Goal: Task Accomplishment & Management: Manage account settings

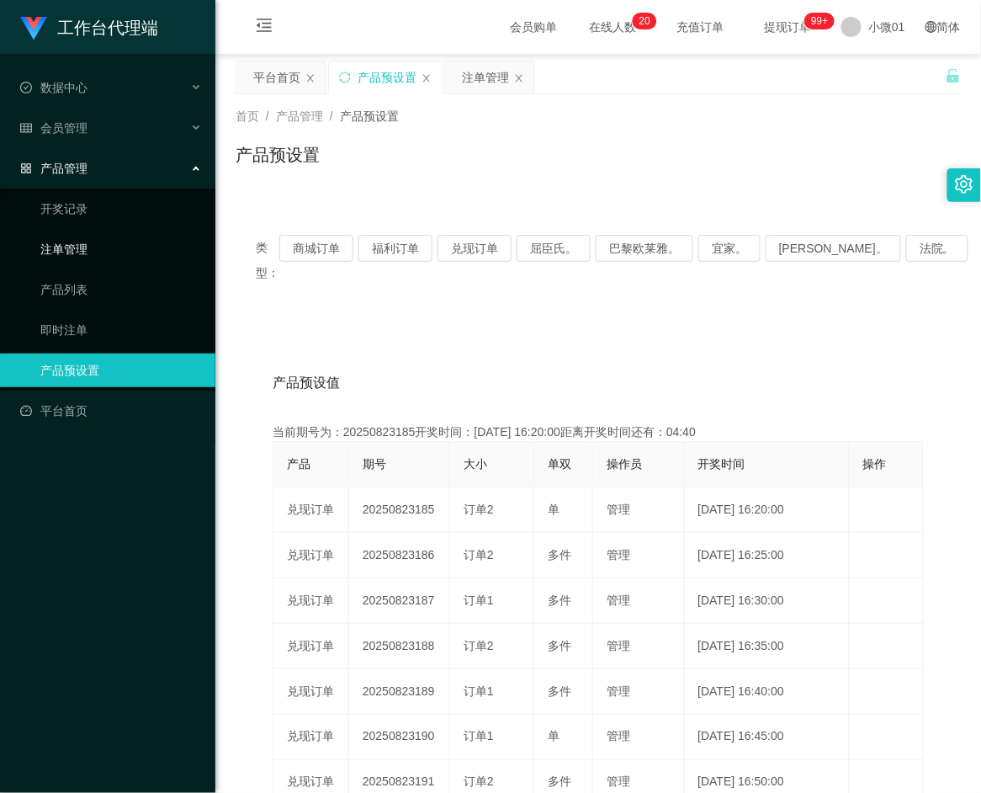
click at [74, 241] on link "注单管理" at bounding box center [121, 249] width 162 height 34
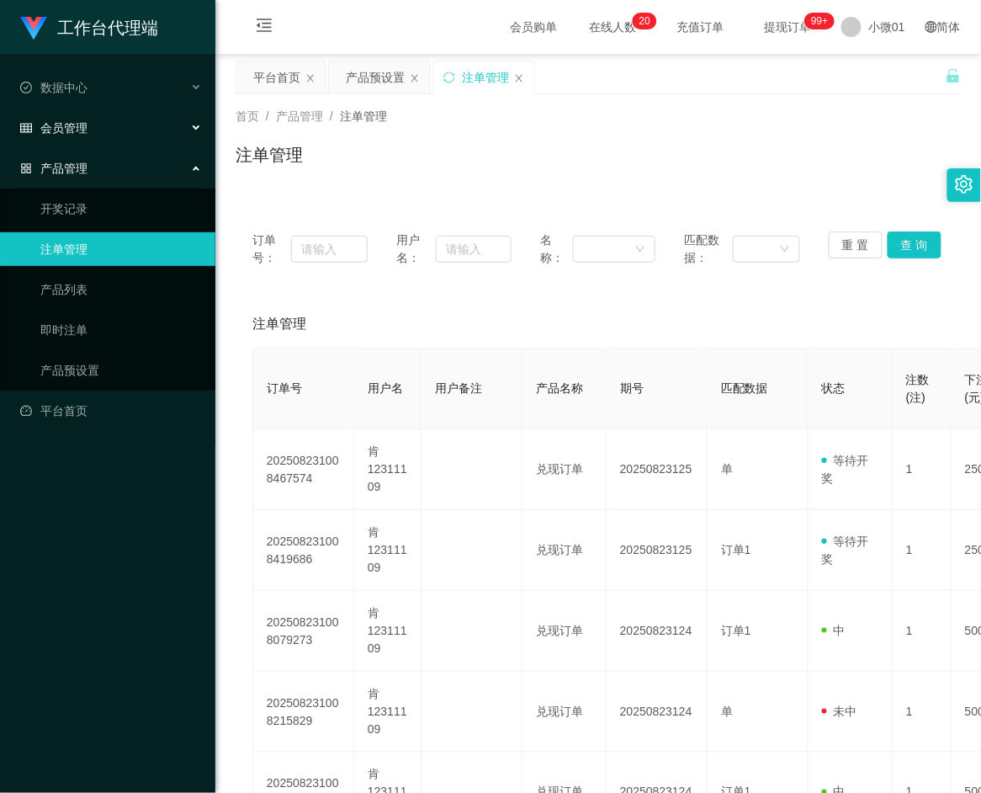
click at [65, 141] on div "会员管理" at bounding box center [107, 128] width 215 height 34
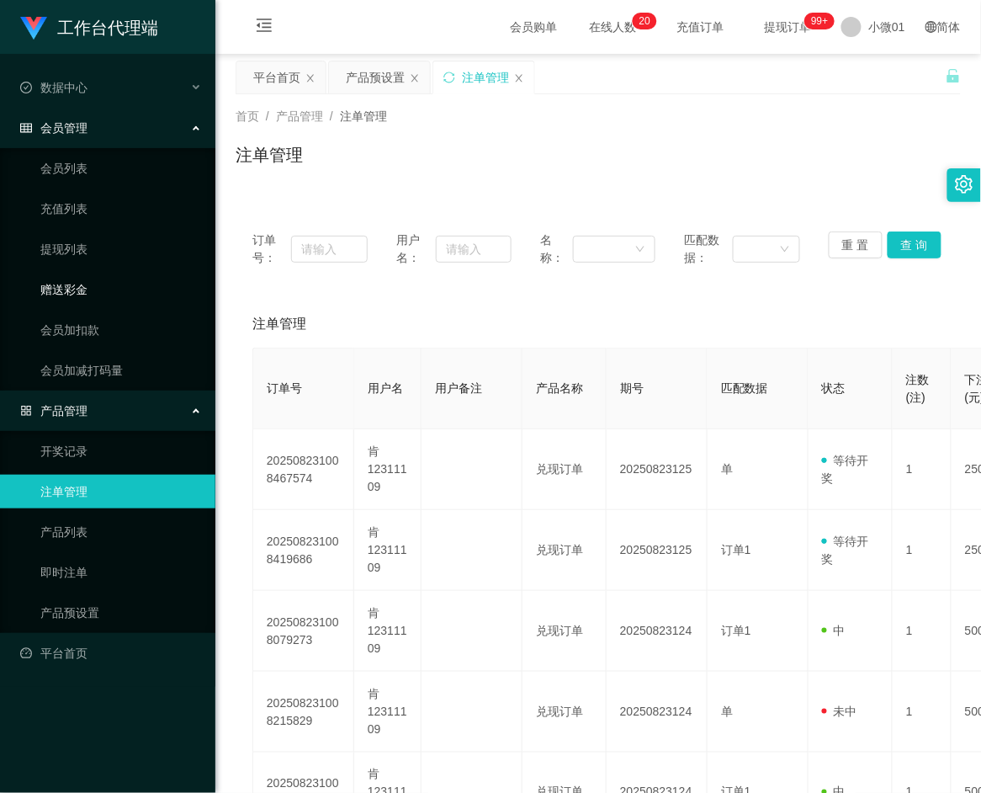
click at [44, 282] on link "赠送彩金" at bounding box center [121, 290] width 162 height 34
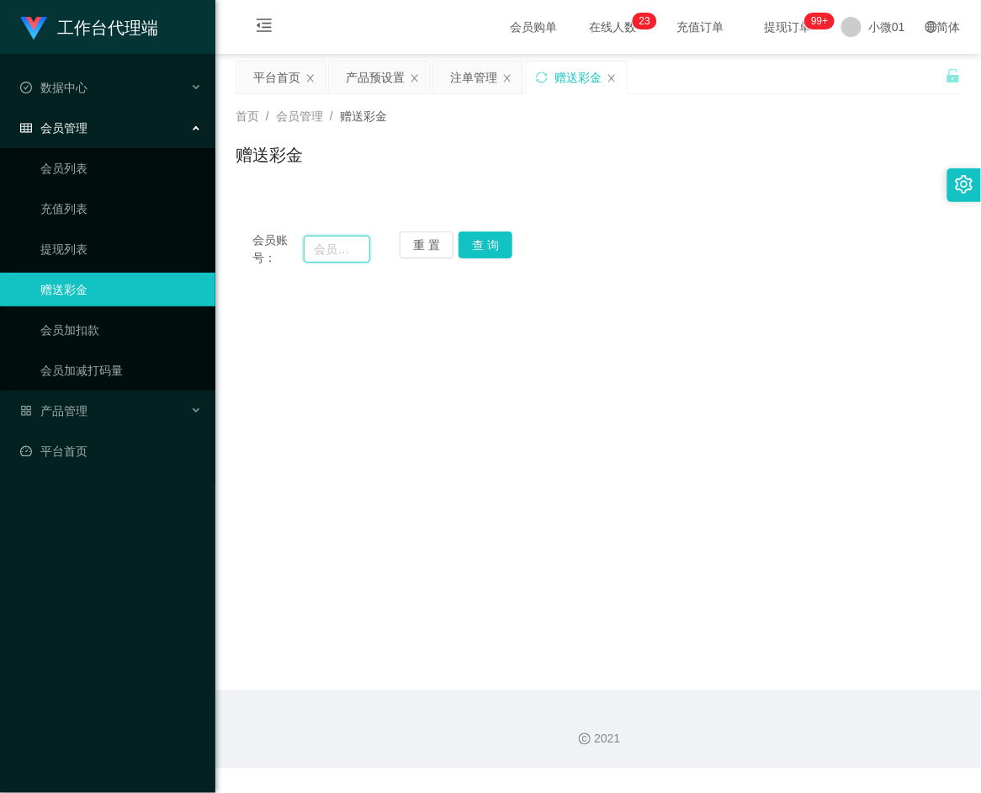
click at [322, 249] on input "text" at bounding box center [337, 249] width 66 height 27
paste input "samson1313"
type input "samson1313"
drag, startPoint x: 473, startPoint y: 250, endPoint x: 497, endPoint y: 263, distance: 27.9
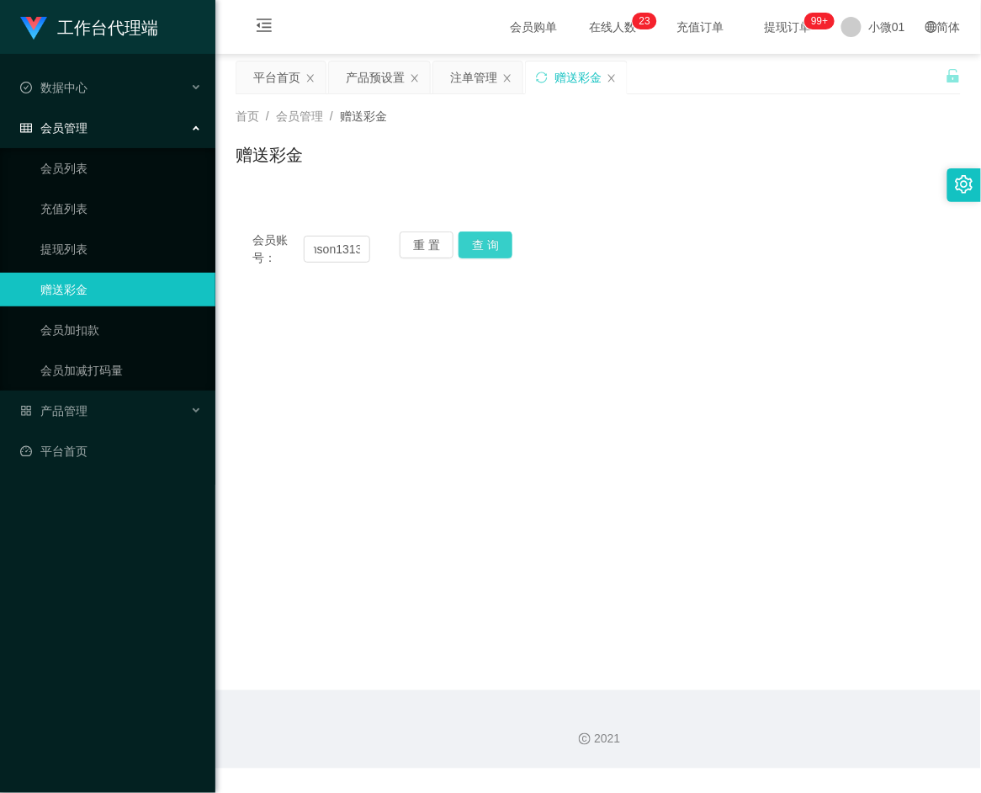
click at [474, 250] on button "查 询" at bounding box center [486, 244] width 54 height 27
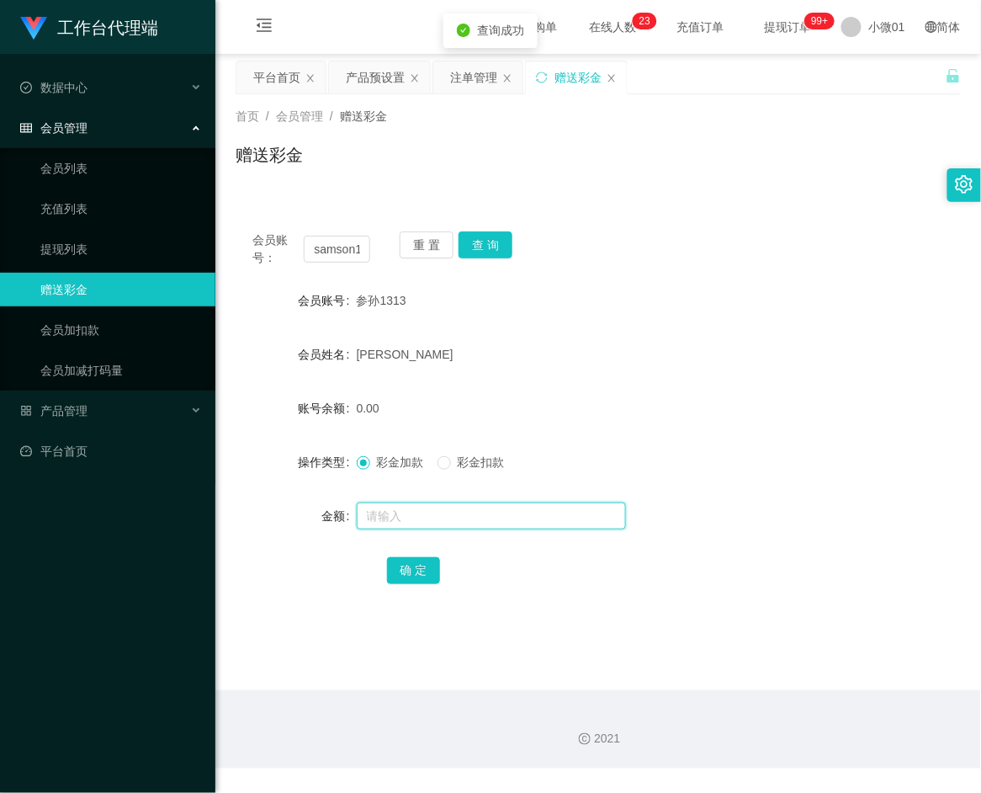
click at [385, 513] on input "text" at bounding box center [491, 515] width 269 height 27
type input "100"
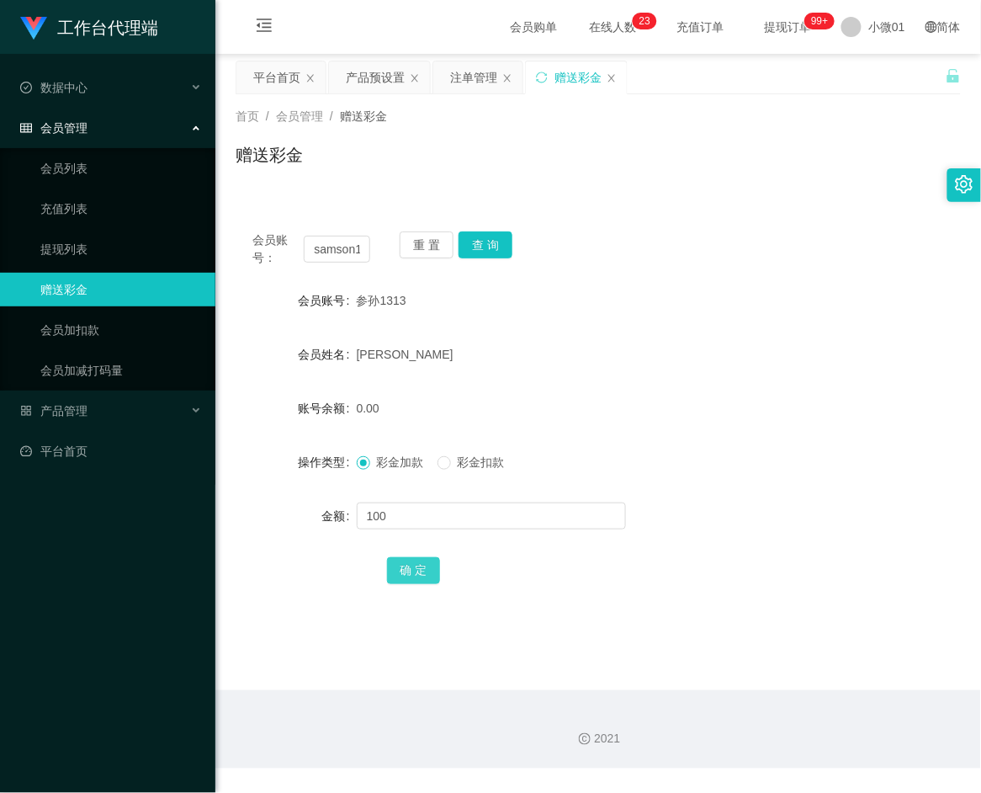
click at [402, 567] on button "确 定" at bounding box center [414, 570] width 54 height 27
drag, startPoint x: 363, startPoint y: 246, endPoint x: 263, endPoint y: 245, distance: 99.3
click at [263, 245] on div "会员账号： samson1313" at bounding box center [311, 248] width 118 height 35
paste input "0189888490"
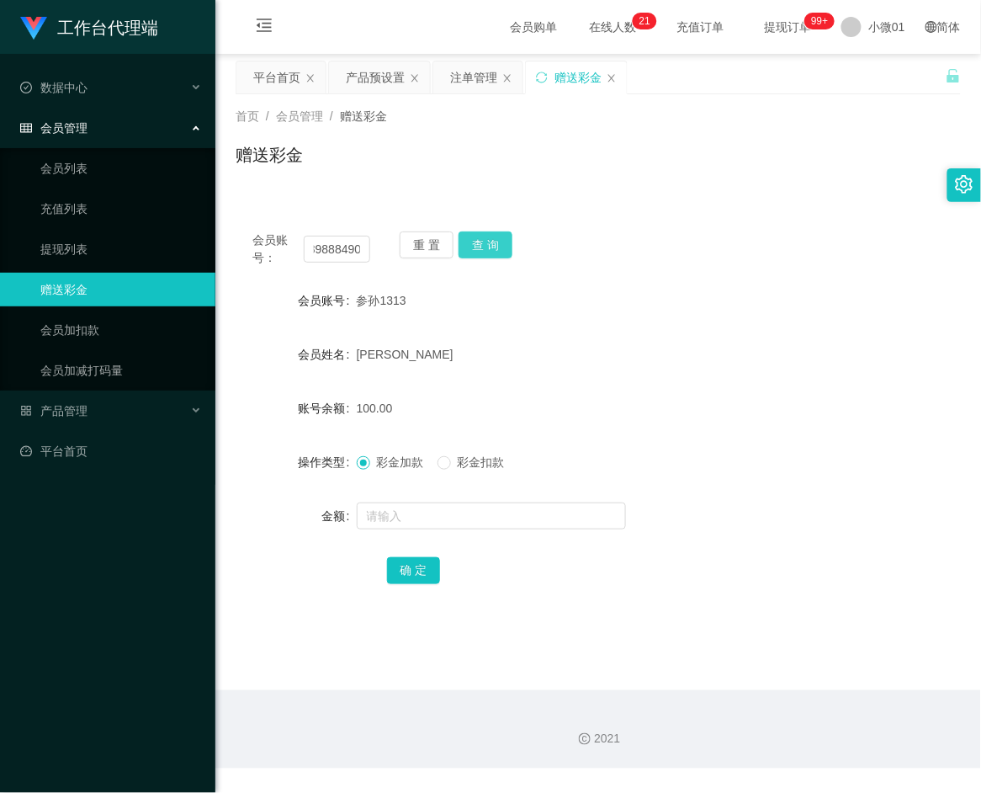
click at [485, 252] on button "查 询" at bounding box center [486, 244] width 54 height 27
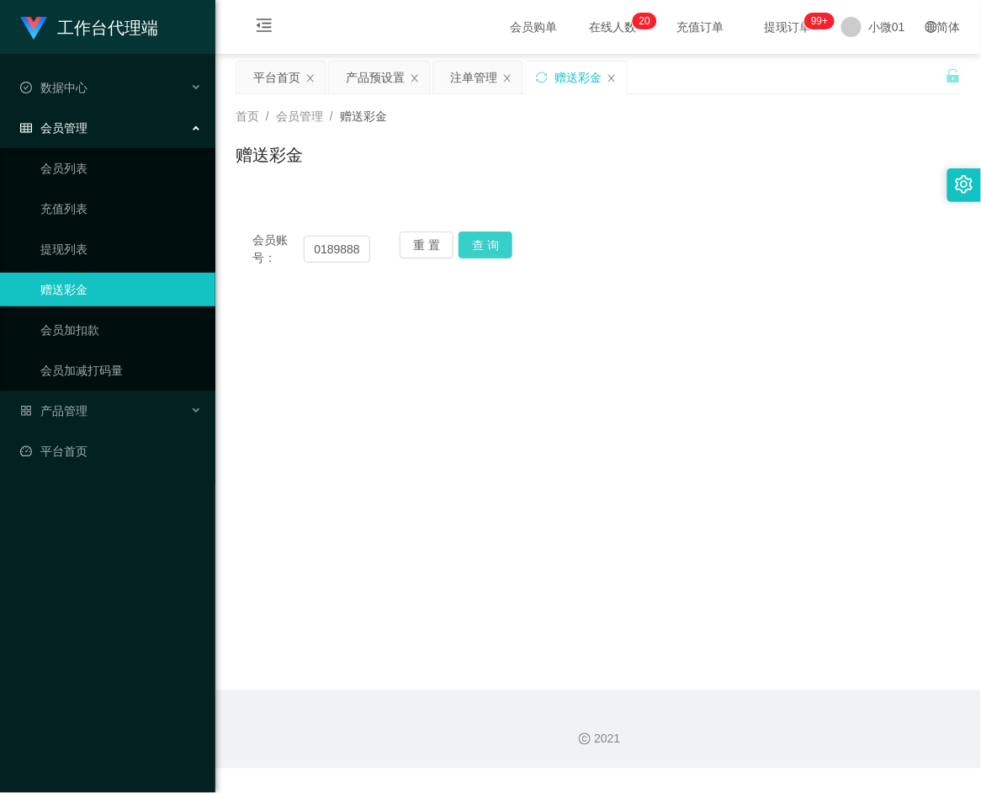
click at [477, 255] on button "查 询" at bounding box center [486, 244] width 54 height 27
click at [313, 249] on input "0189888490313" at bounding box center [337, 249] width 66 height 27
click at [486, 239] on button "查 询" at bounding box center [486, 244] width 54 height 27
drag, startPoint x: 357, startPoint y: 249, endPoint x: 316, endPoint y: 244, distance: 40.7
click at [316, 244] on input "0189888490313" at bounding box center [337, 249] width 66 height 27
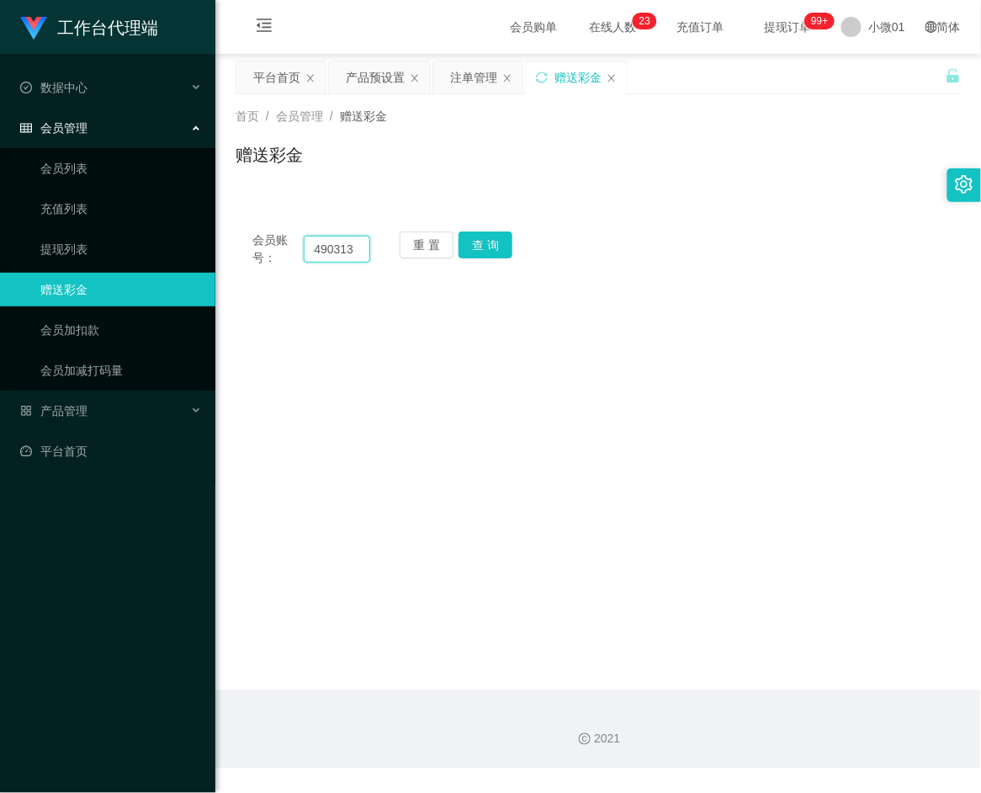
paste input "0189888490"
click at [482, 233] on button "查 询" at bounding box center [486, 244] width 54 height 27
click at [316, 258] on input "0189888490490313" at bounding box center [337, 249] width 66 height 27
click at [461, 248] on button "查 询" at bounding box center [486, 244] width 54 height 27
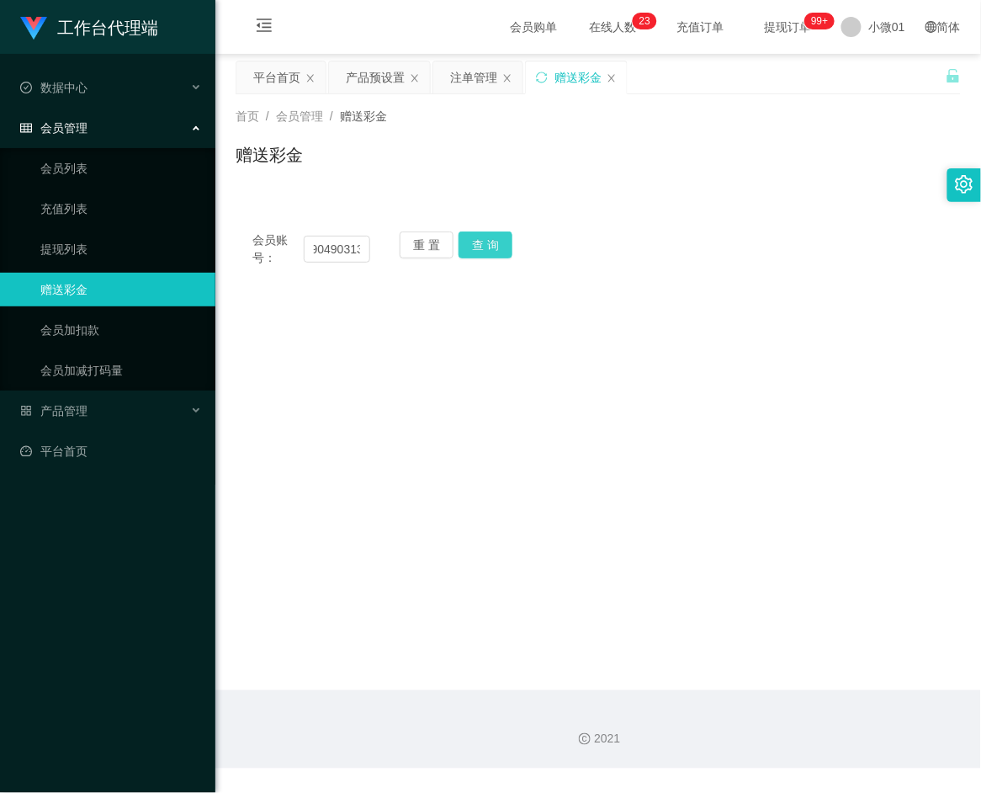
scroll to position [0, 0]
click at [353, 247] on input "0189888490490313" at bounding box center [337, 249] width 66 height 27
paste input "text"
type input "0189888490"
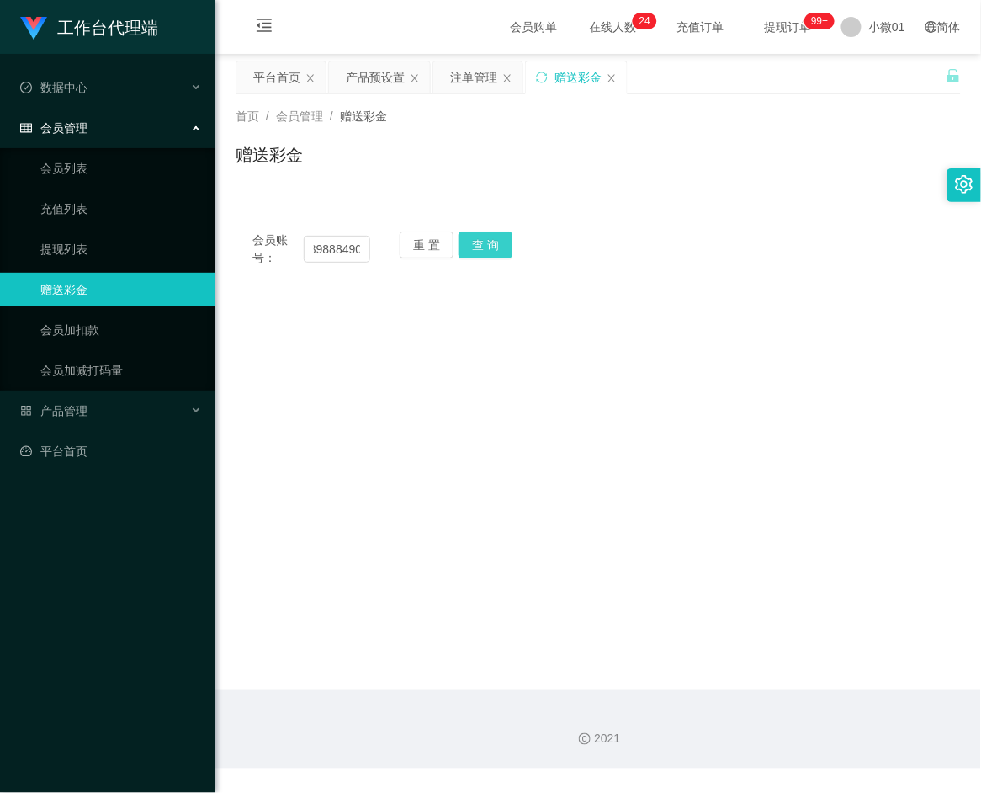
click at [501, 257] on button "查 询" at bounding box center [486, 244] width 54 height 27
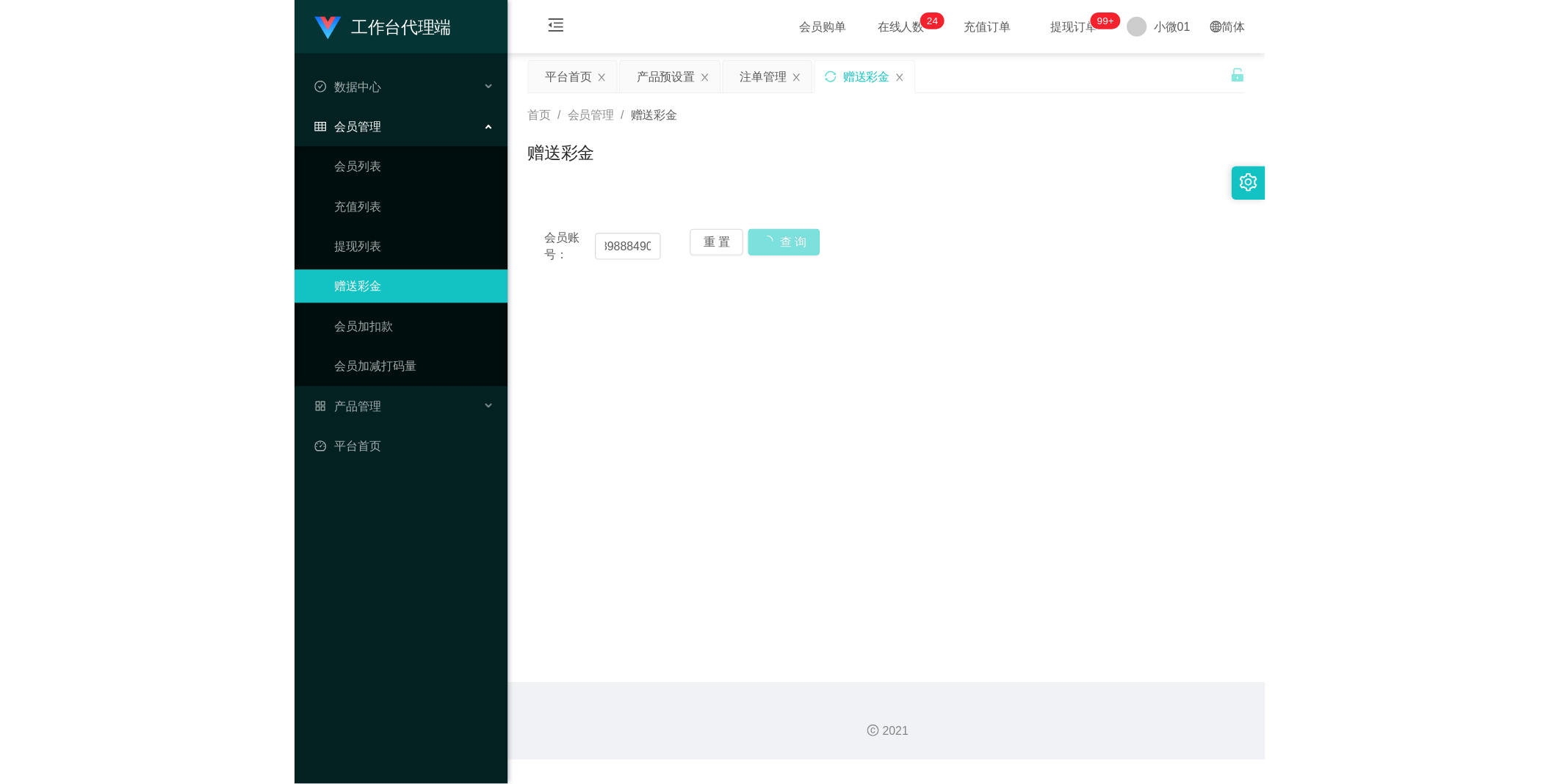
scroll to position [0, 0]
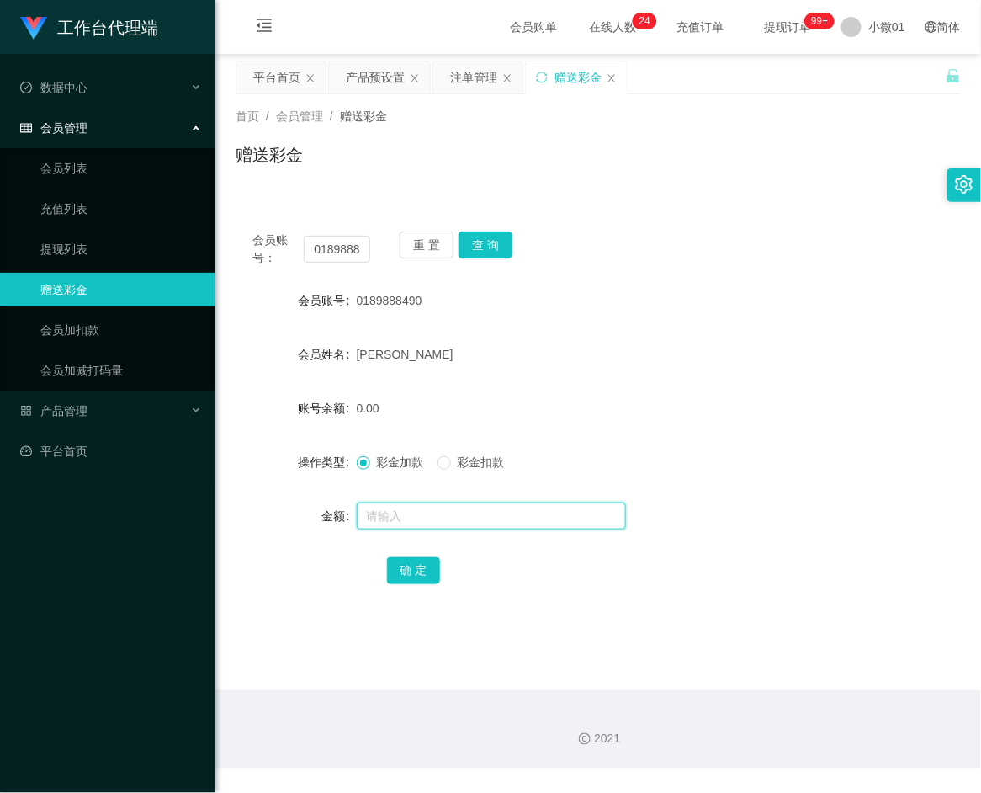
click at [369, 518] on input "text" at bounding box center [491, 515] width 269 height 27
type input "200"
click at [399, 560] on button "确 定" at bounding box center [414, 570] width 54 height 27
click at [347, 82] on div "产品预设置" at bounding box center [375, 77] width 59 height 32
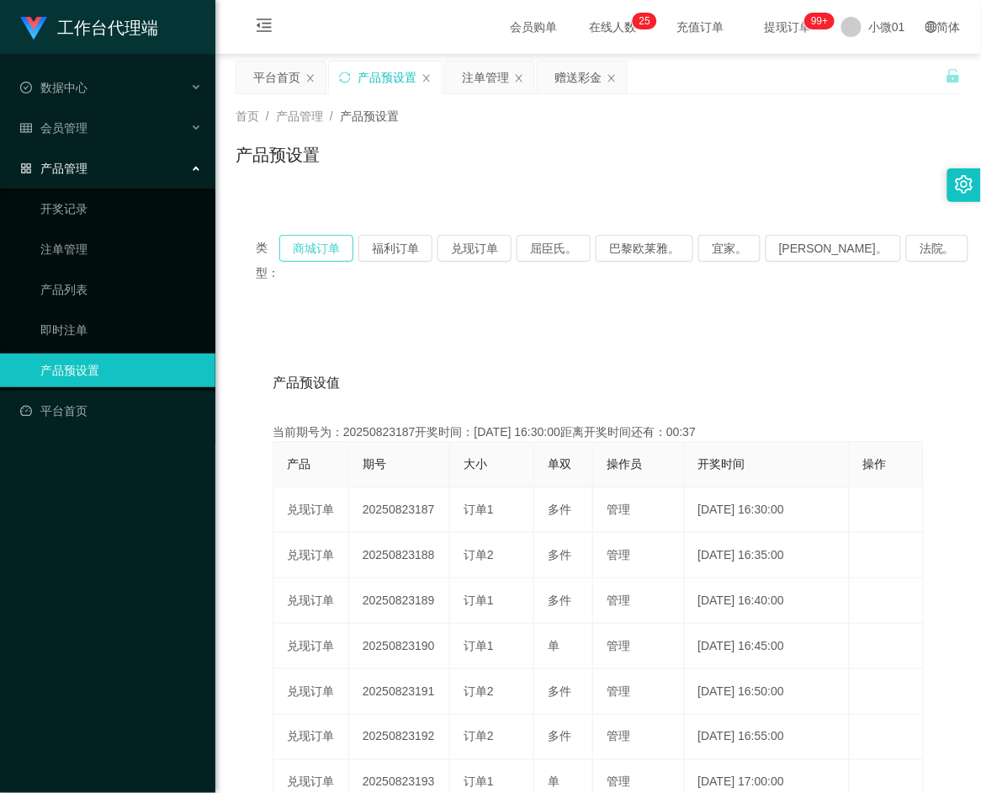
click at [332, 242] on button "商城订单" at bounding box center [316, 248] width 74 height 27
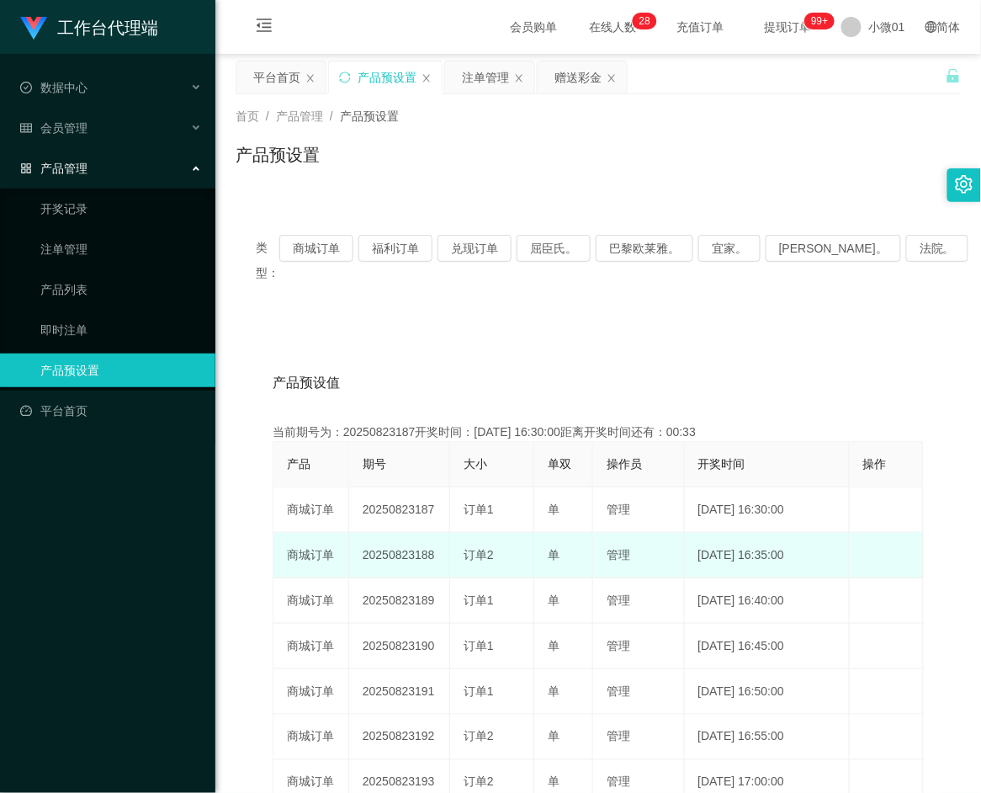
click at [402, 537] on td "20250823188" at bounding box center [399, 555] width 101 height 45
copy td "20250823188"
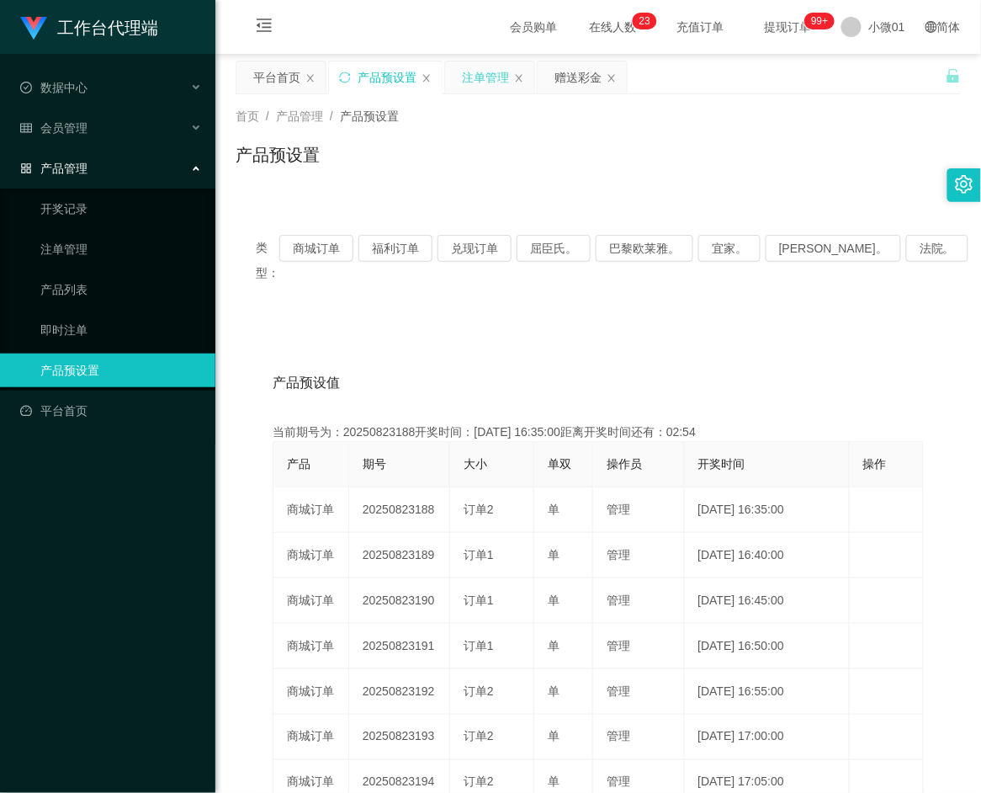
click at [469, 68] on div "注单管理" at bounding box center [485, 77] width 47 height 32
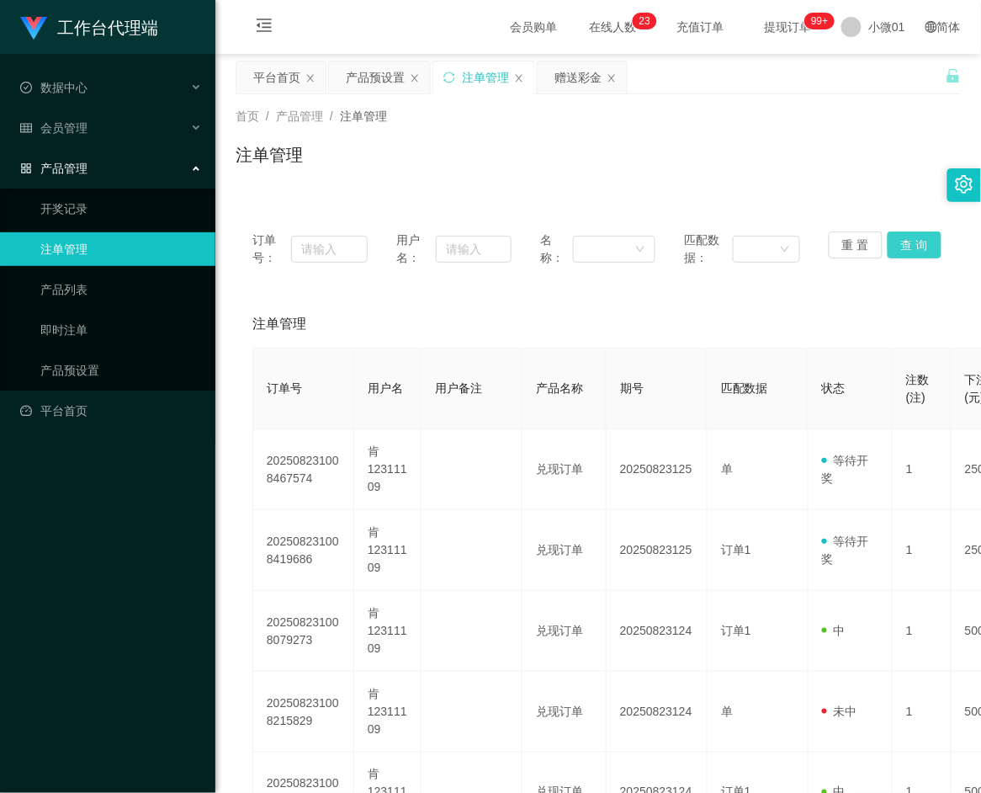
click at [905, 242] on button "查 询" at bounding box center [915, 244] width 54 height 27
click at [905, 242] on div "重 置 查 询" at bounding box center [886, 248] width 115 height 35
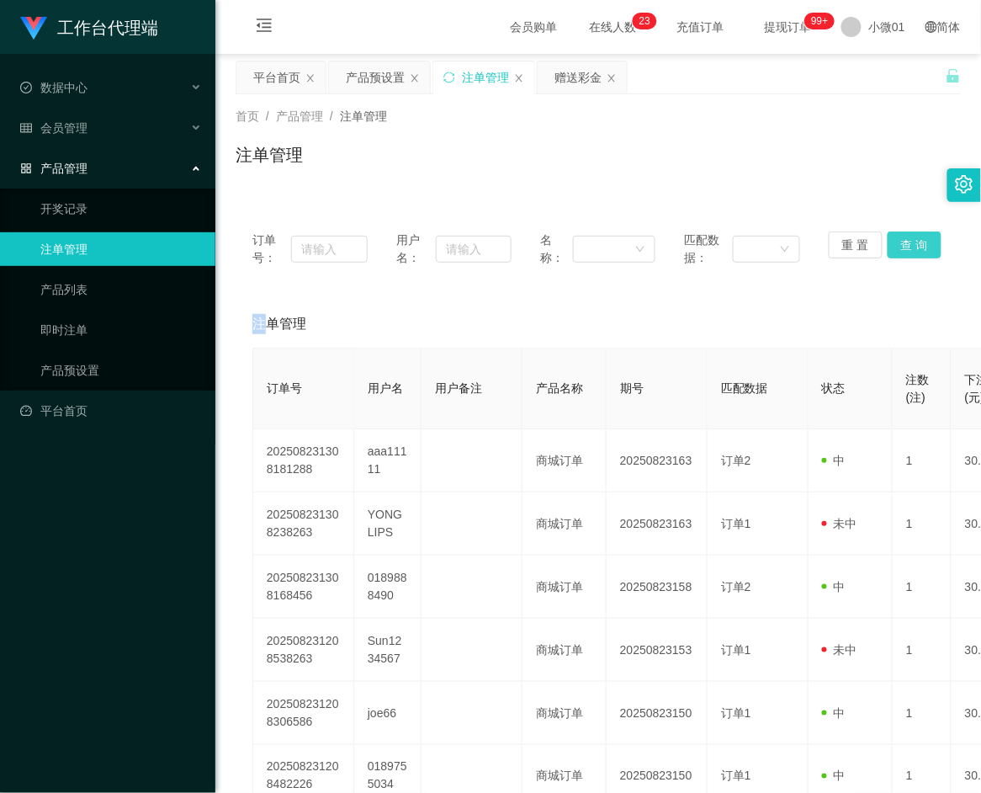
click at [905, 242] on button "查 询" at bounding box center [915, 244] width 54 height 27
click at [905, 242] on div "重 置 查 询" at bounding box center [886, 248] width 115 height 35
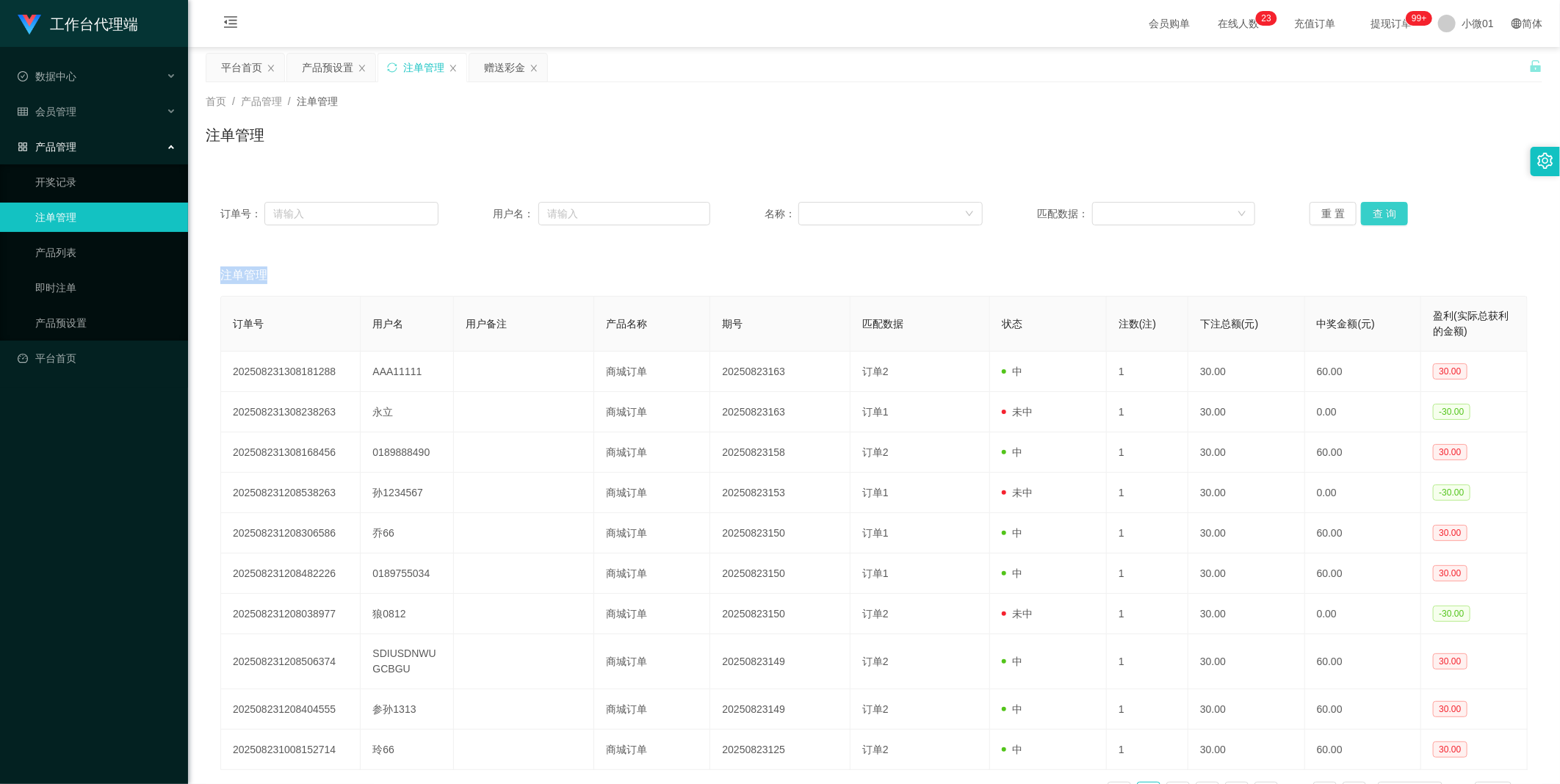
click at [855, 221] on button "查 询" at bounding box center [1385, 213] width 47 height 24
click at [855, 221] on div "重 置 查 询" at bounding box center [1419, 213] width 218 height 24
click at [855, 221] on button "查 询" at bounding box center [1385, 213] width 47 height 24
click at [855, 221] on div "重 置 查 询" at bounding box center [1419, 213] width 218 height 24
click at [855, 221] on button "查 询" at bounding box center [1385, 213] width 47 height 24
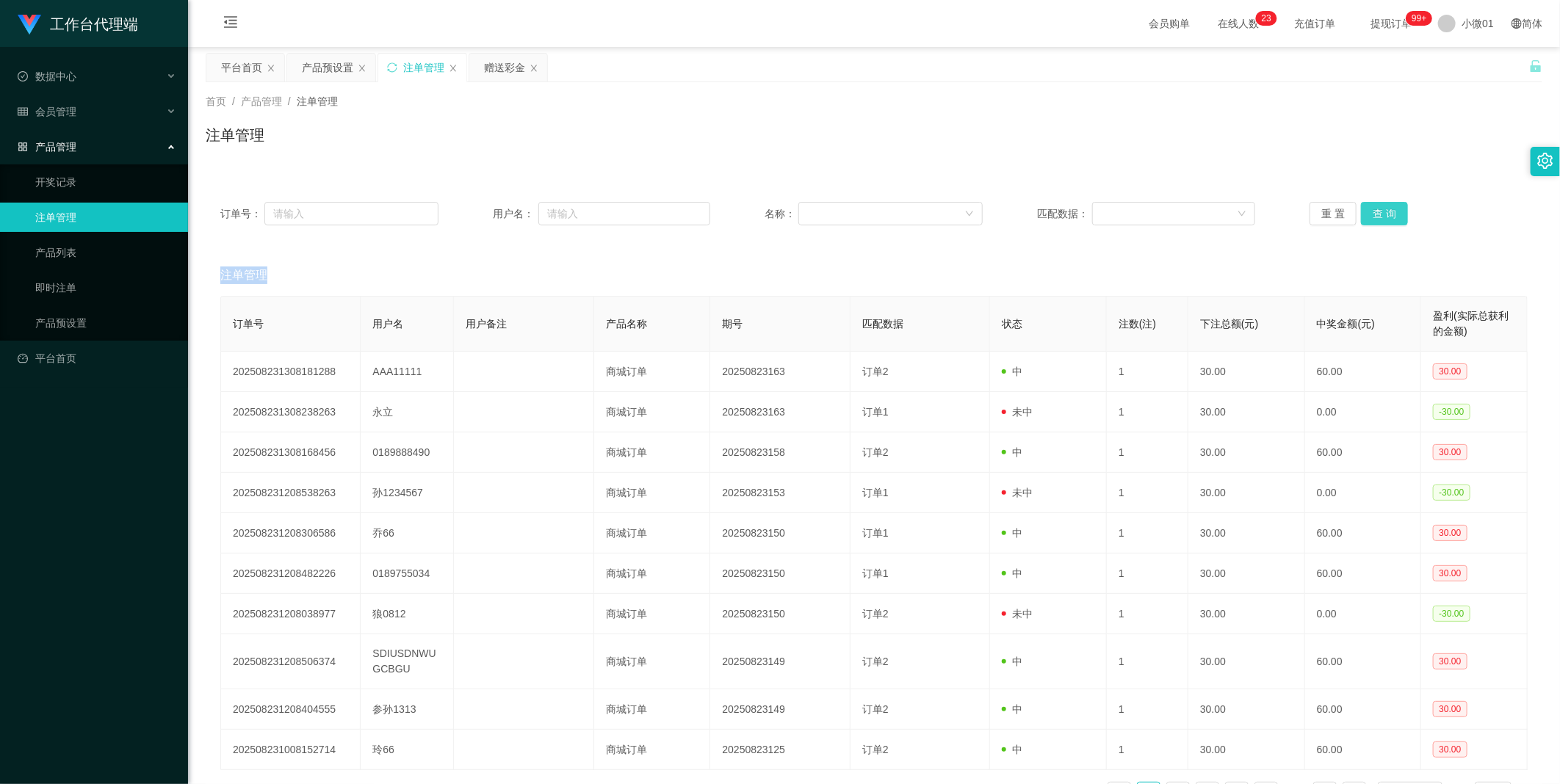
click at [855, 221] on div "重 置 查 询" at bounding box center [1419, 213] width 218 height 24
click at [855, 221] on button "查 询" at bounding box center [1385, 213] width 47 height 24
click at [855, 221] on div "重 置 查 询" at bounding box center [1419, 213] width 218 height 24
click at [855, 25] on span "小微01" at bounding box center [1477, 24] width 32 height 47
click at [855, 208] on button "查 询" at bounding box center [1385, 213] width 47 height 24
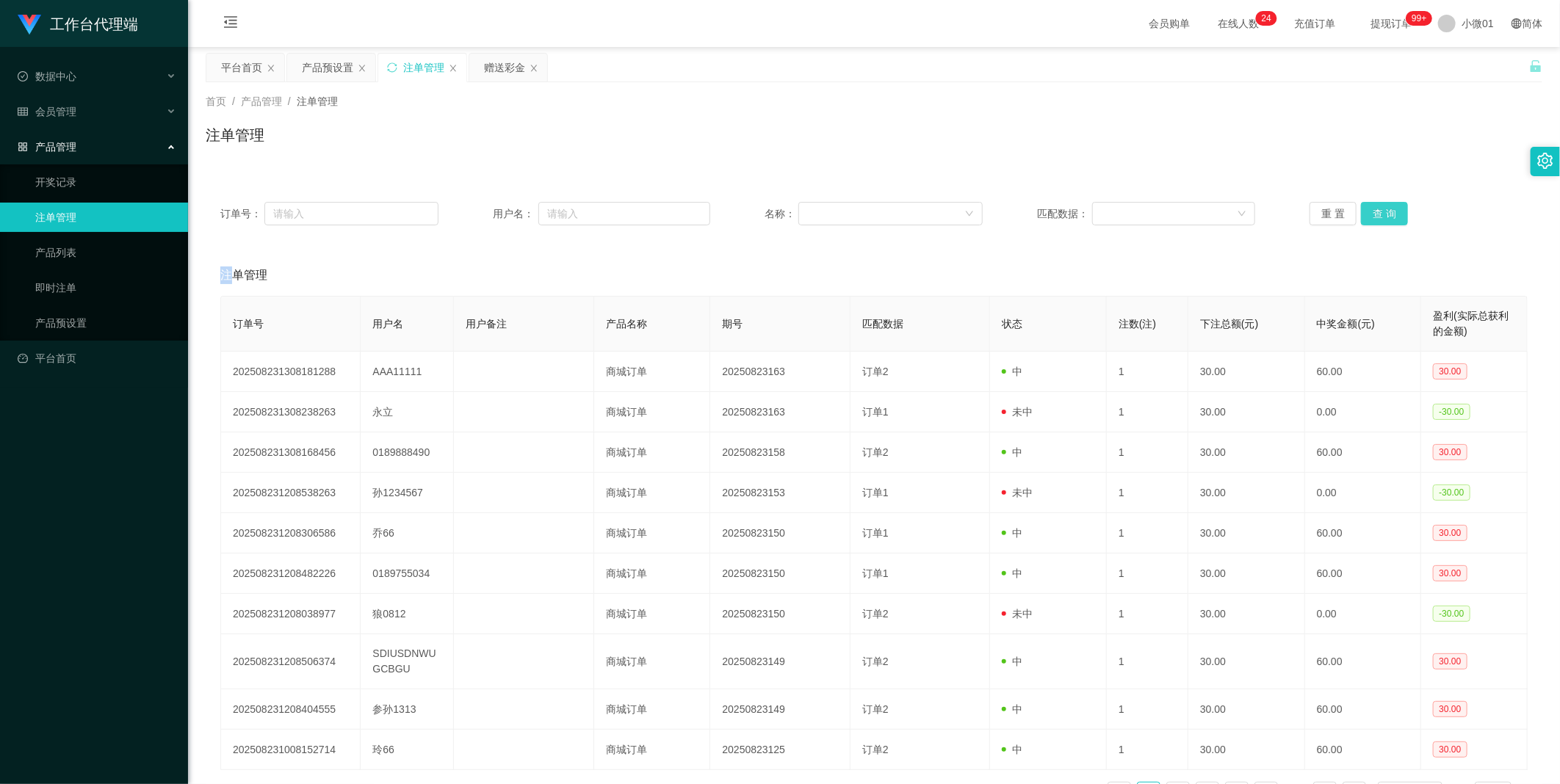
click at [855, 208] on div "重 置 查 询" at bounding box center [1419, 213] width 218 height 24
click at [855, 208] on button "查 询" at bounding box center [1385, 213] width 47 height 24
click at [855, 208] on div "重 置 查 询" at bounding box center [1419, 213] width 218 height 24
click at [855, 208] on button "查 询" at bounding box center [1385, 213] width 47 height 24
click at [855, 208] on div "重 置 查 询" at bounding box center [1419, 213] width 218 height 24
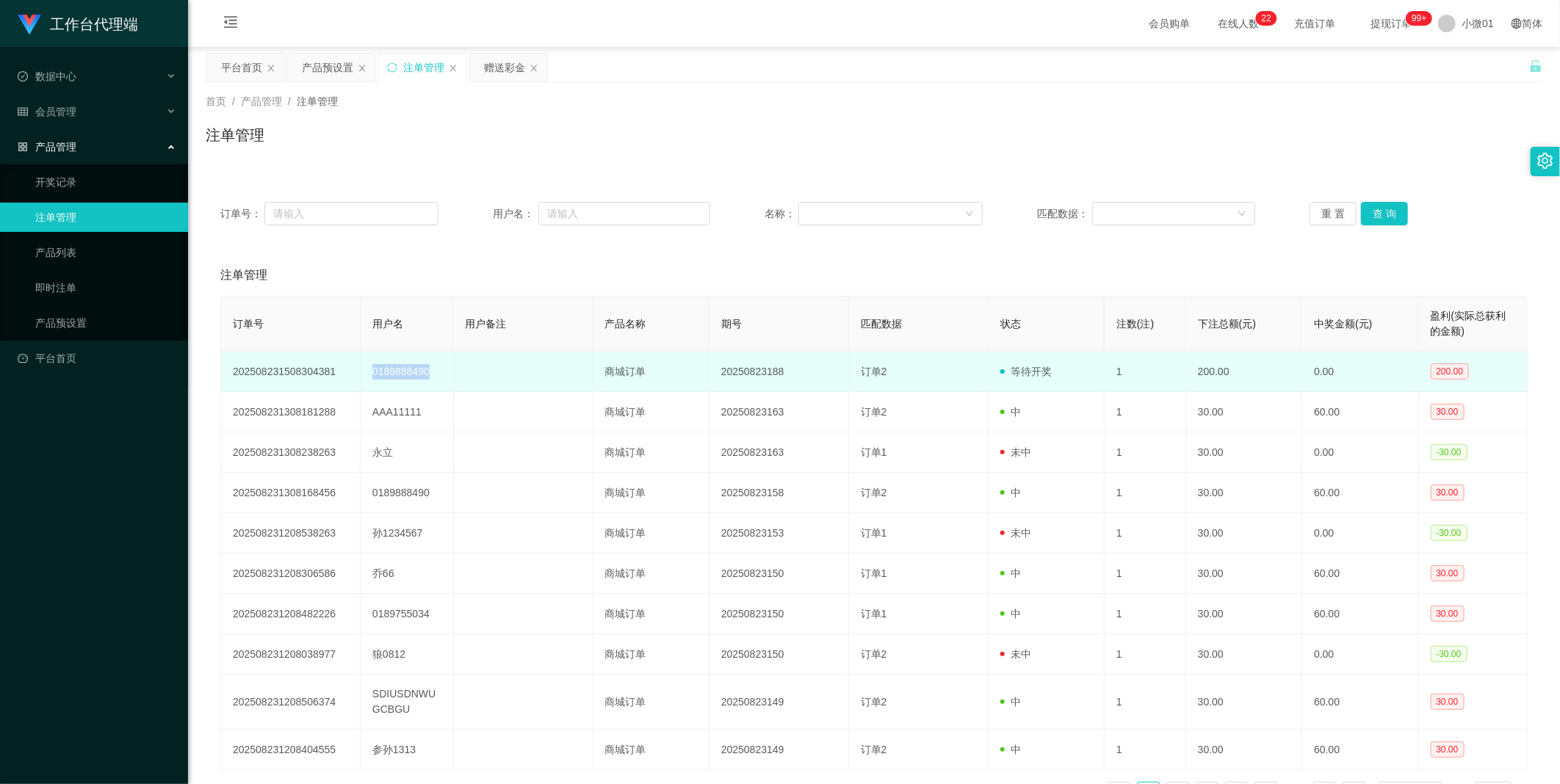
drag, startPoint x: 362, startPoint y: 372, endPoint x: 443, endPoint y: 382, distance: 81.6
click at [443, 382] on td "0189888490" at bounding box center [407, 372] width 93 height 40
copy td "0189888490"
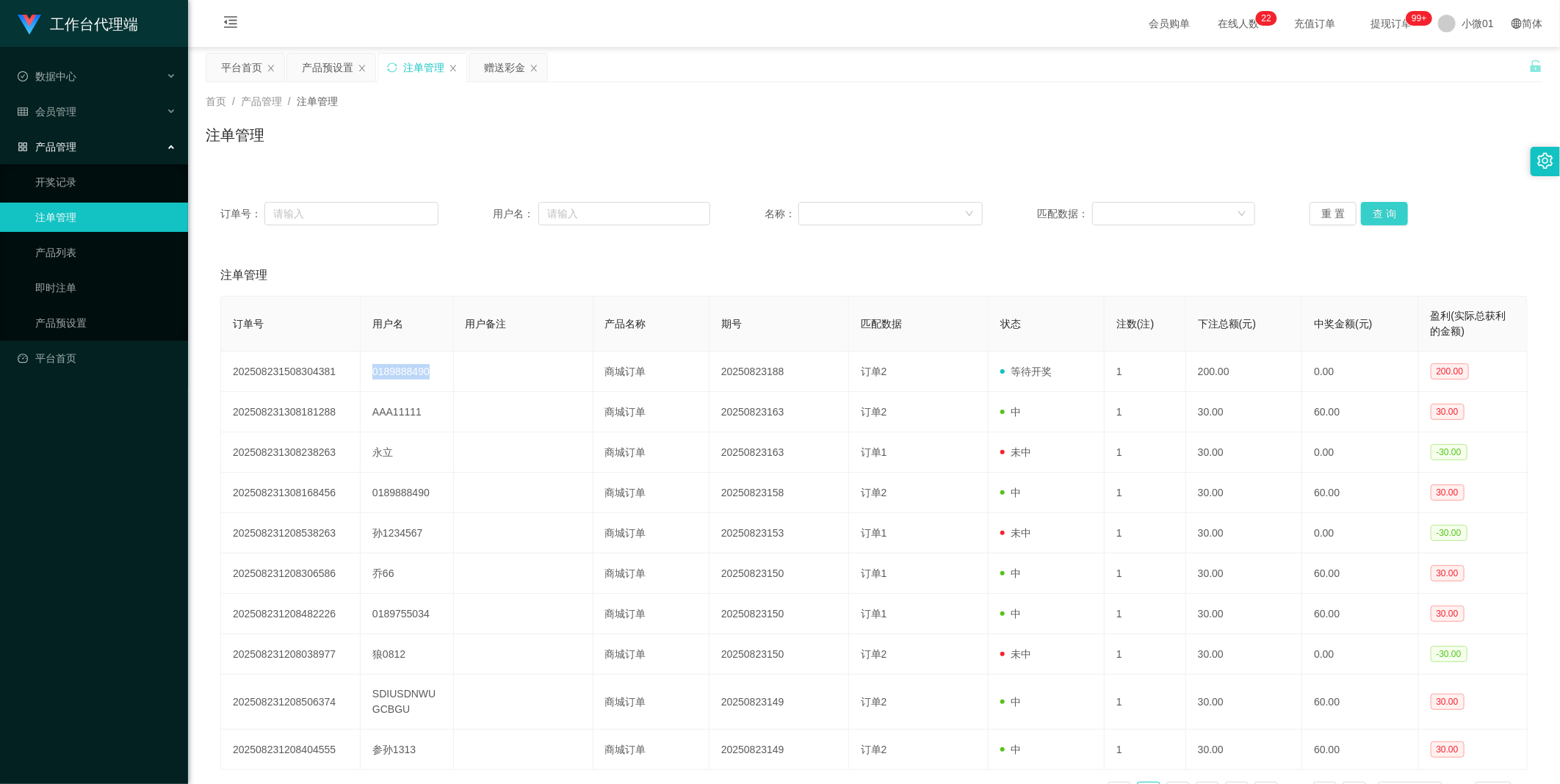
click at [855, 211] on button "查 询" at bounding box center [1385, 213] width 47 height 24
click at [855, 211] on div "重 置 查 询" at bounding box center [1419, 213] width 218 height 24
click at [324, 72] on div "产品预设置" at bounding box center [327, 67] width 51 height 28
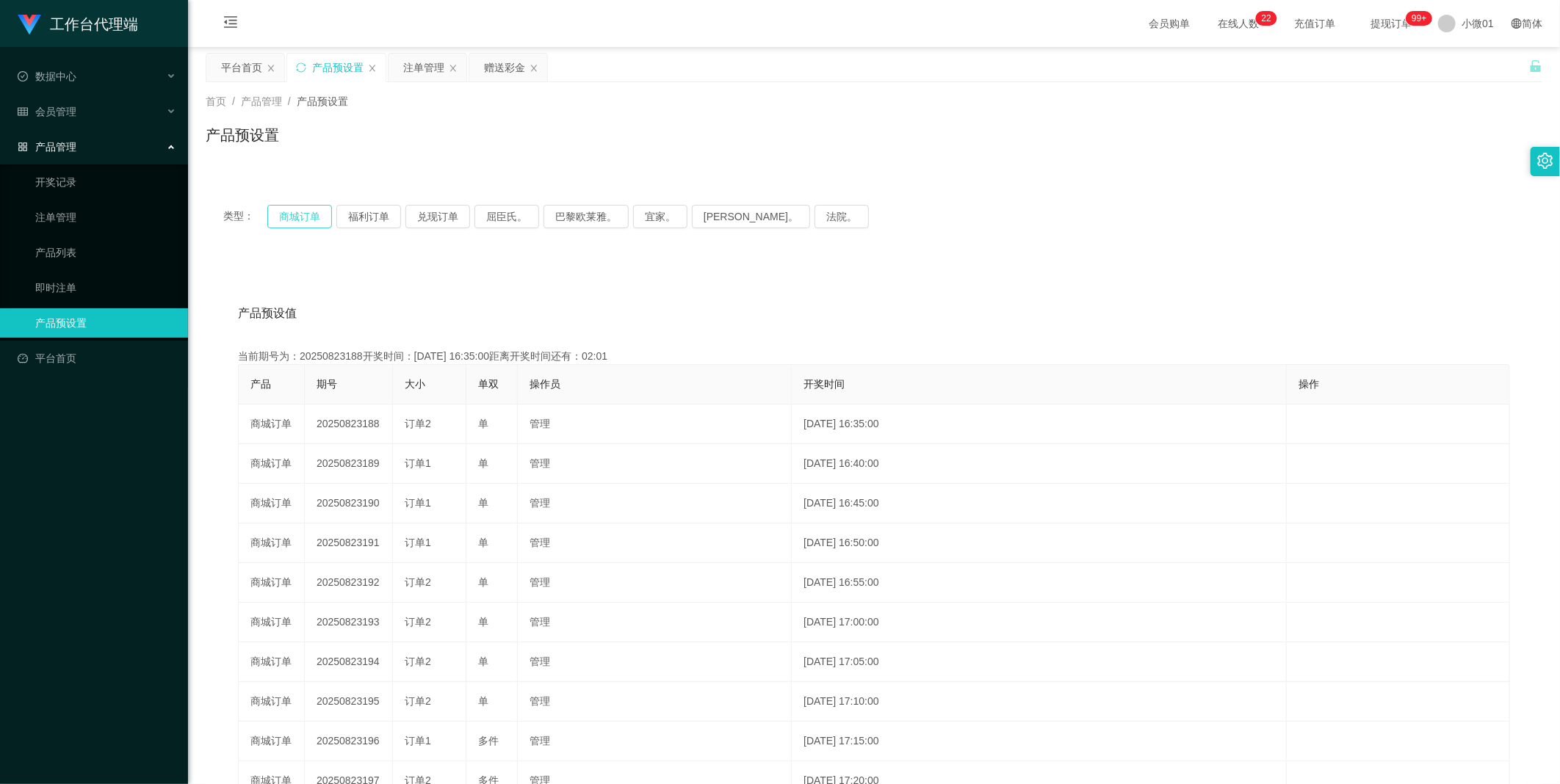
click at [292, 215] on button "商城订单" at bounding box center [299, 216] width 65 height 24
click at [410, 68] on div "注单管理" at bounding box center [423, 67] width 41 height 28
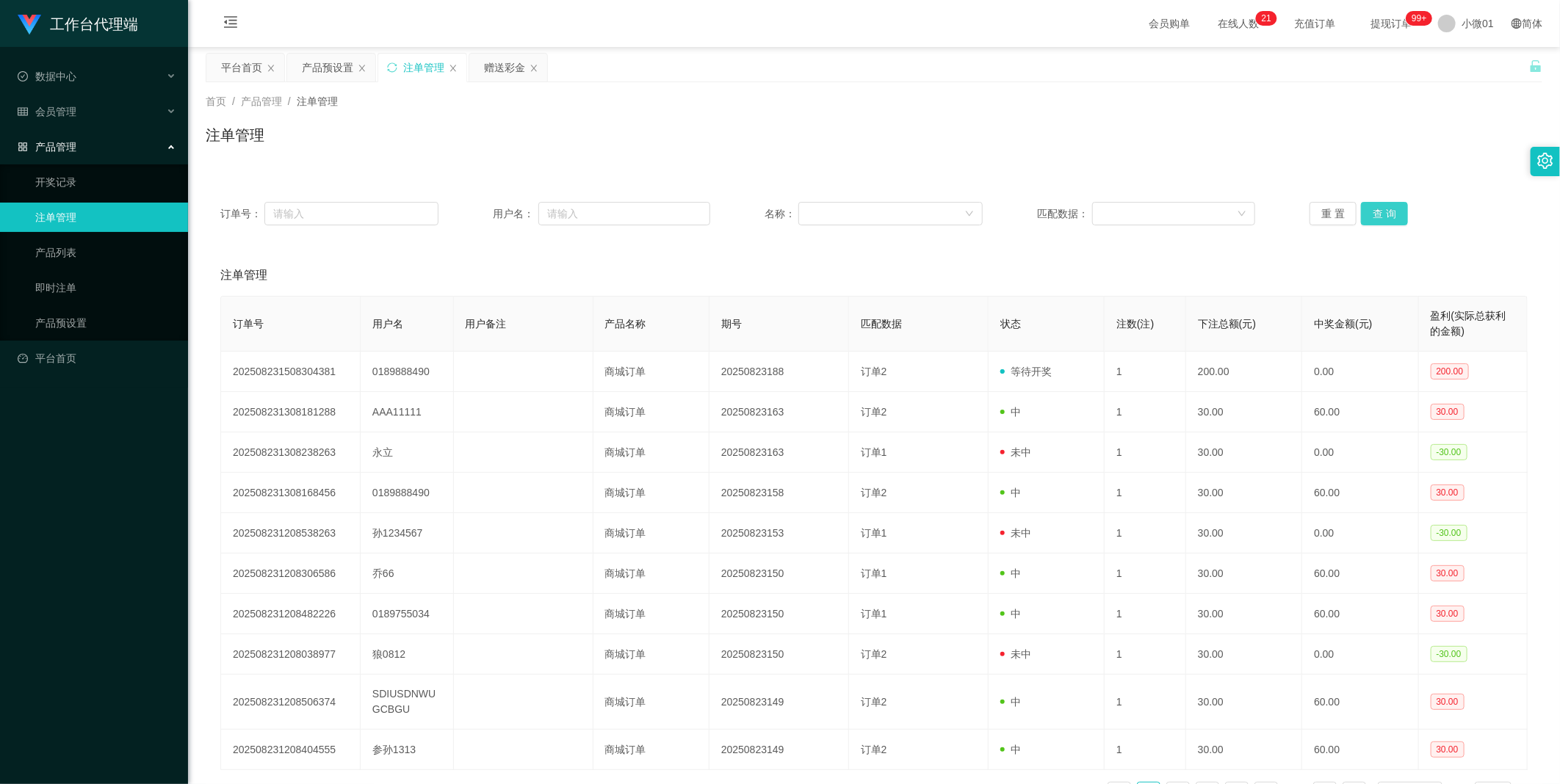
click at [855, 210] on button "查 询" at bounding box center [1385, 213] width 47 height 24
click at [855, 210] on div "重 置 查 询" at bounding box center [1419, 213] width 218 height 24
drag, startPoint x: 495, startPoint y: 70, endPoint x: 478, endPoint y: 82, distance: 20.8
click at [495, 70] on div "赠送彩金" at bounding box center [504, 67] width 41 height 28
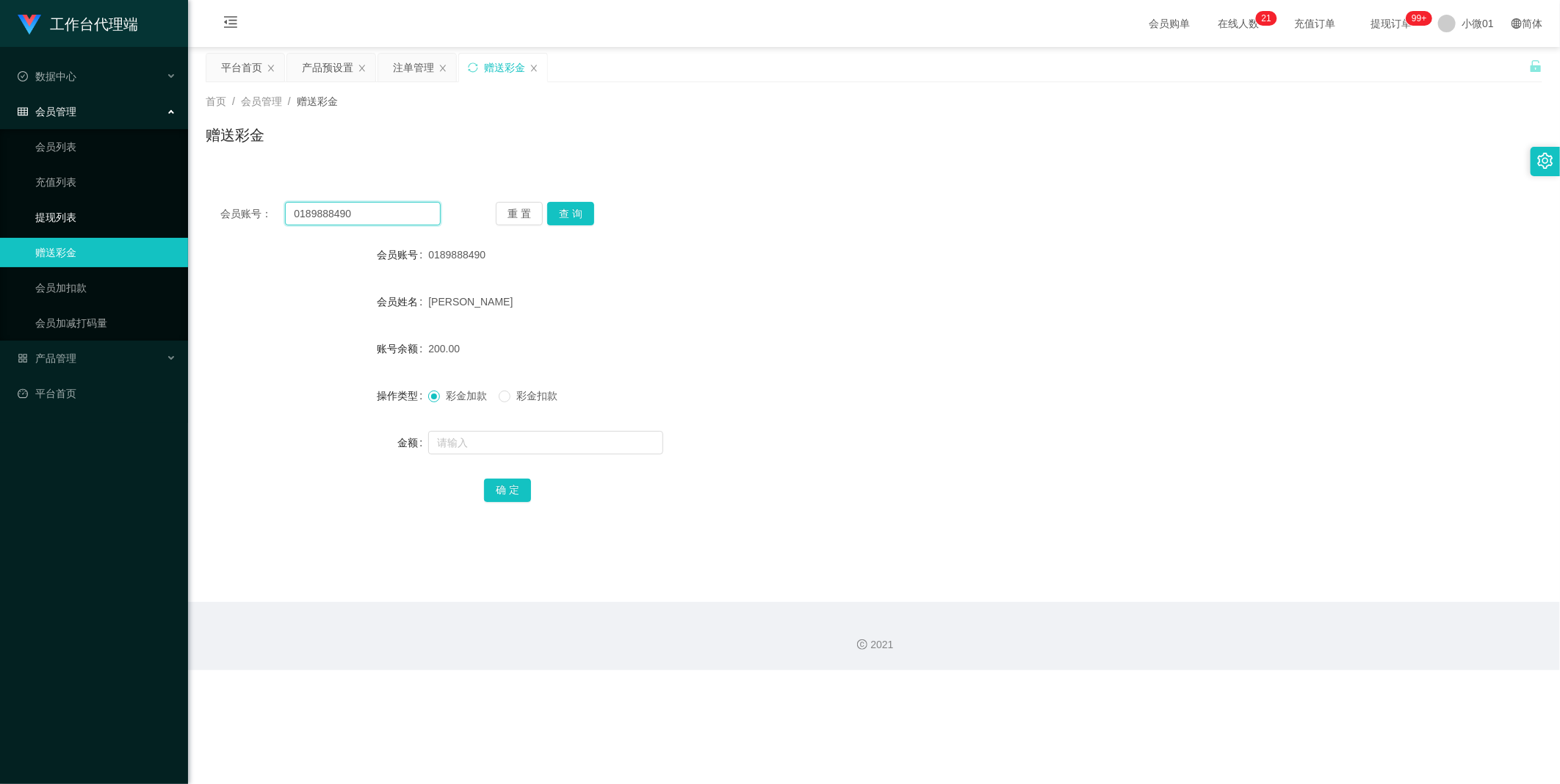
drag, startPoint x: 376, startPoint y: 218, endPoint x: 120, endPoint y: 203, distance: 256.4
click at [104, 203] on section "工作台代理端 数据中心 会员管理 会员列表 充值列表 提现列表 赠送彩金 会员加扣款 会员加减打码量 产品管理 开奖记录 注单管理 产品列表 即时注单 产品预…" at bounding box center [780, 335] width 1560 height 670
click at [573, 225] on button "查 询" at bounding box center [571, 213] width 47 height 24
click at [576, 215] on button "查 询" at bounding box center [571, 213] width 47 height 24
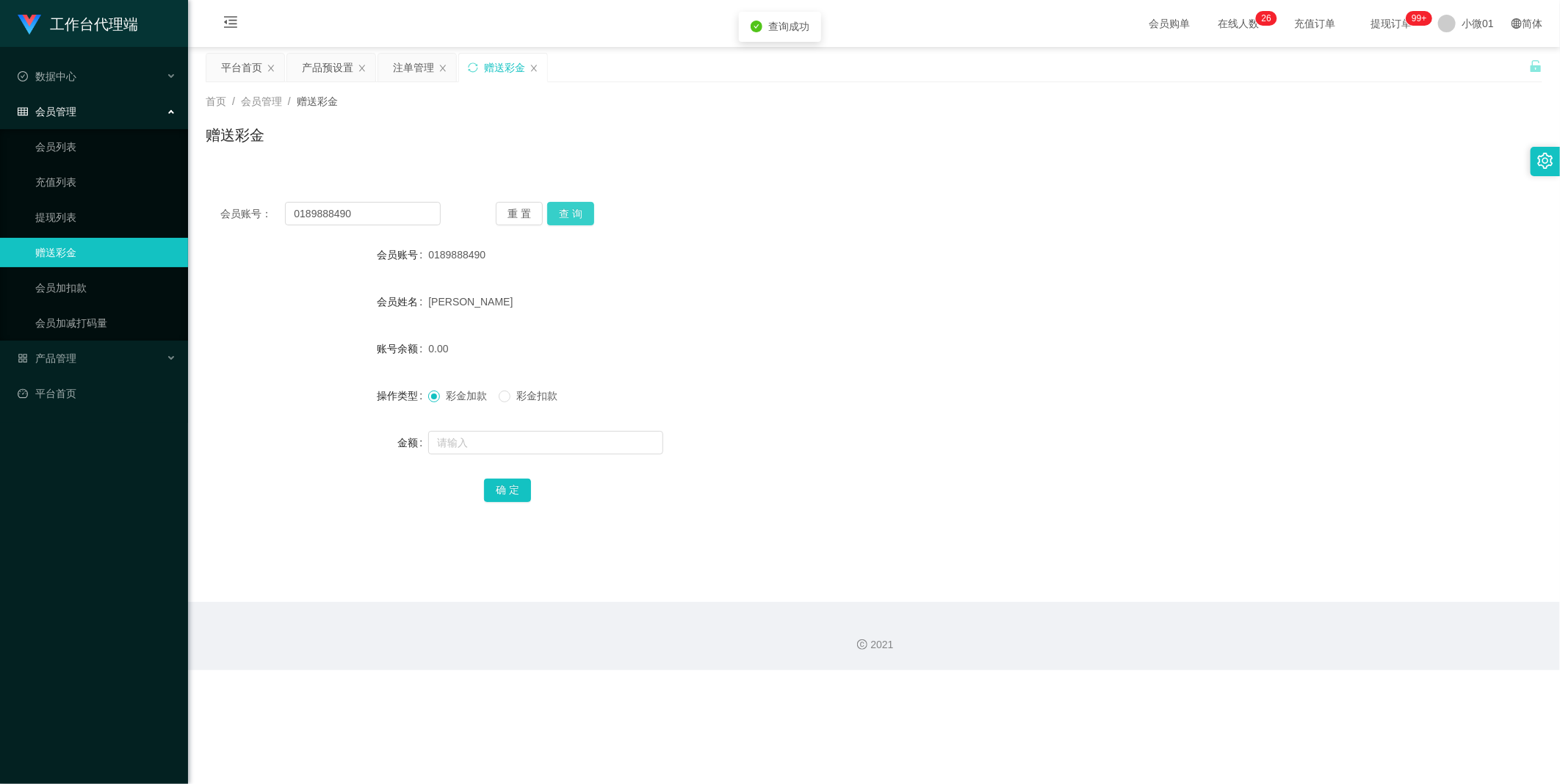
click at [576, 215] on button "查 询" at bounding box center [571, 213] width 47 height 24
click at [576, 215] on div "重 置 查 询" at bounding box center [606, 213] width 220 height 24
click at [576, 215] on button "查 询" at bounding box center [571, 213] width 47 height 24
click at [576, 215] on button "查 询" at bounding box center [578, 213] width 63 height 24
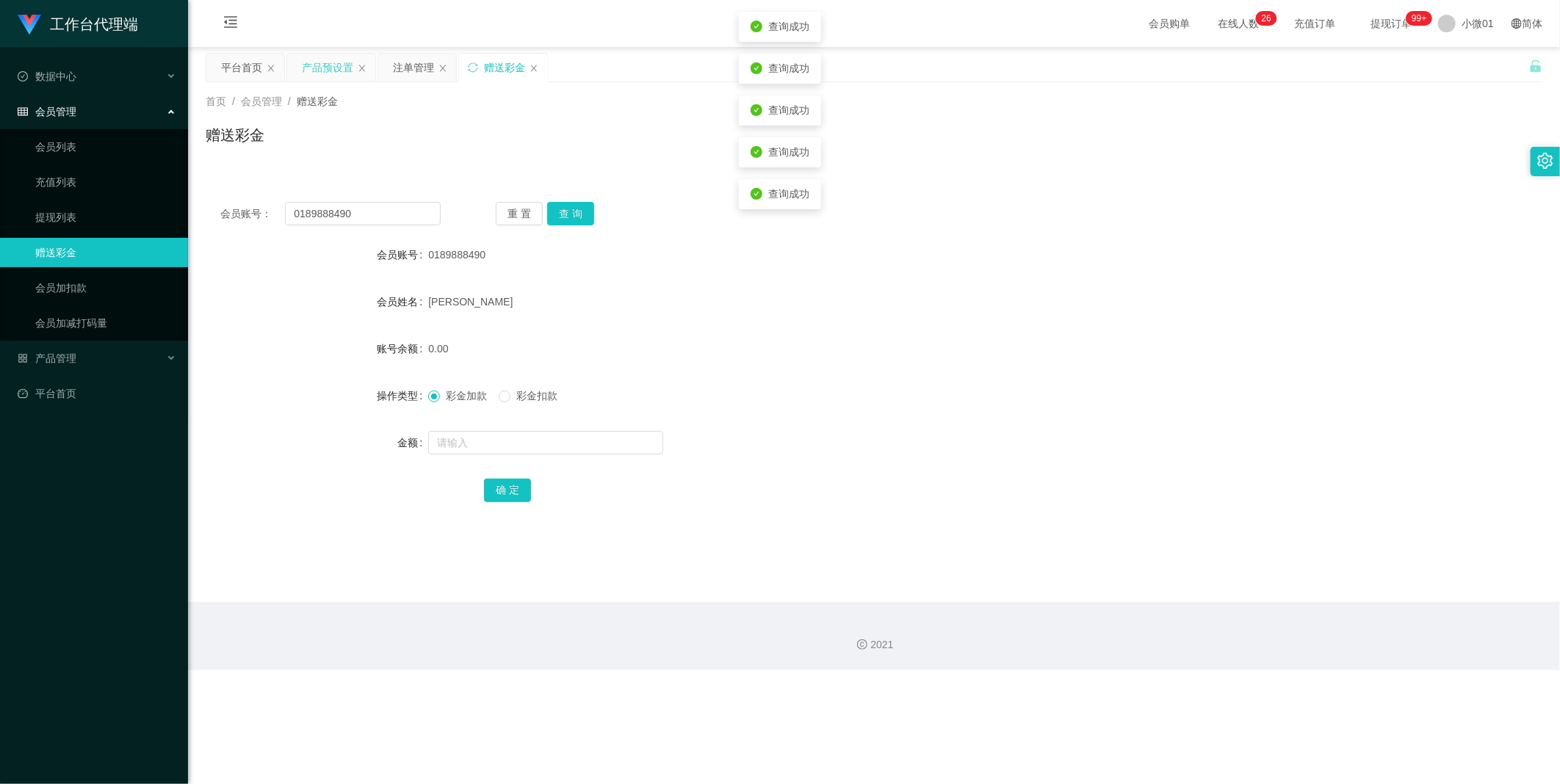
click at [311, 69] on div "产品预设置" at bounding box center [327, 67] width 51 height 28
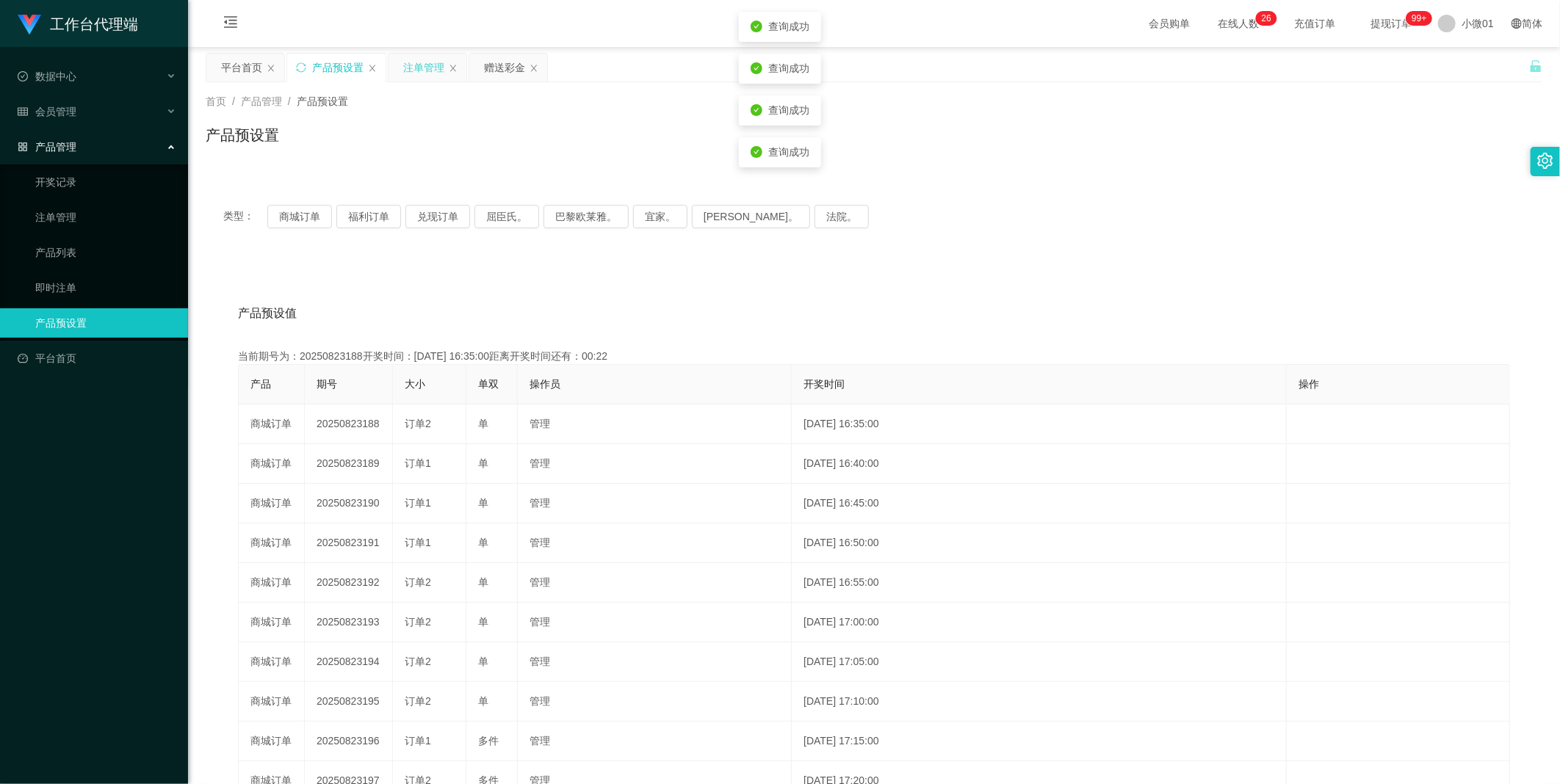
click at [422, 55] on div "注单管理" at bounding box center [423, 67] width 41 height 28
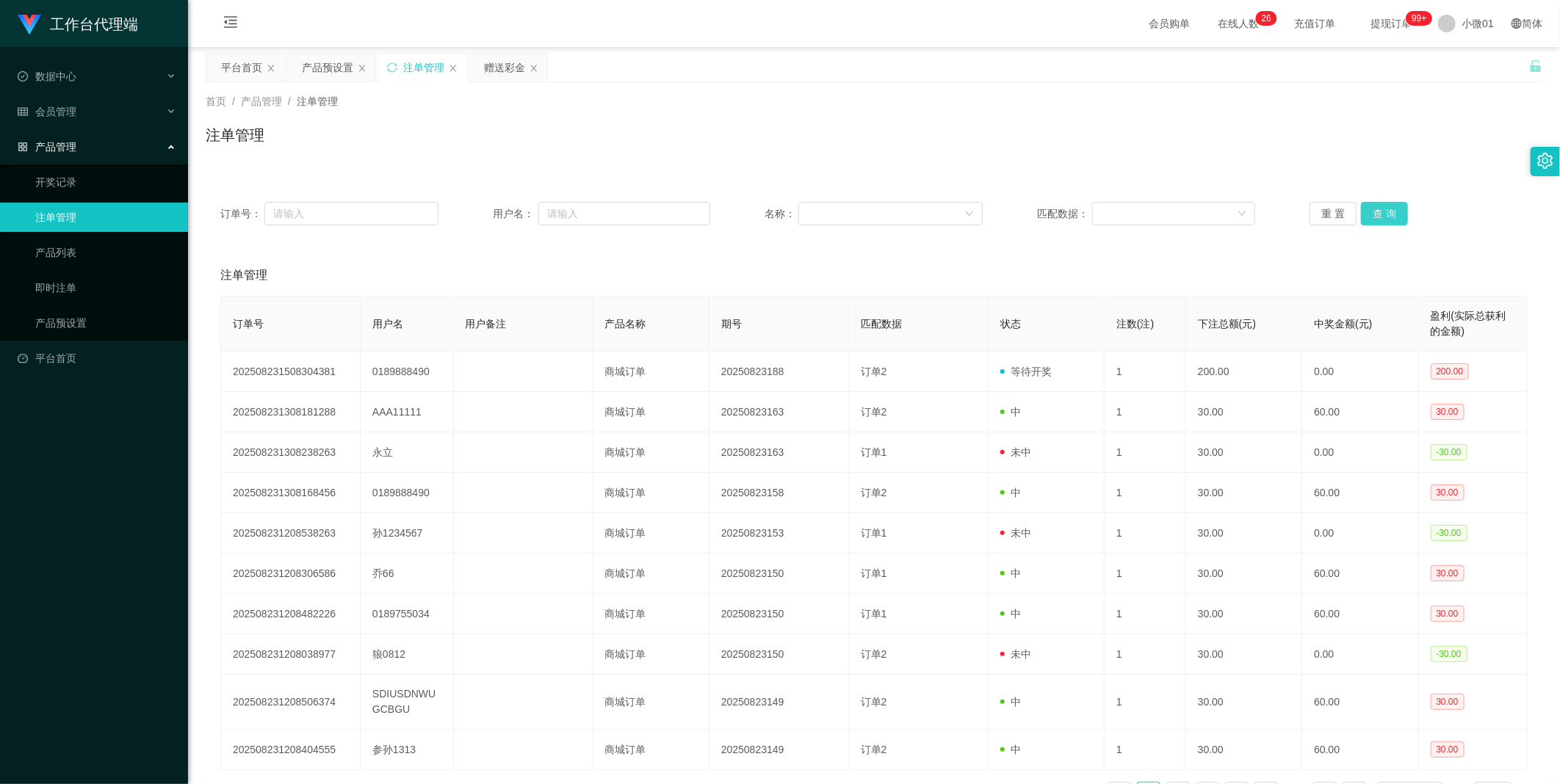
click at [855, 209] on button "查 询" at bounding box center [1385, 213] width 47 height 24
click at [855, 209] on div "重 置 查 询" at bounding box center [1419, 213] width 218 height 24
click at [855, 209] on button "查 询" at bounding box center [1385, 213] width 47 height 24
click at [855, 209] on div "重 置 查 询" at bounding box center [1419, 213] width 218 height 24
click at [335, 72] on div "产品预设置" at bounding box center [327, 67] width 51 height 28
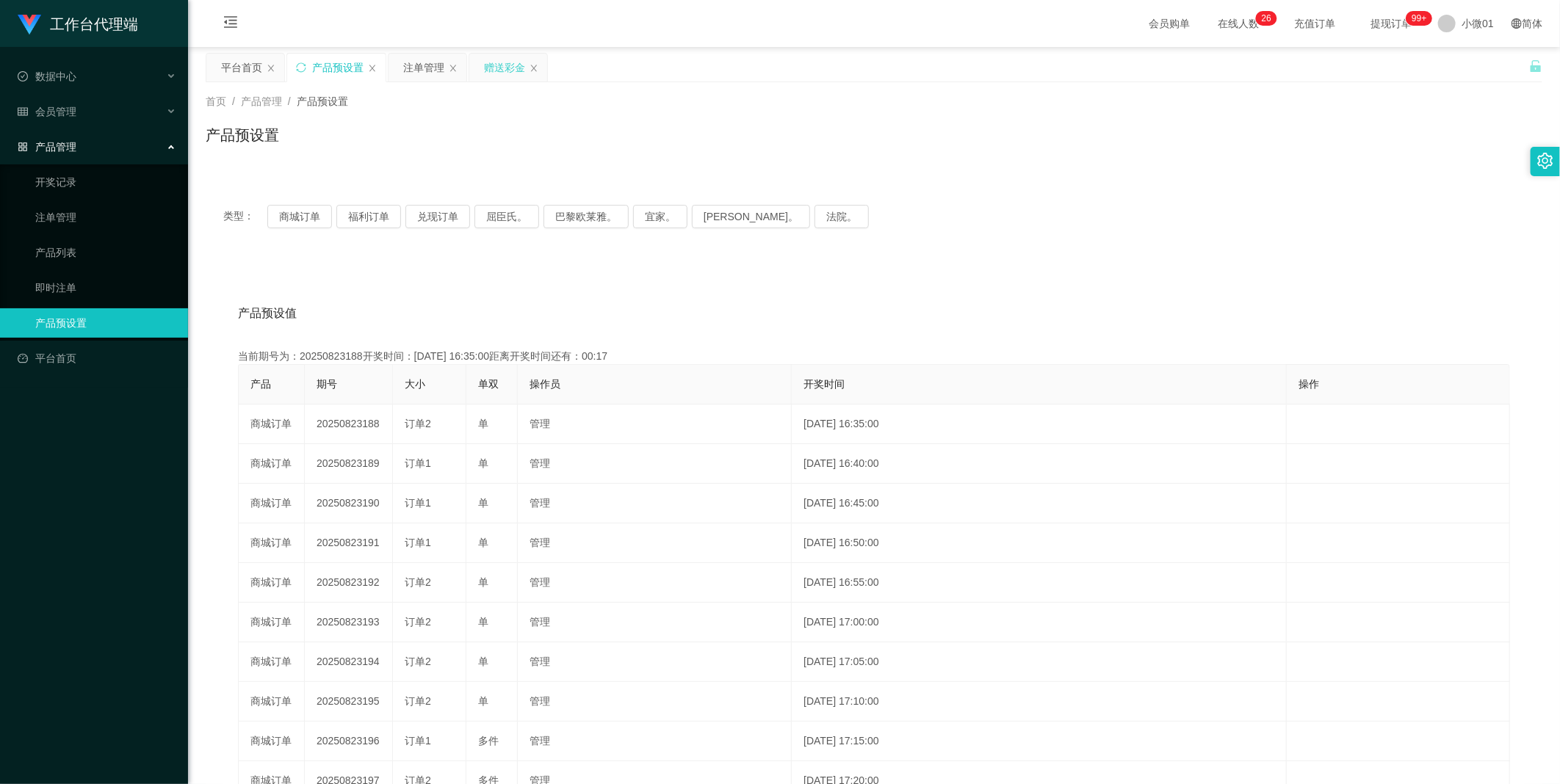
click at [494, 65] on div "赠送彩金" at bounding box center [504, 67] width 41 height 28
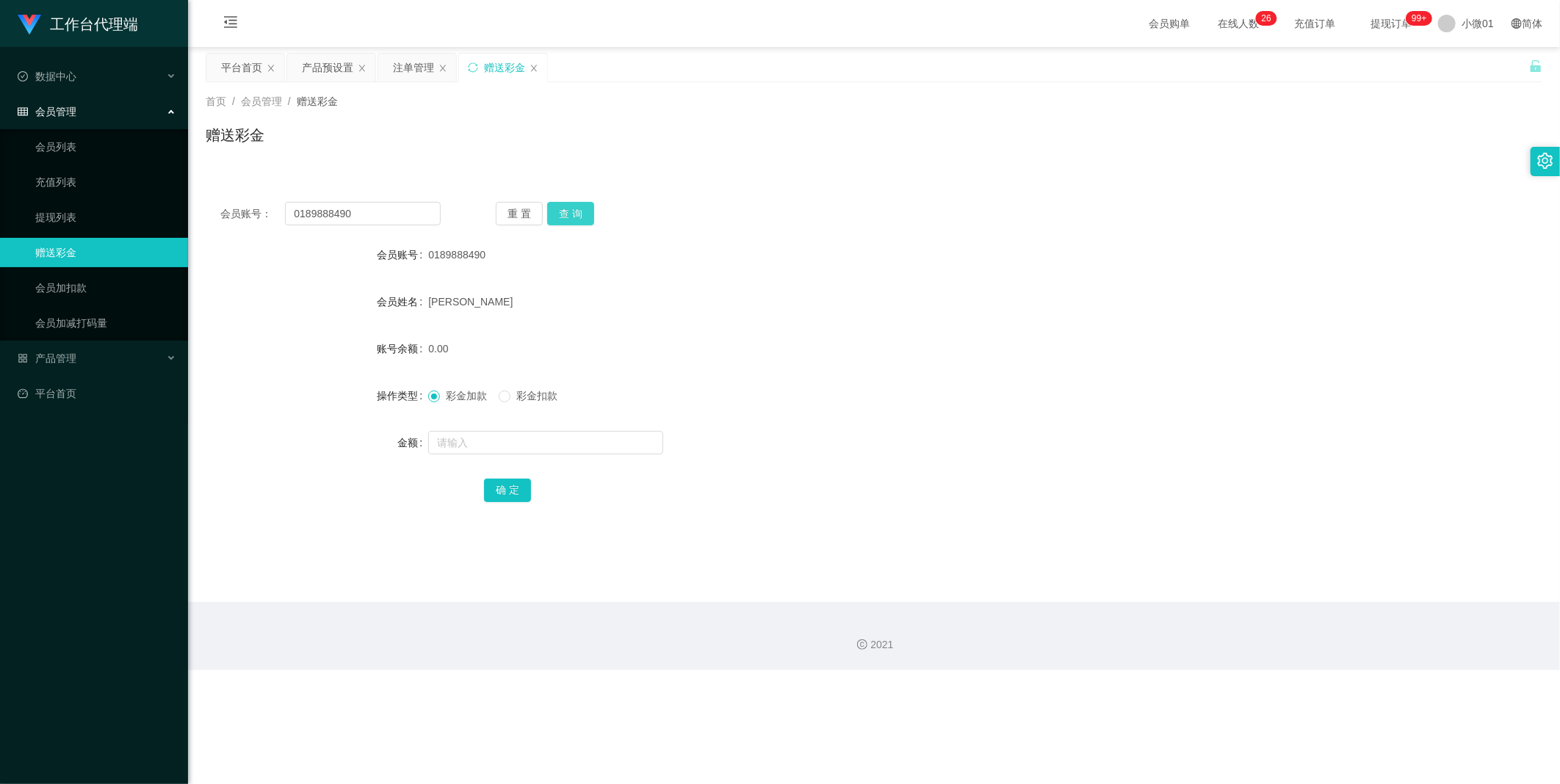
click at [564, 201] on button "查 询" at bounding box center [571, 213] width 47 height 24
click at [564, 201] on button "查 询" at bounding box center [578, 213] width 63 height 24
click at [401, 67] on div "注单管理" at bounding box center [413, 67] width 41 height 28
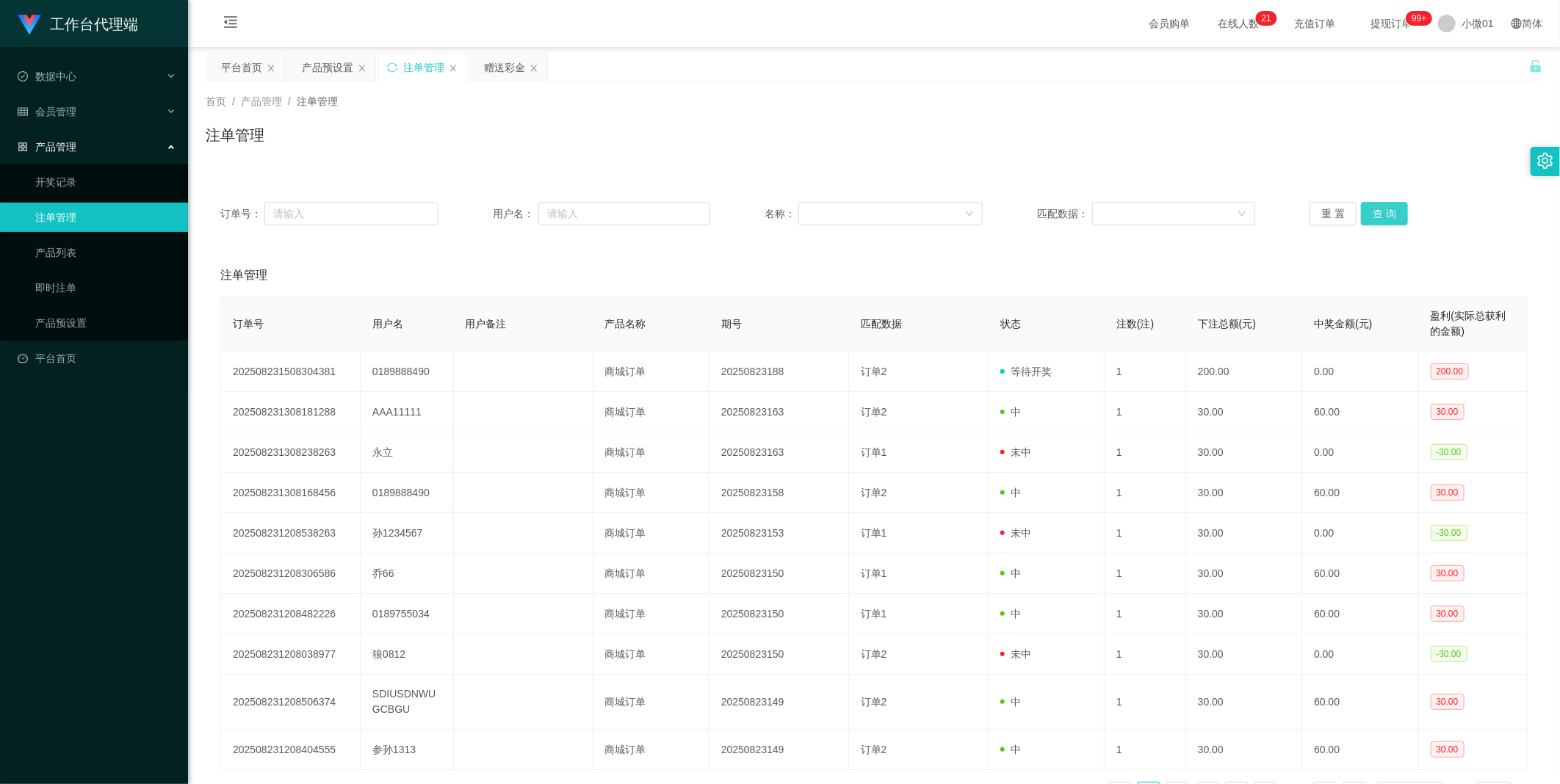
click at [855, 210] on button "查 询" at bounding box center [1385, 213] width 47 height 24
click at [855, 210] on div "重 置 查 询" at bounding box center [1419, 213] width 218 height 24
click at [855, 210] on button "查 询" at bounding box center [1385, 213] width 47 height 24
click at [855, 210] on div "重 置 查 询" at bounding box center [1419, 213] width 218 height 24
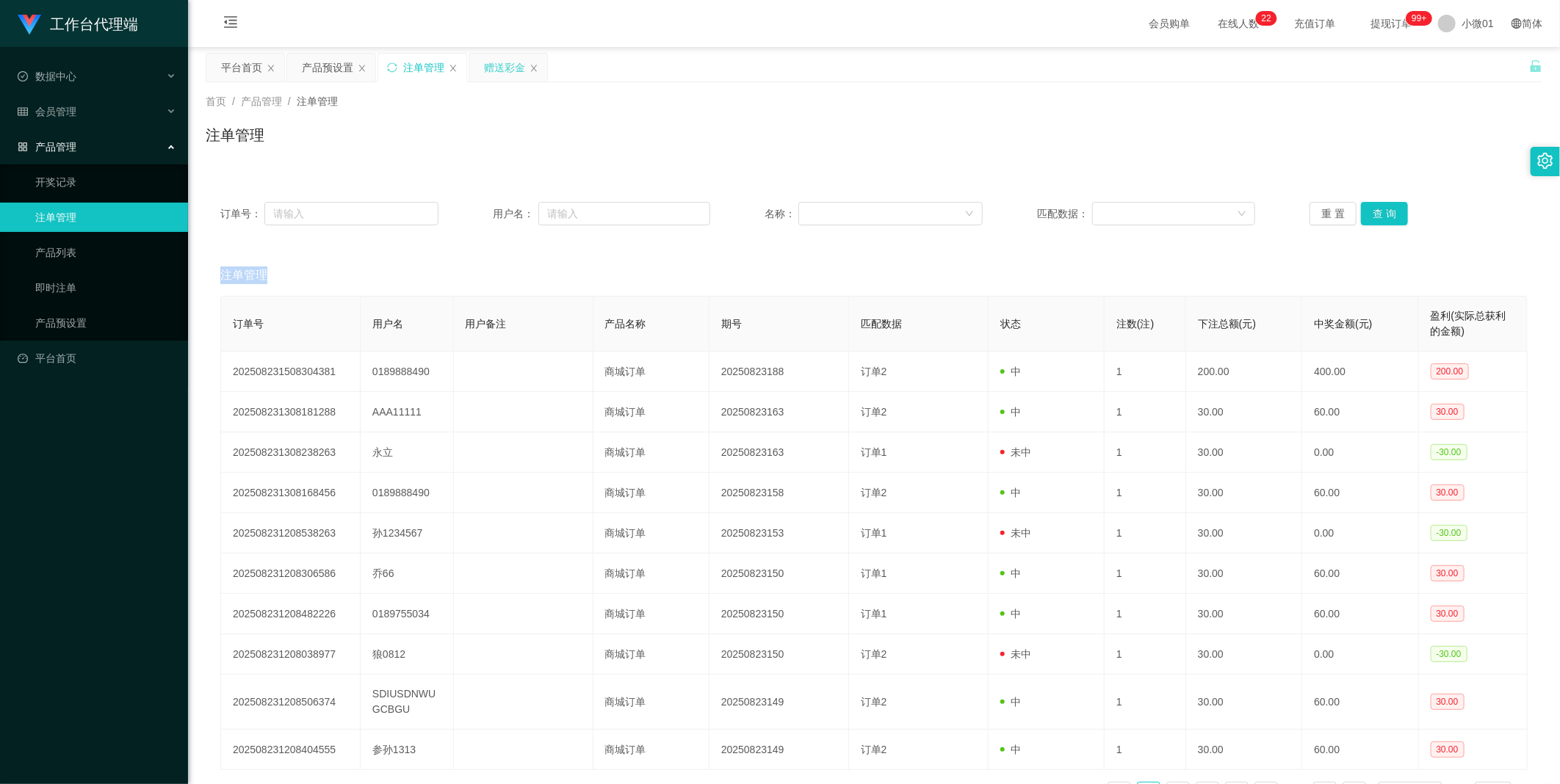
click at [508, 58] on div "赠送彩金" at bounding box center [504, 67] width 41 height 28
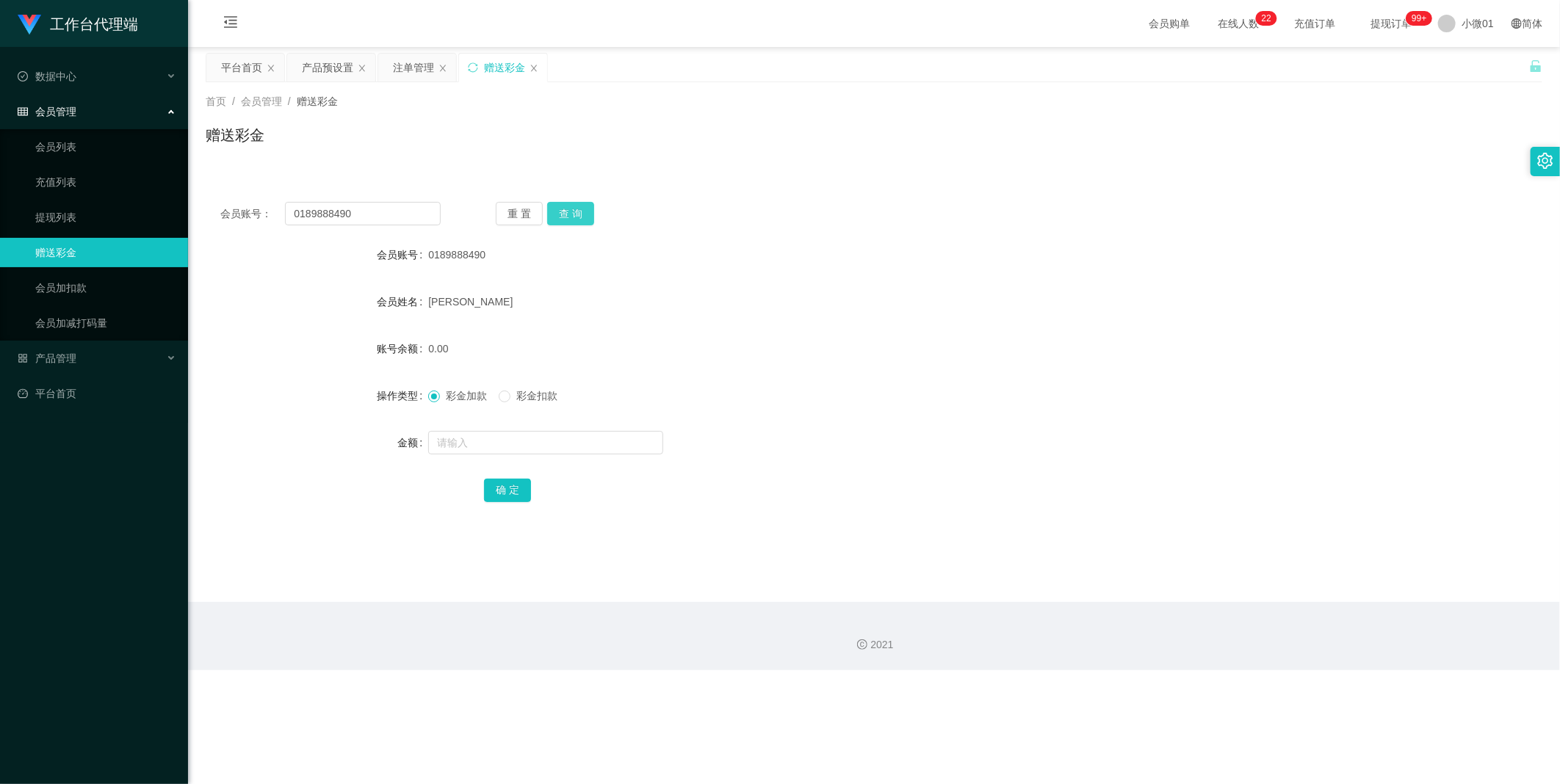
click at [564, 213] on button "查 询" at bounding box center [571, 213] width 47 height 24
click at [456, 444] on input "text" at bounding box center [545, 442] width 235 height 24
type input "140"
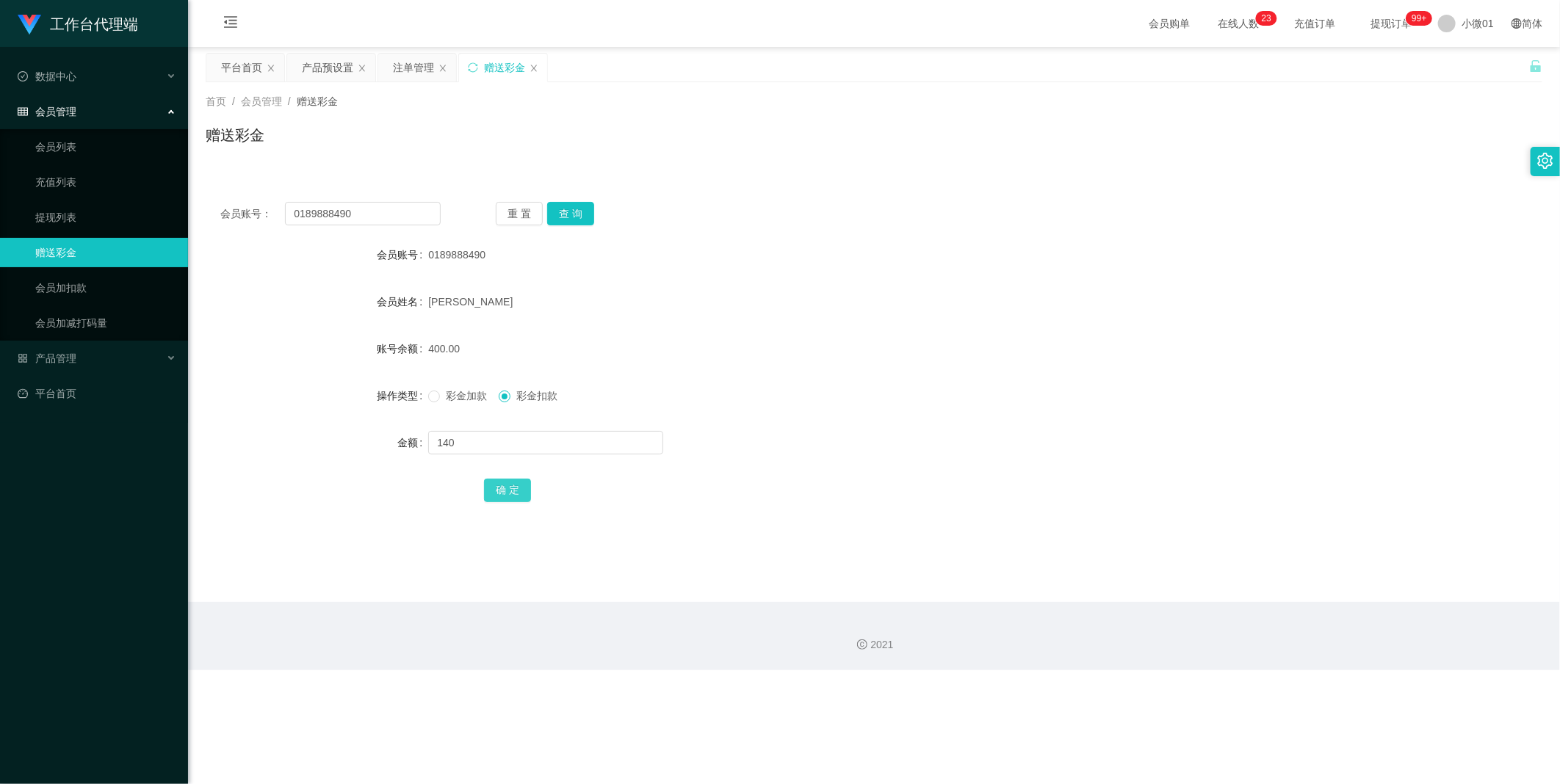
click at [488, 487] on button "确 定" at bounding box center [508, 490] width 47 height 24
click at [569, 215] on button "查 询" at bounding box center [571, 213] width 47 height 24
click at [569, 215] on button "查 询" at bounding box center [578, 213] width 63 height 24
click at [569, 215] on button "查 询" at bounding box center [571, 213] width 47 height 24
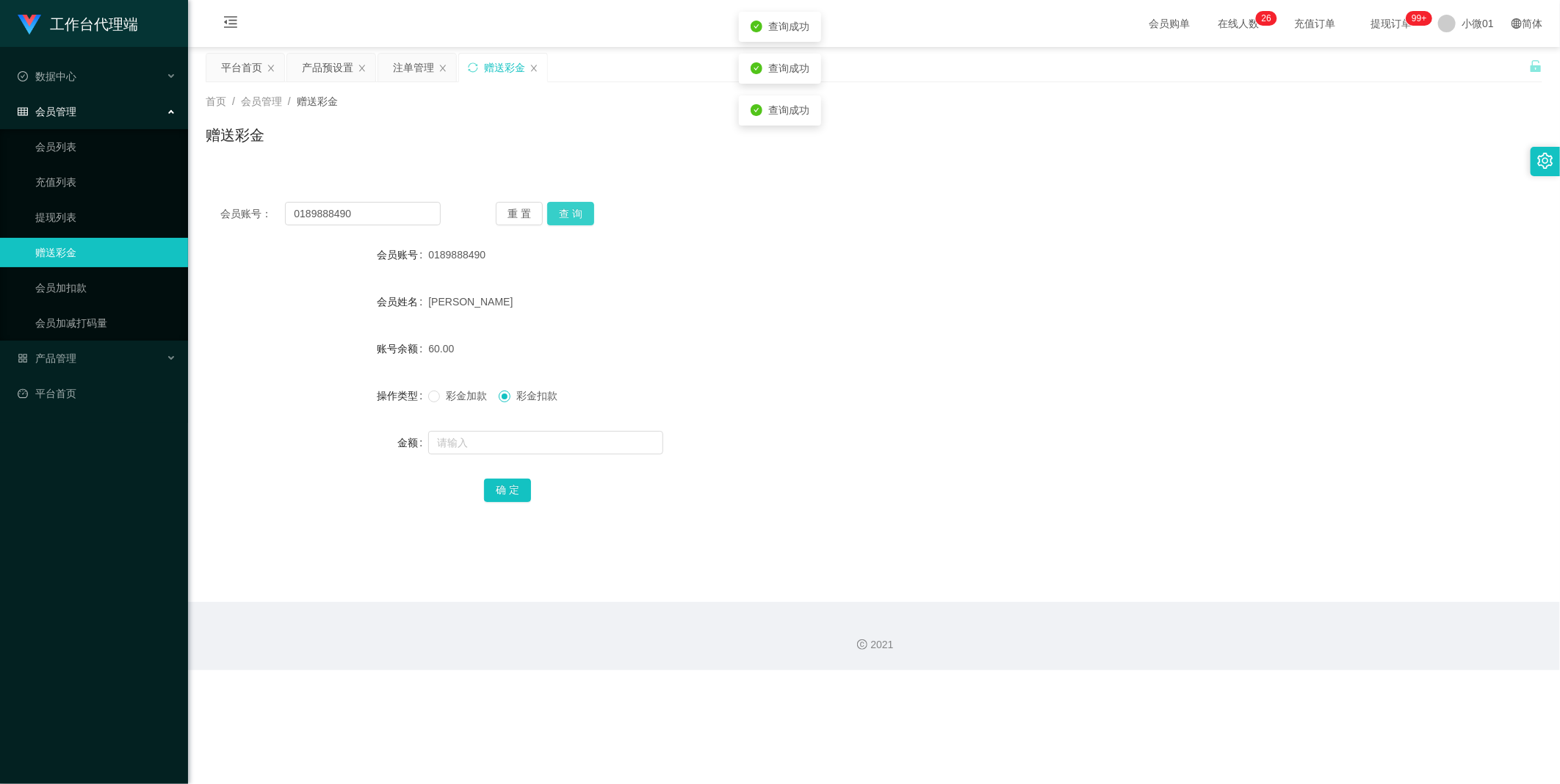
click at [569, 215] on button "查 询" at bounding box center [571, 213] width 47 height 24
drag, startPoint x: 428, startPoint y: 210, endPoint x: 71, endPoint y: 217, distance: 357.1
click at [71, 217] on section "工作台代理端 数据中心 会员管理 会员列表 充值列表 提现列表 赠送彩金 会员加扣款 会员加减打码量 产品管理 开奖记录 注单管理 产品列表 即时注单 产品预…" at bounding box center [780, 335] width 1560 height 670
click at [63, 147] on link "会员列表" at bounding box center [106, 147] width 141 height 30
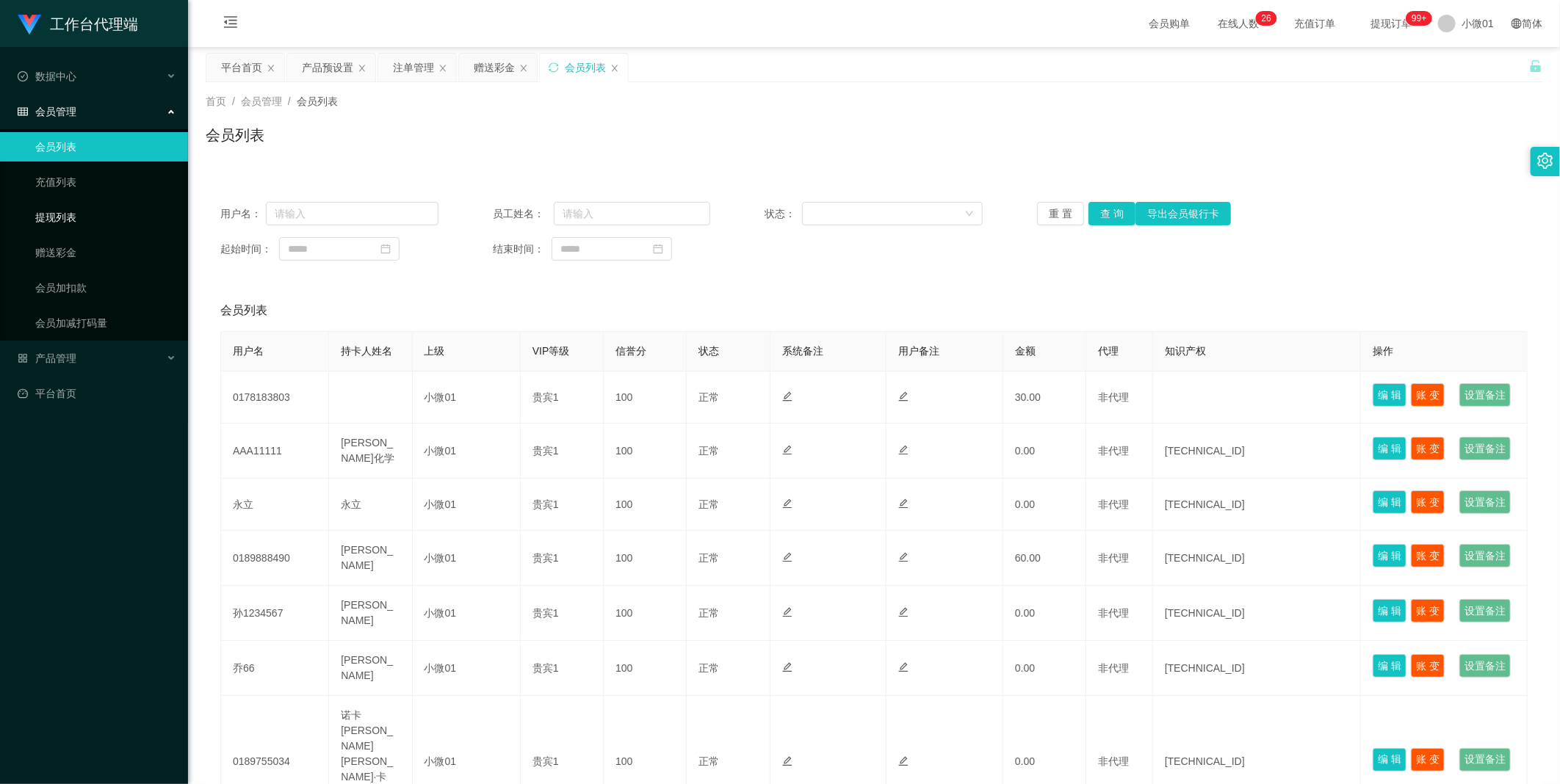
click at [54, 219] on link "提现列表" at bounding box center [106, 217] width 141 height 30
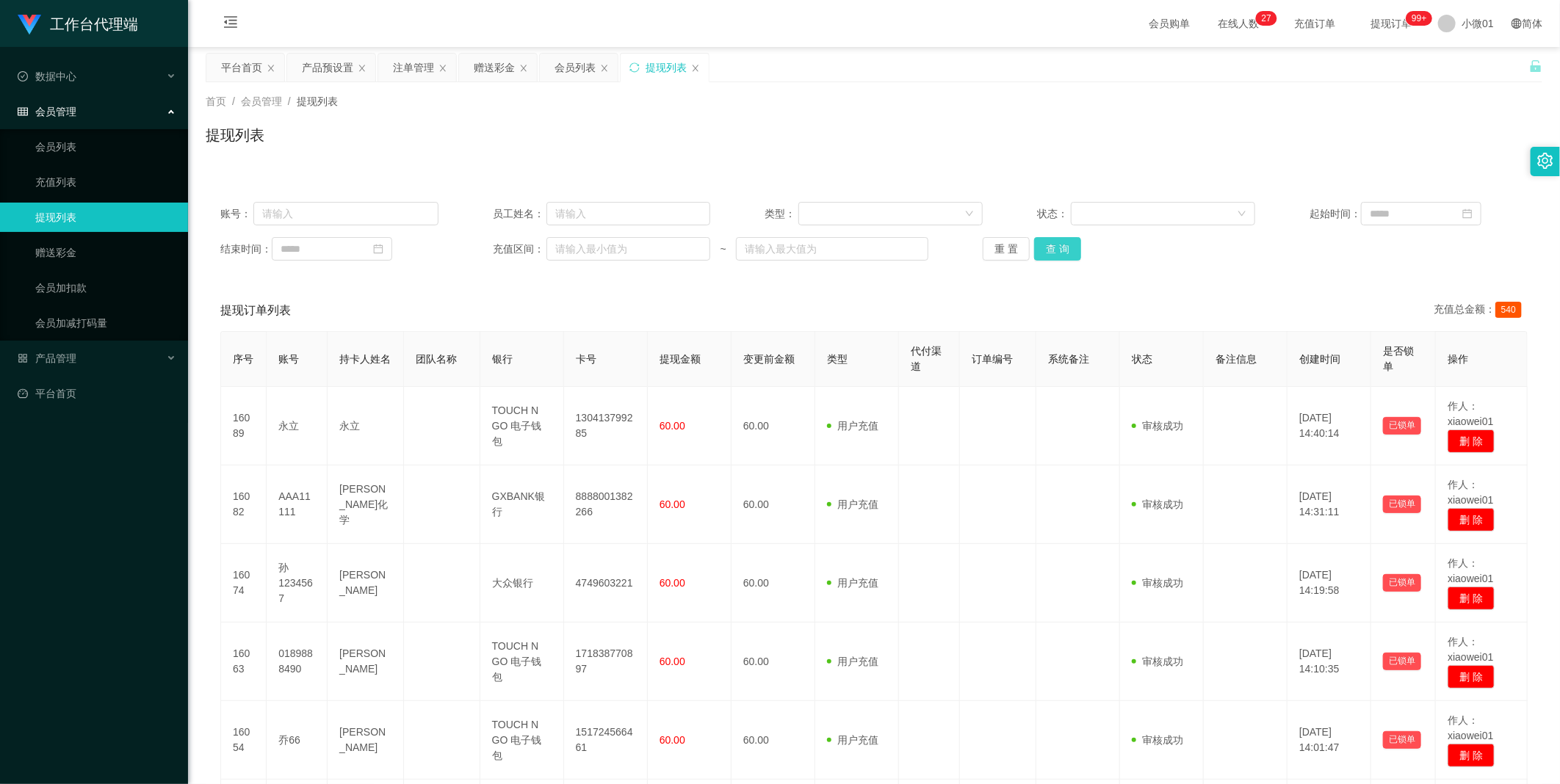
click at [855, 248] on button "查 询" at bounding box center [1057, 249] width 47 height 24
click at [855, 248] on div "重 置 查 询" at bounding box center [1091, 249] width 218 height 24
click at [855, 248] on button "查 询" at bounding box center [1057, 249] width 47 height 24
click at [855, 248] on div "重 置 查 询" at bounding box center [1091, 249] width 218 height 24
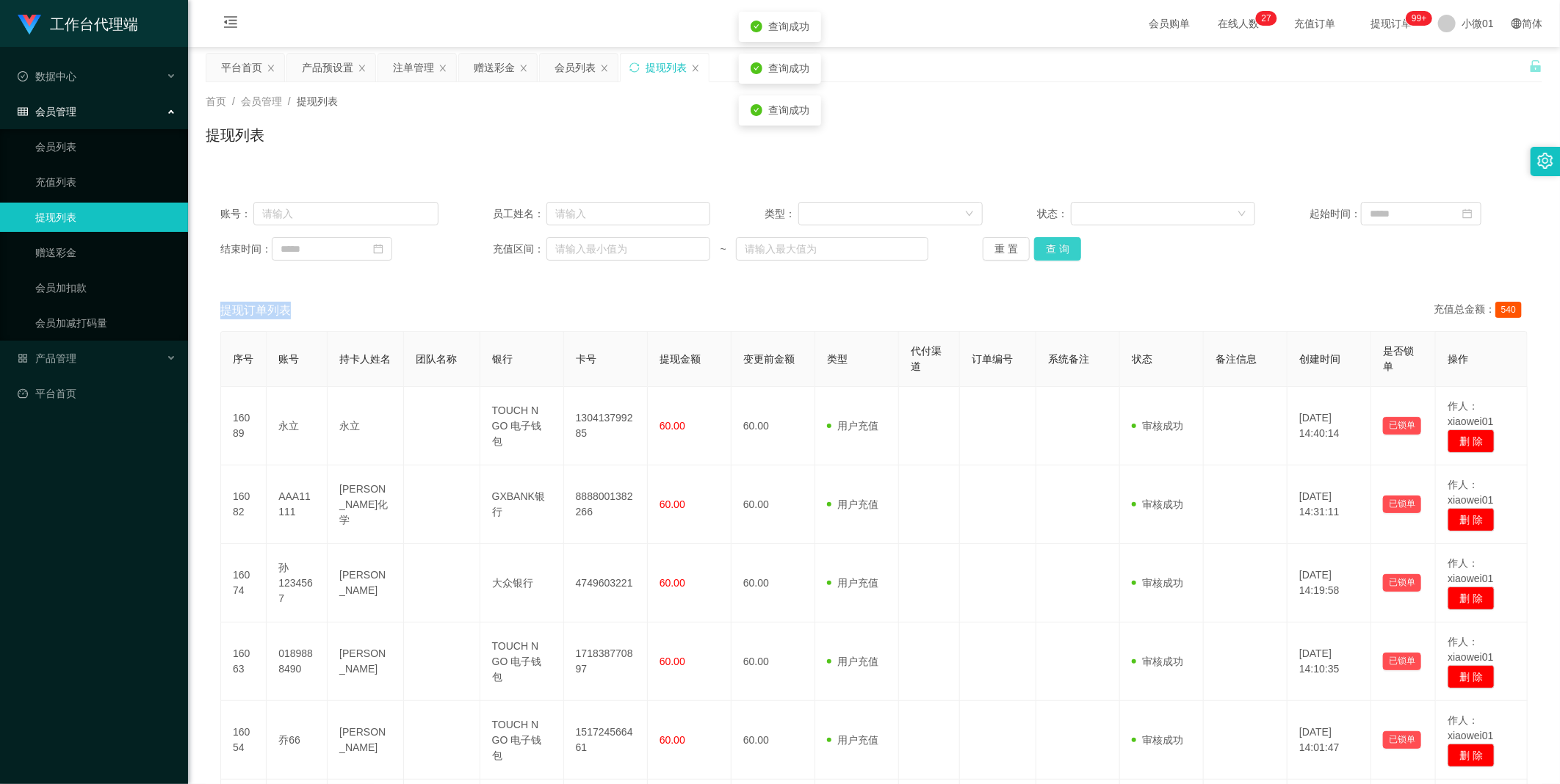
click at [855, 248] on button "查 询" at bounding box center [1057, 249] width 47 height 24
click at [855, 248] on div "重 置 查 询" at bounding box center [1091, 249] width 218 height 24
click at [855, 248] on button "查 询" at bounding box center [1057, 249] width 47 height 24
click at [855, 248] on div "重 置 查 询" at bounding box center [1091, 249] width 218 height 24
click at [855, 248] on button "查 询" at bounding box center [1057, 249] width 47 height 24
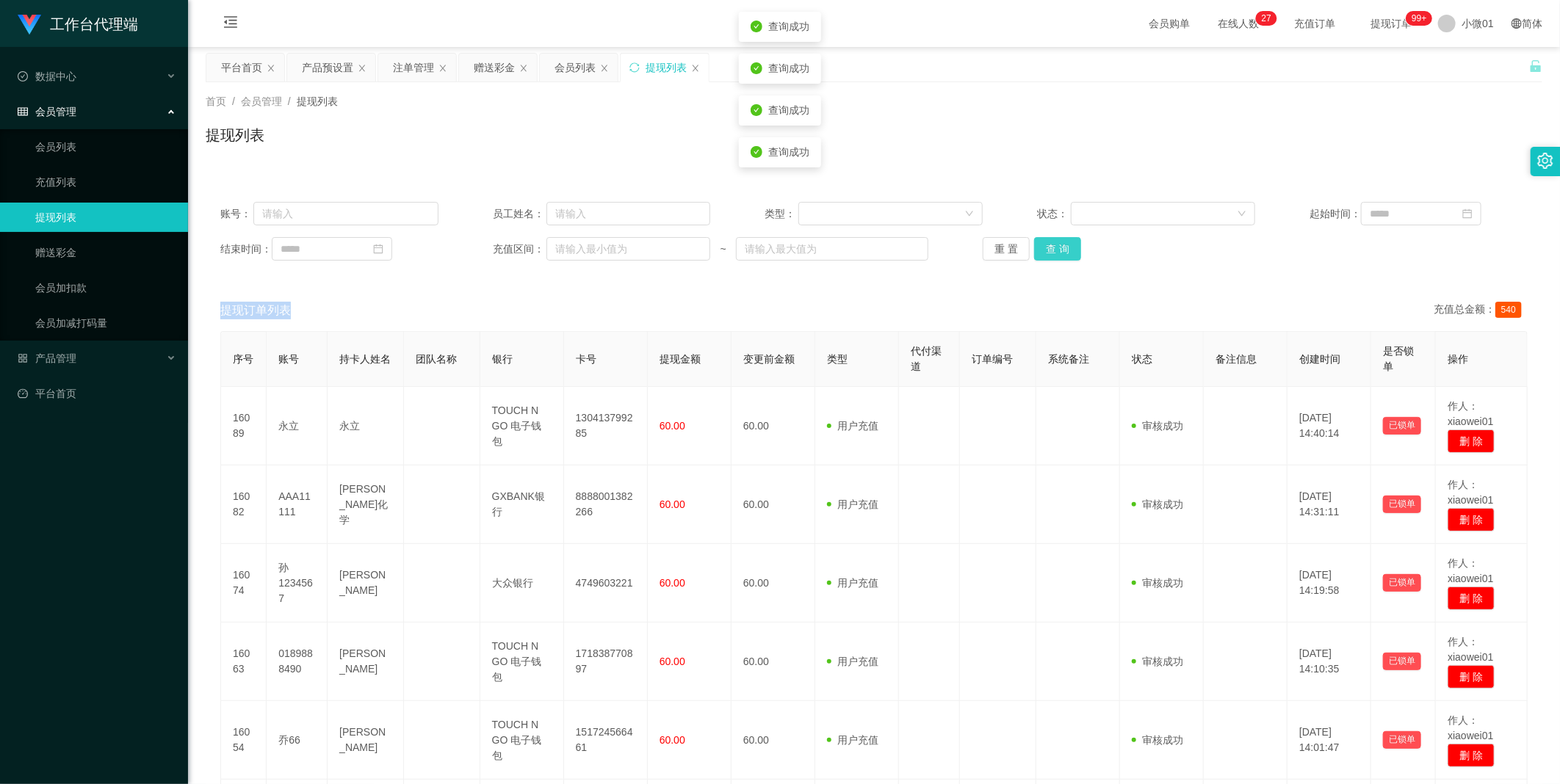
click at [855, 248] on div "重 置 查 询" at bounding box center [1091, 249] width 218 height 24
click at [855, 248] on button "查 询" at bounding box center [1057, 249] width 47 height 24
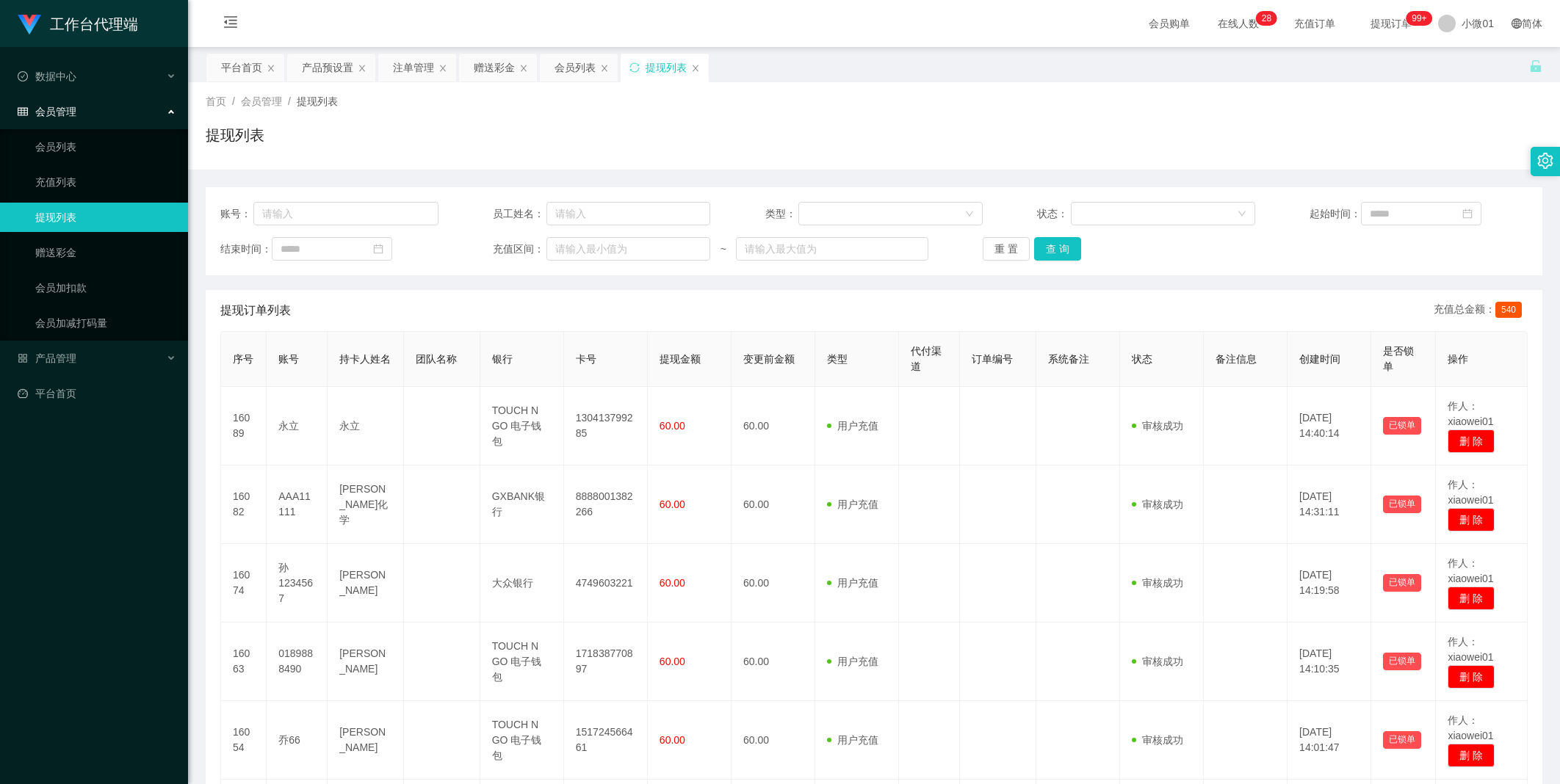
click at [1055, 243] on button "查 询" at bounding box center [1057, 249] width 47 height 24
click at [1055, 243] on div "重 置 查 询" at bounding box center [1091, 249] width 218 height 24
drag, startPoint x: 0, startPoint y: 0, endPoint x: 1055, endPoint y: 243, distance: 1082.6
click at [1055, 243] on button "查 询" at bounding box center [1057, 249] width 47 height 24
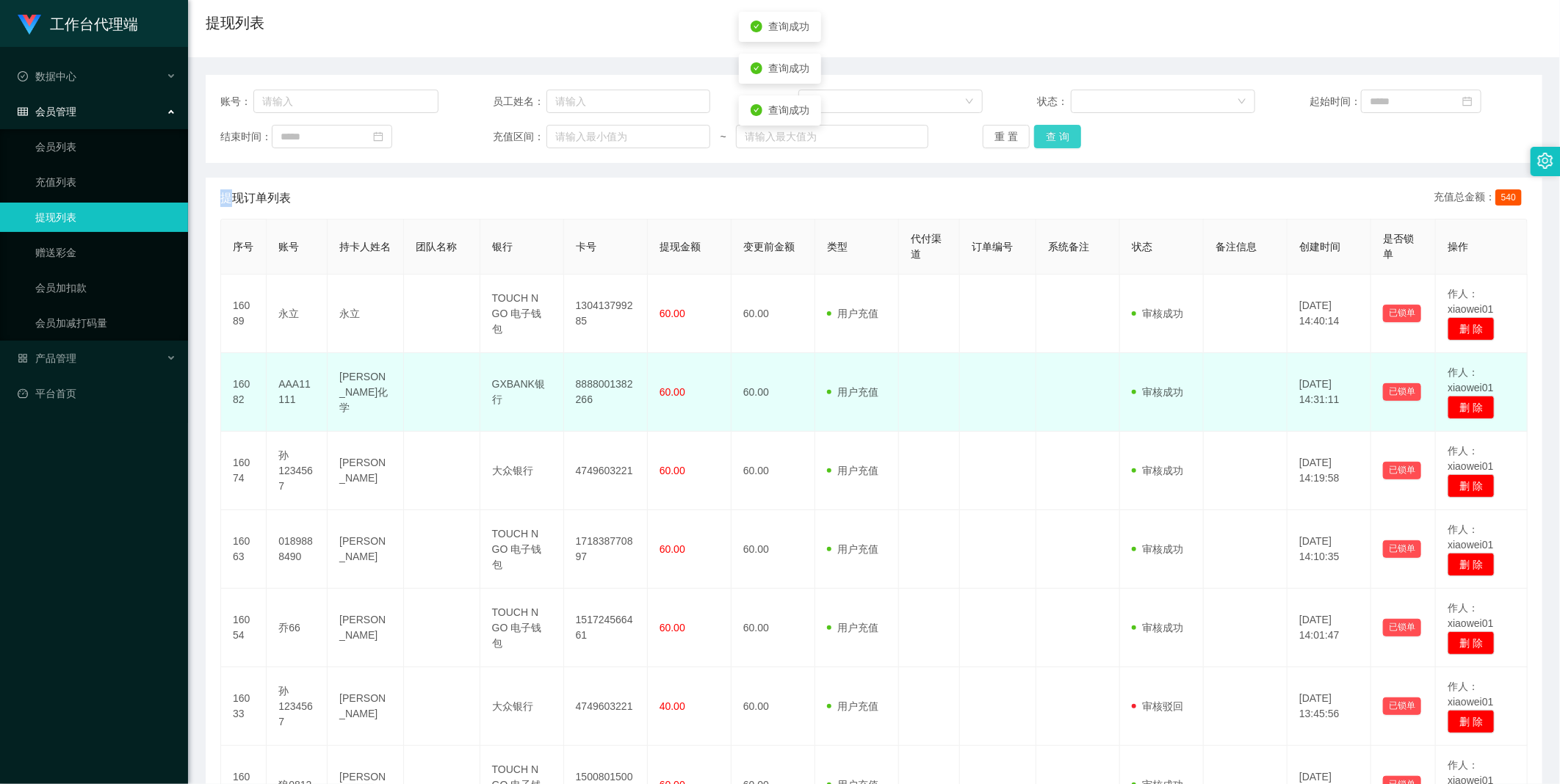
scroll to position [163, 0]
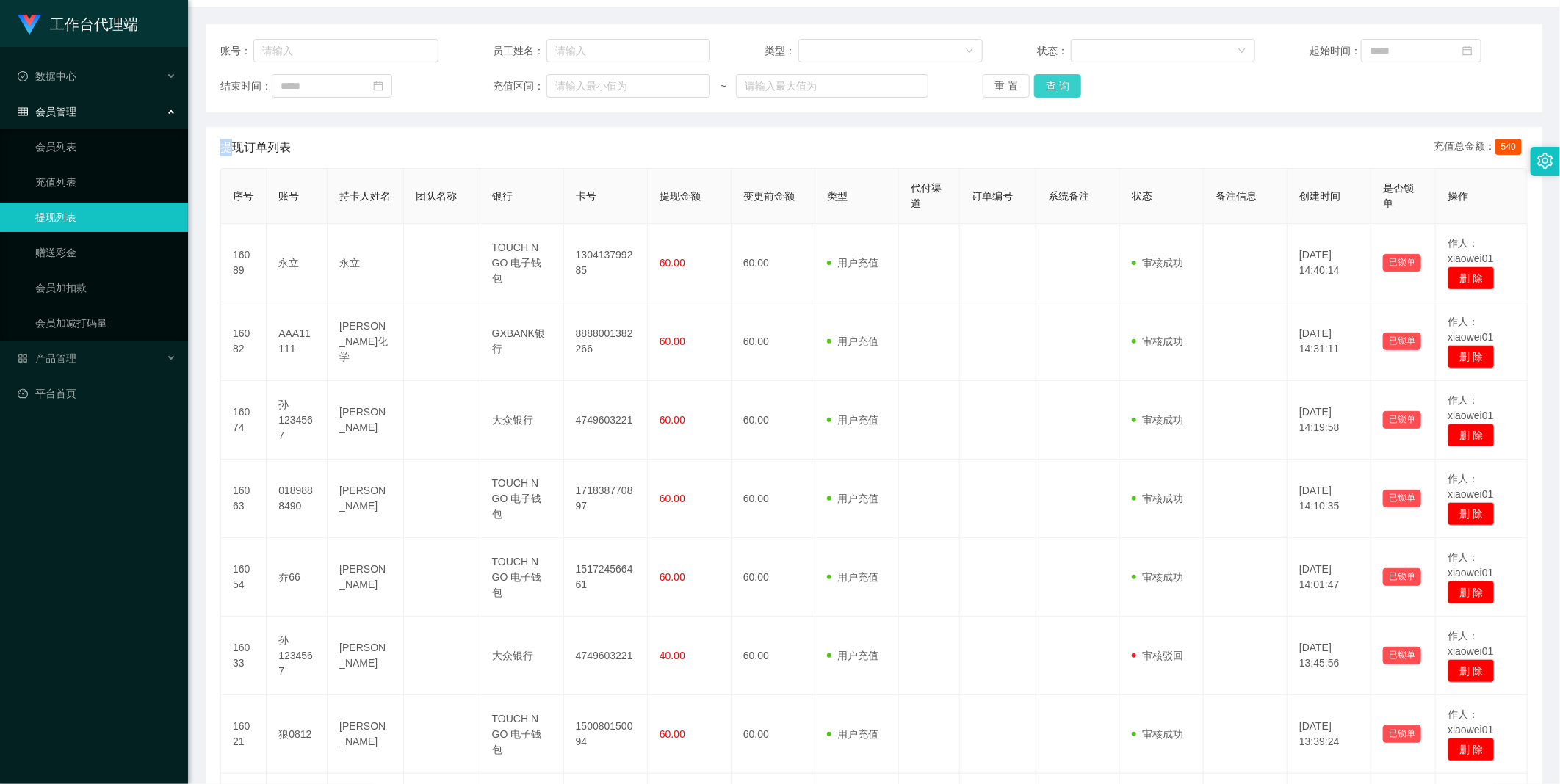
click at [1045, 92] on button "查 询" at bounding box center [1057, 85] width 47 height 24
click at [73, 153] on link "会员列表" at bounding box center [106, 147] width 141 height 30
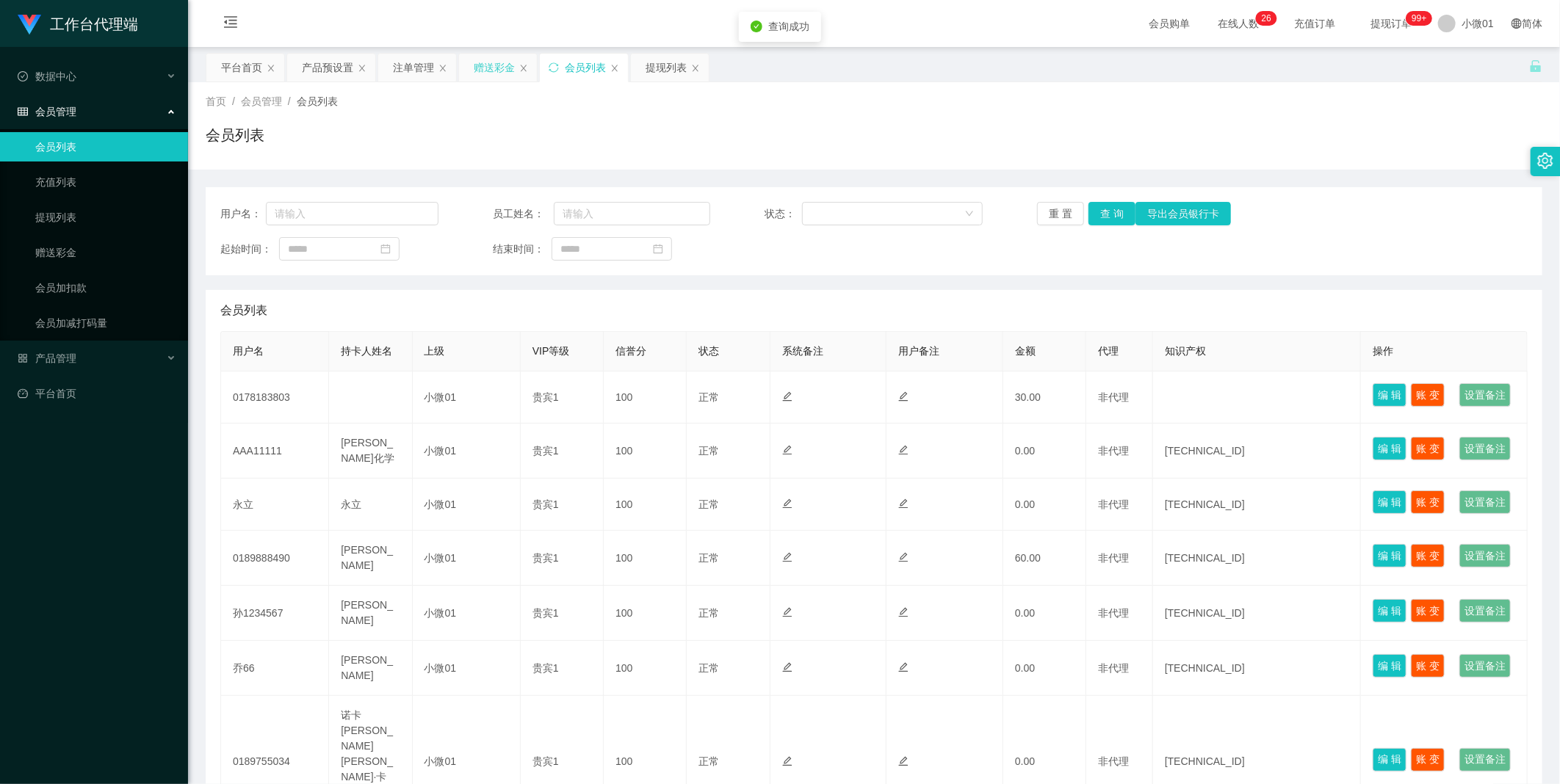
click at [493, 66] on div "赠送彩金" at bounding box center [494, 67] width 41 height 28
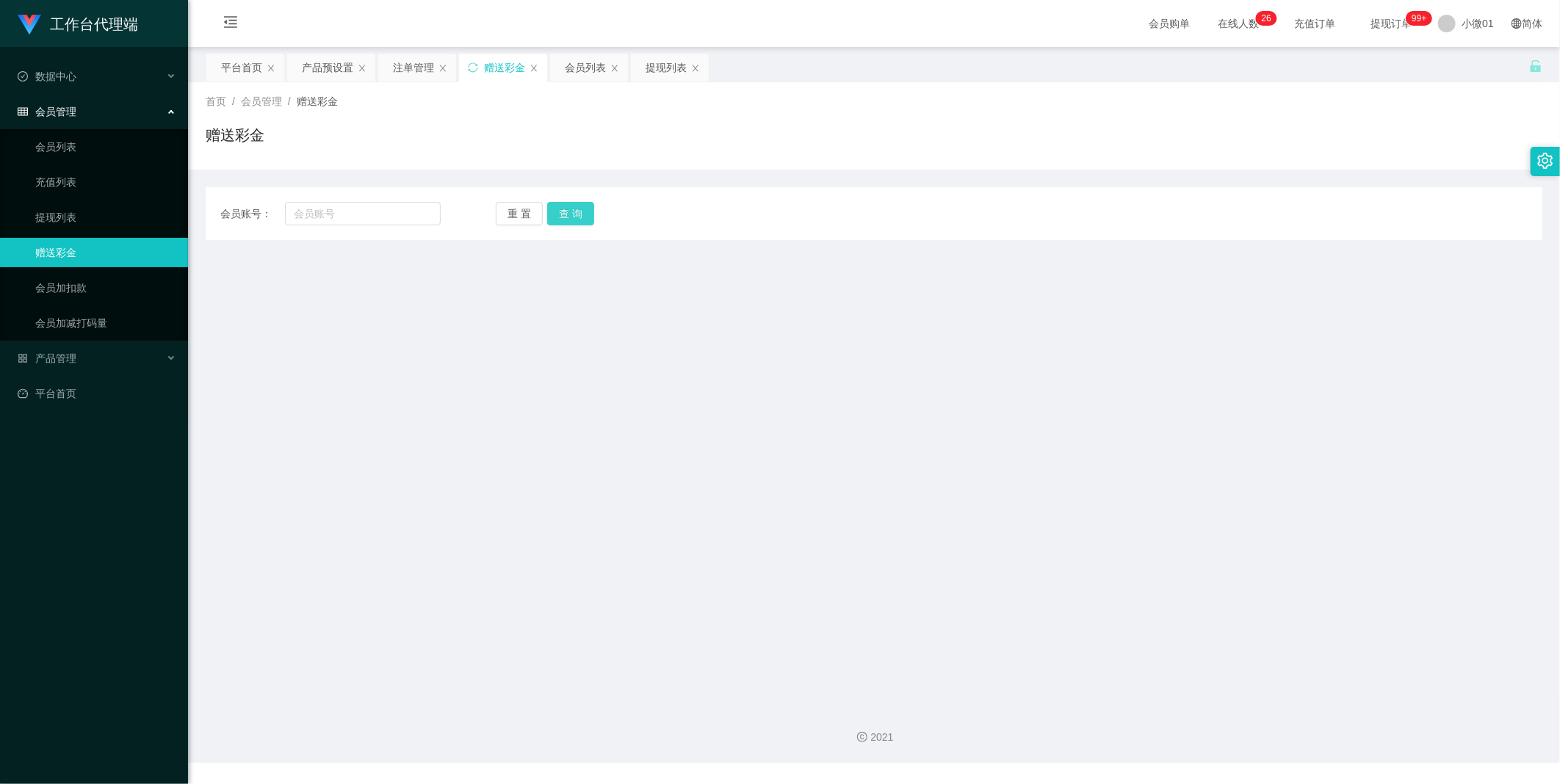
click at [566, 206] on button "查 询" at bounding box center [571, 213] width 47 height 24
drag, startPoint x: 566, startPoint y: 206, endPoint x: 554, endPoint y: 201, distance: 13.0
click at [566, 206] on button "查 询" at bounding box center [571, 213] width 47 height 24
click at [398, 71] on div "注单管理" at bounding box center [413, 67] width 41 height 28
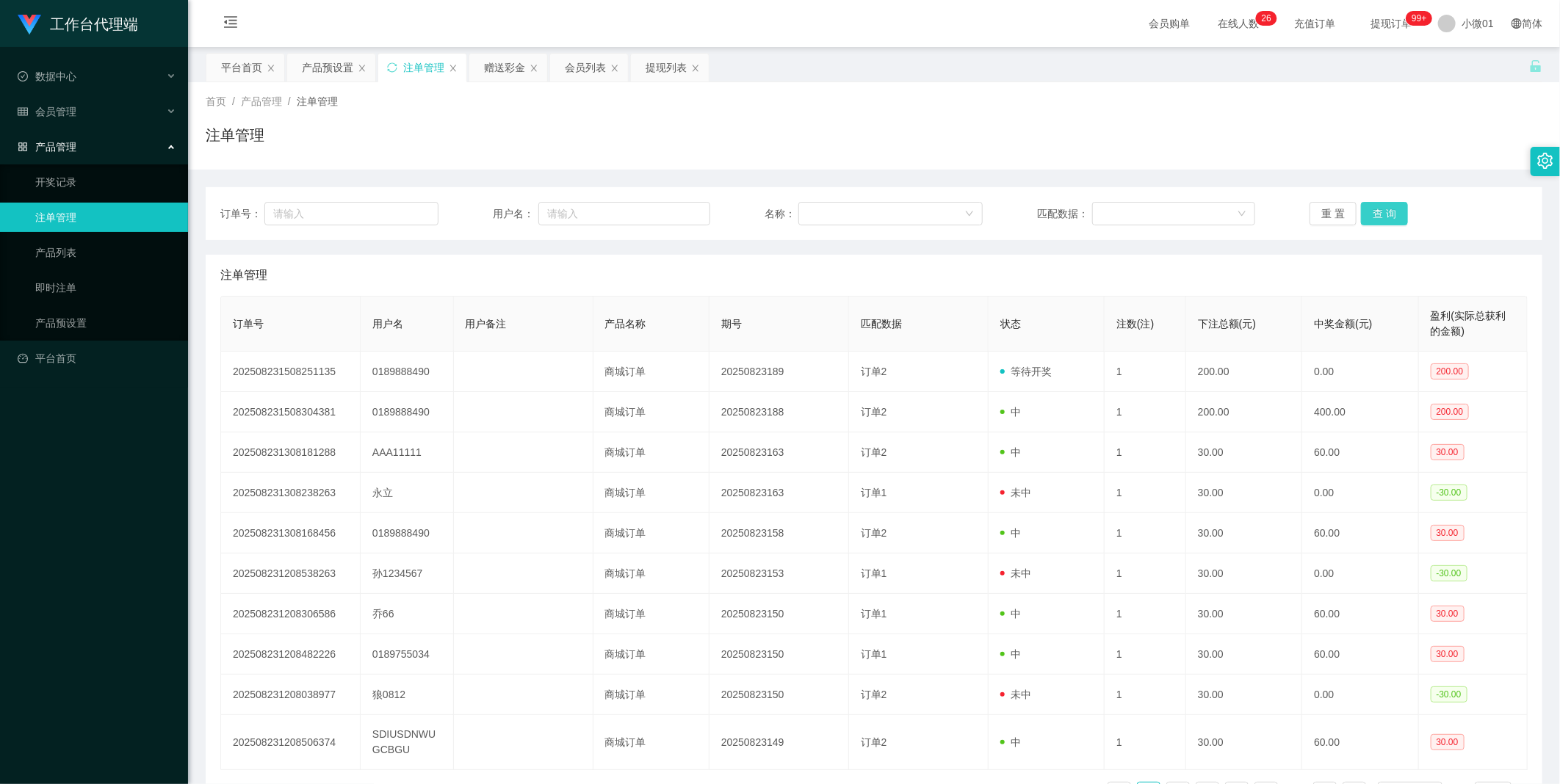
click at [1365, 208] on button "查 询" at bounding box center [1385, 213] width 47 height 24
click at [1365, 208] on div "重 置 查 询" at bounding box center [1419, 213] width 218 height 24
click at [1365, 208] on button "查 询" at bounding box center [1385, 213] width 47 height 24
click at [1365, 208] on div "重 置 查 询" at bounding box center [1419, 213] width 218 height 24
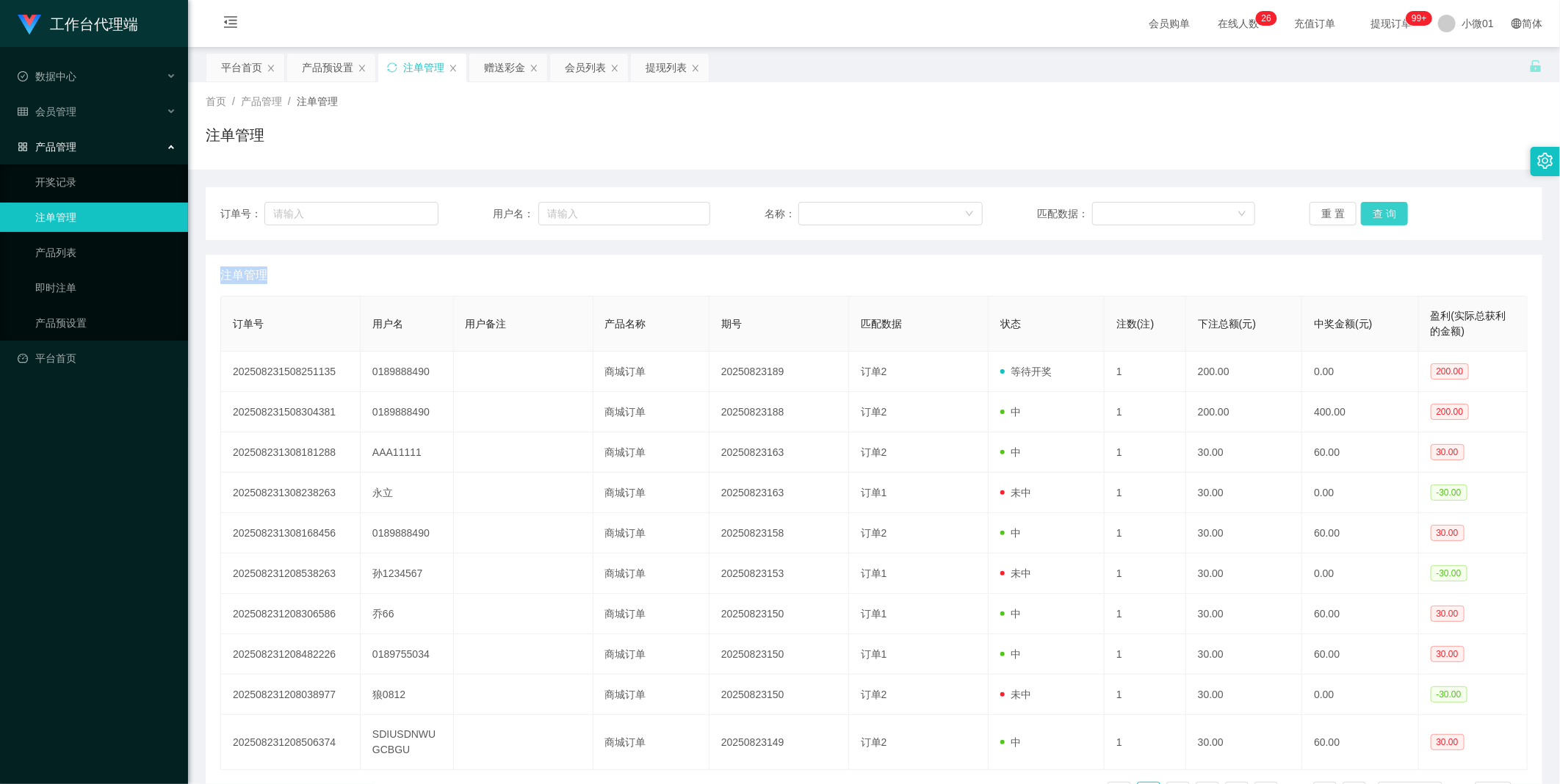
click at [1365, 208] on button "查 询" at bounding box center [1385, 213] width 47 height 24
click at [1365, 208] on div "重 置 查 询" at bounding box center [1419, 213] width 218 height 24
click at [1365, 208] on button "查 询" at bounding box center [1385, 213] width 47 height 24
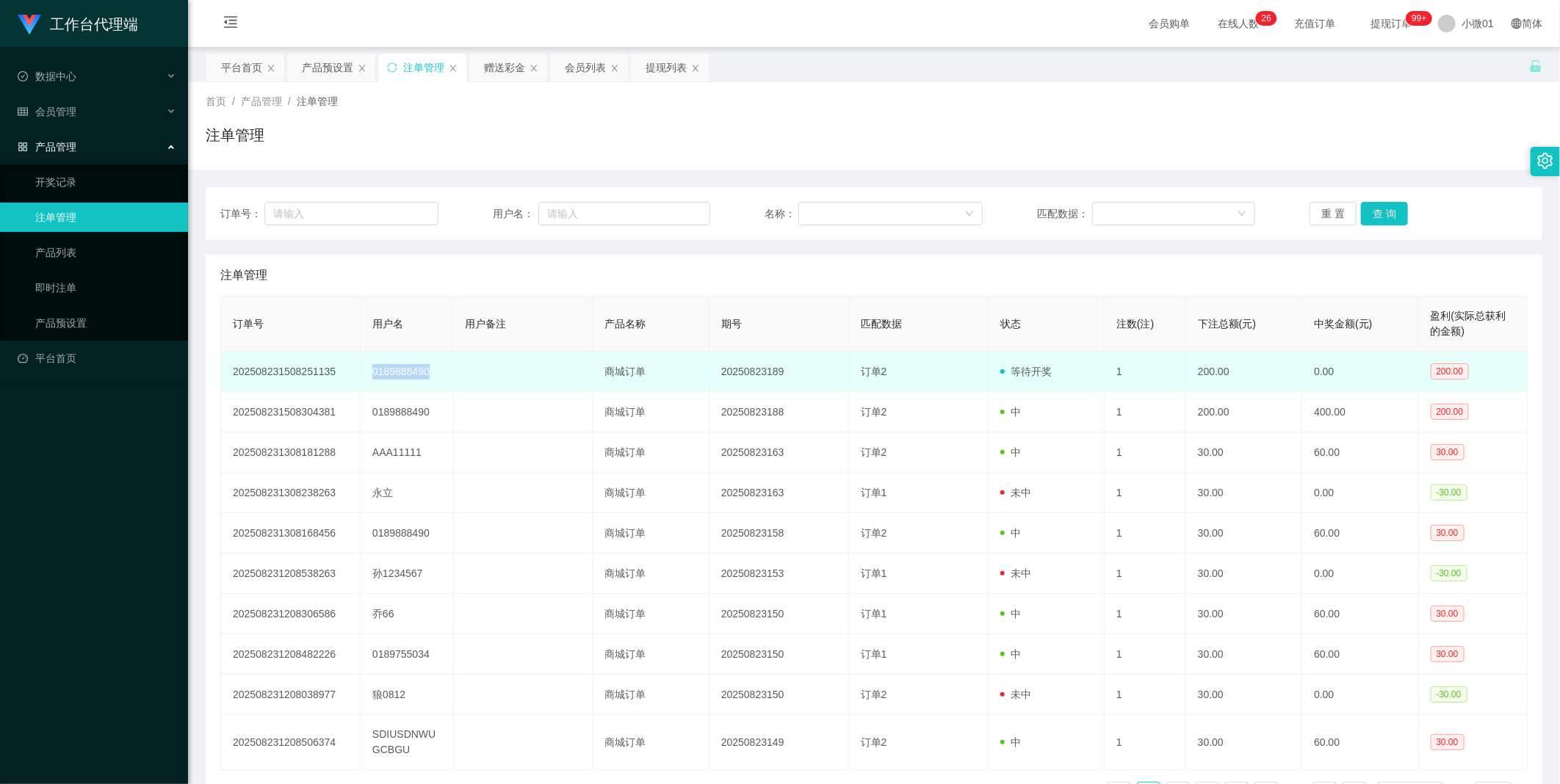
drag, startPoint x: 366, startPoint y: 373, endPoint x: 435, endPoint y: 365, distance: 69.5
click at [435, 365] on td "0189888490" at bounding box center [407, 372] width 93 height 40
copy td "0189888490"
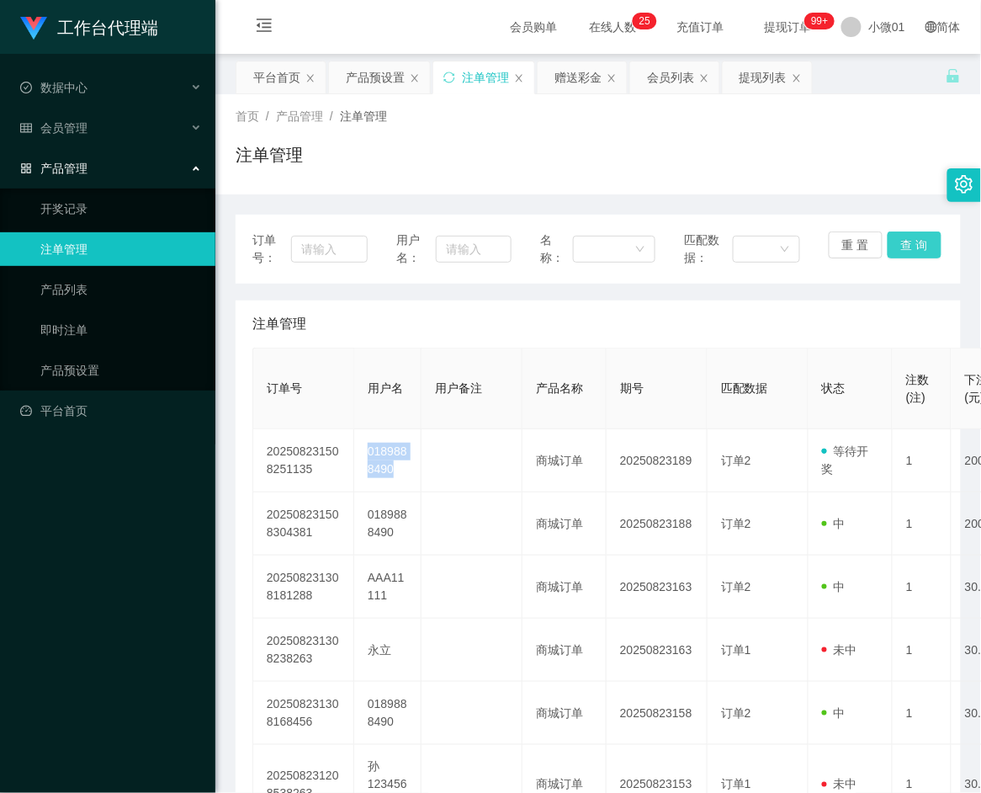
click at [907, 240] on button "查 询" at bounding box center [915, 244] width 54 height 27
click at [907, 240] on div "重 置 查 询" at bounding box center [886, 248] width 115 height 35
click at [907, 240] on button "查 询" at bounding box center [915, 244] width 54 height 27
click at [907, 240] on div "重 置 查 询" at bounding box center [886, 248] width 115 height 35
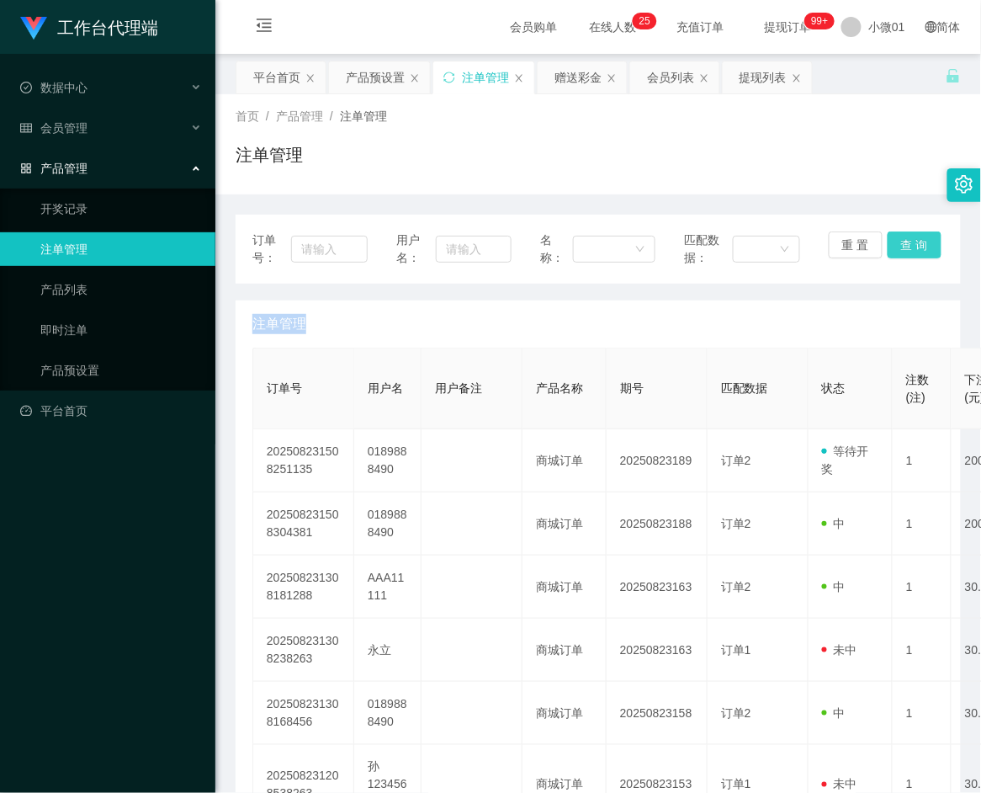
click at [907, 240] on button "查 询" at bounding box center [915, 244] width 54 height 27
click at [907, 240] on div "重 置 查 询" at bounding box center [886, 248] width 115 height 35
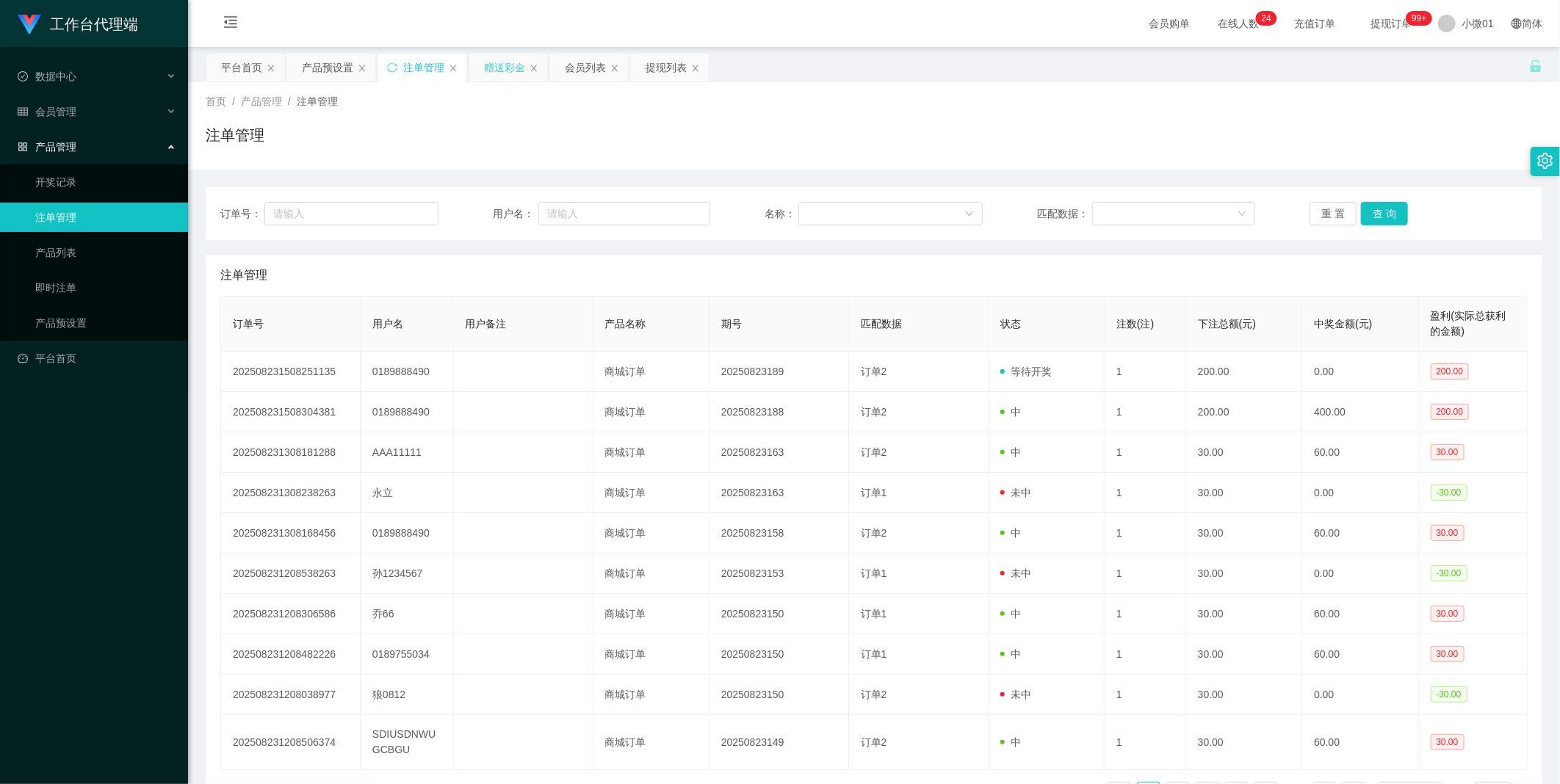
click at [497, 72] on div "赠送彩金" at bounding box center [504, 67] width 41 height 28
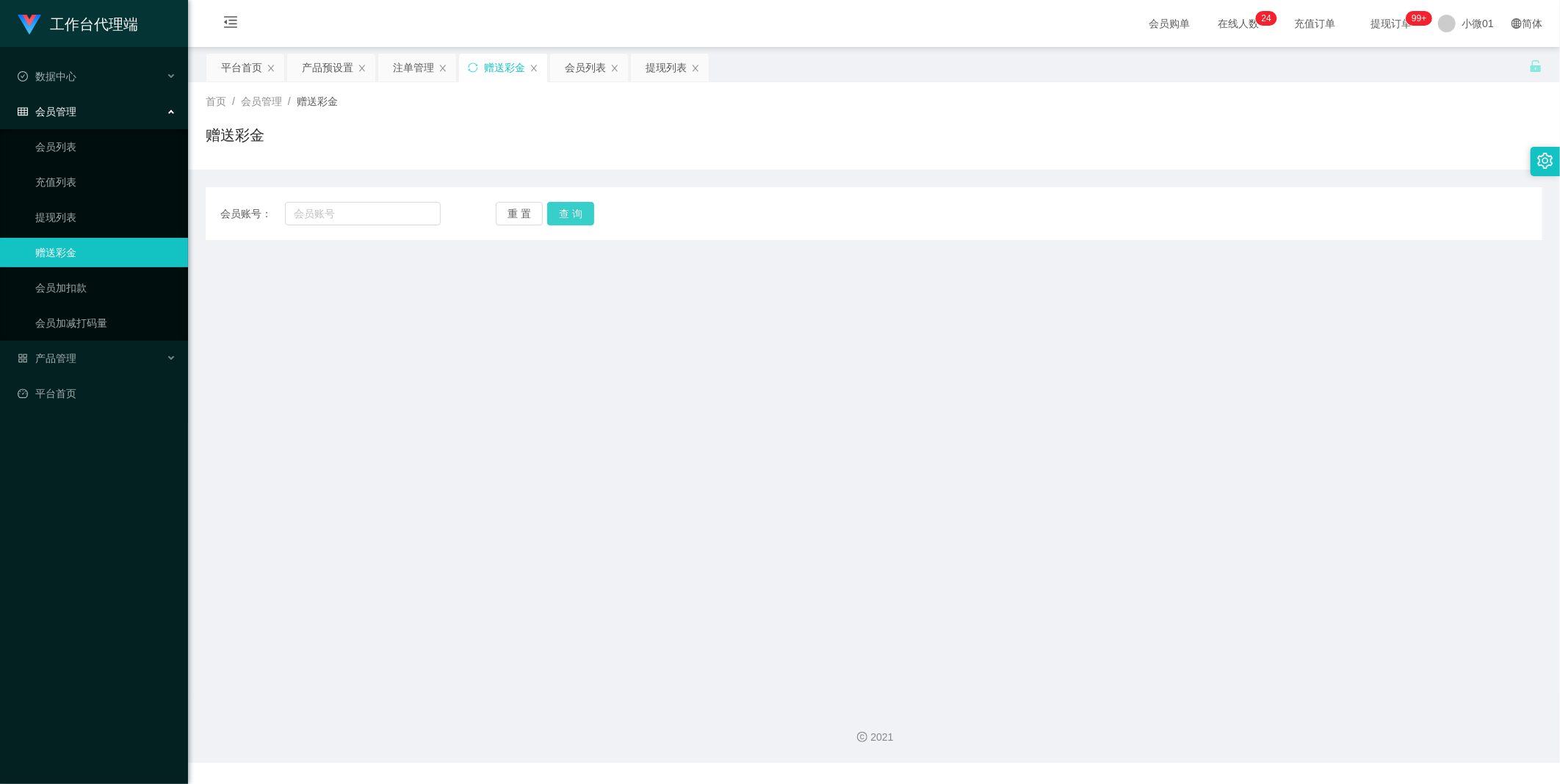
click at [572, 214] on button "查 询" at bounding box center [571, 213] width 47 height 24
click at [570, 72] on div "会员列表" at bounding box center [585, 67] width 41 height 28
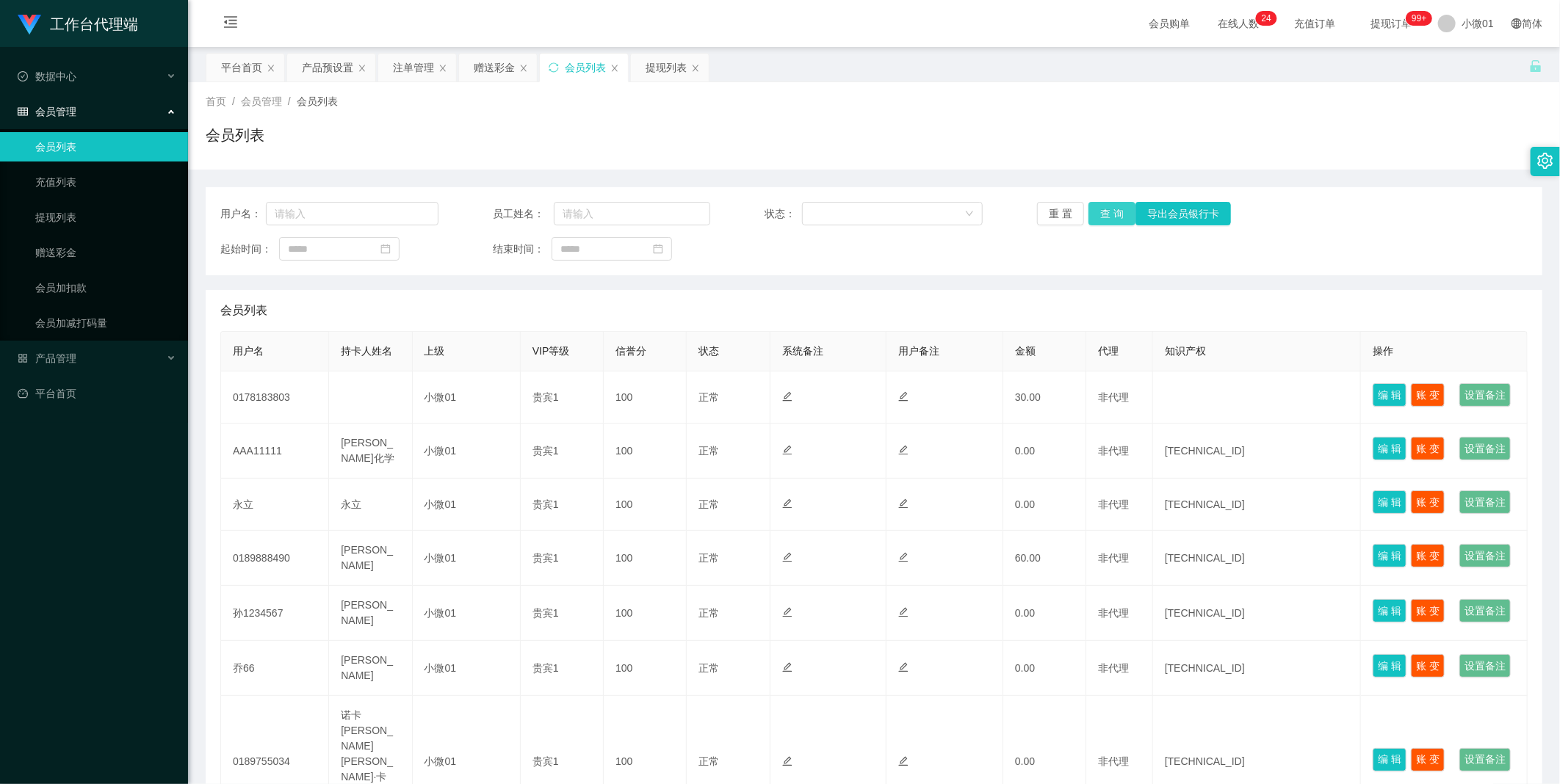
click at [1110, 210] on button "查 询" at bounding box center [1112, 213] width 47 height 24
click at [1110, 210] on div "重 置 查 询 导出会员银行卡" at bounding box center [1146, 213] width 218 height 24
click at [1110, 210] on button "查 询" at bounding box center [1112, 213] width 47 height 24
click at [648, 62] on div "提现列表" at bounding box center [666, 67] width 41 height 28
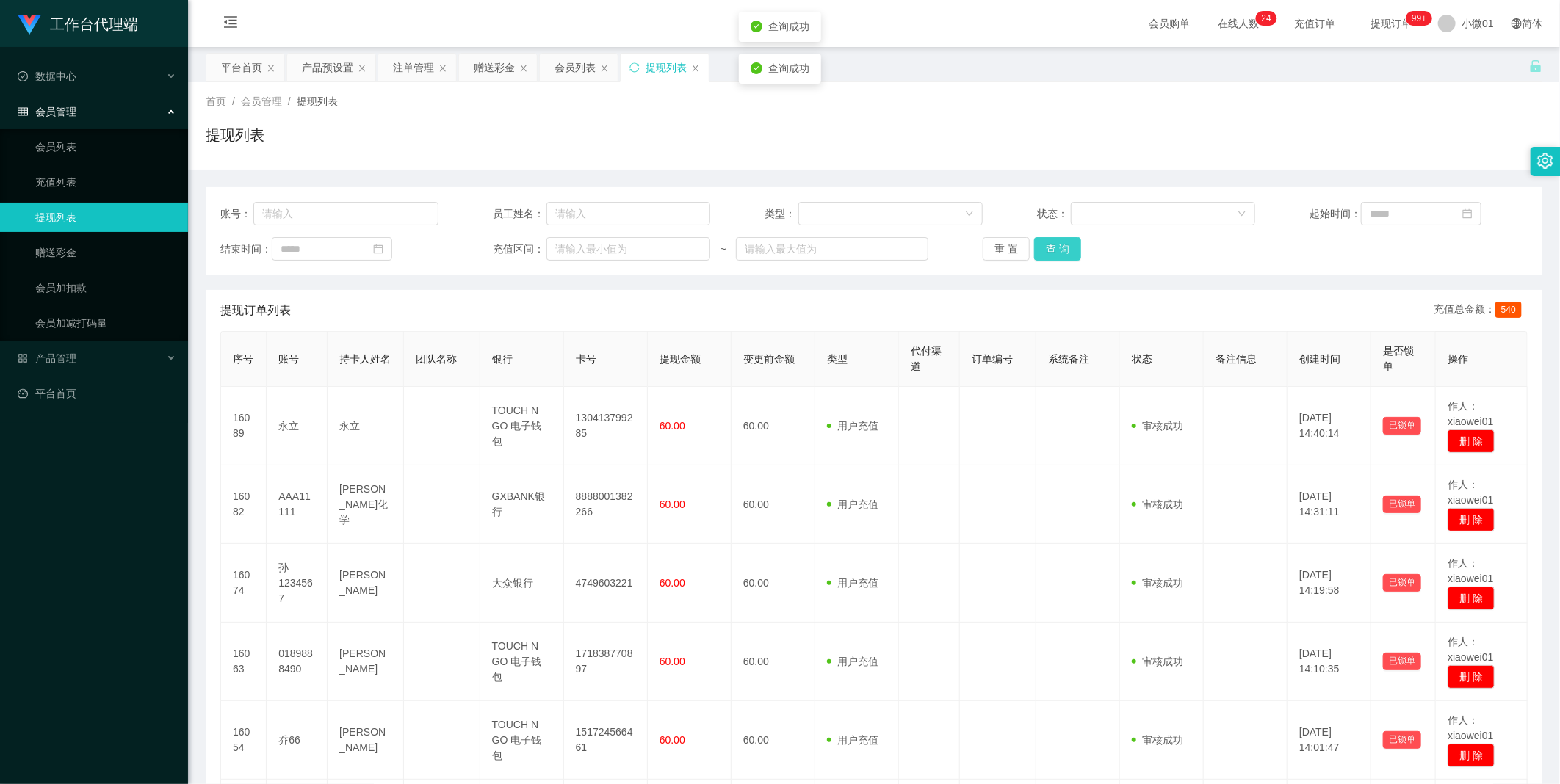
click at [1053, 252] on button "查 询" at bounding box center [1057, 249] width 47 height 24
click at [1053, 252] on div "重 置 查 询" at bounding box center [1091, 249] width 218 height 24
click at [1053, 252] on button "查 询" at bounding box center [1057, 249] width 47 height 24
click at [1053, 252] on div "重 置 查 询" at bounding box center [1091, 249] width 218 height 24
click at [1053, 252] on button "查 询" at bounding box center [1057, 249] width 47 height 24
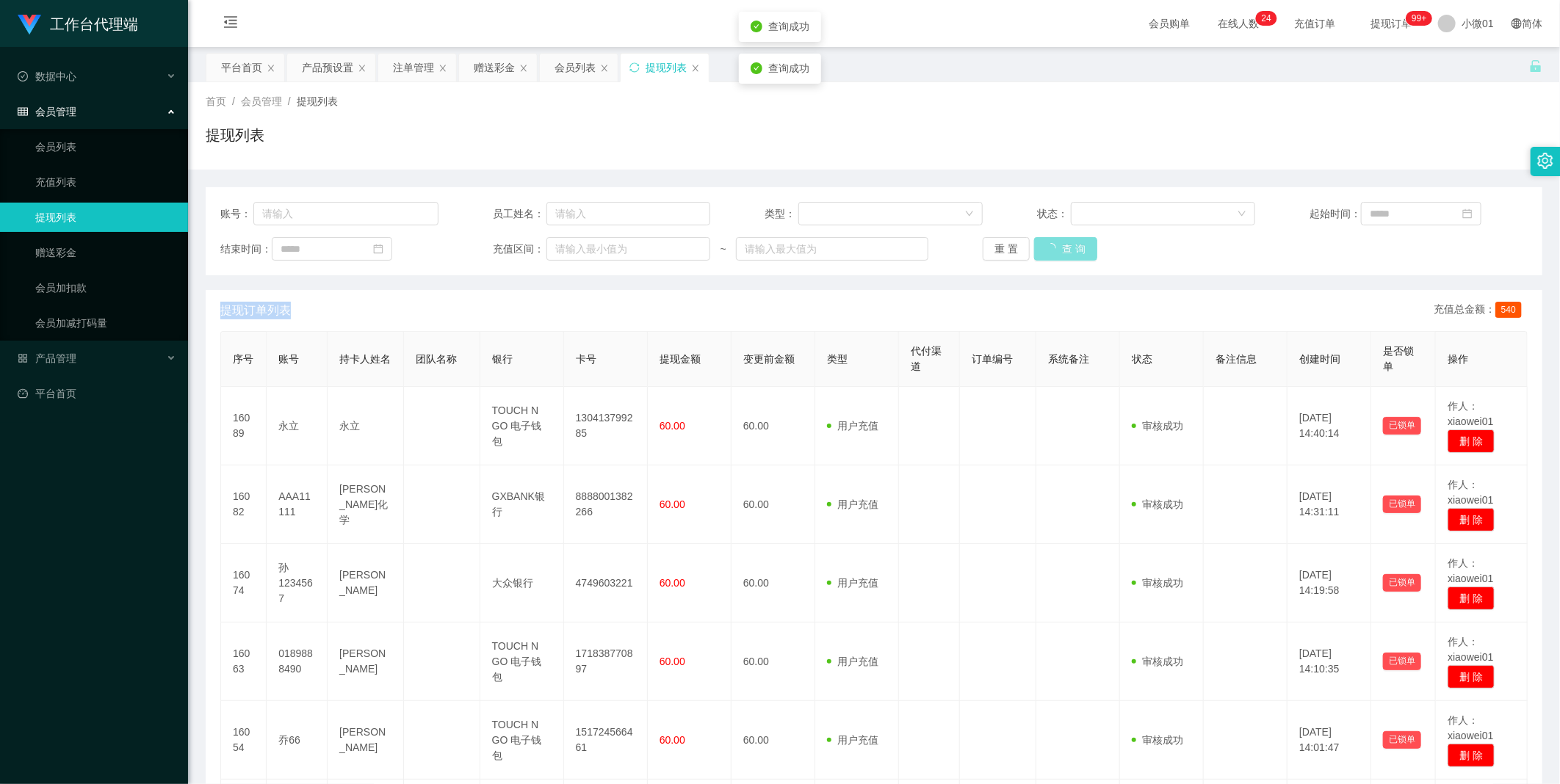
click at [1053, 252] on div "重 置 查 询" at bounding box center [1091, 249] width 218 height 24
click at [50, 355] on font "产品管理" at bounding box center [55, 358] width 41 height 11
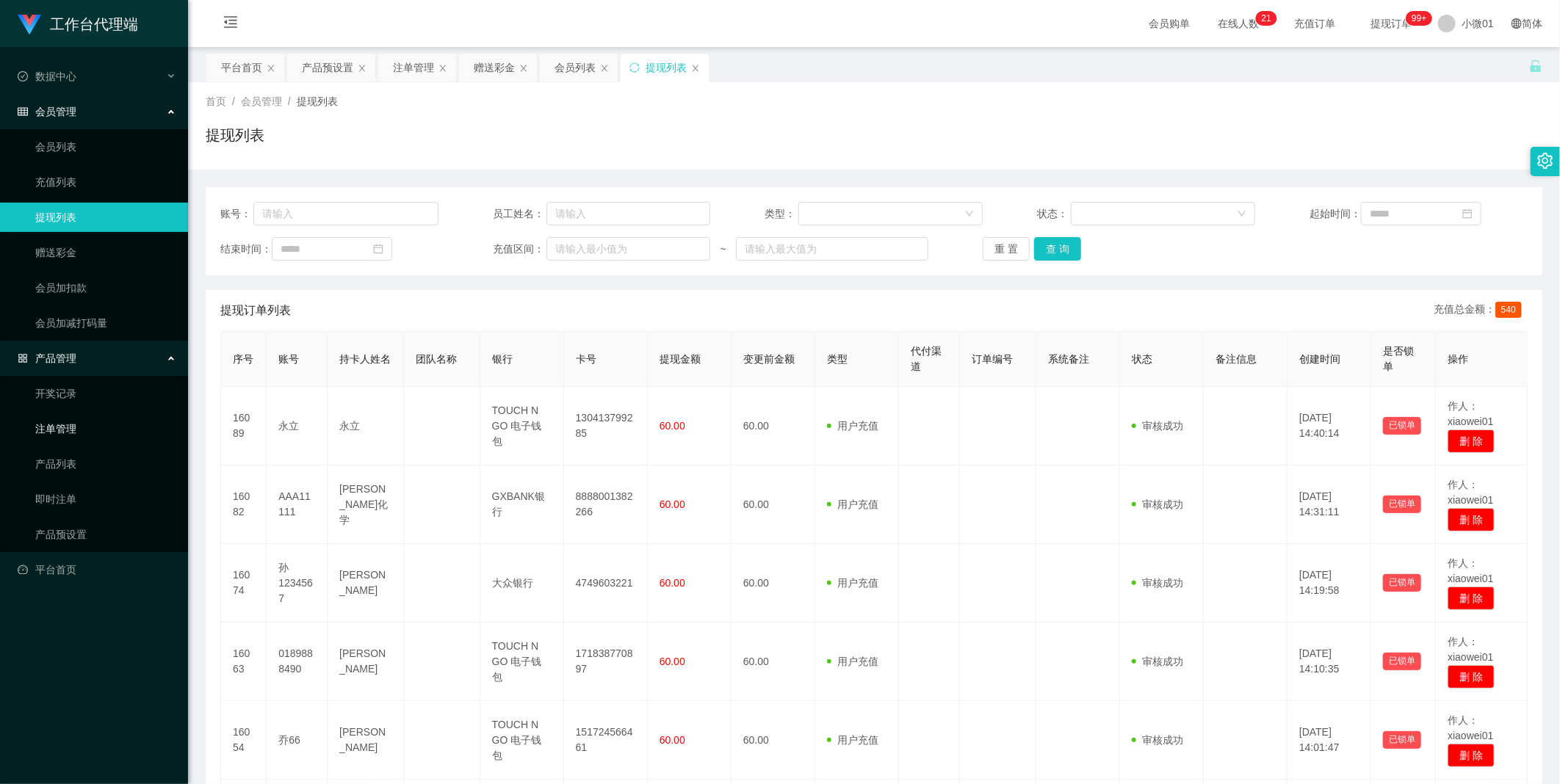
click at [48, 431] on link "注单管理" at bounding box center [106, 429] width 141 height 30
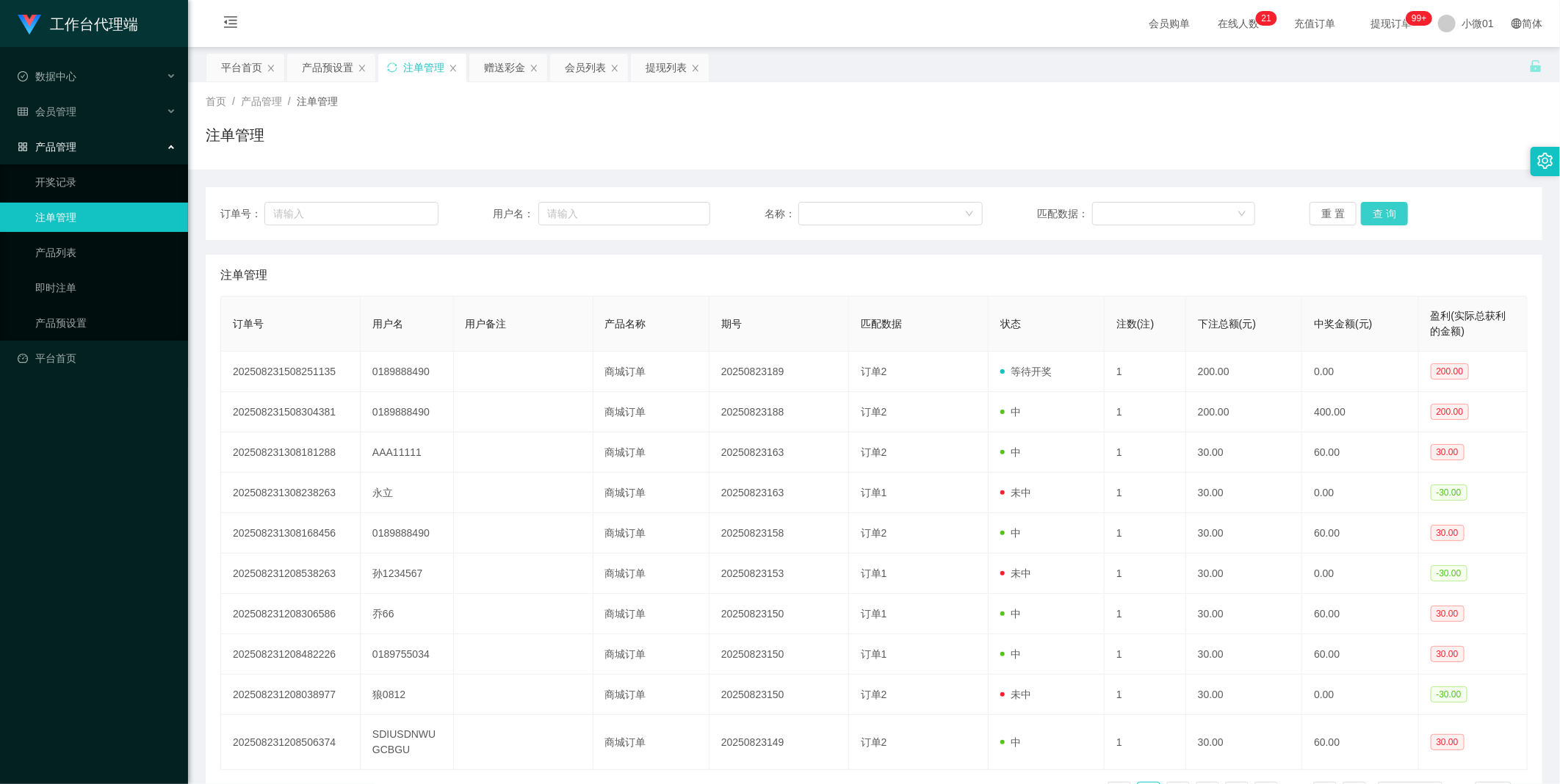
click at [1376, 206] on button "查 询" at bounding box center [1385, 213] width 47 height 24
click at [1376, 206] on div "重 置 查 询" at bounding box center [1419, 213] width 218 height 24
click at [1376, 206] on button "查 询" at bounding box center [1385, 213] width 47 height 24
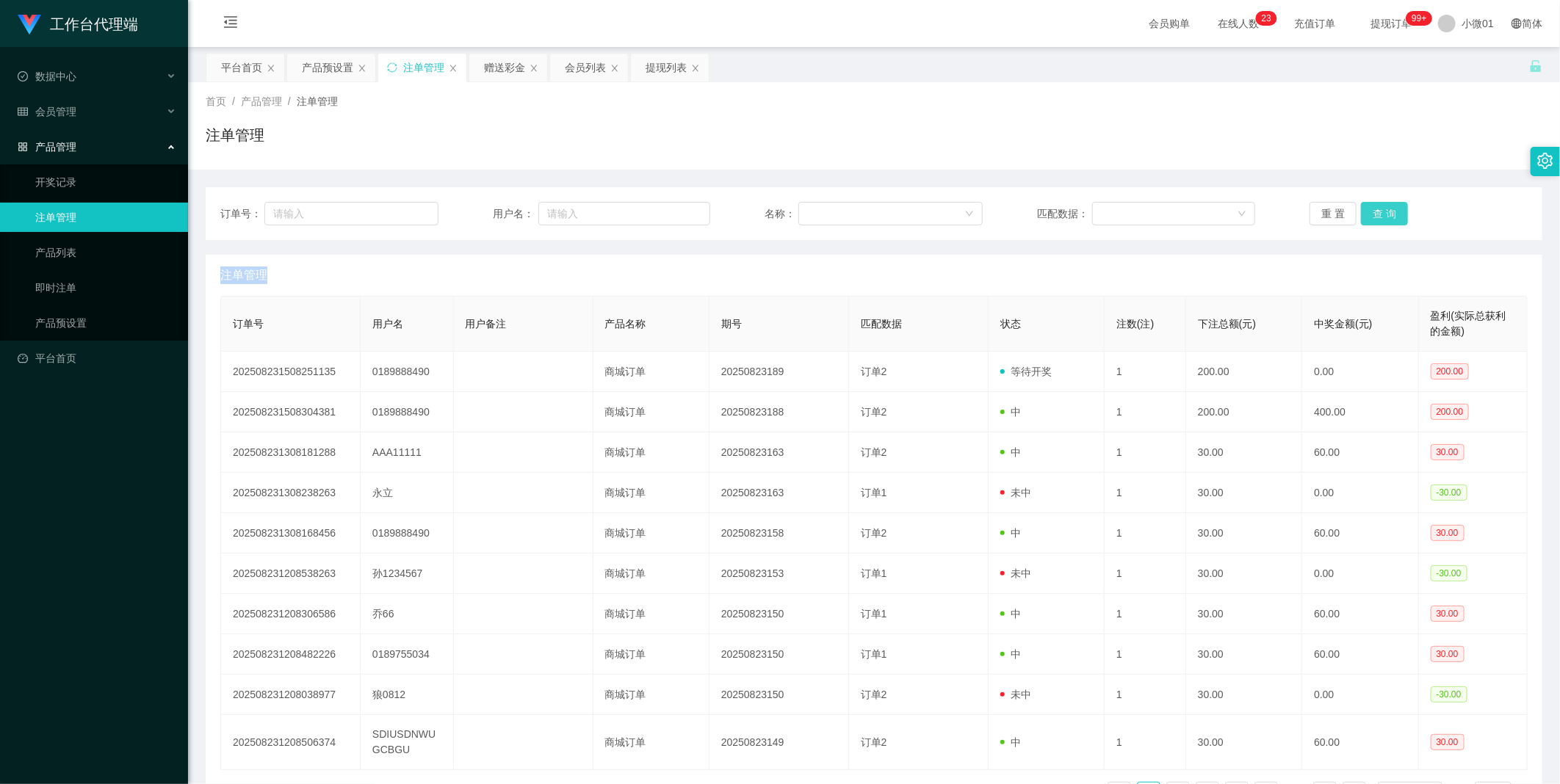
click at [1363, 214] on button "查 询" at bounding box center [1385, 213] width 47 height 24
click at [1363, 214] on div "重 置 查 询" at bounding box center [1419, 213] width 218 height 24
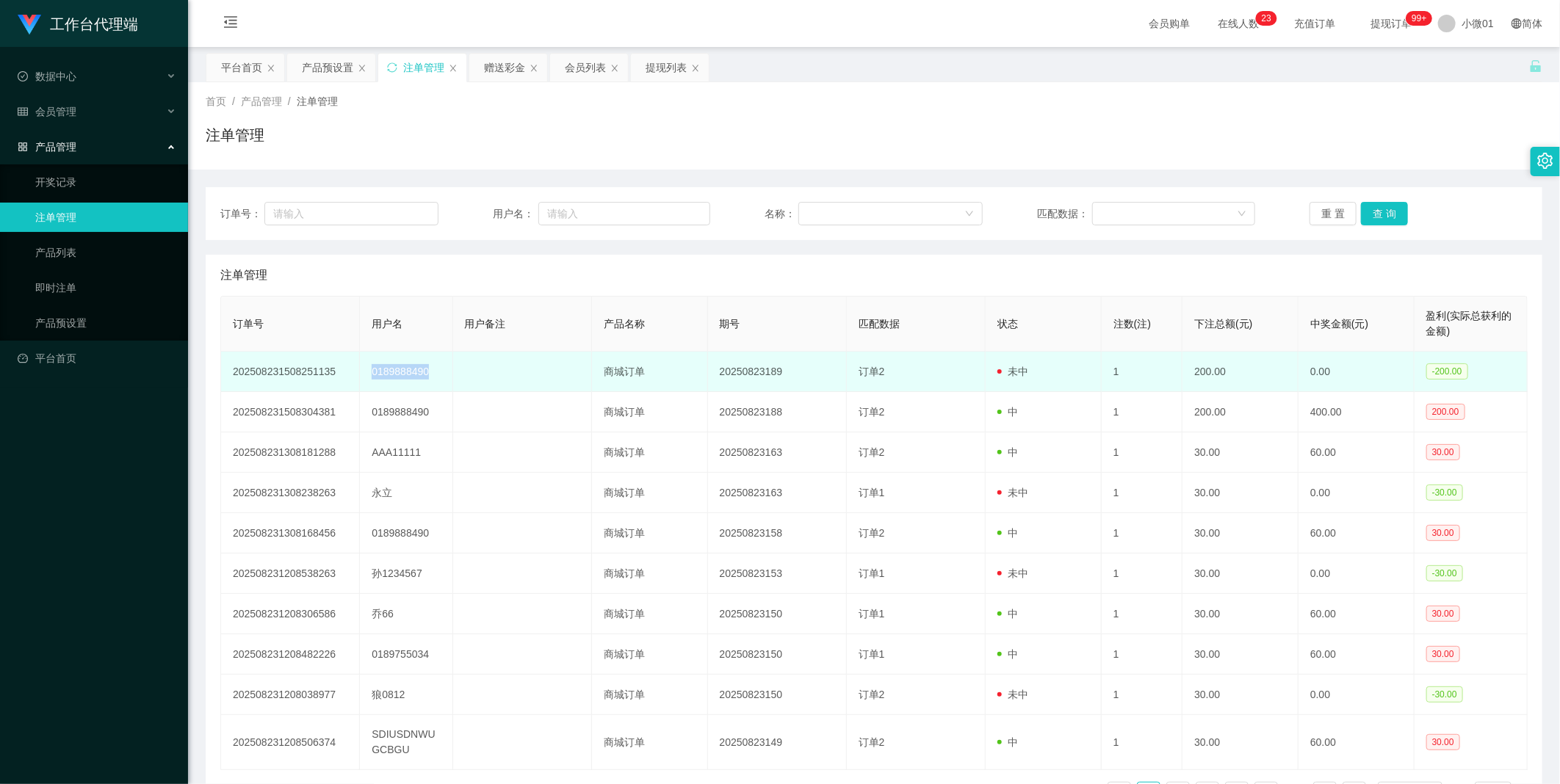
drag, startPoint x: 441, startPoint y: 368, endPoint x: 359, endPoint y: 363, distance: 82.2
click at [359, 363] on td "0189888490" at bounding box center [406, 372] width 92 height 40
copy td "0189888490"
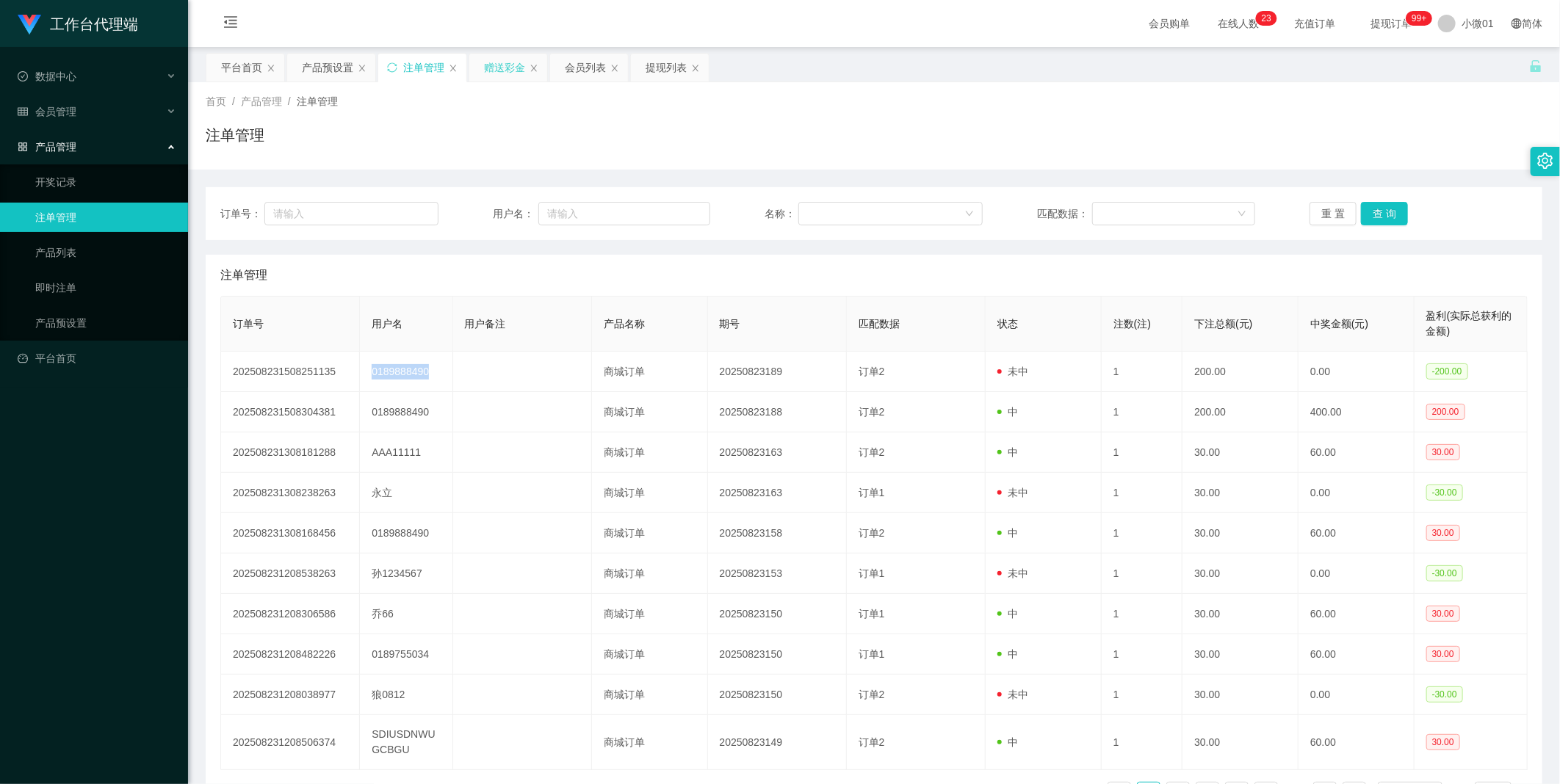
click at [503, 72] on div "赠送彩金" at bounding box center [504, 67] width 41 height 28
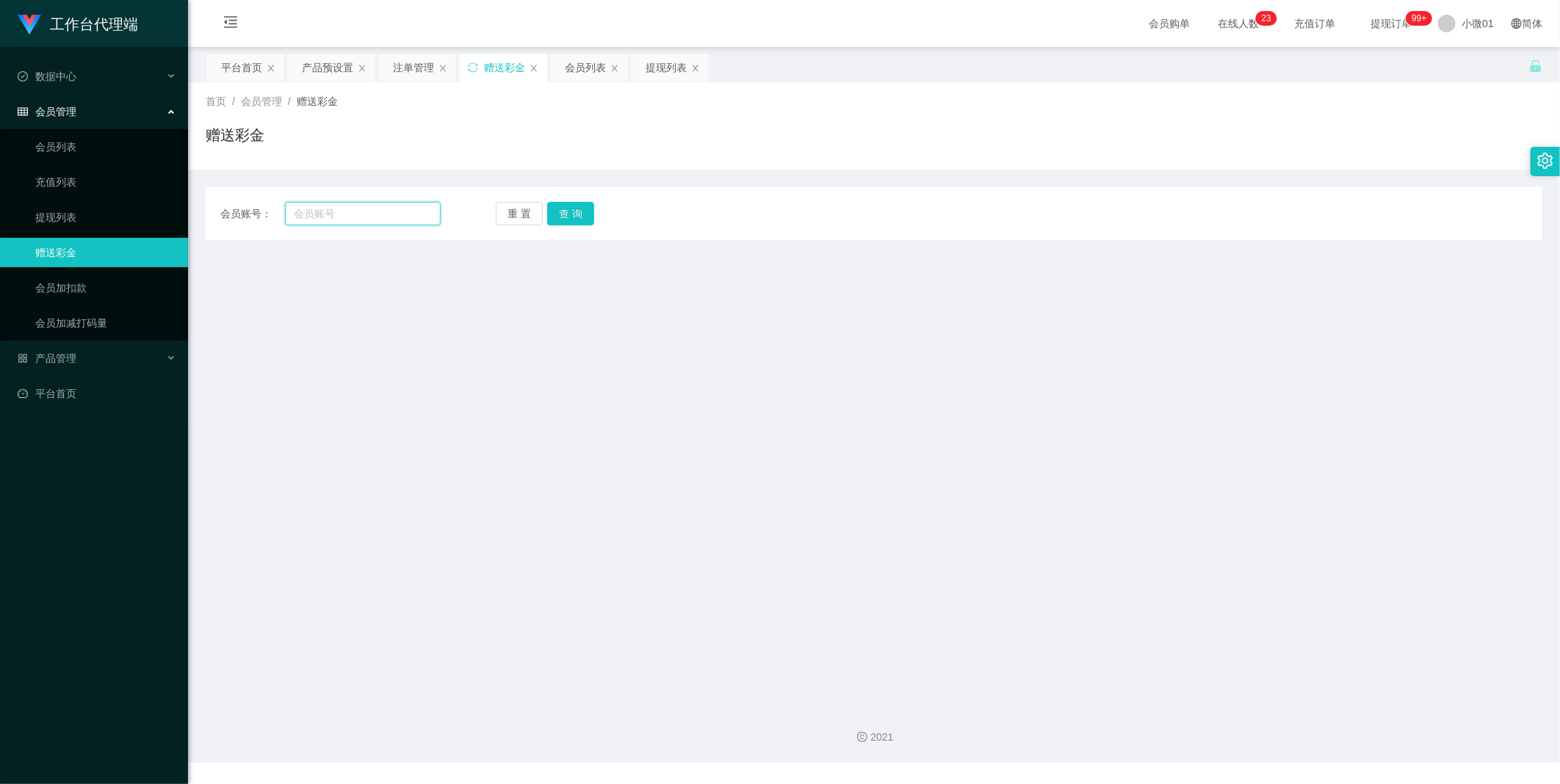
click at [341, 215] on input "text" at bounding box center [363, 213] width 155 height 24
paste input "0189888490"
type input "0189888490"
click at [552, 209] on button "查 询" at bounding box center [571, 213] width 47 height 24
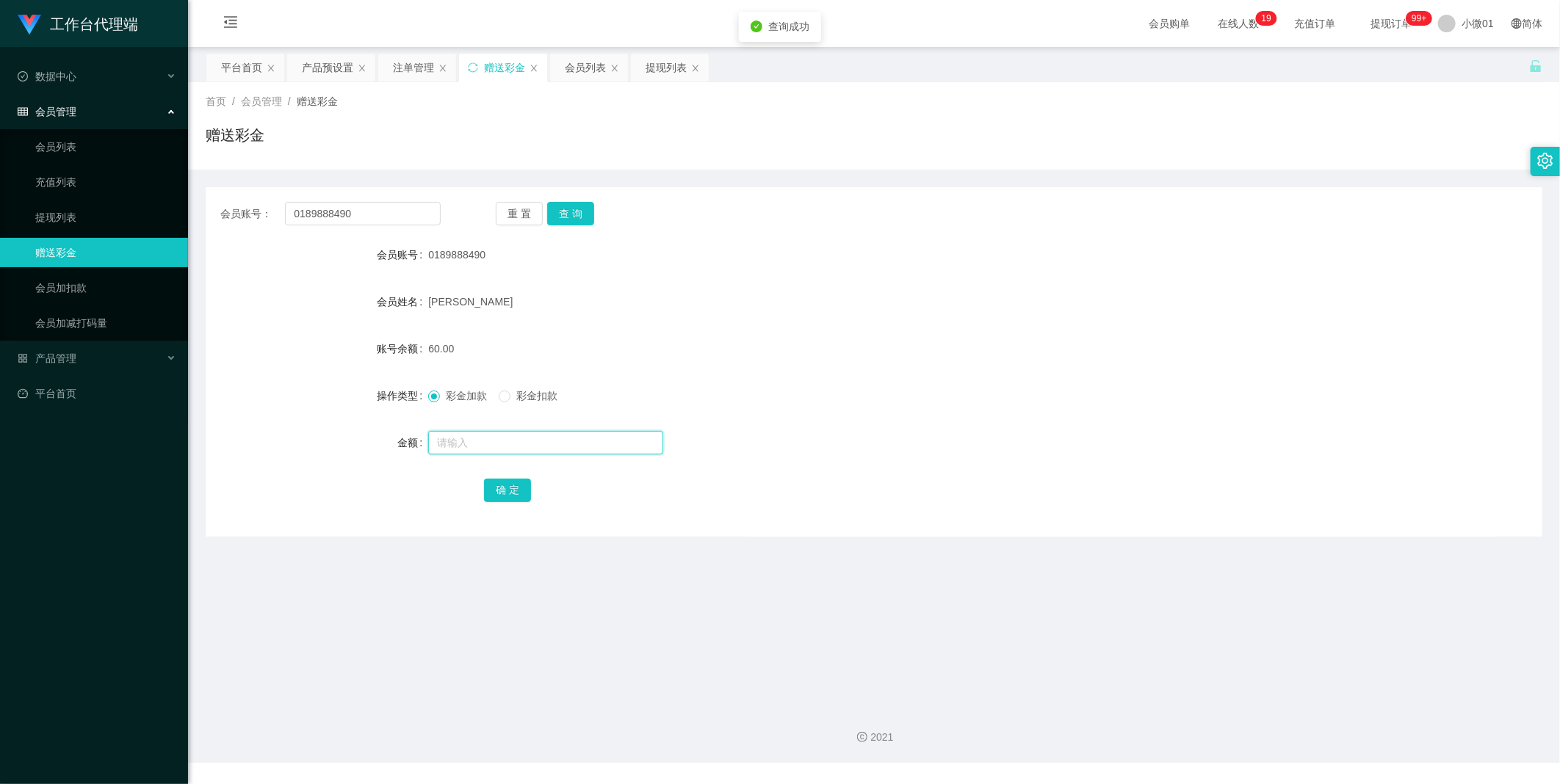
click at [450, 449] on input "text" at bounding box center [545, 442] width 235 height 24
type input "200"
click at [493, 486] on button "确 定" at bounding box center [508, 490] width 47 height 24
click at [564, 229] on div "会员账号： 0189888490 重 置 查 询 会员账号 0189888490 会员姓名 [PERSON_NAME]余额 260.00 操作类型 彩金加款 …" at bounding box center [874, 362] width 1337 height 350
click at [571, 215] on button "查 询" at bounding box center [571, 213] width 47 height 24
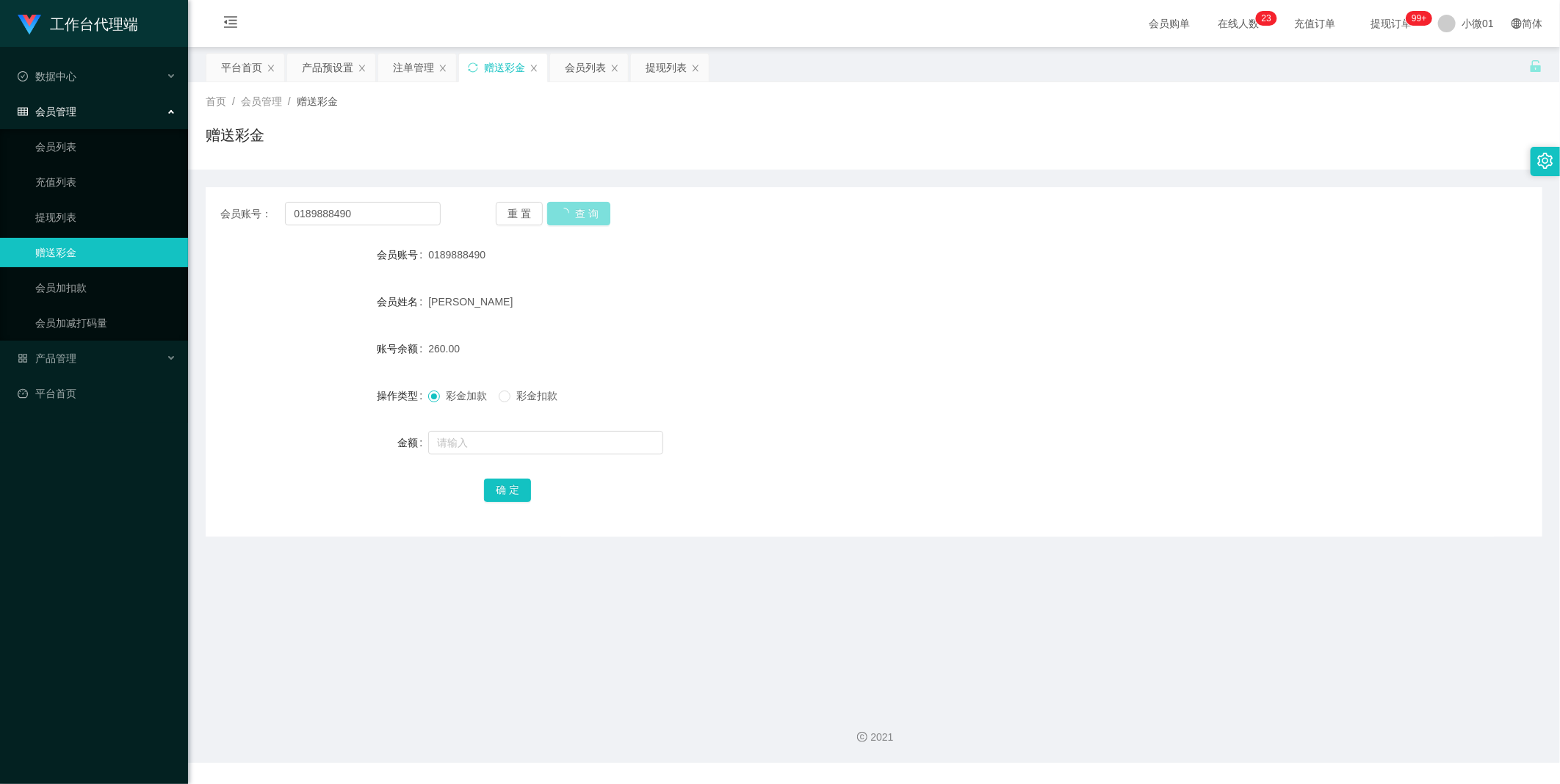
click at [571, 215] on button "查 询" at bounding box center [578, 213] width 63 height 24
click at [669, 58] on div "提现列表" at bounding box center [666, 67] width 41 height 28
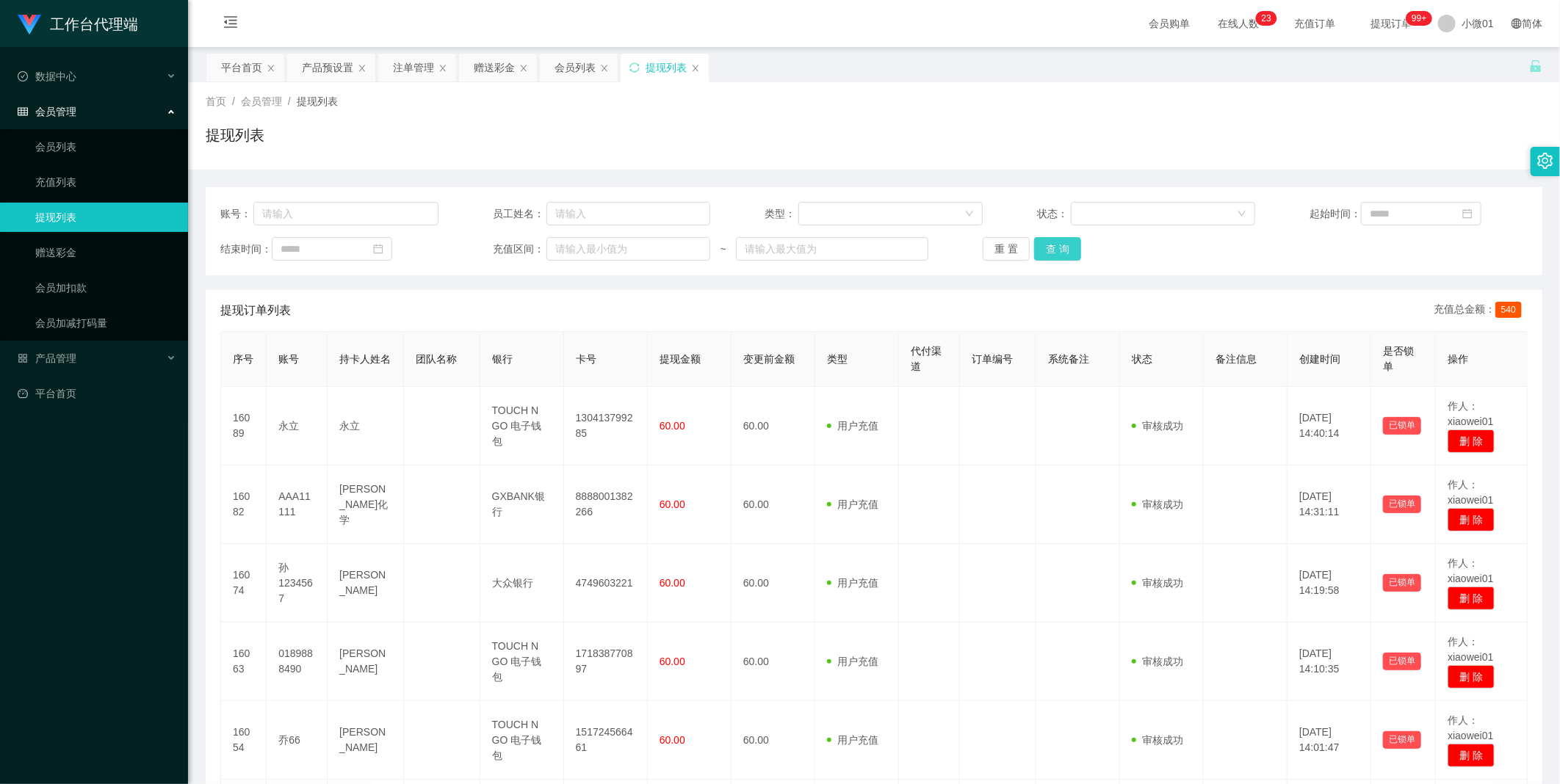
click at [1065, 243] on button "查 询" at bounding box center [1057, 249] width 47 height 24
click at [1065, 243] on div "重 置 查 询" at bounding box center [1091, 249] width 218 height 24
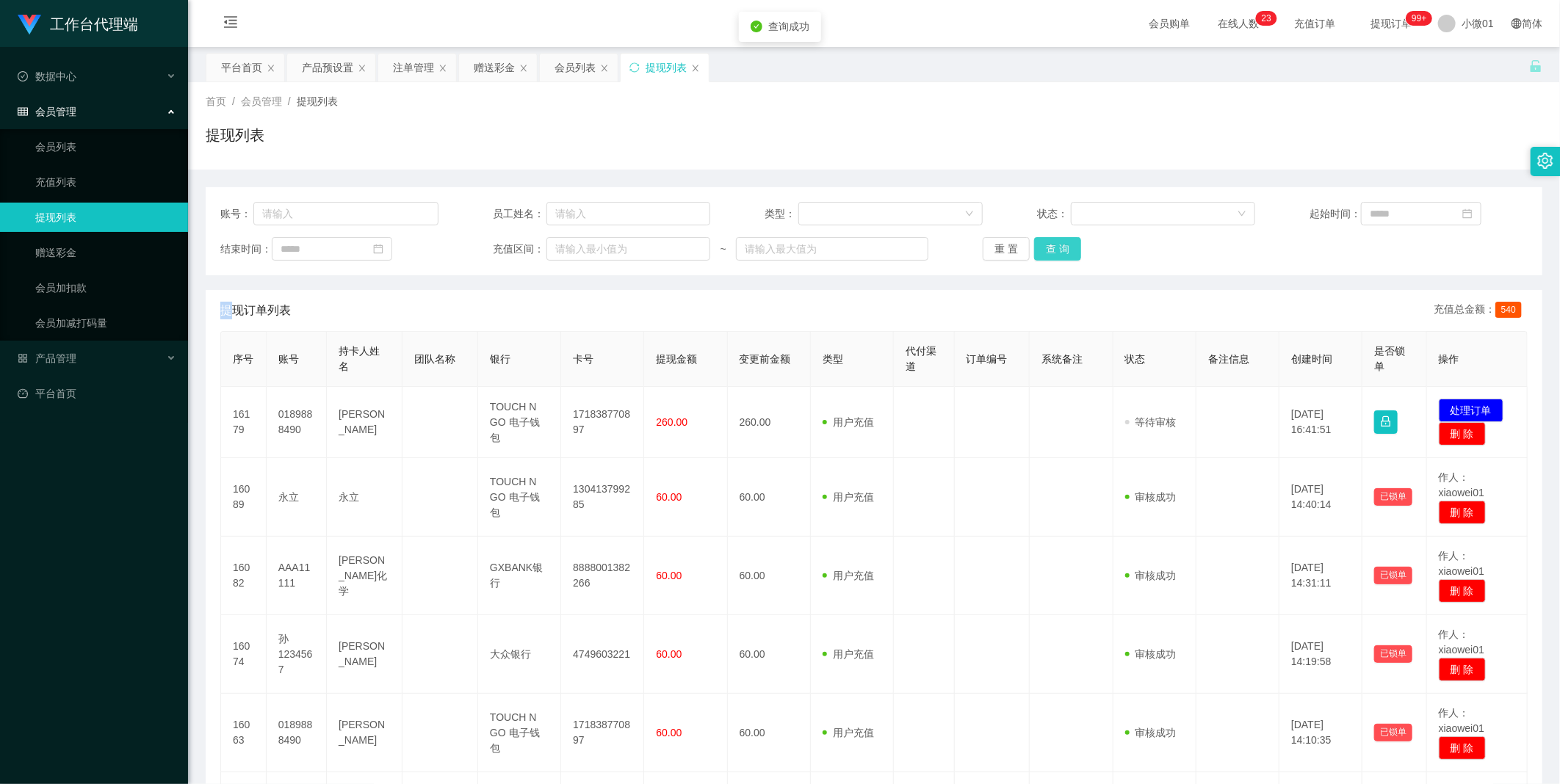
click at [1065, 243] on button "查 询" at bounding box center [1057, 249] width 47 height 24
click at [1065, 243] on button "查 询" at bounding box center [1065, 249] width 63 height 24
click at [1065, 243] on div "重 置 查 询" at bounding box center [1091, 249] width 218 height 24
click at [1065, 243] on button "查 询" at bounding box center [1057, 249] width 47 height 24
click at [327, 61] on div "产品预设置" at bounding box center [327, 67] width 51 height 28
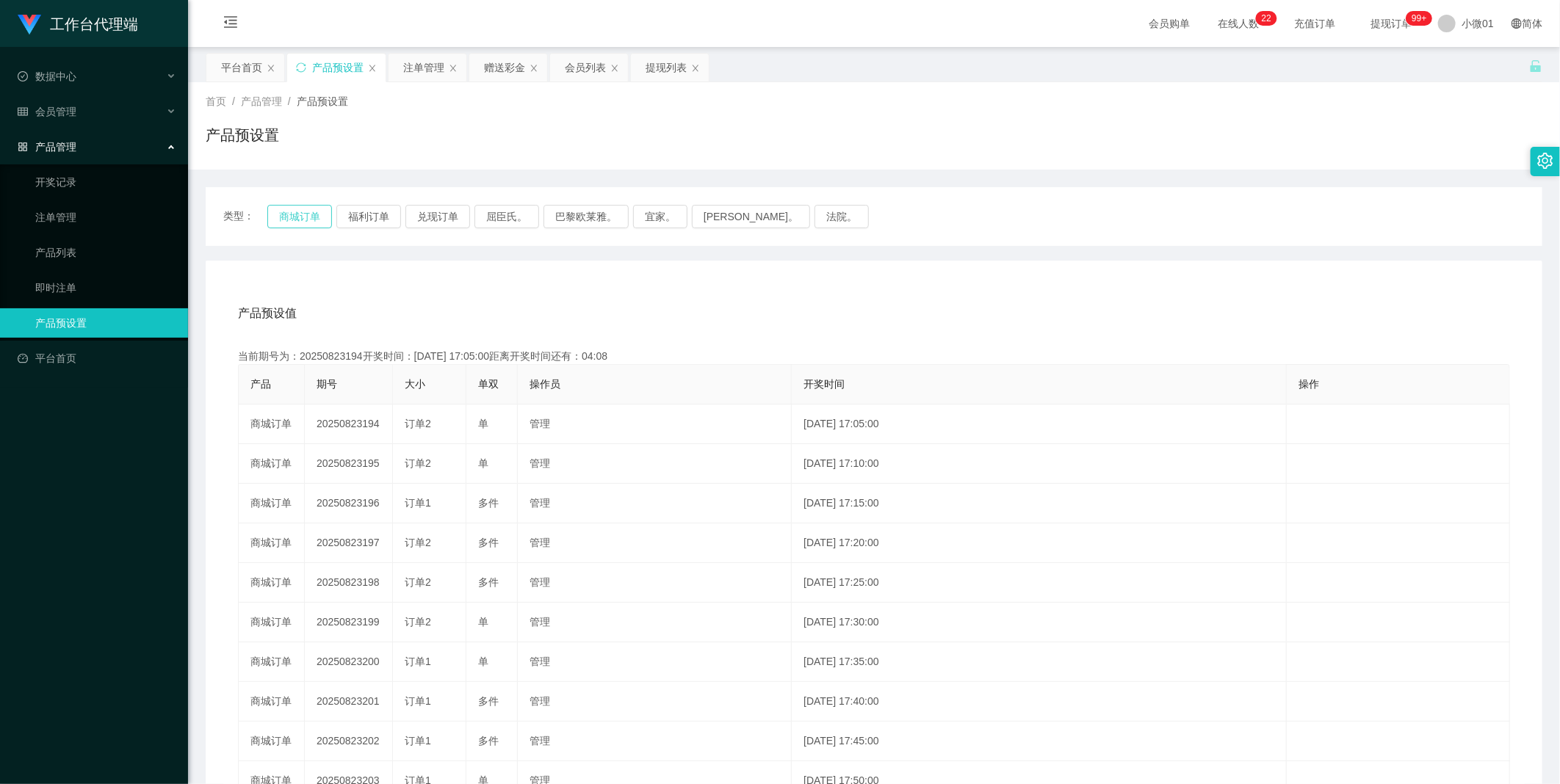
click at [298, 217] on button "商城订单" at bounding box center [299, 216] width 65 height 24
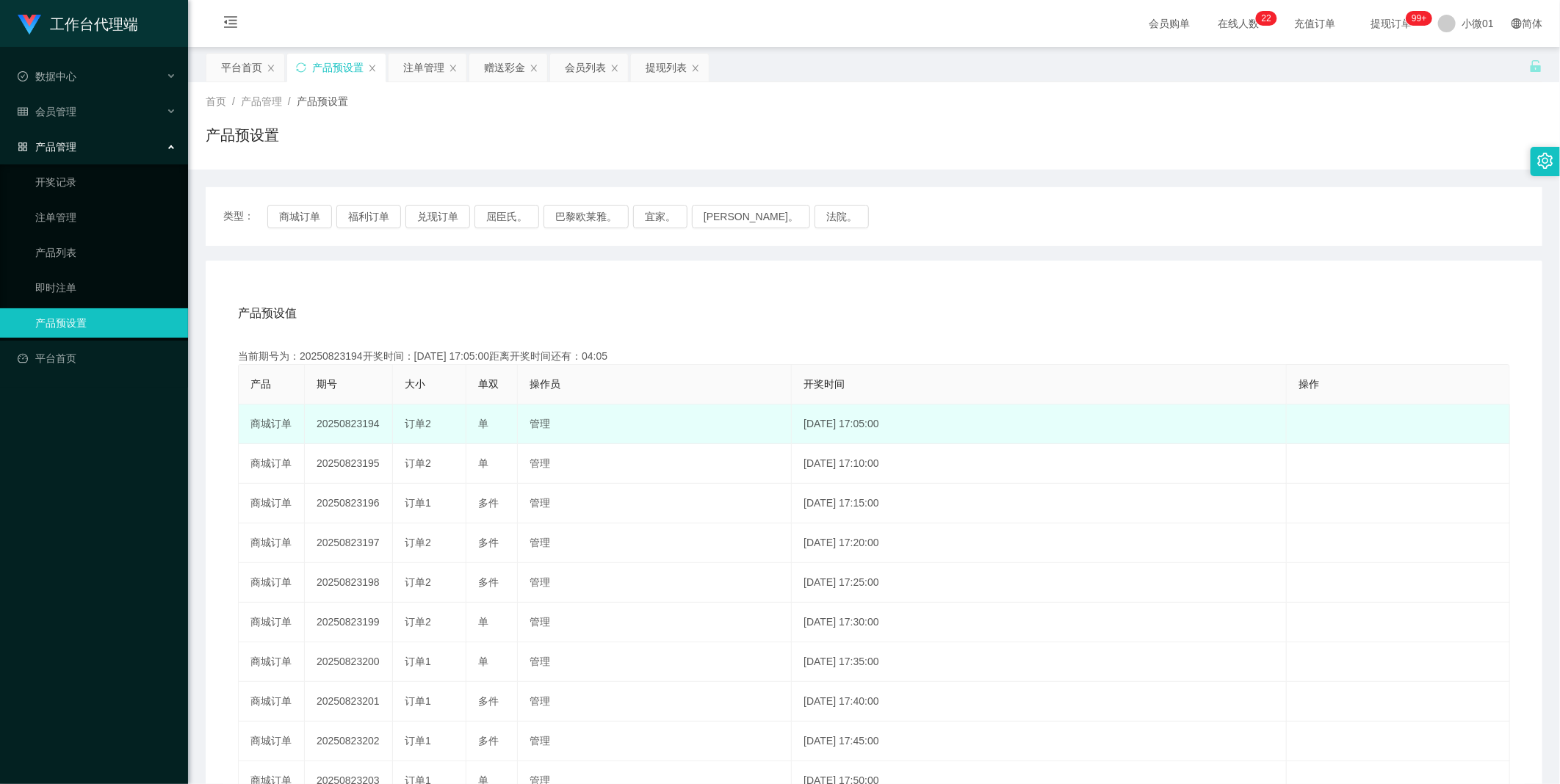
click at [350, 421] on td "20250823194" at bounding box center [348, 424] width 88 height 39
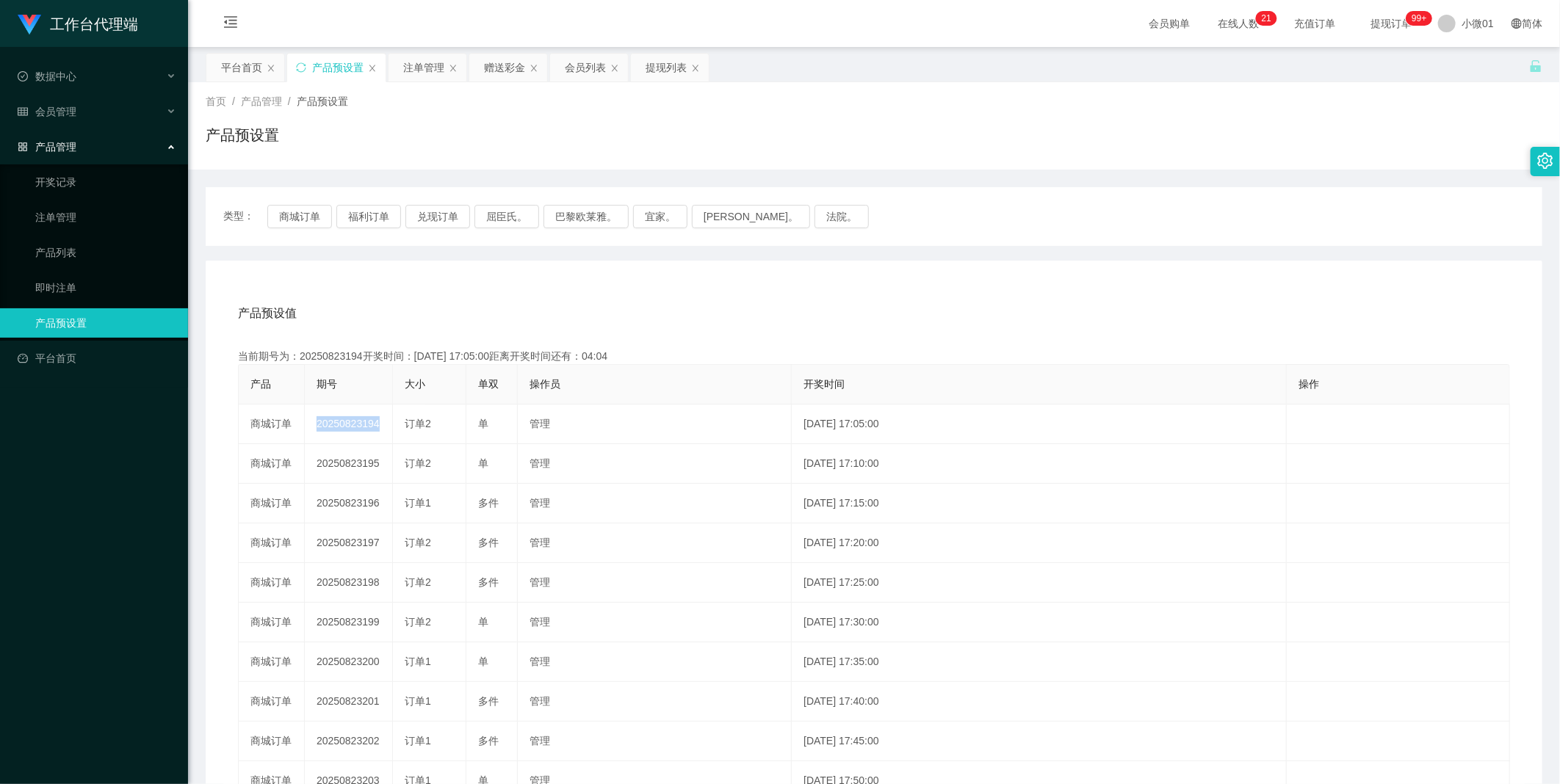
copy td "20250823194"
click at [414, 72] on div "注单管理" at bounding box center [423, 67] width 41 height 28
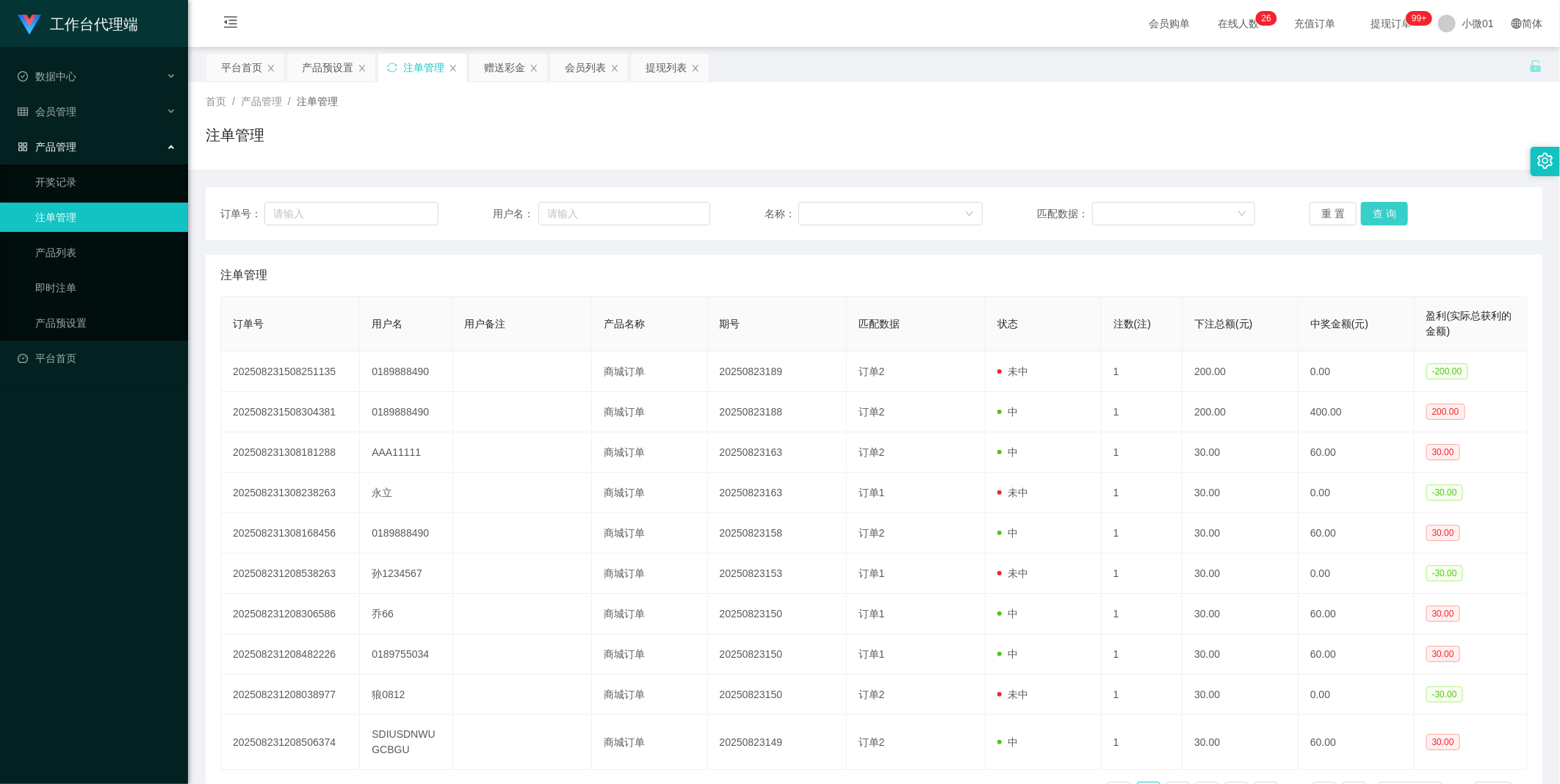
click at [1374, 210] on button "查 询" at bounding box center [1385, 213] width 47 height 24
click at [1374, 210] on div "重 置 查 询" at bounding box center [1419, 213] width 218 height 24
click at [1374, 210] on button "查 询" at bounding box center [1385, 213] width 47 height 24
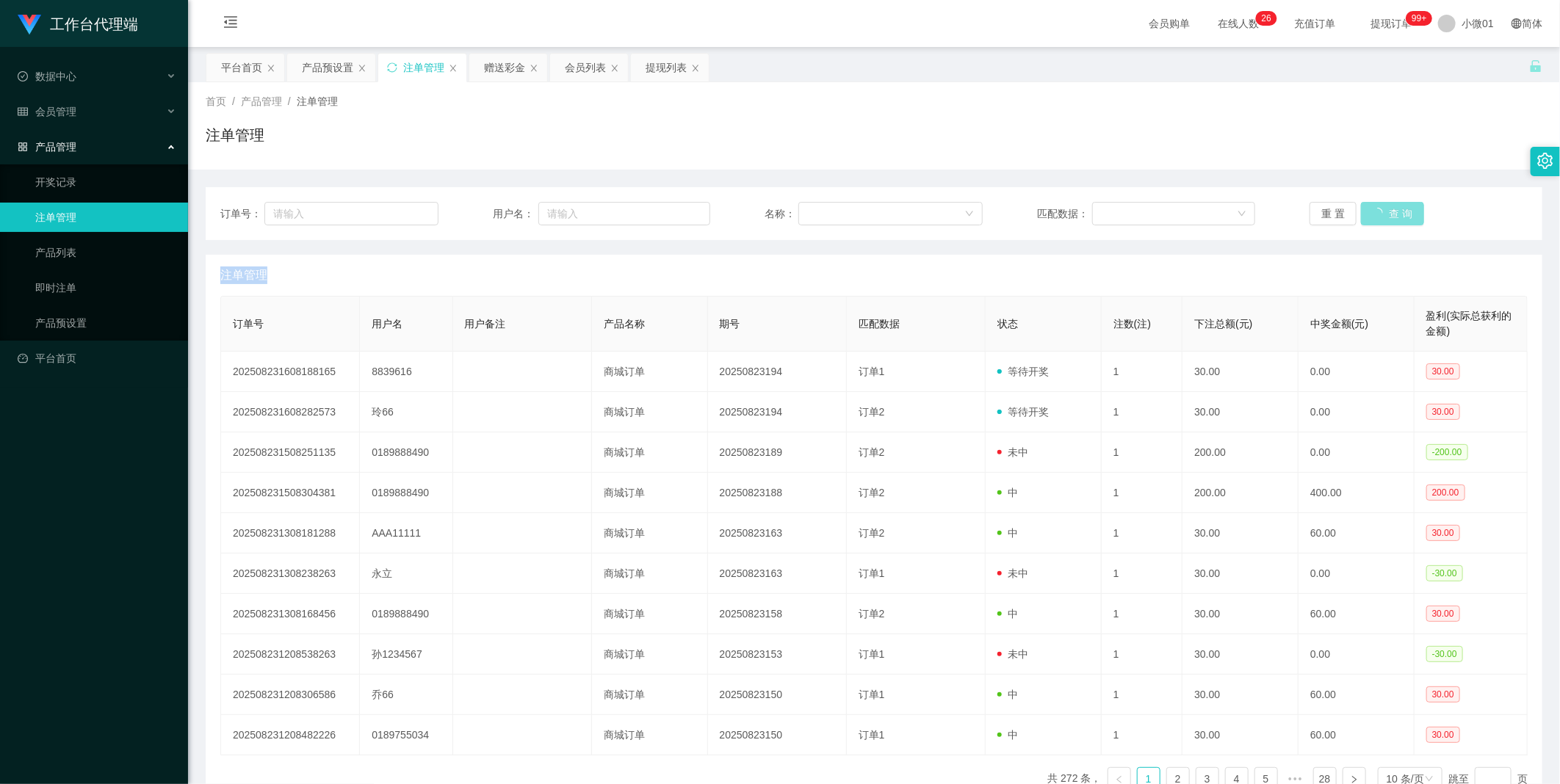
click at [1374, 210] on div "重 置 查 询" at bounding box center [1419, 213] width 218 height 24
drag, startPoint x: 318, startPoint y: 67, endPoint x: 363, endPoint y: 74, distance: 45.5
click at [318, 67] on div "产品预设置" at bounding box center [327, 67] width 51 height 28
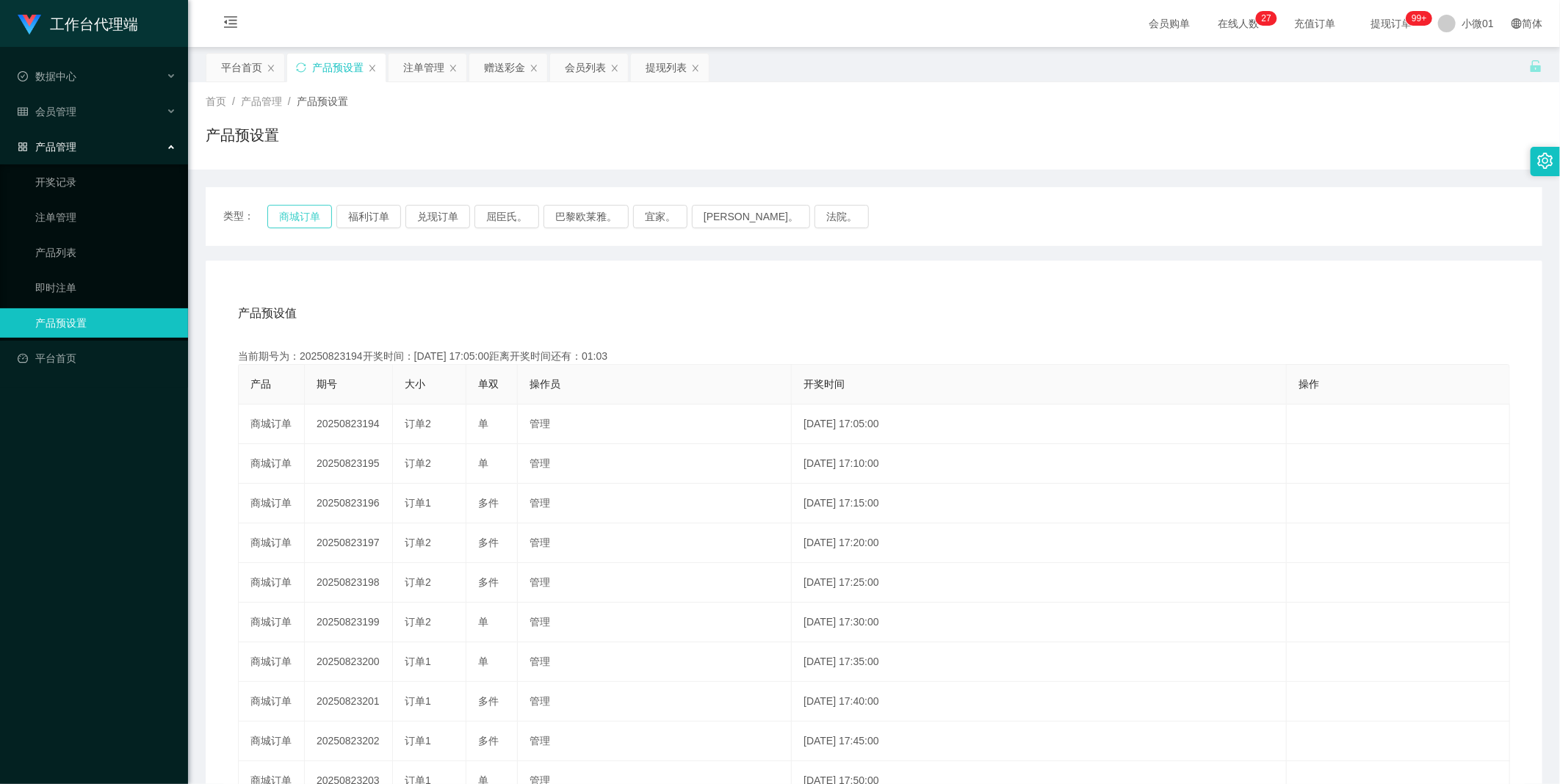
click at [295, 217] on button "商城订单" at bounding box center [299, 216] width 65 height 24
drag, startPoint x: 419, startPoint y: 67, endPoint x: 439, endPoint y: 75, distance: 21.5
click at [419, 67] on div "注单管理" at bounding box center [423, 67] width 41 height 28
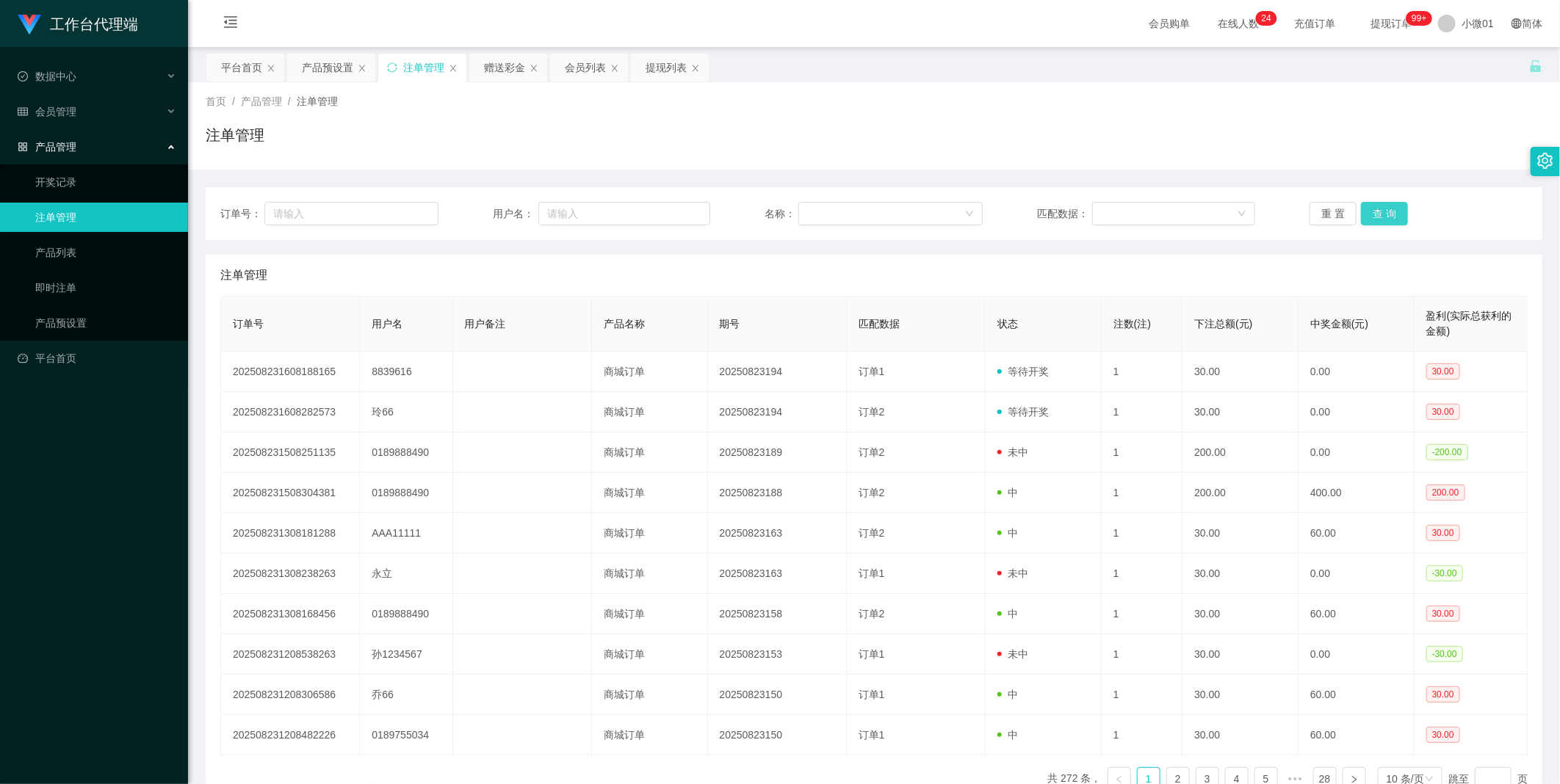
click at [1361, 211] on button "查 询" at bounding box center [1385, 213] width 47 height 24
click at [1361, 211] on div "重 置 查 询" at bounding box center [1419, 213] width 218 height 24
click at [1361, 211] on button "查 询" at bounding box center [1385, 213] width 47 height 24
click at [1361, 211] on button "查 询" at bounding box center [1392, 213] width 63 height 24
click at [1361, 211] on button "查 询" at bounding box center [1385, 213] width 47 height 24
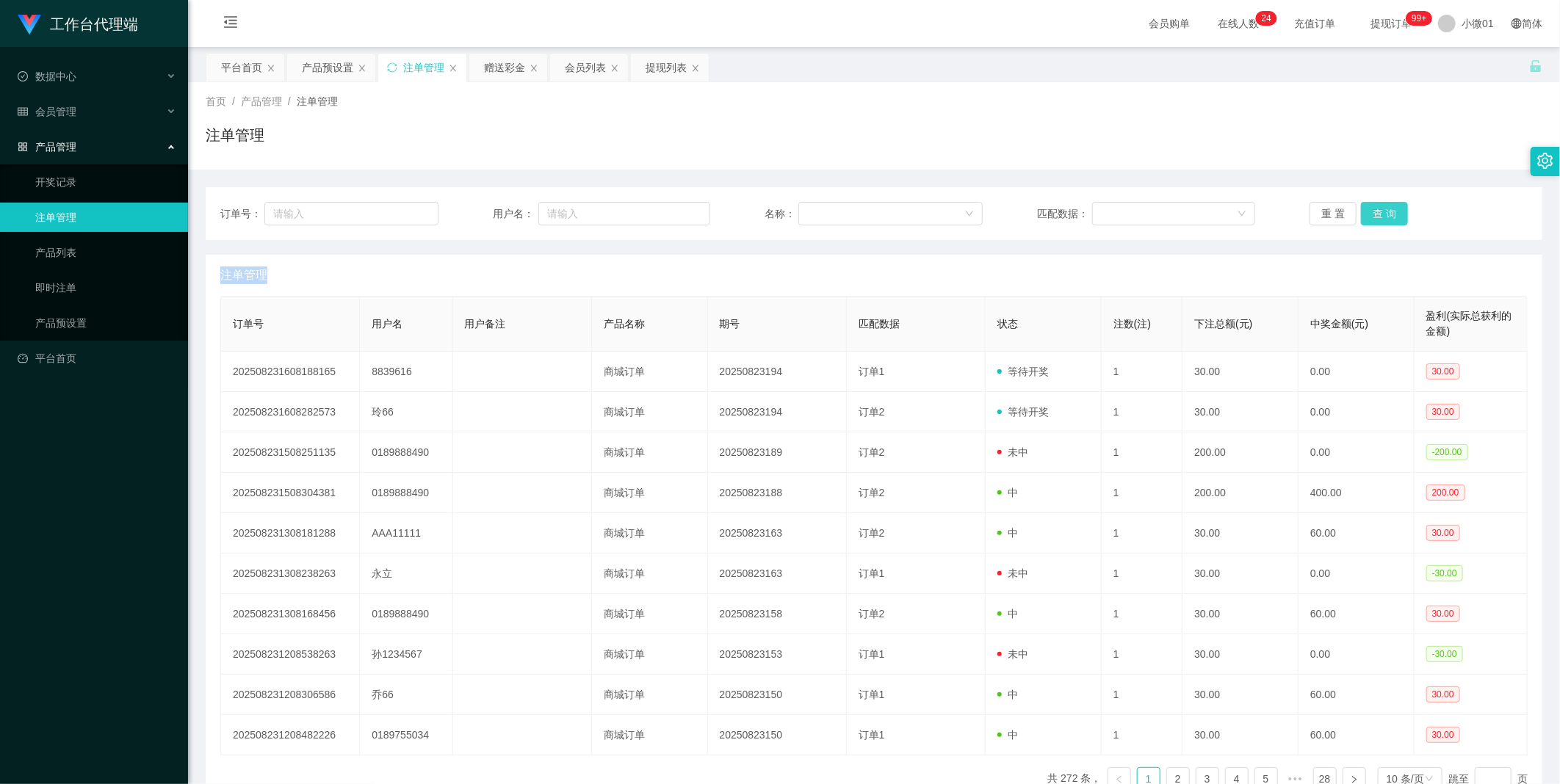
click at [1361, 211] on div "重 置 查 询" at bounding box center [1419, 213] width 218 height 24
click at [1361, 211] on button "查 询" at bounding box center [1385, 213] width 47 height 24
click at [1361, 211] on div "重 置 查 询" at bounding box center [1419, 213] width 218 height 24
click at [1361, 211] on button "查 询" at bounding box center [1385, 213] width 47 height 24
click at [1361, 211] on div "重 置 查 询" at bounding box center [1419, 213] width 218 height 24
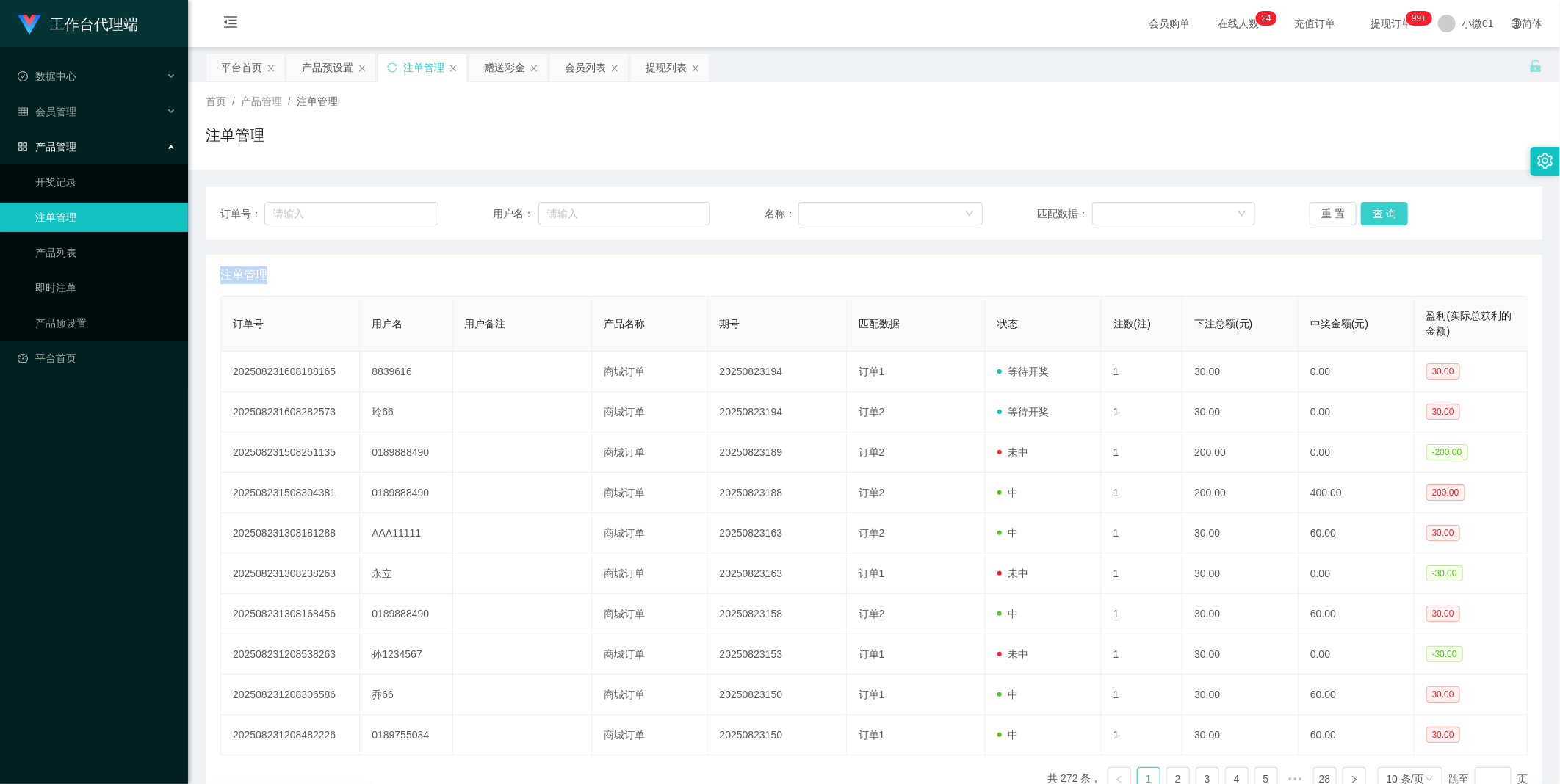
click at [1361, 211] on button "查 询" at bounding box center [1385, 213] width 47 height 24
click at [1379, 211] on button "查 询" at bounding box center [1385, 213] width 47 height 24
click at [1379, 211] on div "重 置 查 询" at bounding box center [1419, 213] width 218 height 24
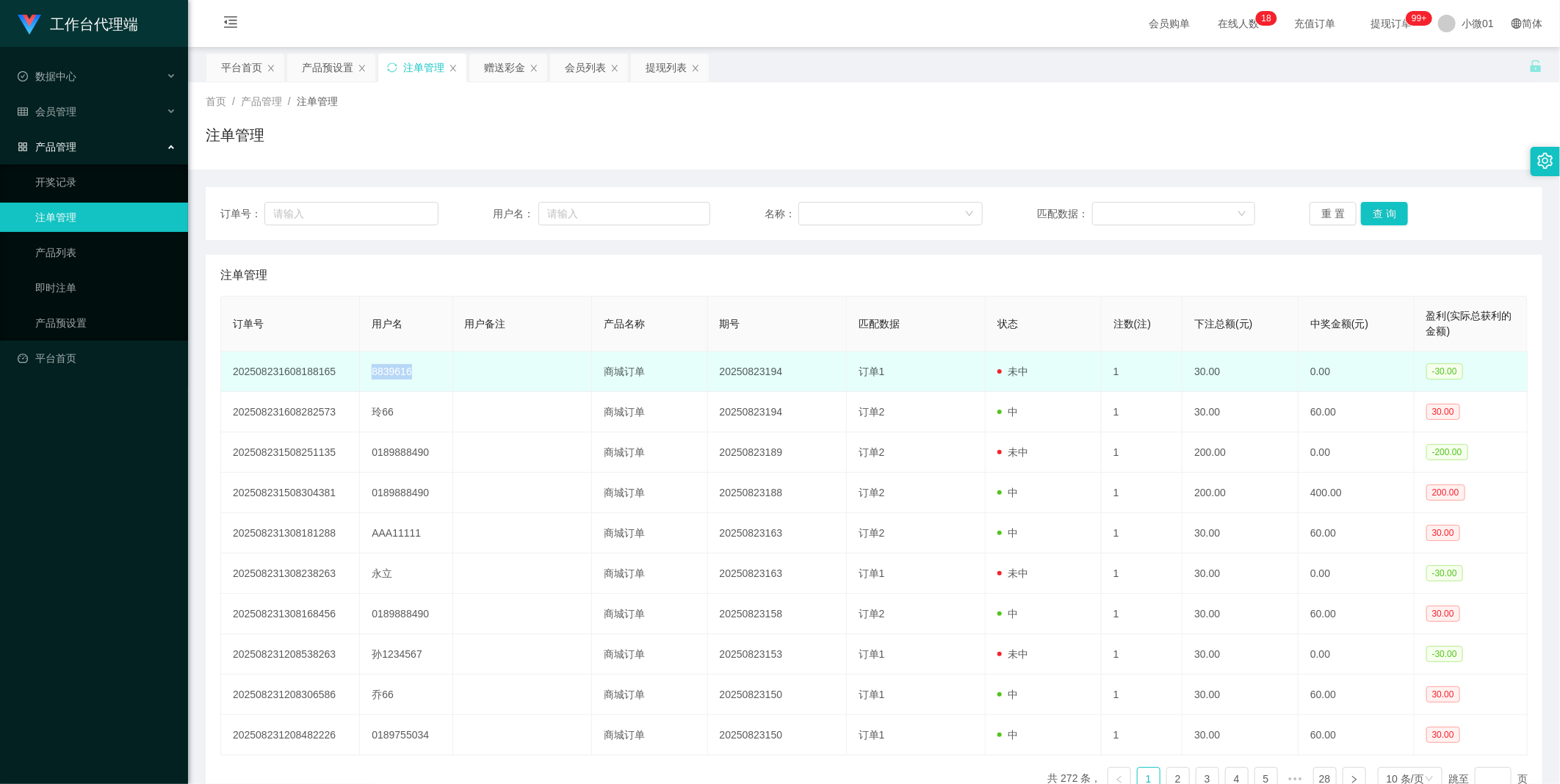
drag, startPoint x: 368, startPoint y: 365, endPoint x: 416, endPoint y: 369, distance: 48.2
click at [416, 369] on td "8839616" at bounding box center [406, 372] width 92 height 40
copy td "8839616"
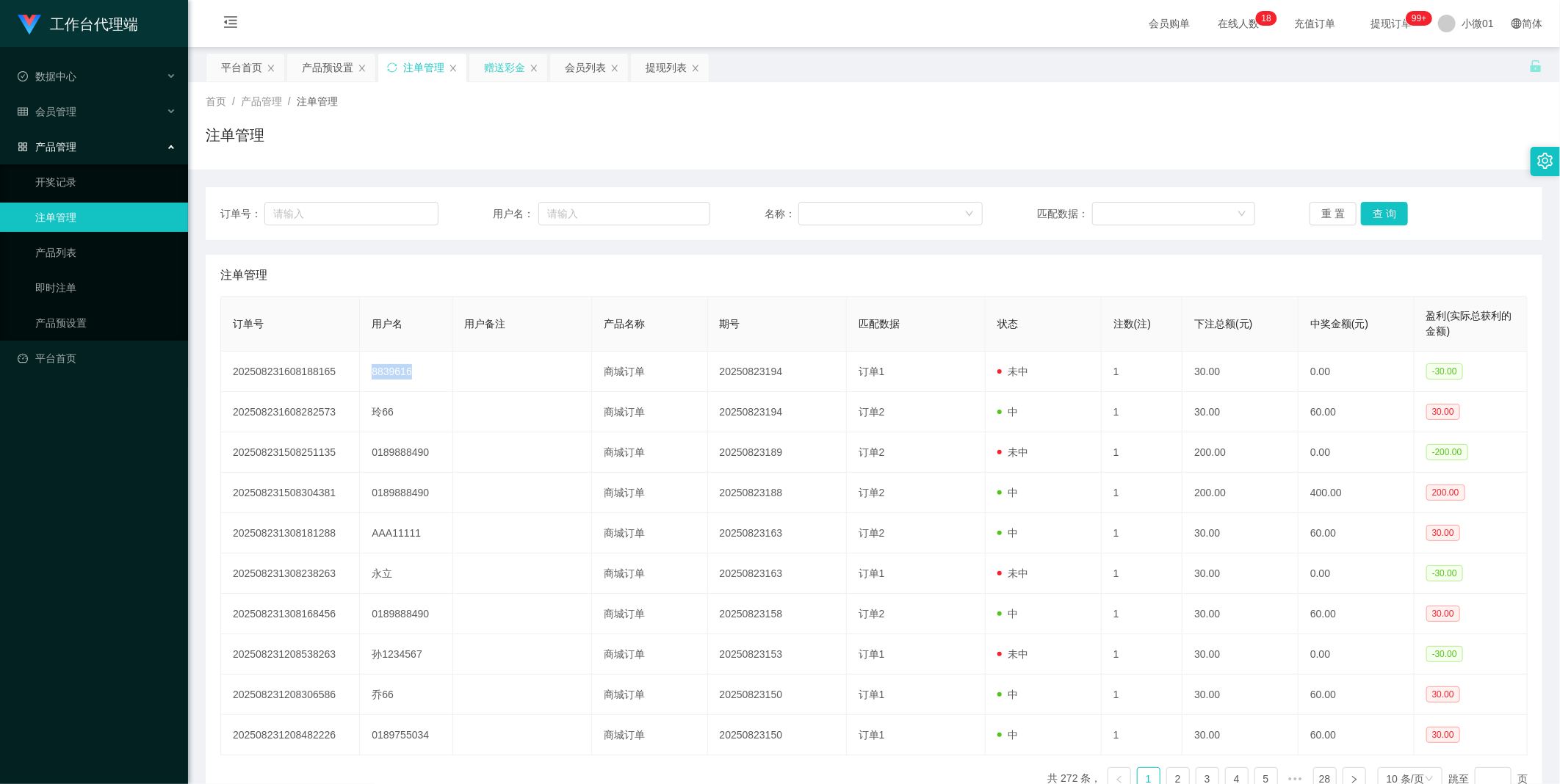
click at [517, 72] on div "赠送彩金" at bounding box center [504, 67] width 41 height 28
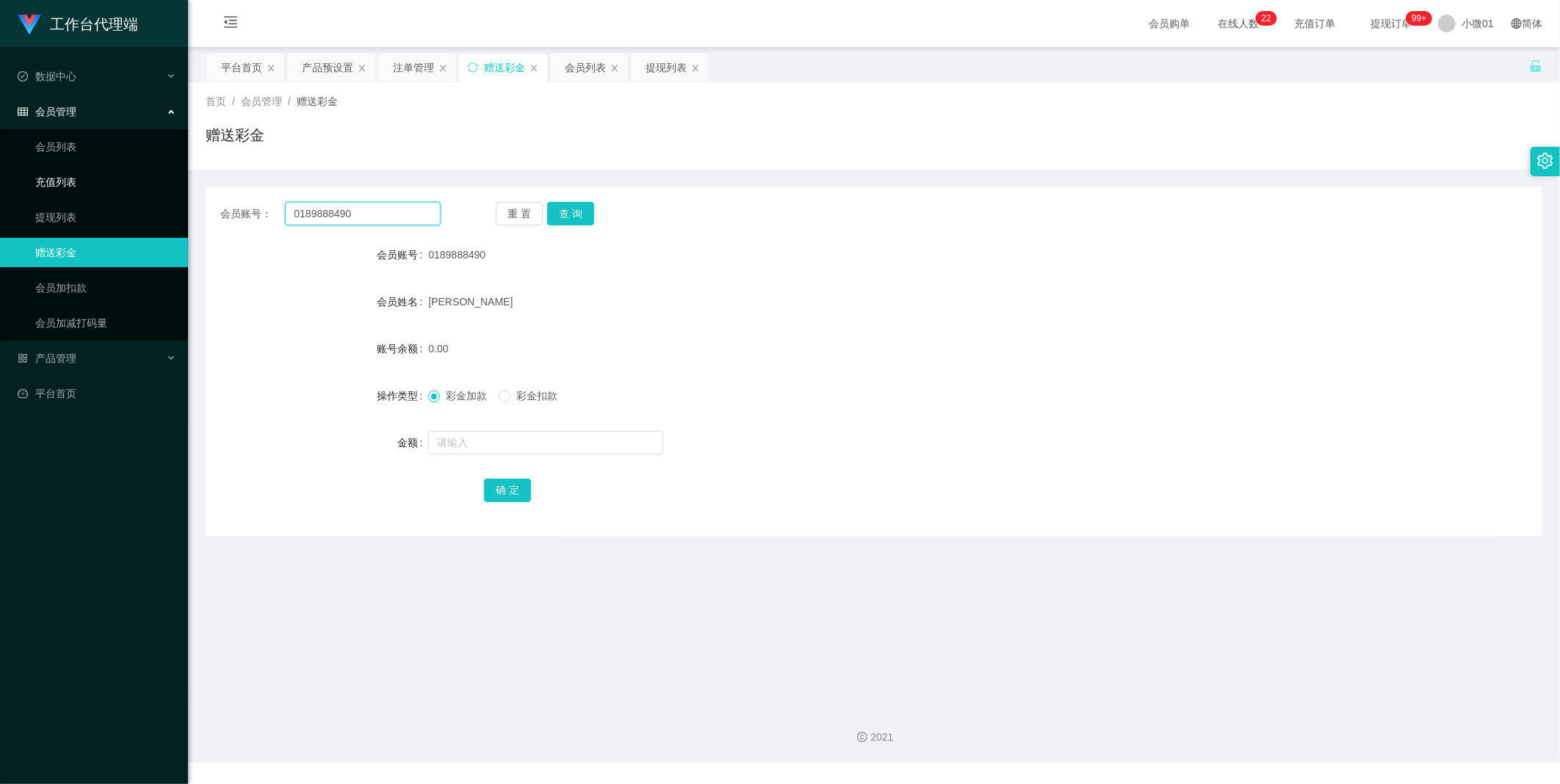
drag, startPoint x: 371, startPoint y: 218, endPoint x: 303, endPoint y: 201, distance: 70.1
click at [44, 177] on section "工作台代理端 数据中心 会员管理 会员列表 充值列表 提现列表 赠送彩金 会员加扣款 会员加减打码量 产品管理 开奖记录 注单管理 产品列表 即时注单 产品预…" at bounding box center [780, 381] width 1560 height 762
paste input "8839616"
type input "8839616"
click at [564, 219] on button "查 询" at bounding box center [571, 213] width 47 height 24
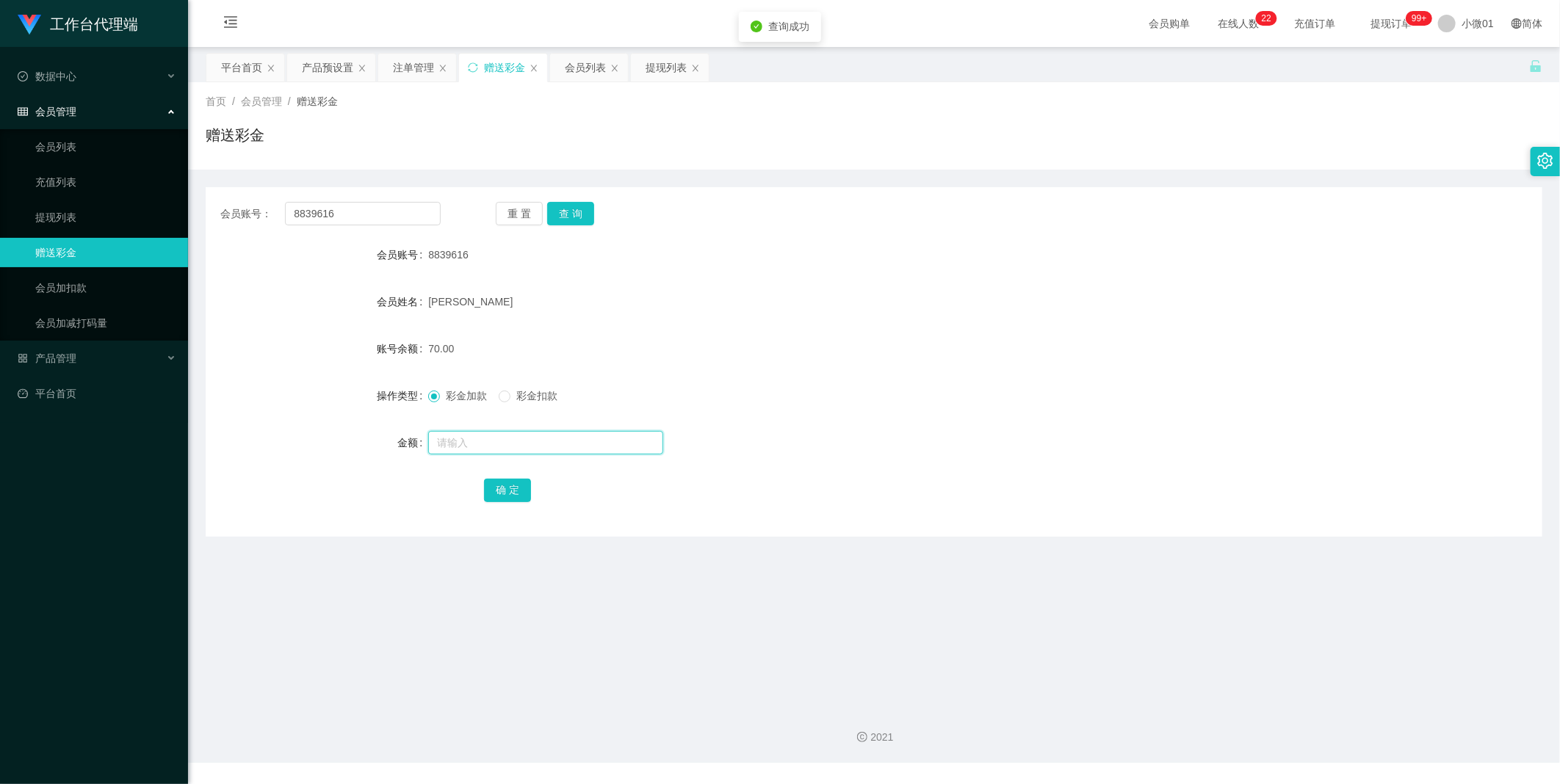
click at [452, 443] on input "text" at bounding box center [545, 442] width 235 height 24
type input "60"
drag, startPoint x: 501, startPoint y: 482, endPoint x: 627, endPoint y: 483, distance: 126.0
click at [502, 482] on button "确 定" at bounding box center [508, 490] width 47 height 24
click at [334, 71] on div "产品预设置" at bounding box center [327, 67] width 51 height 28
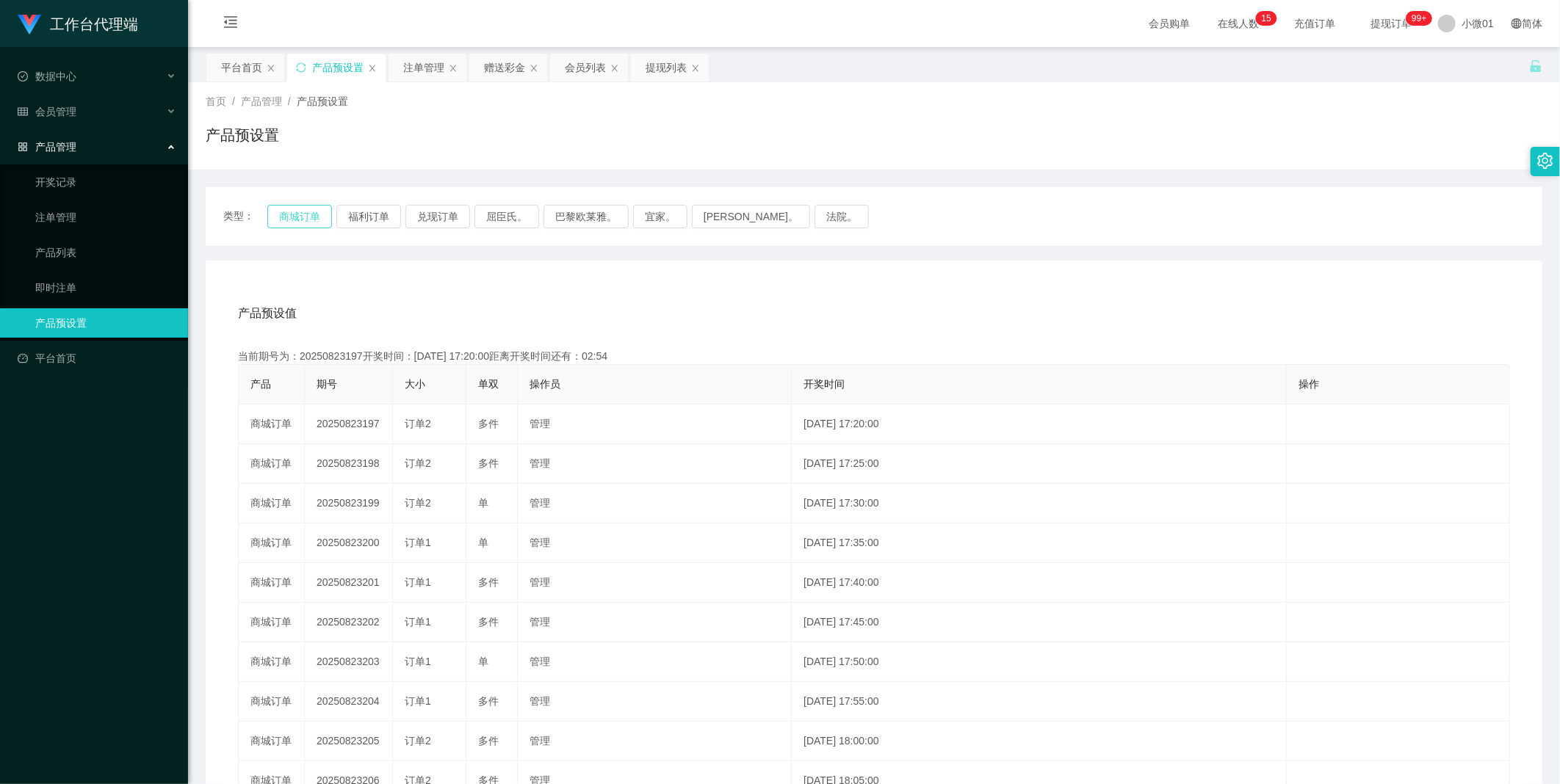
click at [296, 218] on button "商城订单" at bounding box center [299, 216] width 65 height 24
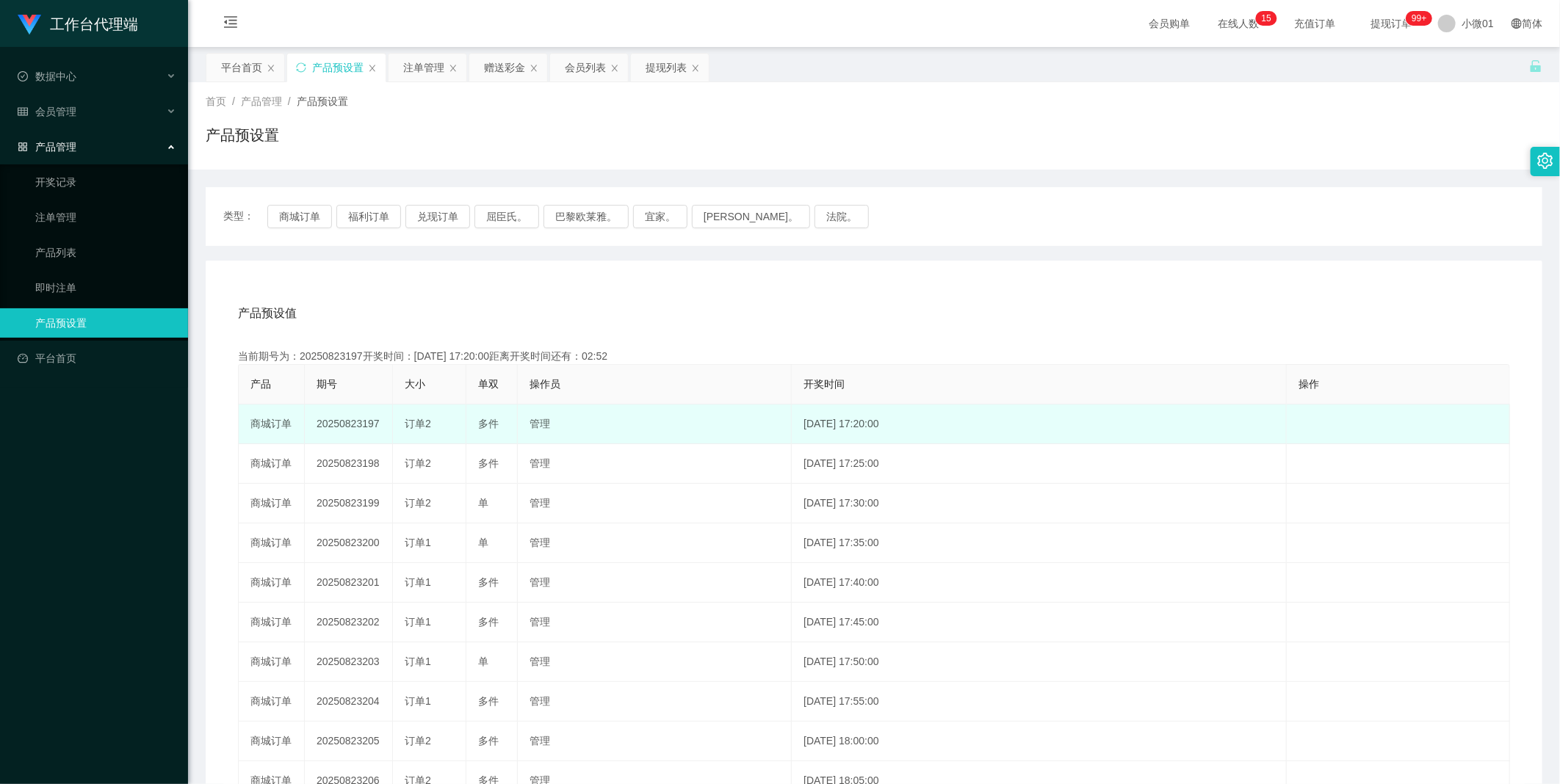
click at [348, 417] on td "20250823197" at bounding box center [348, 424] width 88 height 39
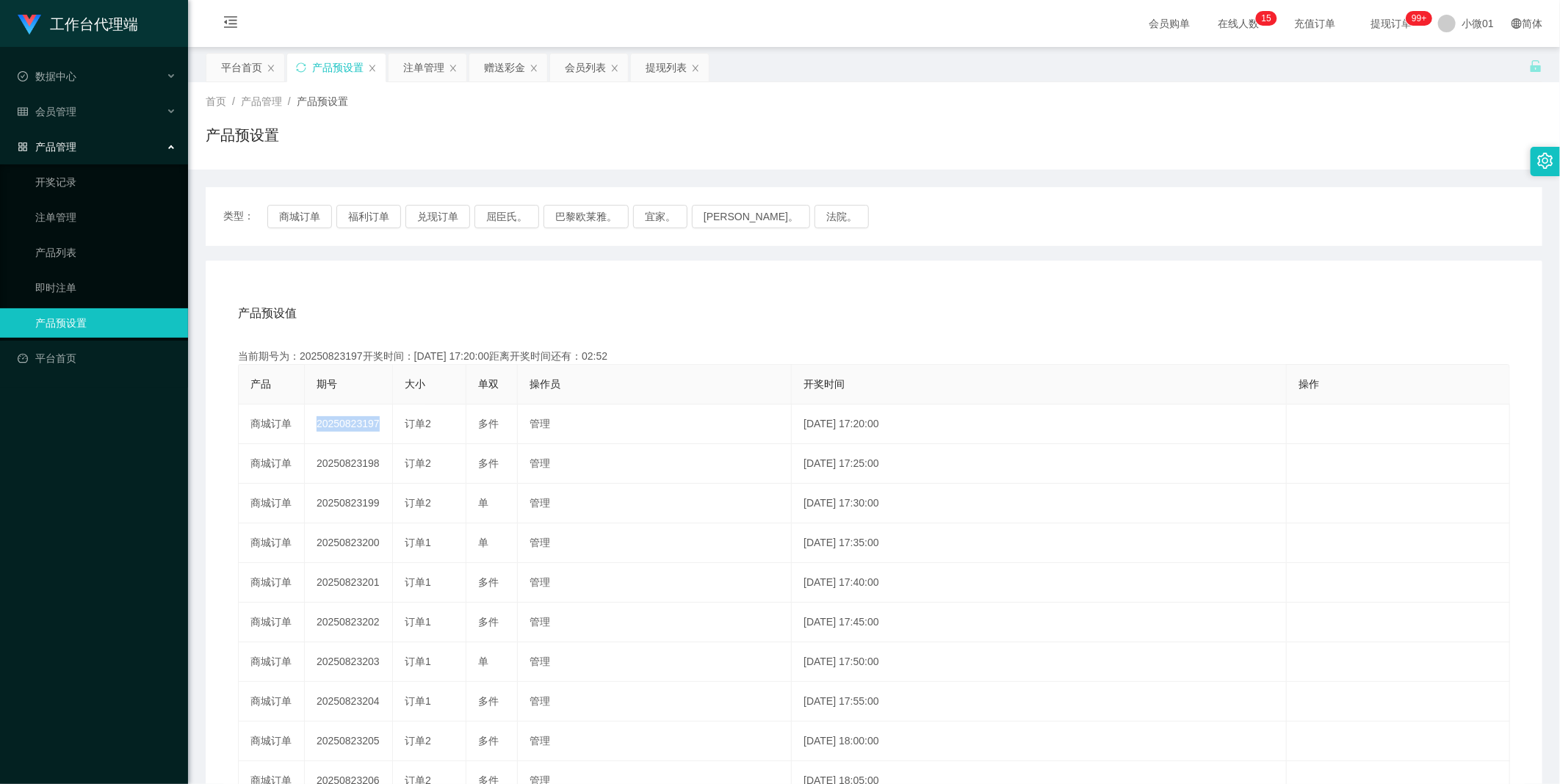
copy td "20250823197"
click at [421, 71] on div "注单管理" at bounding box center [423, 67] width 41 height 28
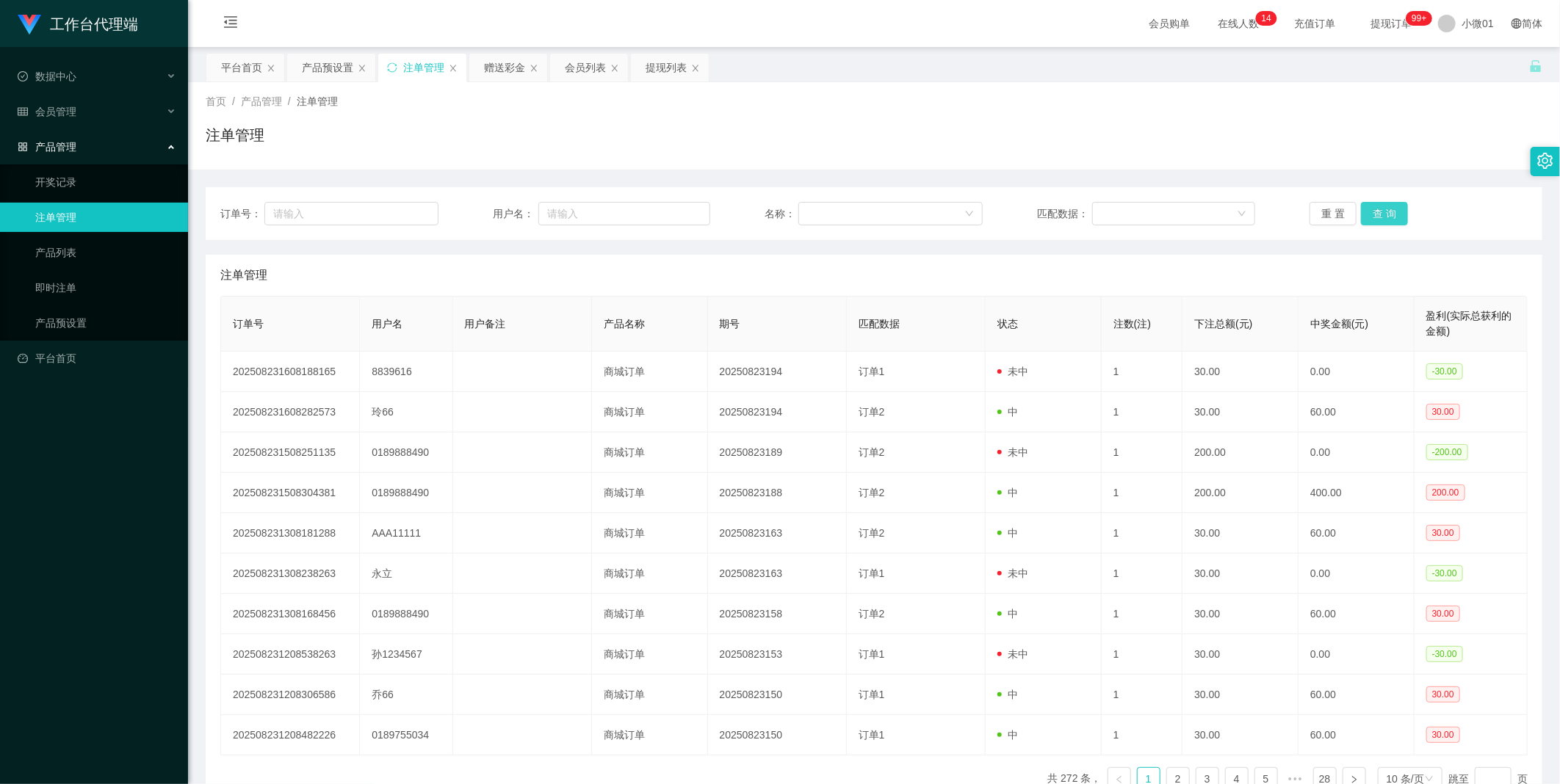
click at [1370, 215] on button "查 询" at bounding box center [1385, 213] width 47 height 24
click at [1370, 215] on div "重 置 查 询" at bounding box center [1419, 213] width 218 height 24
click at [1370, 215] on button "查 询" at bounding box center [1385, 213] width 47 height 24
click at [1370, 215] on button "查 询" at bounding box center [1392, 213] width 63 height 24
click at [1370, 215] on div "重 置 查 询" at bounding box center [1419, 213] width 218 height 24
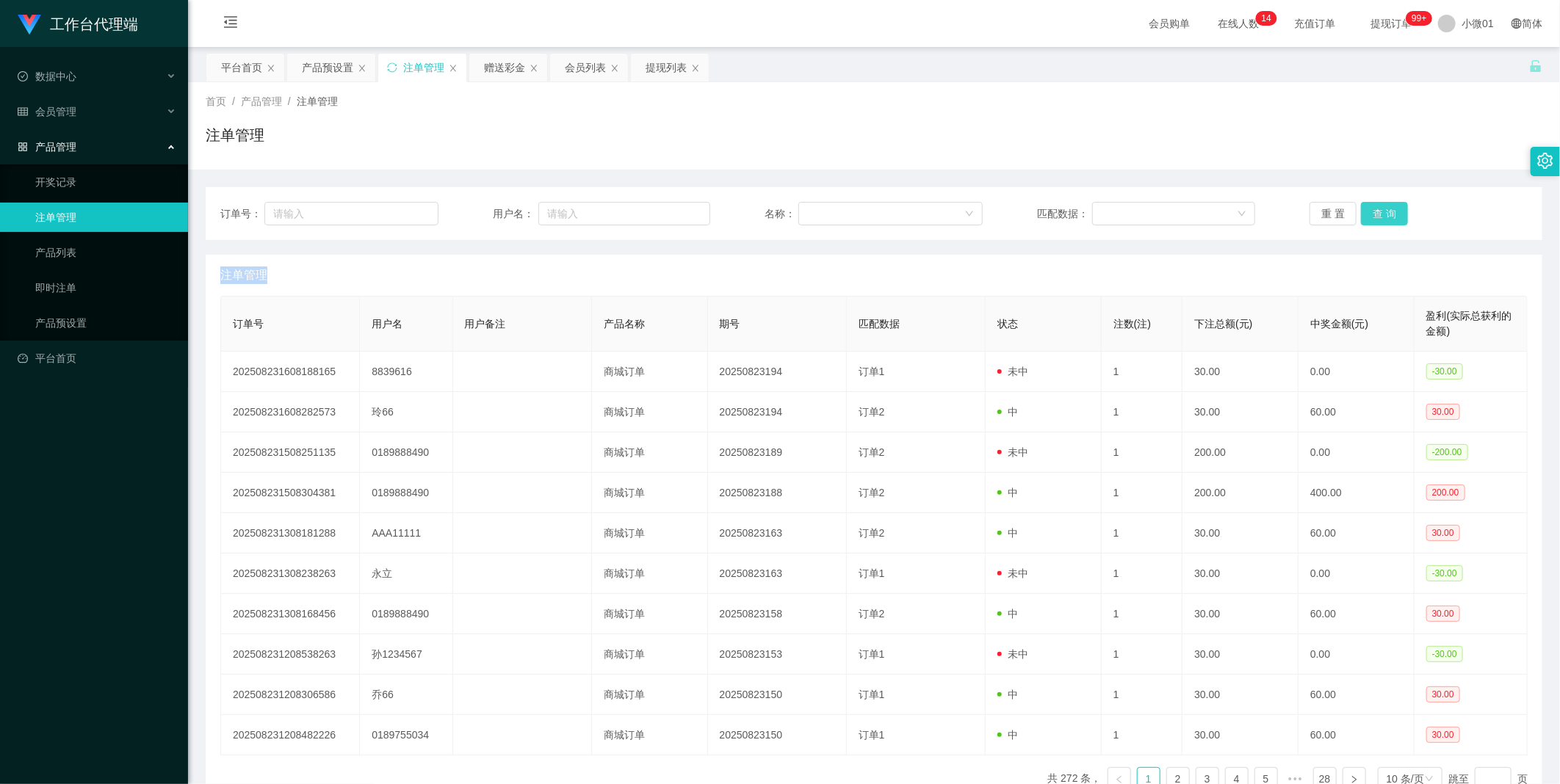
click at [1370, 215] on button "查 询" at bounding box center [1385, 213] width 47 height 24
click at [1370, 215] on div "重 置 查 询" at bounding box center [1419, 213] width 218 height 24
click at [1370, 215] on button "查 询" at bounding box center [1385, 213] width 47 height 24
click at [1370, 215] on div "重 置 查 询" at bounding box center [1419, 213] width 218 height 24
click at [1370, 215] on button "查 询" at bounding box center [1385, 213] width 47 height 24
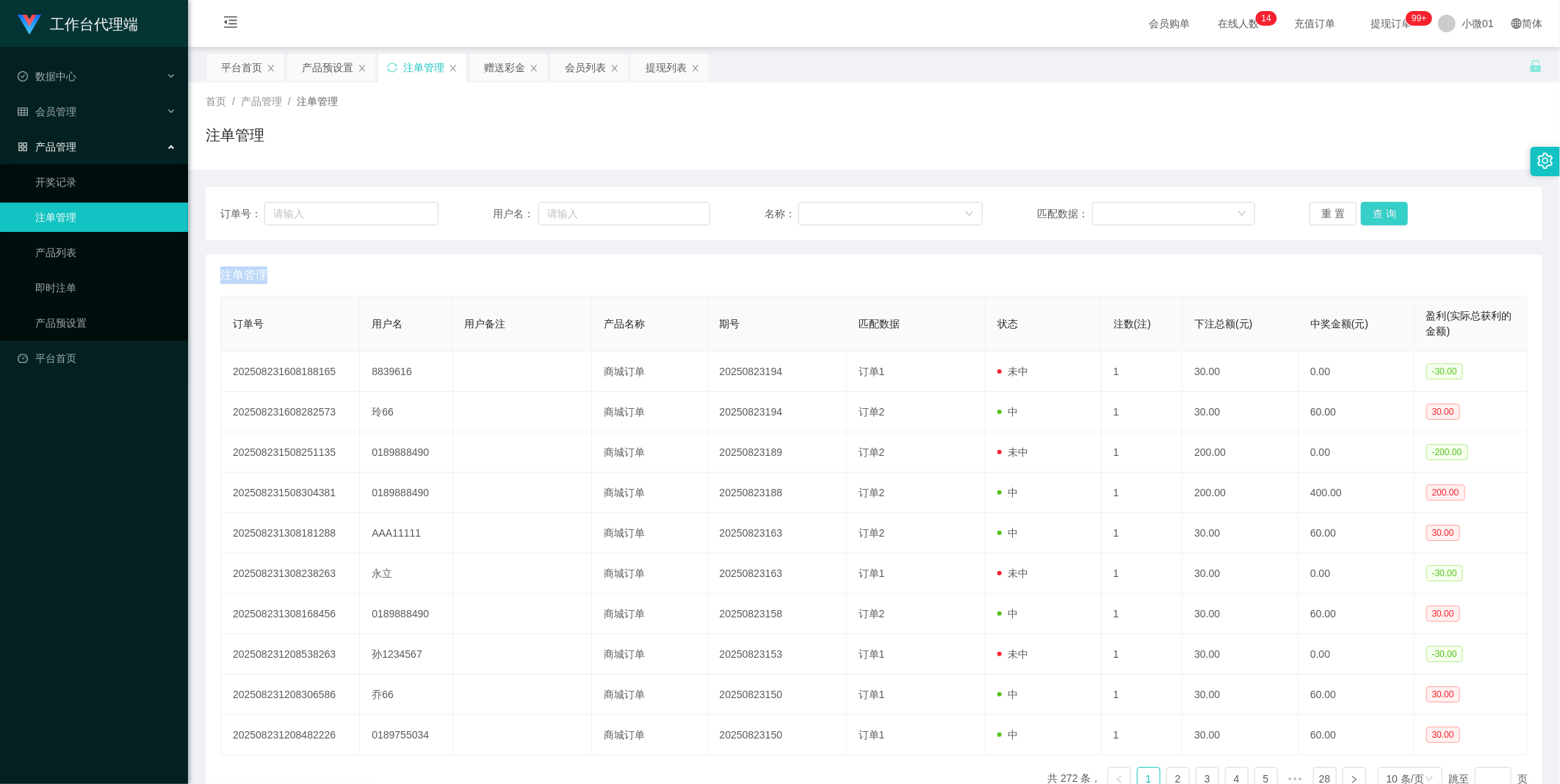
click at [1370, 215] on div "重 置 查 询" at bounding box center [1419, 213] width 218 height 24
click at [1379, 201] on button "查 询" at bounding box center [1385, 213] width 47 height 24
click at [1379, 201] on button "查 询" at bounding box center [1392, 213] width 63 height 24
click at [1379, 201] on div "重 置 查 询" at bounding box center [1419, 213] width 218 height 24
click at [1463, 0] on html "工作台代理端 数据中心 会员管理 会员列表 充值列表 提现列表 赠送彩金 会员加扣款 会员加减打码量 产品管理 开奖记录 注单管理 产品列表 即时注单 产品预…" at bounding box center [780, 392] width 1560 height 784
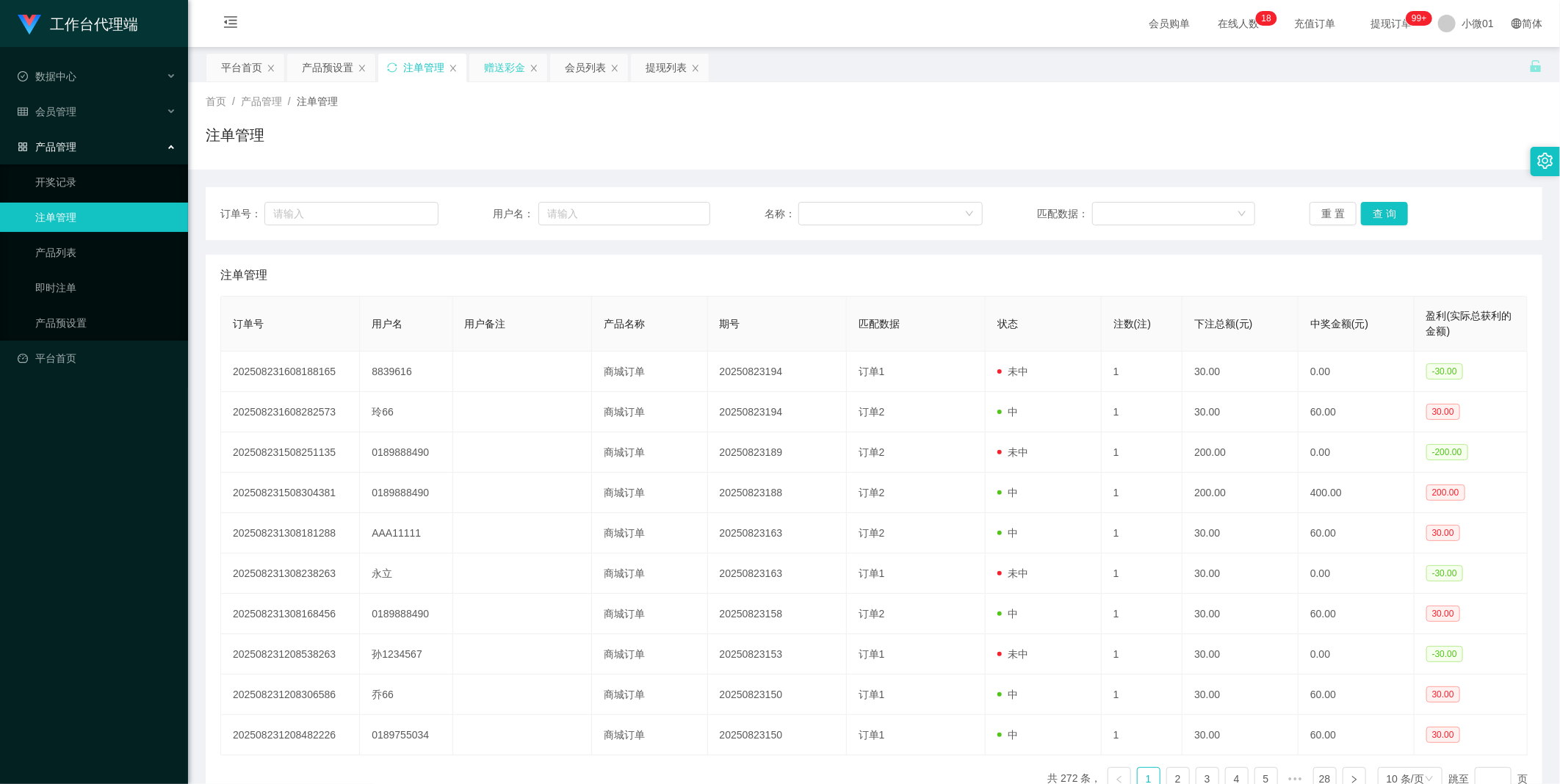
click at [508, 68] on div "赠送彩金" at bounding box center [504, 67] width 41 height 28
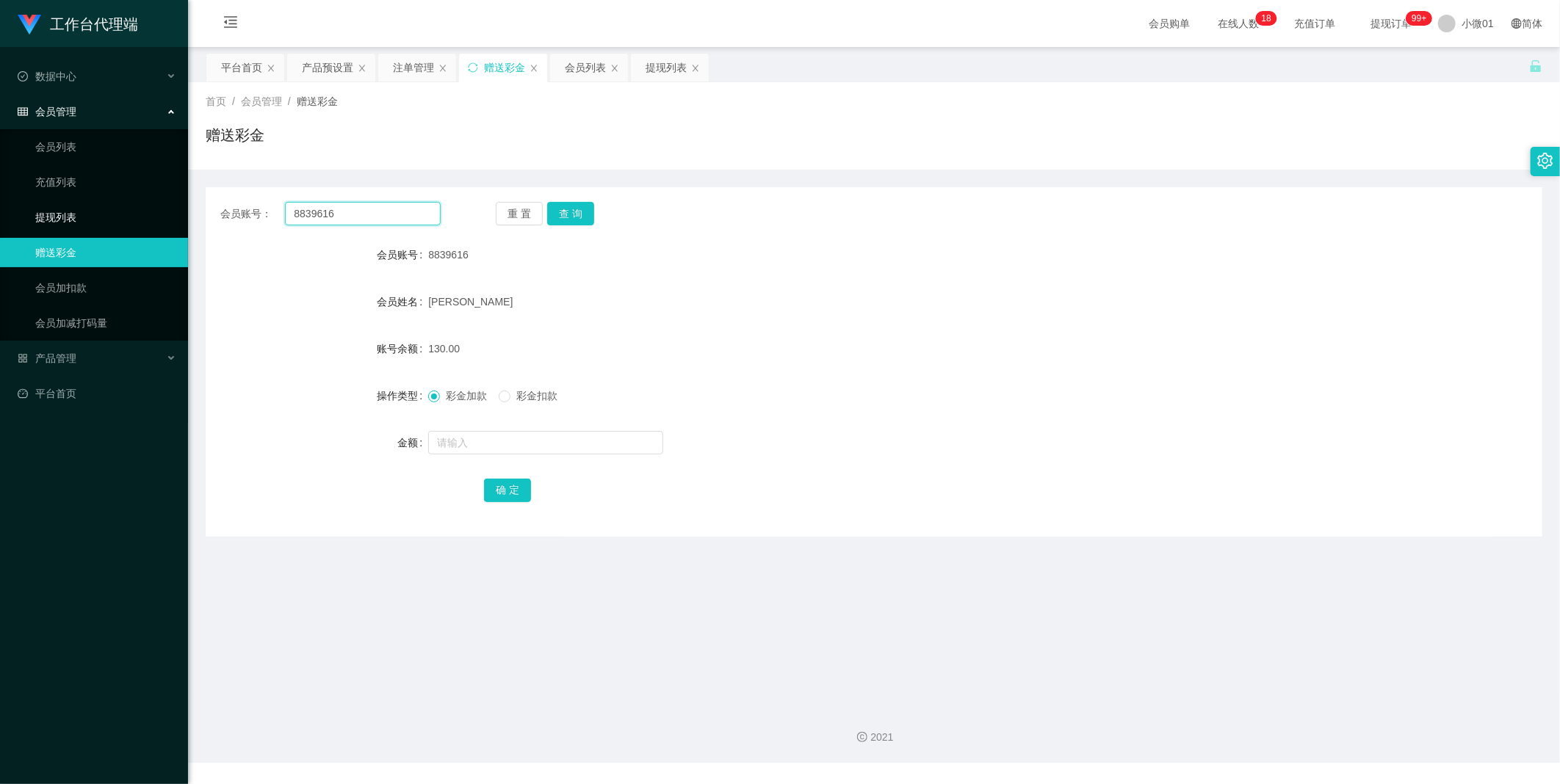
drag, startPoint x: 351, startPoint y: 215, endPoint x: 126, endPoint y: 204, distance: 225.3
click at [123, 204] on section "工作台代理端 数据中心 会员管理 会员列表 充值列表 提现列表 赠送彩金 会员加扣款 会员加减打码量 产品管理 开奖记录 注单管理 产品列表 即时注单 产品预…" at bounding box center [780, 381] width 1560 height 762
paste input "0128105730"
type input "0128105730"
click at [561, 218] on button "查 询" at bounding box center [571, 213] width 47 height 24
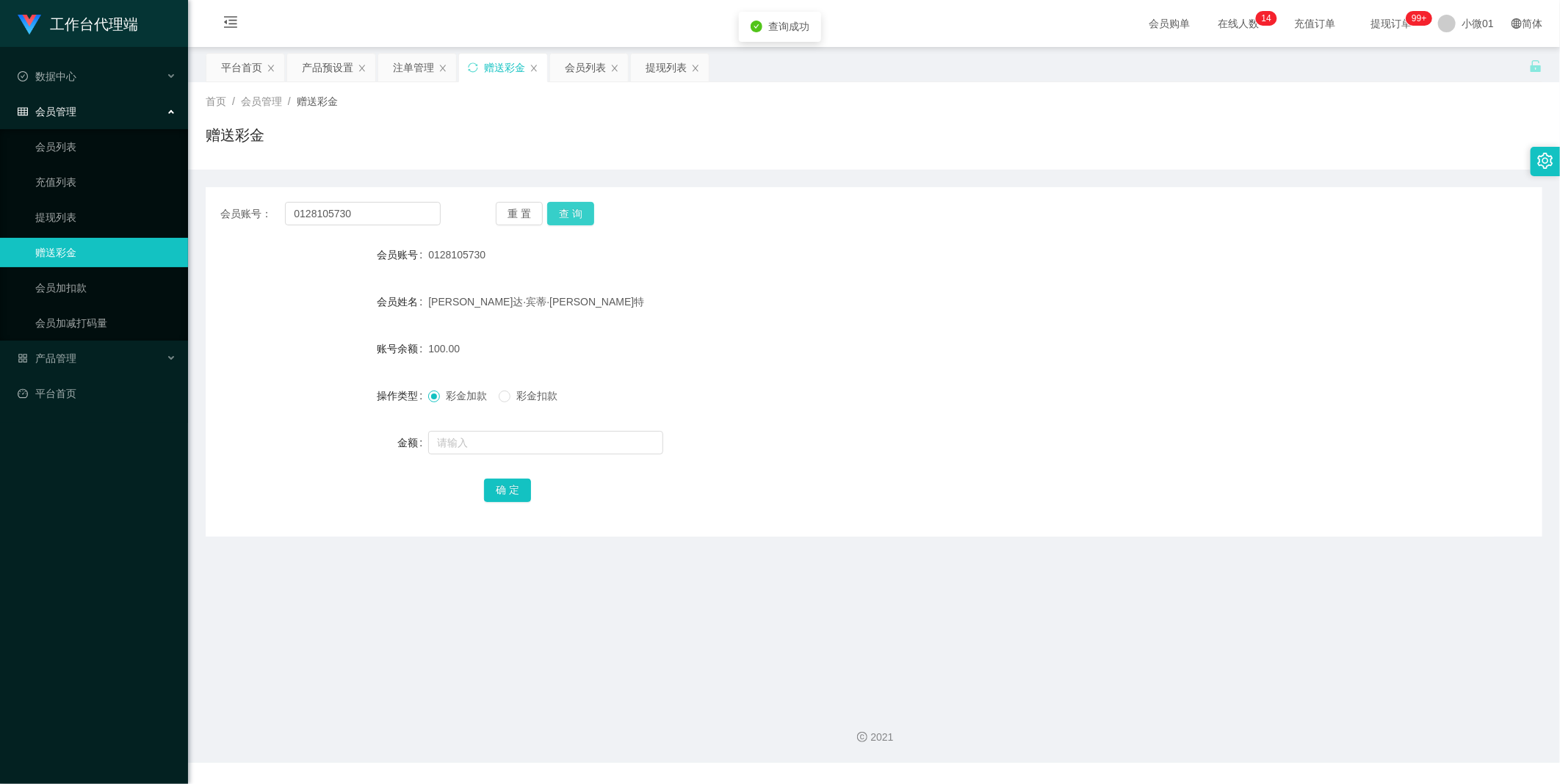
click at [561, 218] on button "查 询" at bounding box center [571, 213] width 47 height 24
click at [465, 439] on input "text" at bounding box center [545, 442] width 235 height 24
type input "30"
click at [507, 487] on button "确 定" at bounding box center [508, 490] width 47 height 24
click at [581, 215] on button "查 询" at bounding box center [571, 213] width 47 height 24
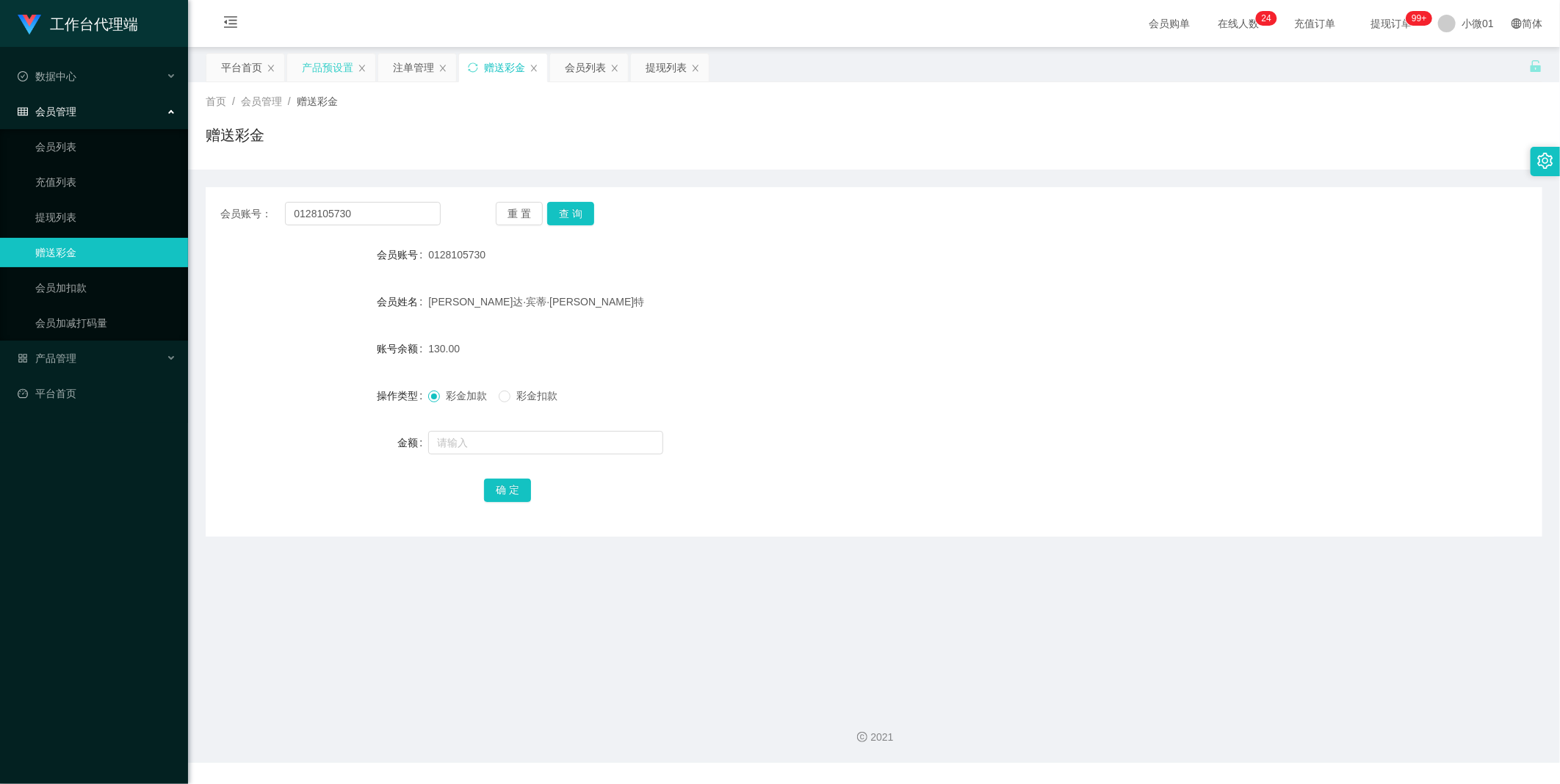
click at [314, 70] on div "产品预设置" at bounding box center [327, 67] width 51 height 28
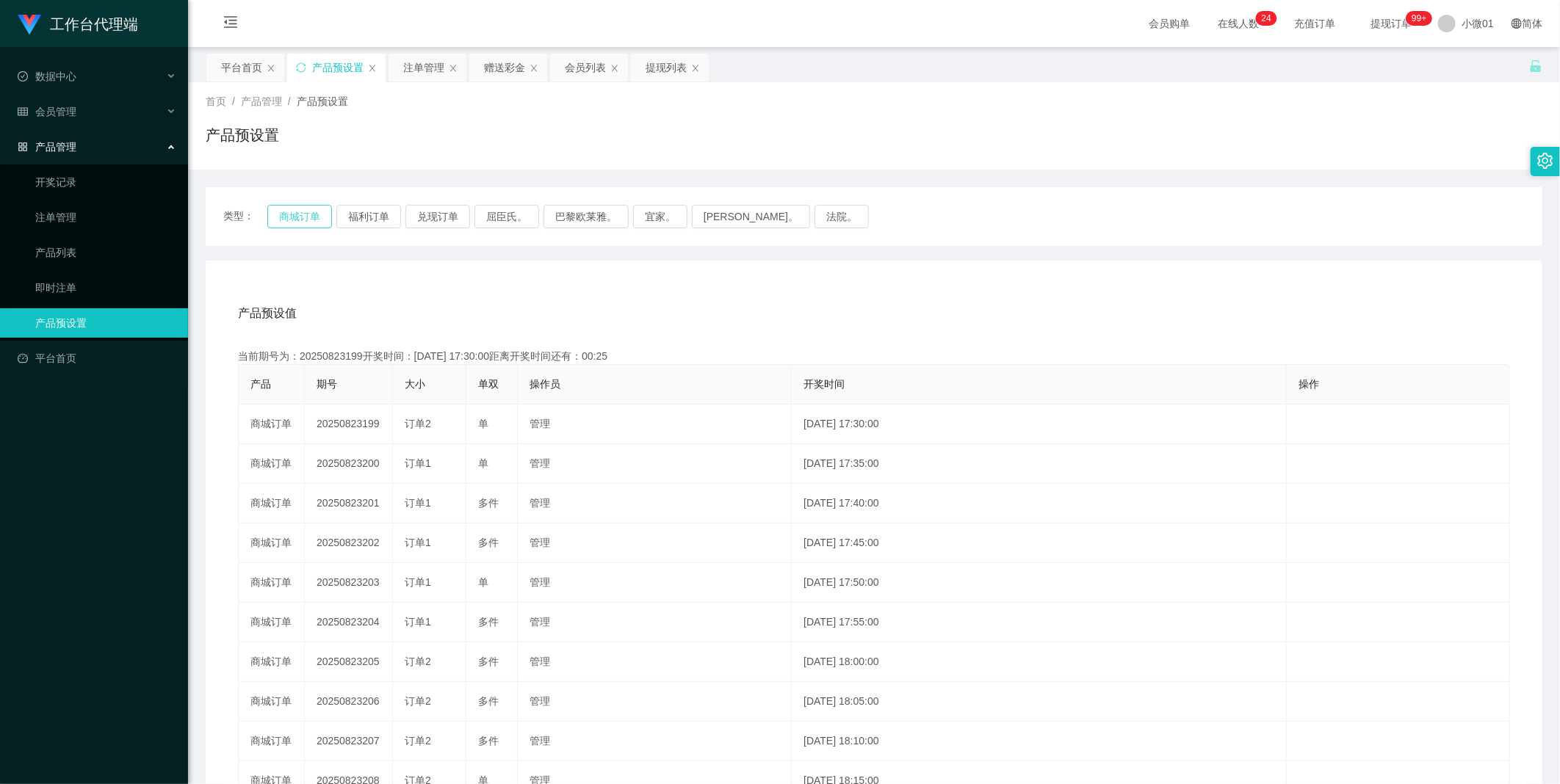
click at [301, 220] on button "商城订单" at bounding box center [299, 216] width 65 height 24
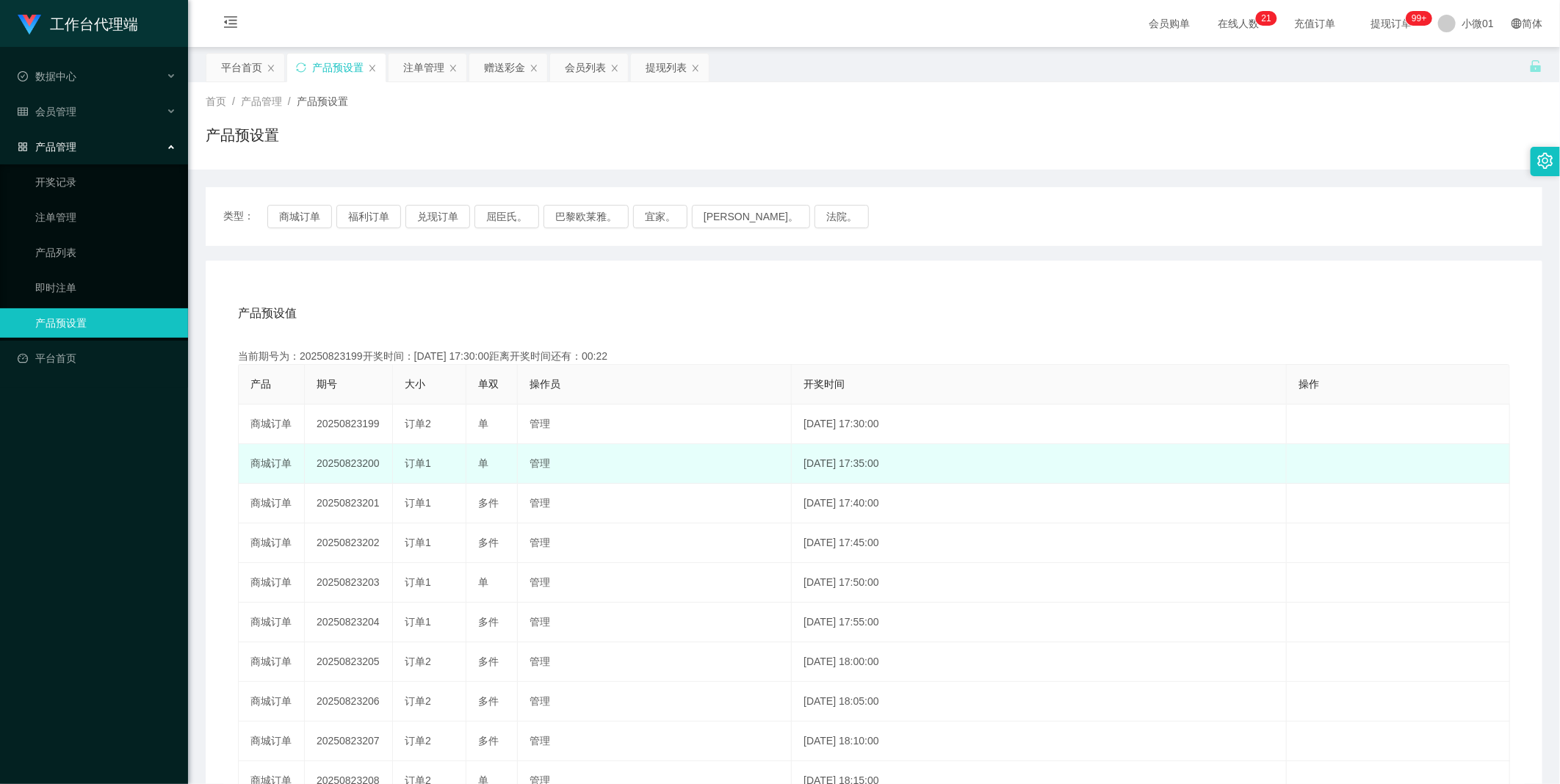
click at [336, 460] on td "20250823200" at bounding box center [348, 463] width 88 height 39
copy td "20250823200"
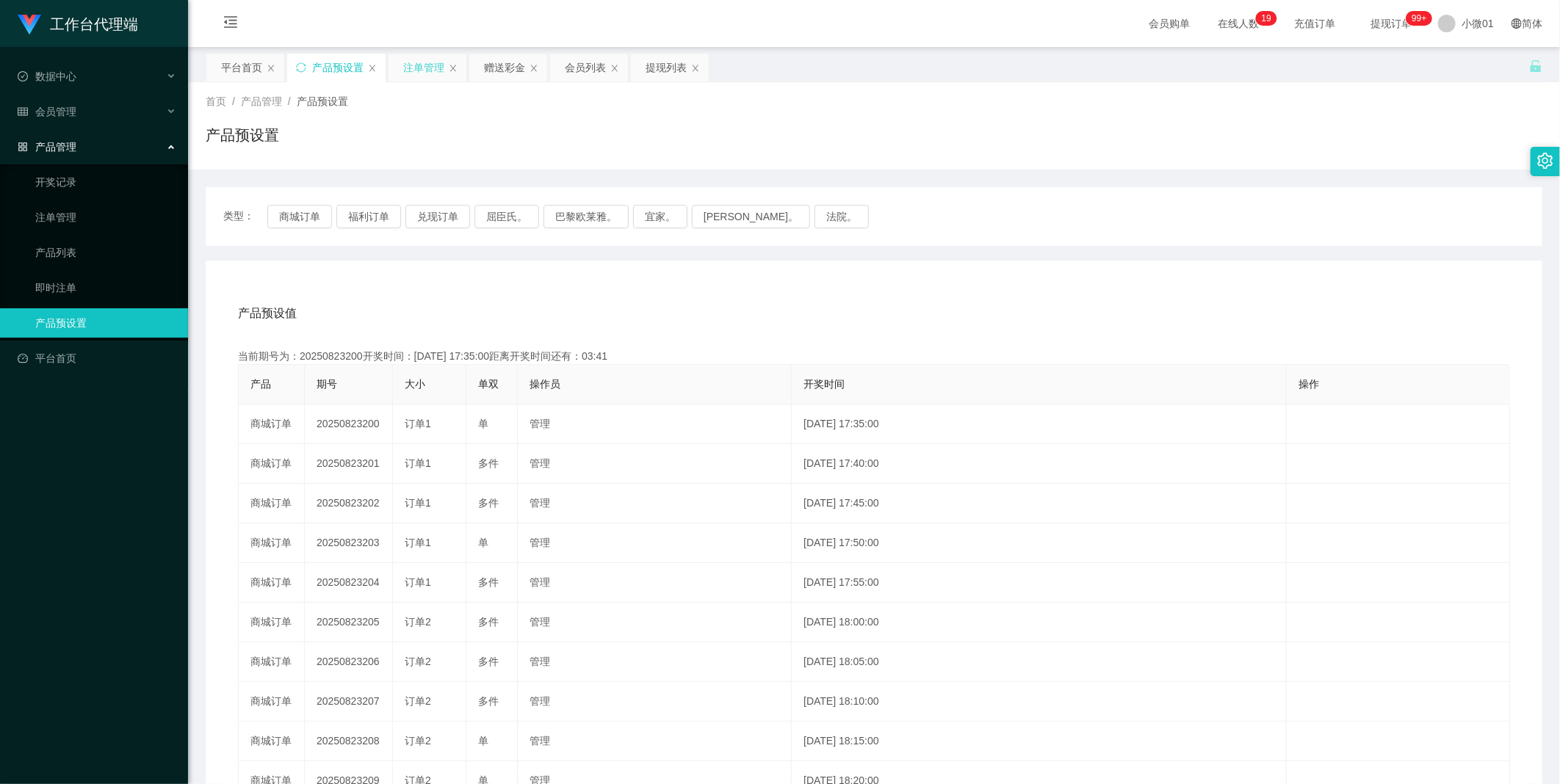
click at [429, 67] on div "注单管理" at bounding box center [423, 67] width 41 height 28
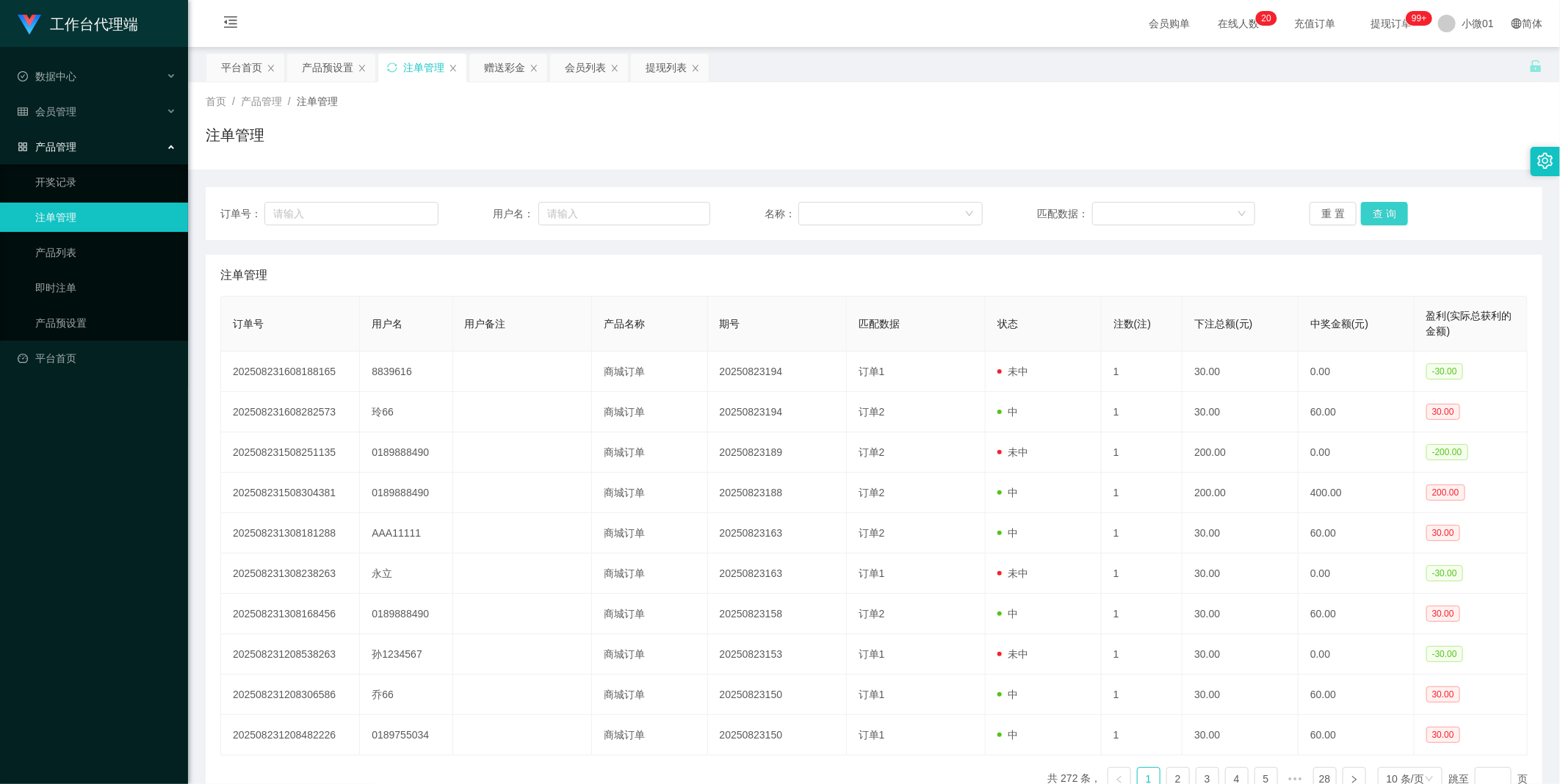
click at [1370, 211] on button "查 询" at bounding box center [1385, 213] width 47 height 24
click at [1370, 211] on div "重 置 查 询" at bounding box center [1419, 213] width 218 height 24
click at [1370, 211] on button "查 询" at bounding box center [1385, 213] width 47 height 24
click at [1370, 211] on div "重 置 查 询" at bounding box center [1419, 213] width 218 height 24
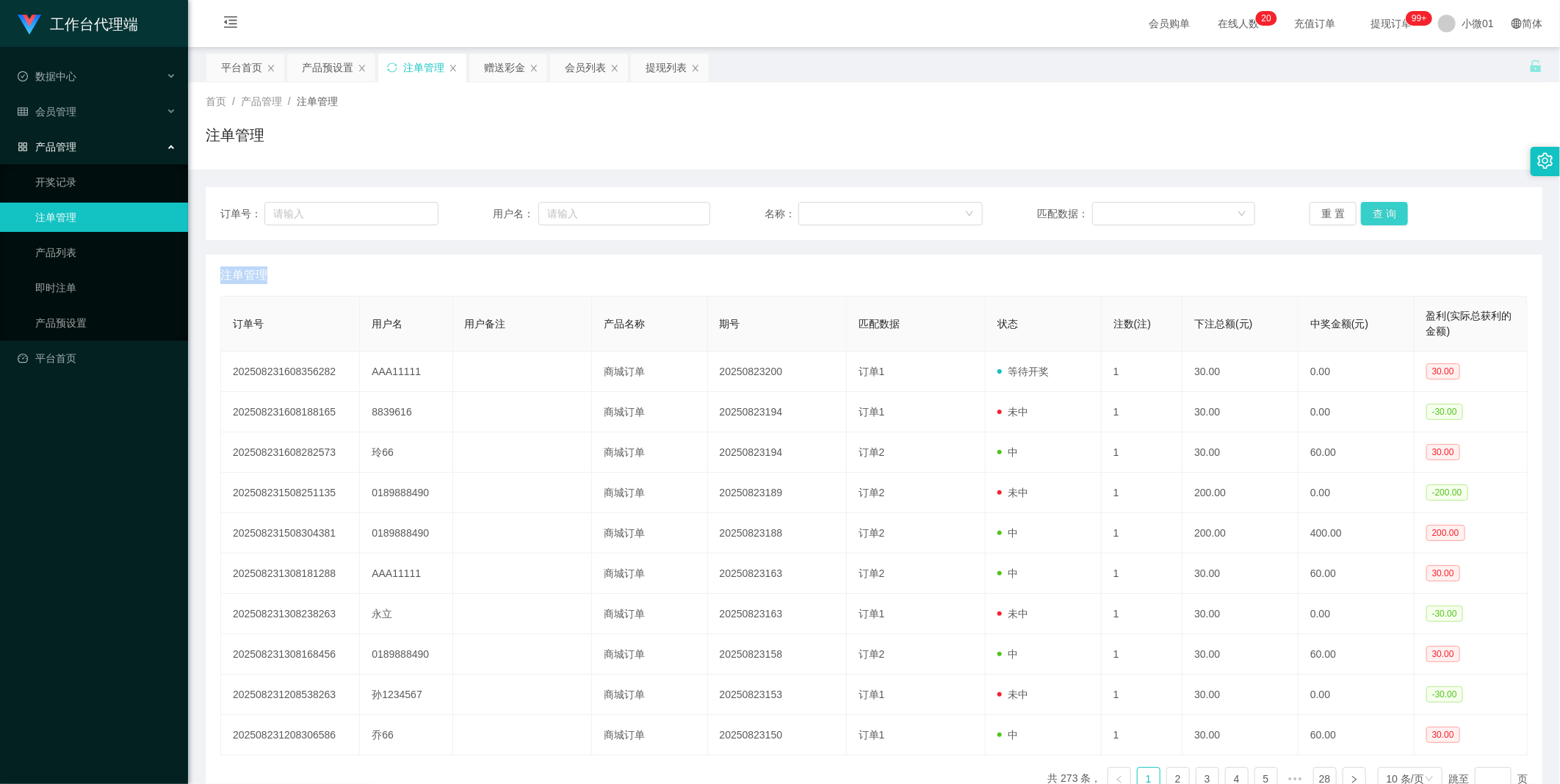
click at [1370, 211] on button "查 询" at bounding box center [1385, 213] width 47 height 24
click at [1370, 211] on div "重 置 查 询" at bounding box center [1419, 213] width 218 height 24
click at [318, 64] on div "产品预设置" at bounding box center [327, 67] width 51 height 28
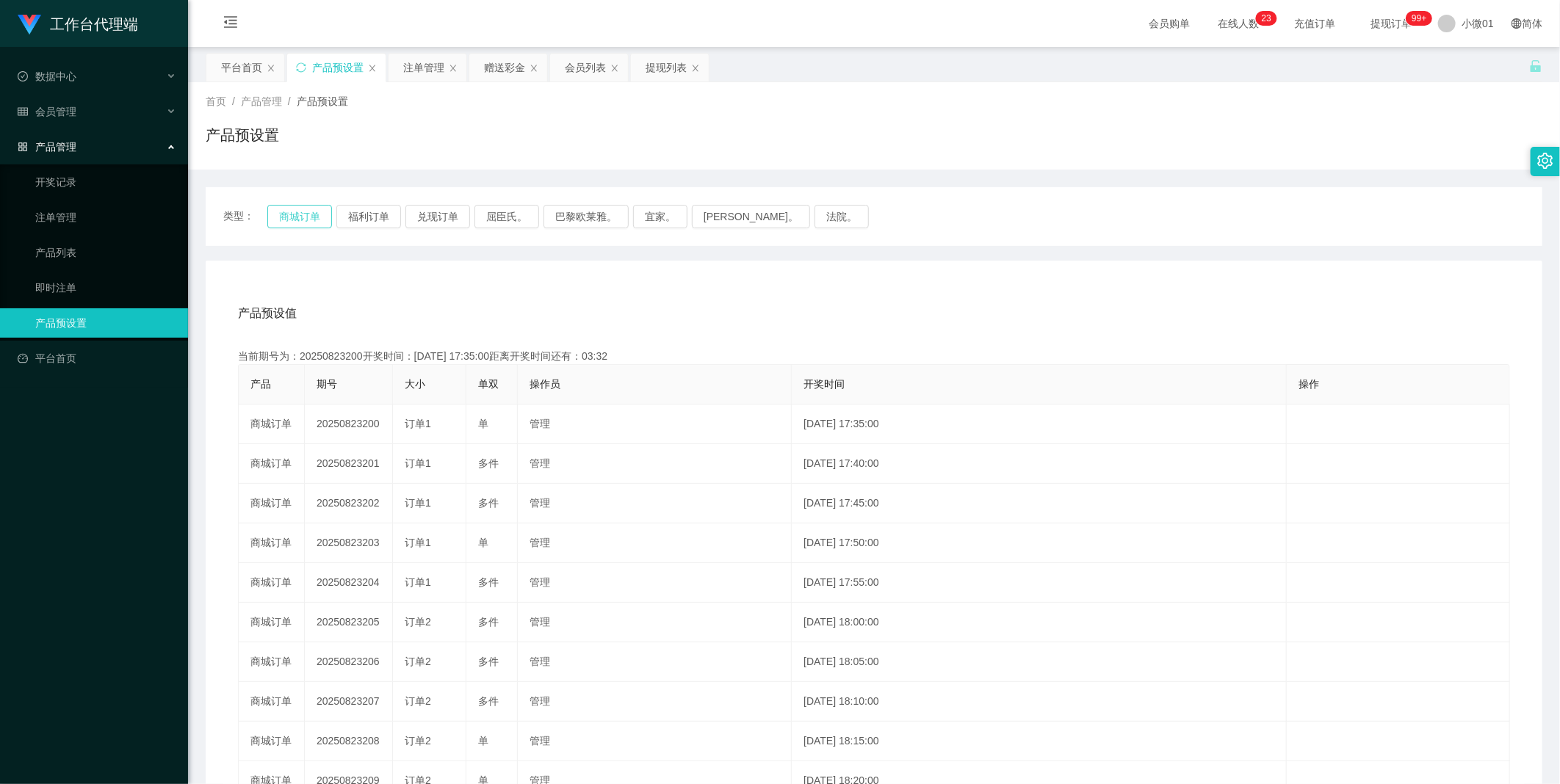
click at [297, 211] on button "商城订单" at bounding box center [299, 216] width 65 height 24
click at [435, 70] on div "注单管理" at bounding box center [423, 67] width 41 height 28
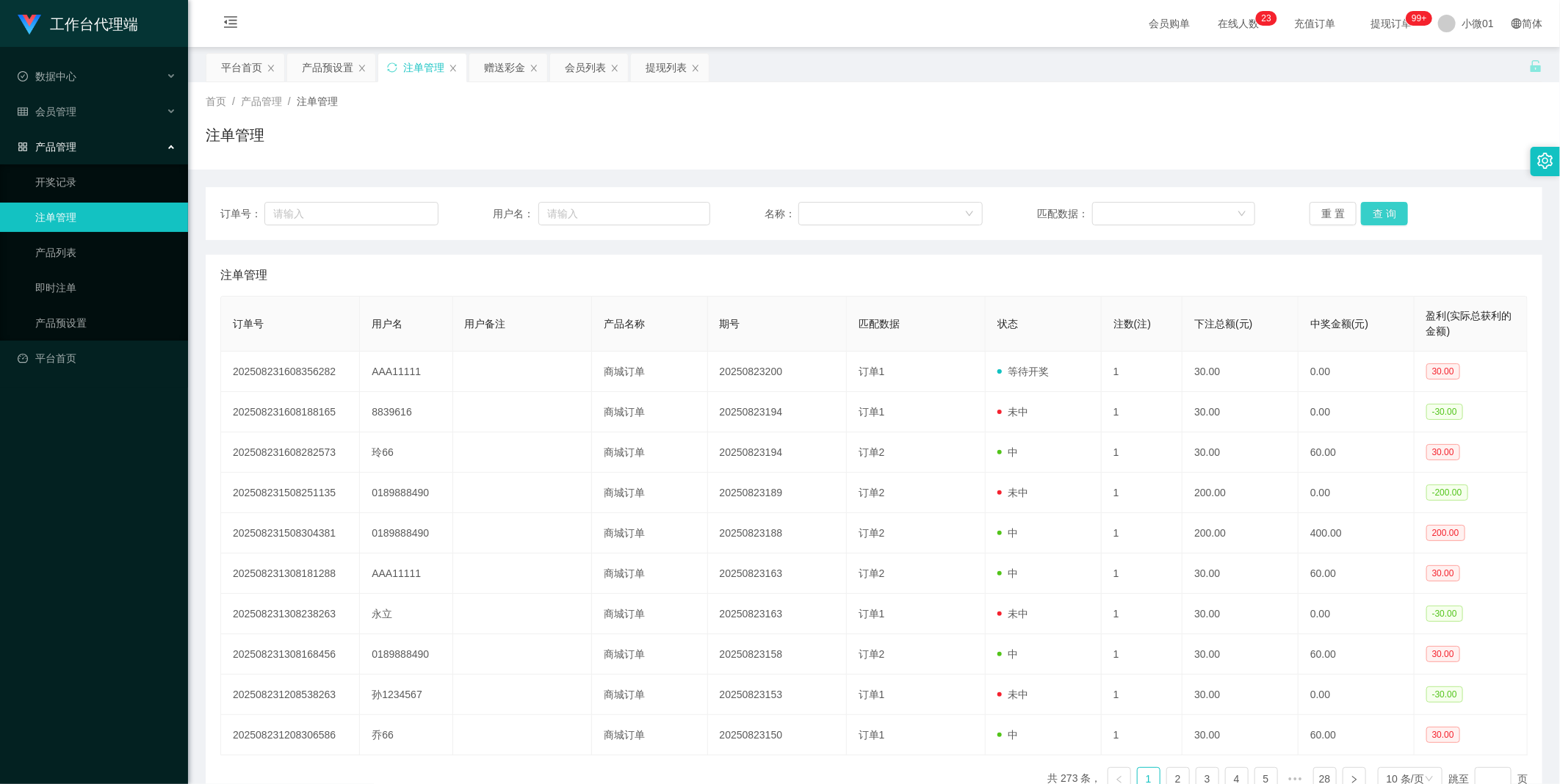
click at [1368, 211] on button "查 询" at bounding box center [1385, 213] width 47 height 24
click at [1368, 211] on div "重 置 查 询" at bounding box center [1419, 213] width 218 height 24
click at [1368, 211] on button "查 询" at bounding box center [1385, 213] width 47 height 24
click at [1368, 211] on button "查 询" at bounding box center [1392, 213] width 63 height 24
click at [1368, 211] on div "重 置 查 询" at bounding box center [1419, 213] width 218 height 24
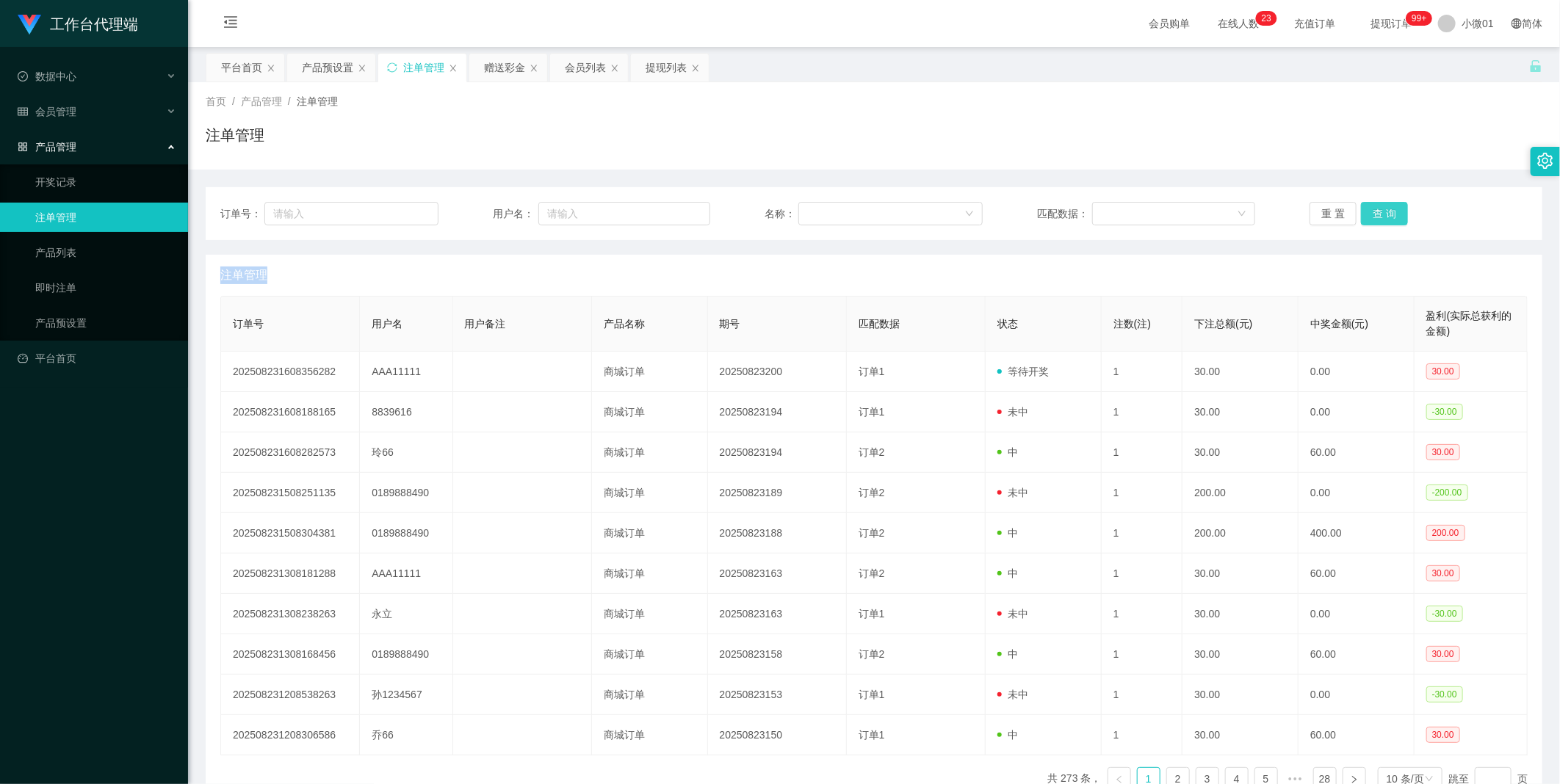
click at [1368, 211] on button "查 询" at bounding box center [1385, 213] width 47 height 24
click at [1368, 211] on div "重 置 查 询" at bounding box center [1419, 213] width 218 height 24
click at [1368, 211] on button "查 询" at bounding box center [1385, 213] width 47 height 24
click at [1368, 211] on button "查 询" at bounding box center [1392, 213] width 63 height 24
click at [1368, 211] on div "重 置 查 询" at bounding box center [1419, 213] width 218 height 24
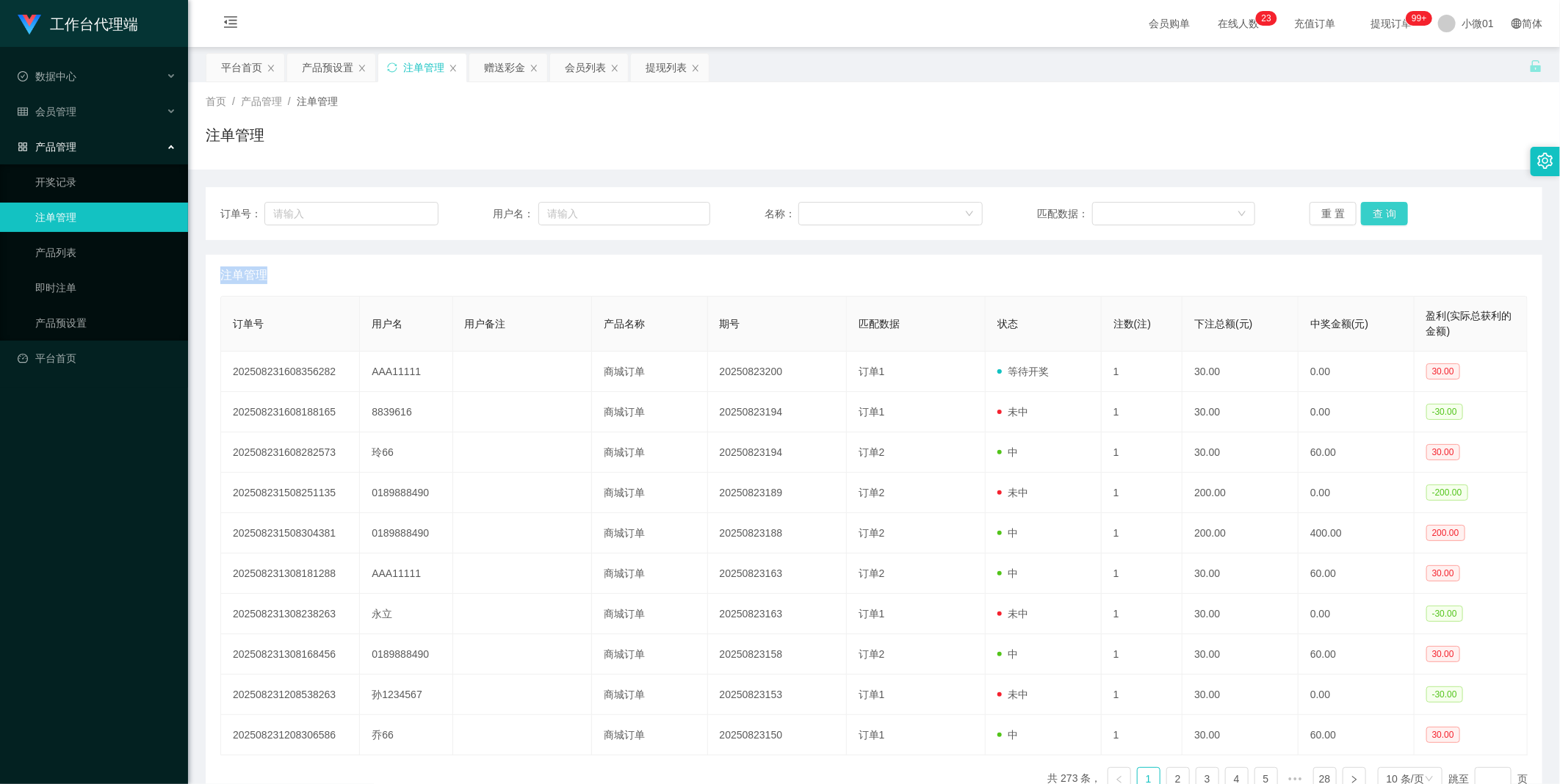
click at [1368, 211] on button "查 询" at bounding box center [1385, 213] width 47 height 24
click at [1368, 211] on div "重 置 查 询" at bounding box center [1419, 213] width 218 height 24
click at [1368, 211] on button "查 询" at bounding box center [1385, 213] width 47 height 24
click at [1368, 211] on div "重 置 查 询" at bounding box center [1419, 213] width 218 height 24
click at [1368, 211] on button "查 询" at bounding box center [1385, 213] width 47 height 24
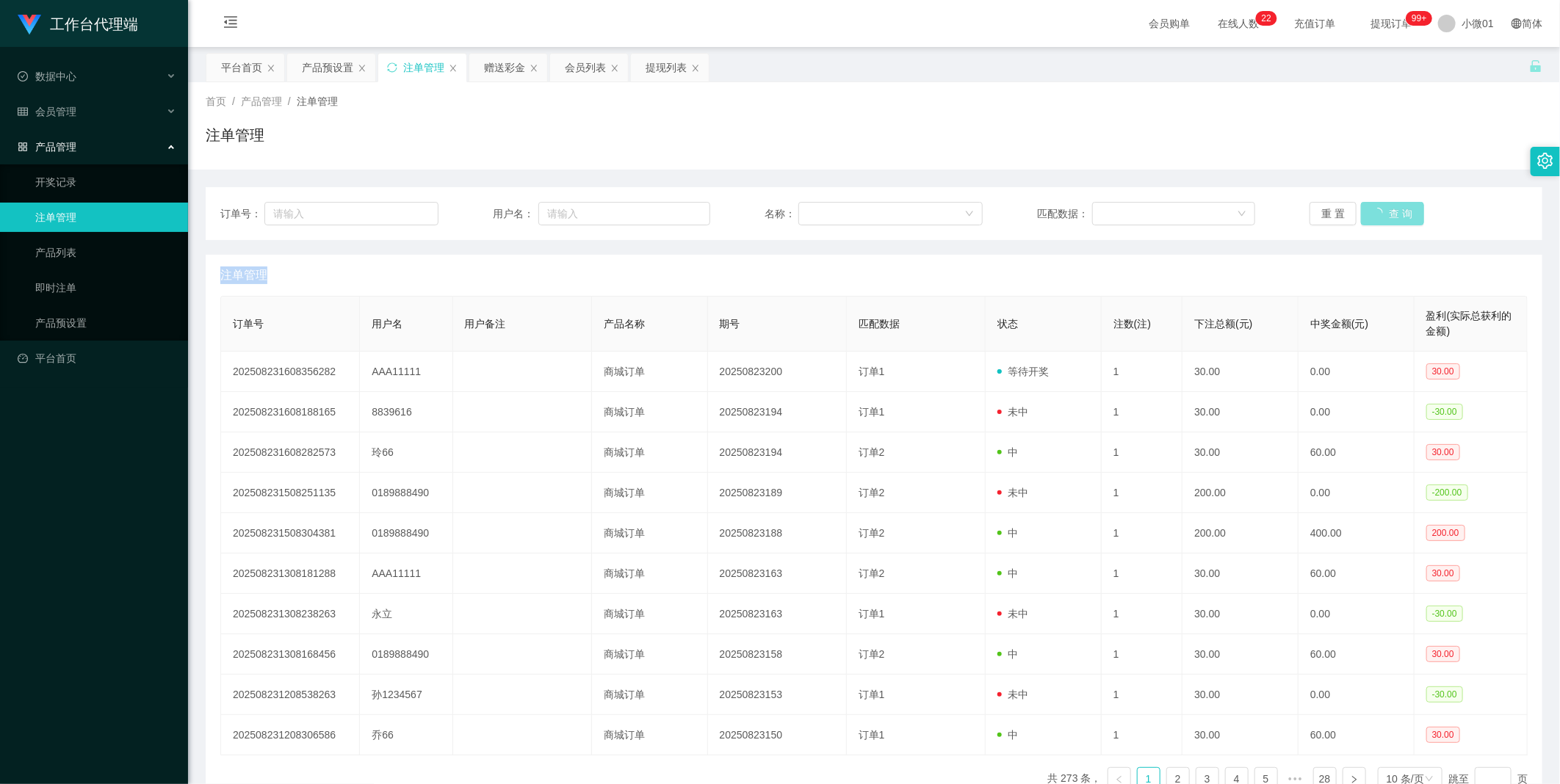
click at [1368, 211] on button "查 询" at bounding box center [1392, 213] width 63 height 24
click at [1368, 211] on div "重 置 查 询" at bounding box center [1419, 213] width 218 height 24
click at [1391, 211] on button "查 询" at bounding box center [1385, 213] width 47 height 24
click at [1391, 211] on div "重 置 查 询" at bounding box center [1419, 213] width 218 height 24
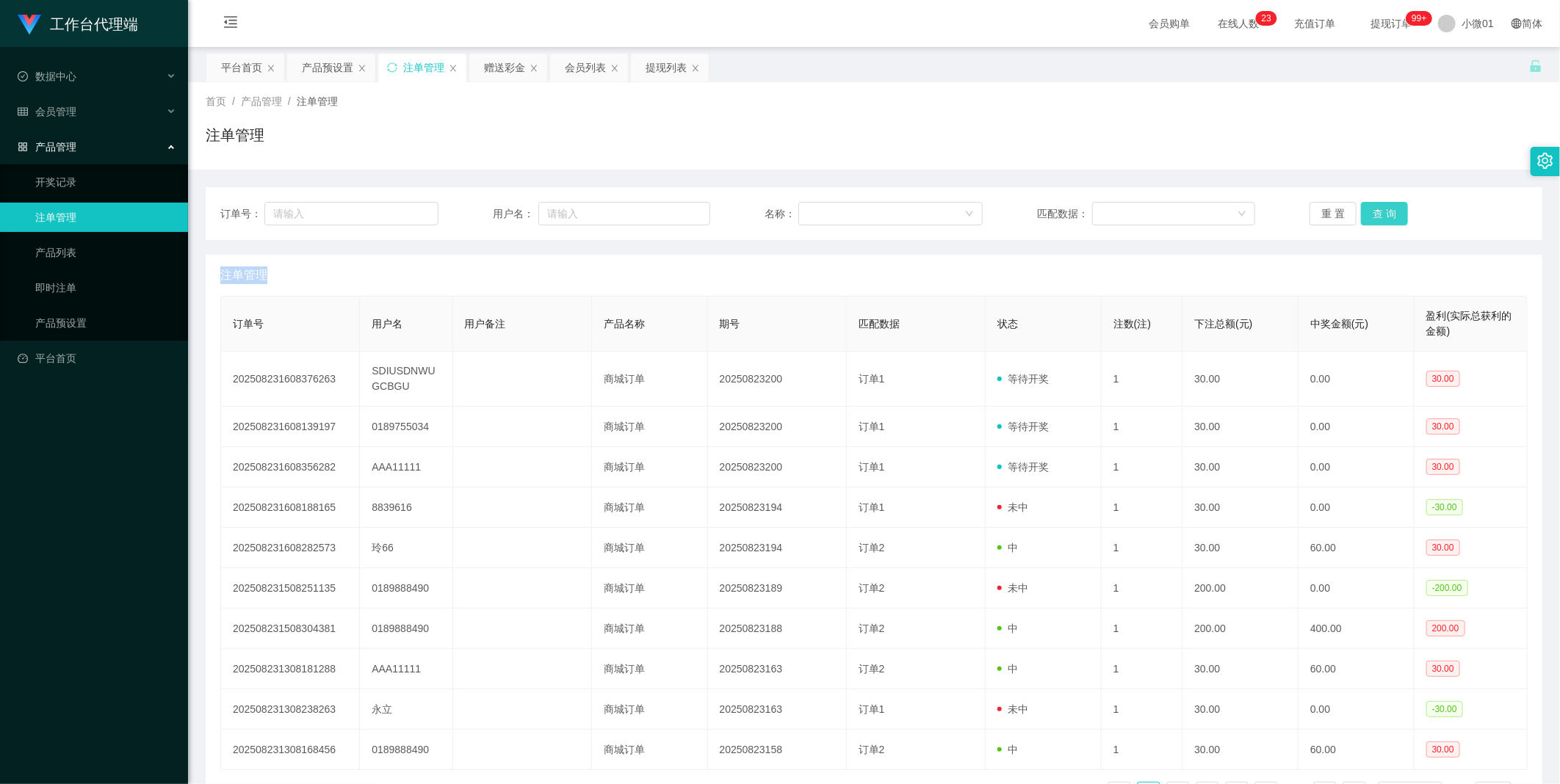
click at [1391, 211] on button "查 询" at bounding box center [1385, 213] width 47 height 24
click at [1391, 211] on div "重 置 查 询" at bounding box center [1419, 213] width 218 height 24
click at [1391, 211] on button "查 询" at bounding box center [1392, 213] width 63 height 24
click at [1391, 211] on div "重 置 查 询" at bounding box center [1419, 213] width 218 height 24
click at [1391, 211] on button "查 询" at bounding box center [1385, 213] width 47 height 24
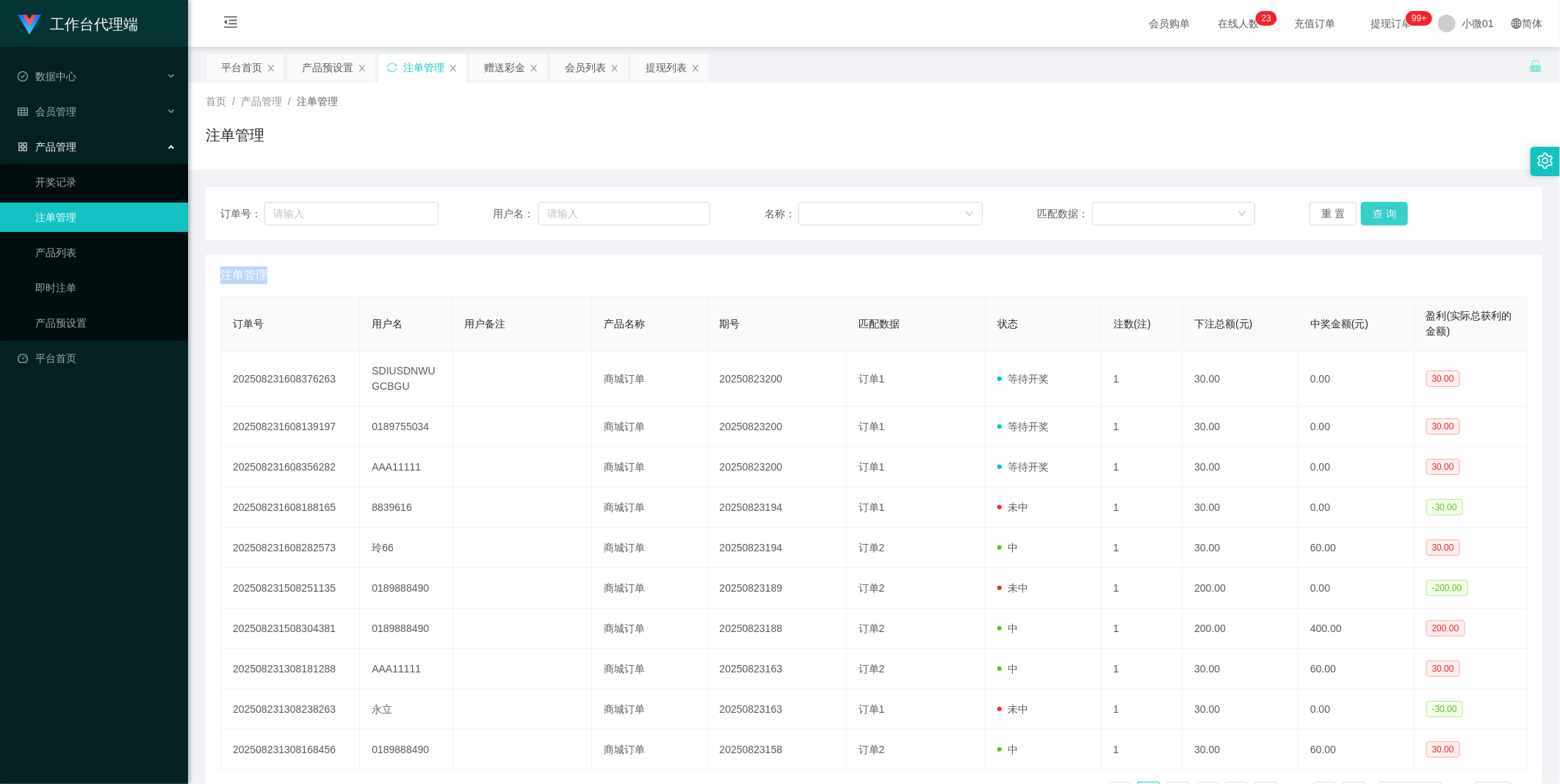
click at [1391, 211] on div "重 置 查 询" at bounding box center [1419, 213] width 218 height 24
click at [1391, 211] on button "查 询" at bounding box center [1385, 213] width 47 height 24
click at [1391, 211] on div "重 置 查 询" at bounding box center [1419, 213] width 218 height 24
click at [301, 68] on div "产品预设置" at bounding box center [331, 67] width 88 height 28
click at [320, 67] on div "产品预设置" at bounding box center [327, 67] width 51 height 28
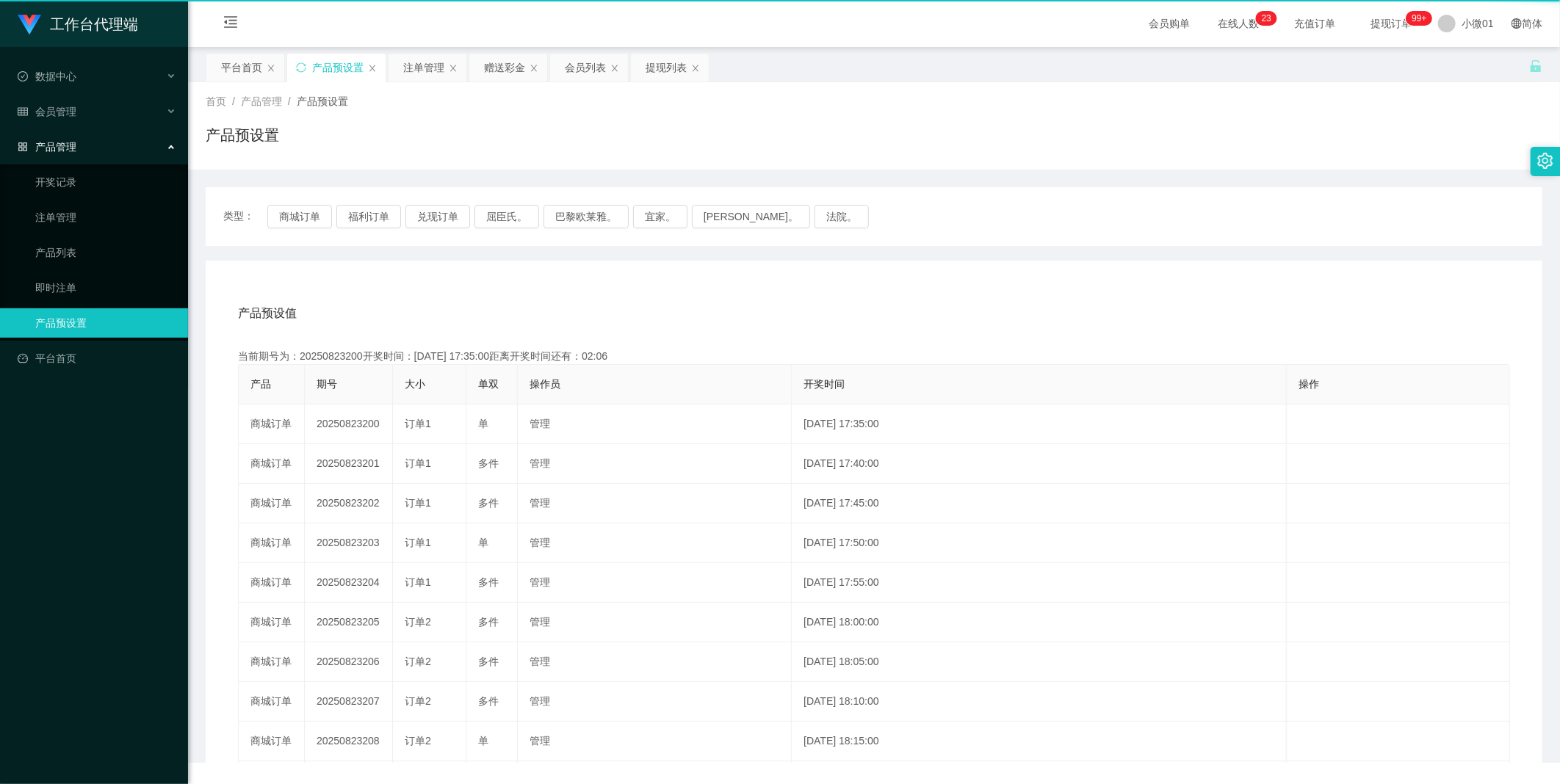
click at [320, 67] on div "产品预设置" at bounding box center [338, 67] width 51 height 28
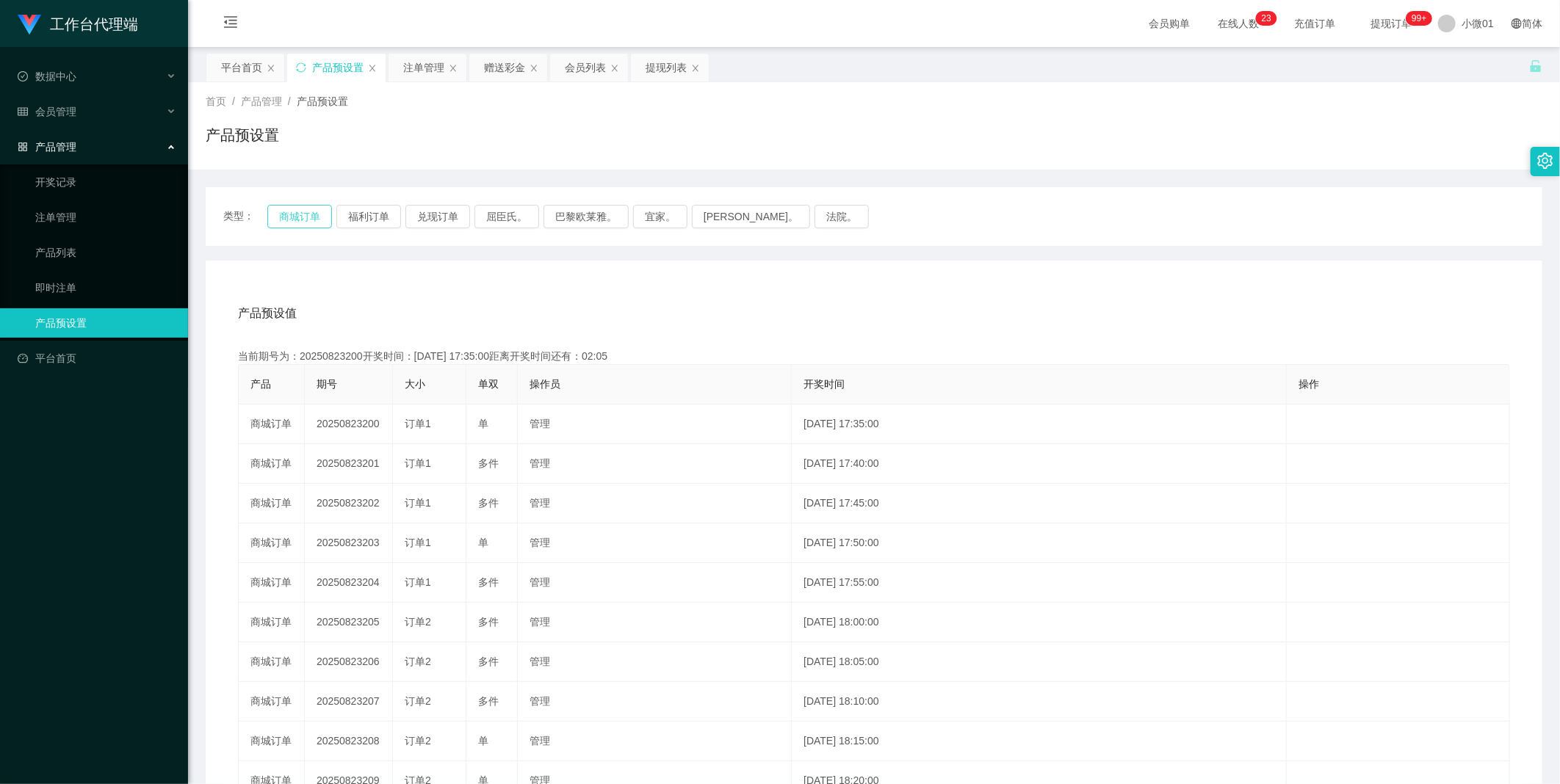
drag, startPoint x: 320, startPoint y: 67, endPoint x: 290, endPoint y: 217, distance: 153.0
click at [290, 217] on button "商城订单" at bounding box center [299, 216] width 65 height 24
click at [366, 219] on button "福利订单" at bounding box center [368, 216] width 65 height 24
click at [292, 213] on button "商城订单" at bounding box center [299, 216] width 65 height 24
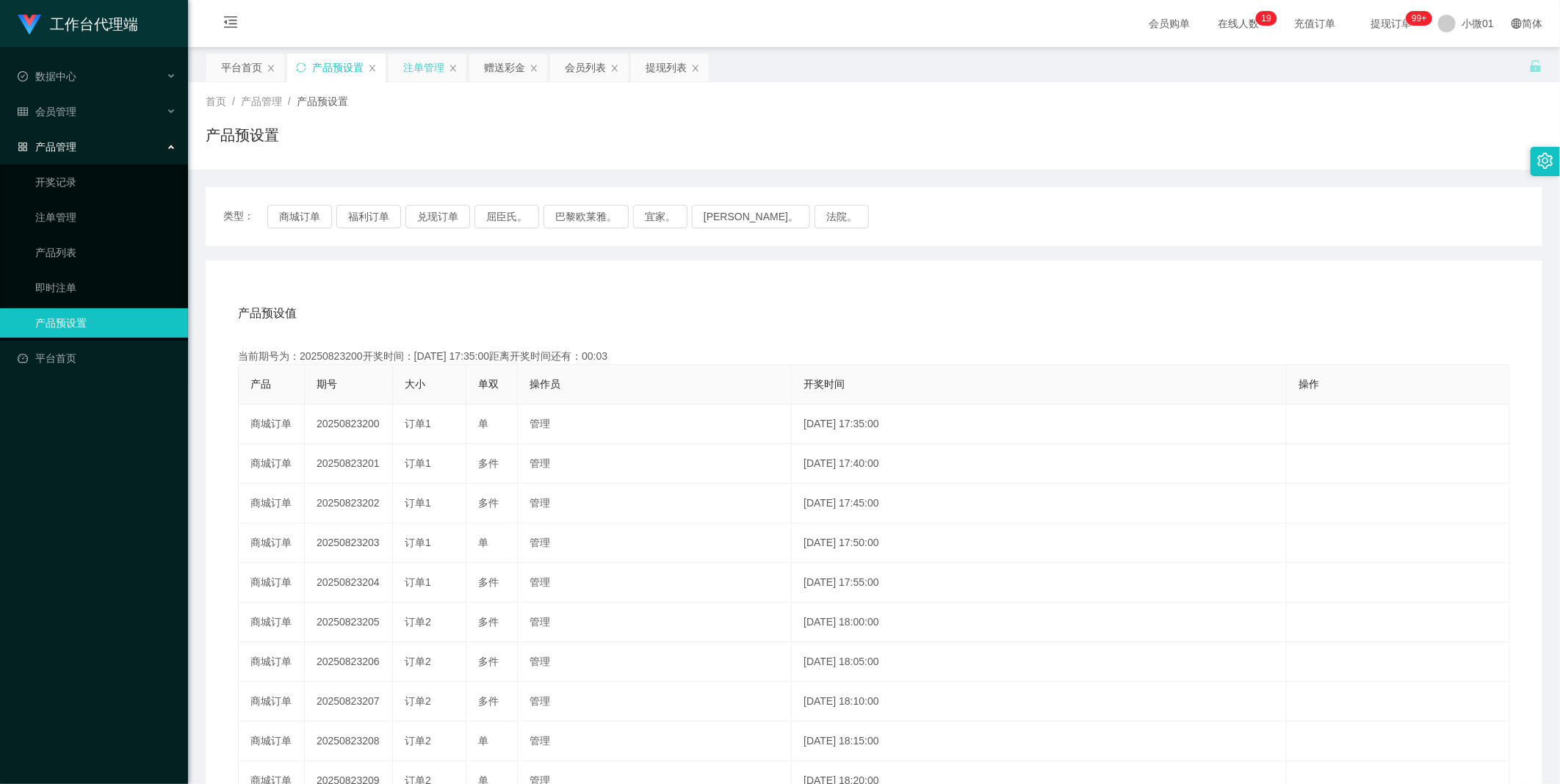
click at [411, 77] on div "注单管理" at bounding box center [423, 67] width 41 height 28
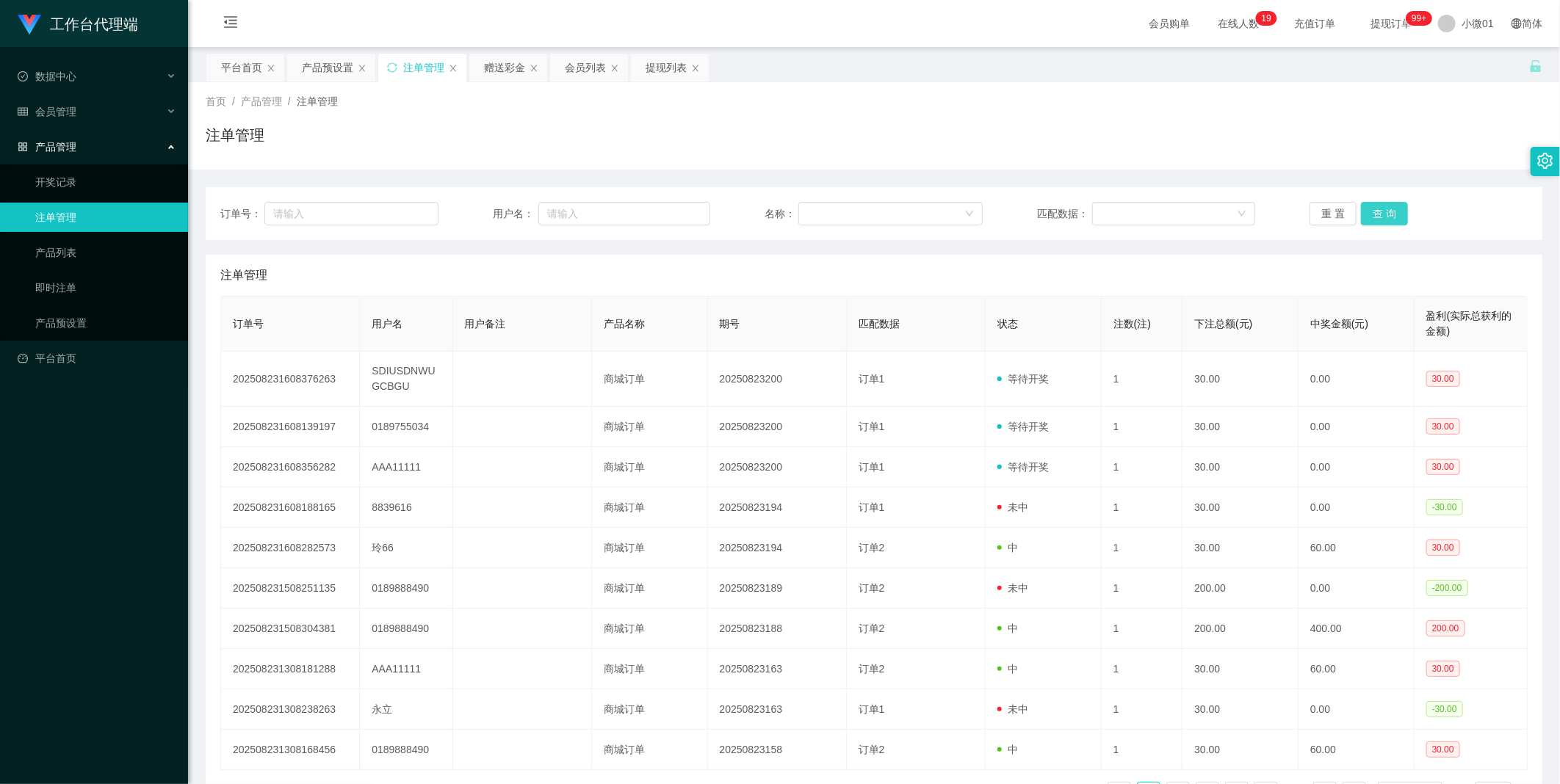
click at [1367, 208] on button "查 询" at bounding box center [1385, 213] width 47 height 24
click at [1367, 208] on div "重 置 查 询" at bounding box center [1419, 213] width 218 height 24
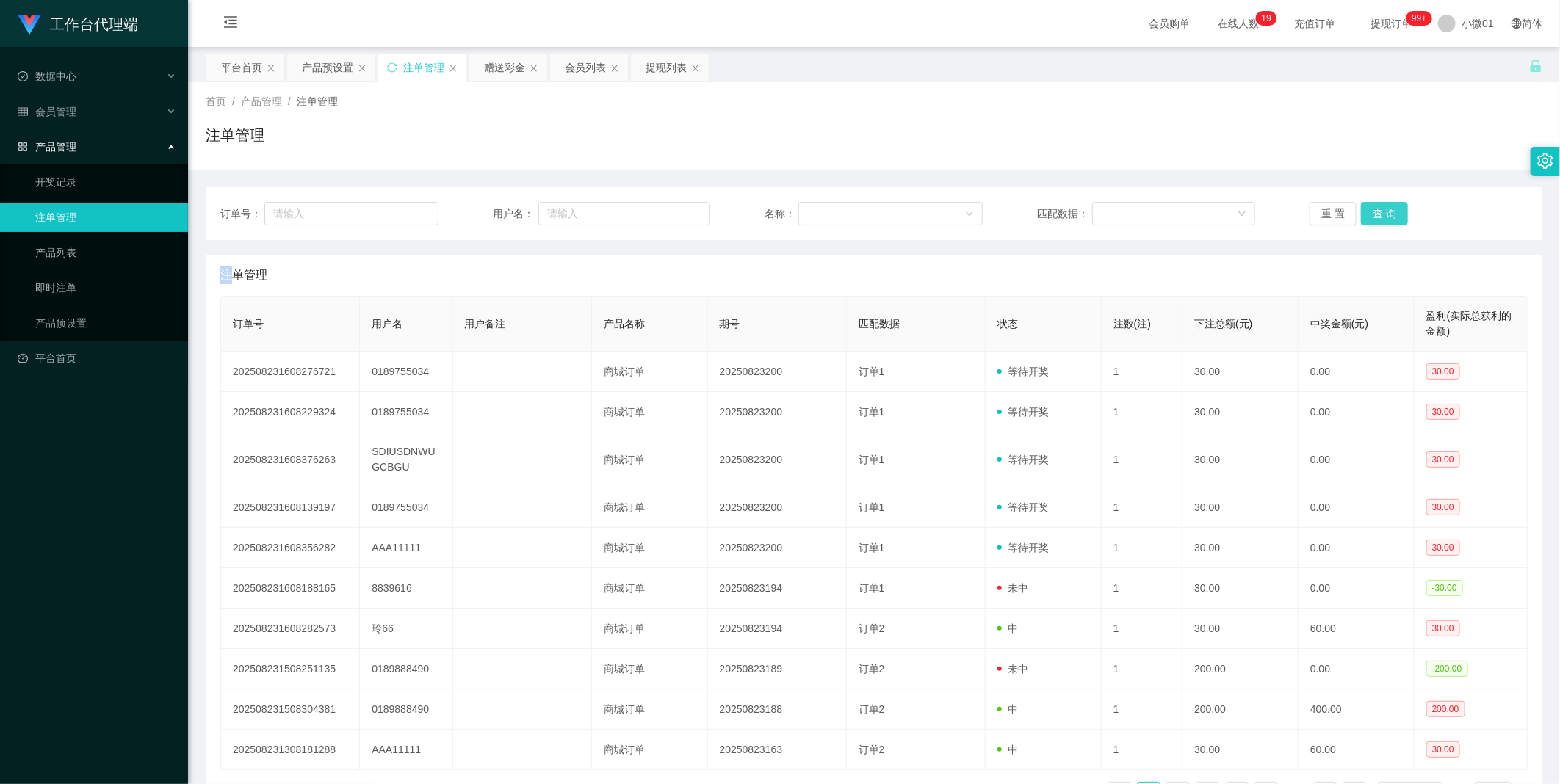
click at [1367, 208] on button "查 询" at bounding box center [1385, 213] width 47 height 24
click at [1367, 208] on button "查 询" at bounding box center [1392, 213] width 63 height 24
click at [1369, 208] on button "查 询" at bounding box center [1385, 213] width 47 height 24
click at [1369, 208] on div "重 置 查 询" at bounding box center [1419, 213] width 218 height 24
click at [1369, 208] on button "查 询" at bounding box center [1385, 213] width 47 height 24
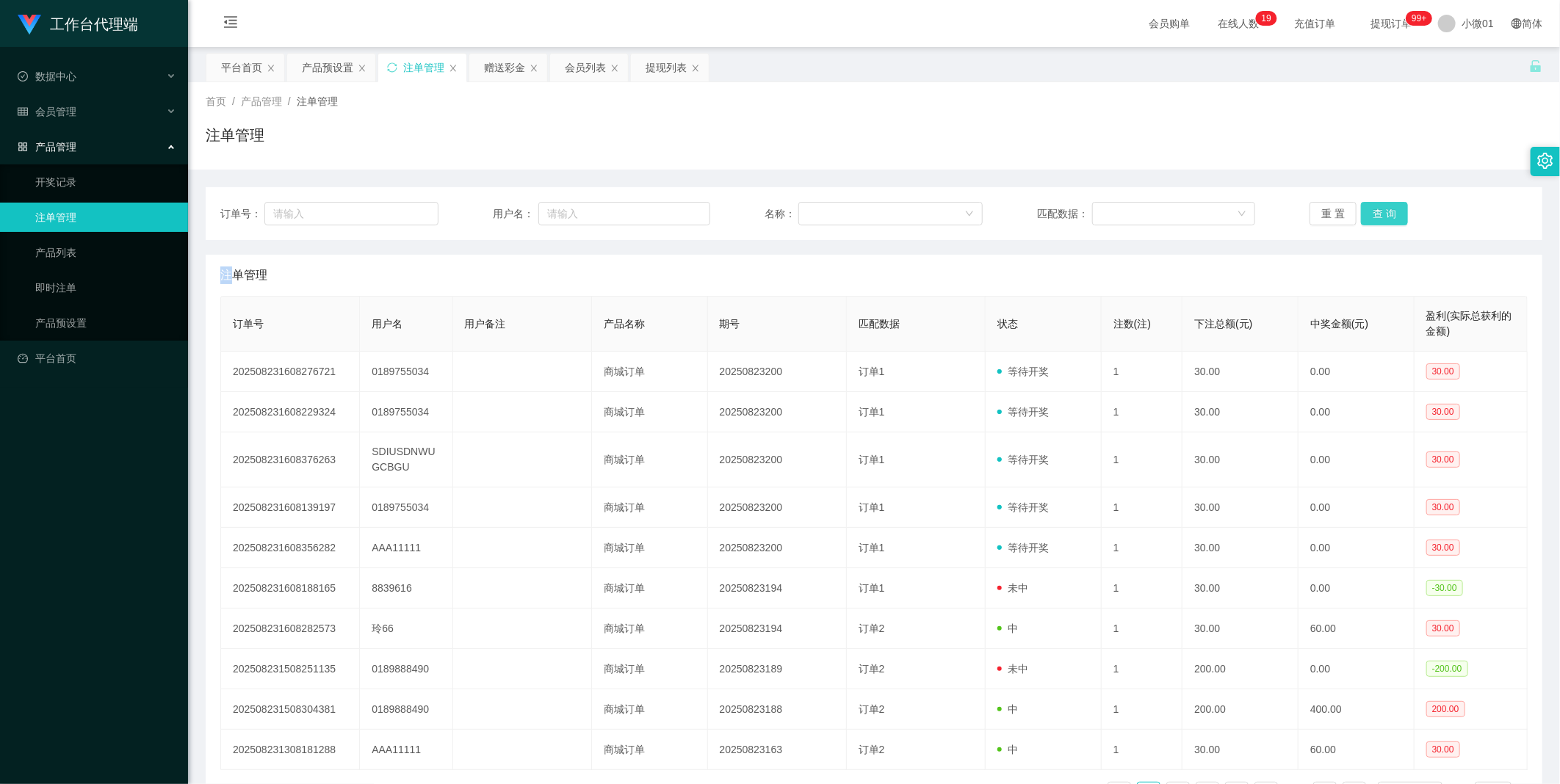
click at [1369, 208] on button "查 询" at bounding box center [1385, 213] width 47 height 24
click at [1369, 208] on div "重 置 查 询" at bounding box center [1419, 213] width 218 height 24
click at [1369, 208] on button "查 询" at bounding box center [1385, 213] width 47 height 24
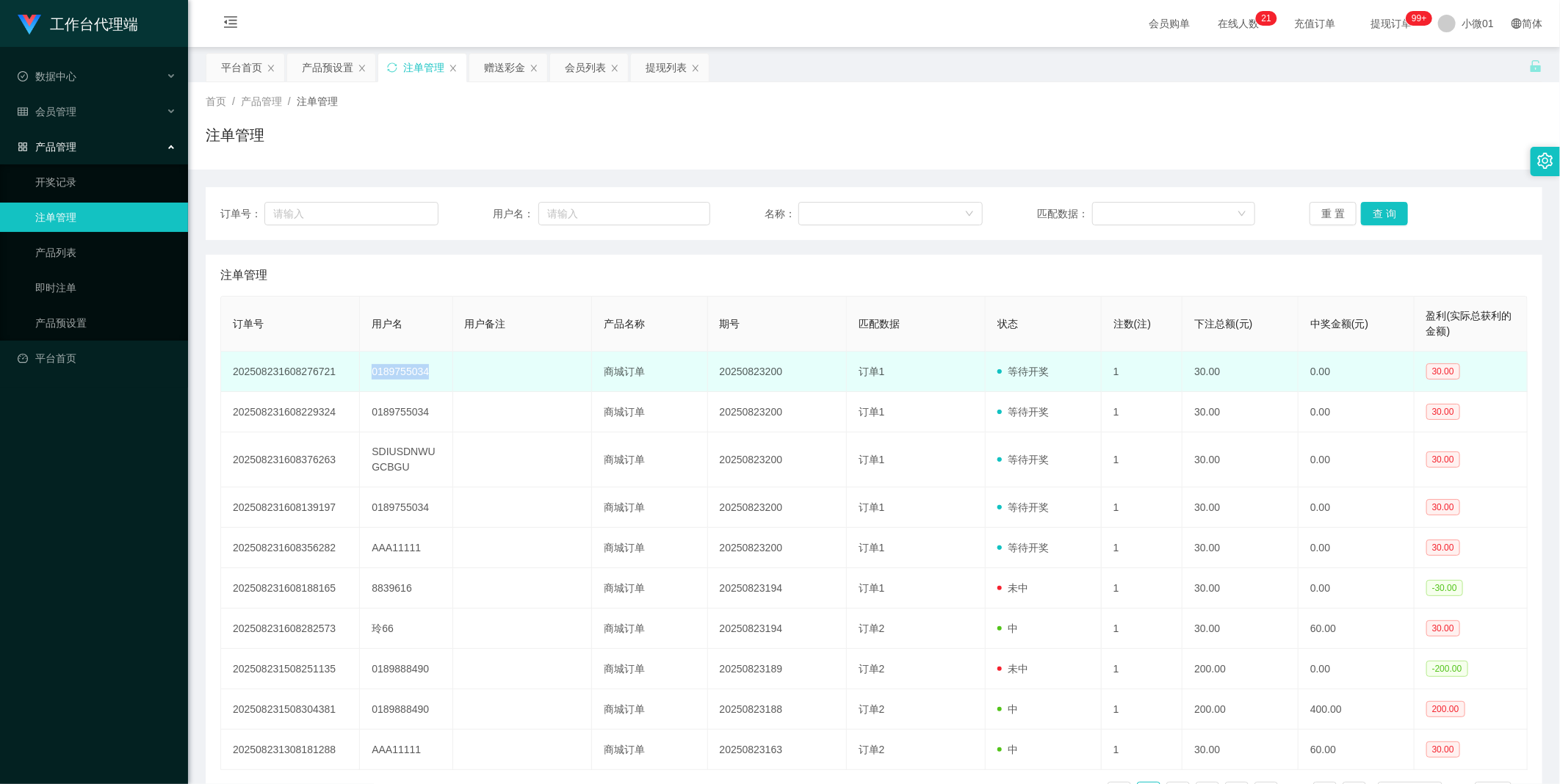
drag, startPoint x: 370, startPoint y: 368, endPoint x: 434, endPoint y: 378, distance: 64.8
click at [434, 378] on td "0189755034" at bounding box center [406, 372] width 92 height 40
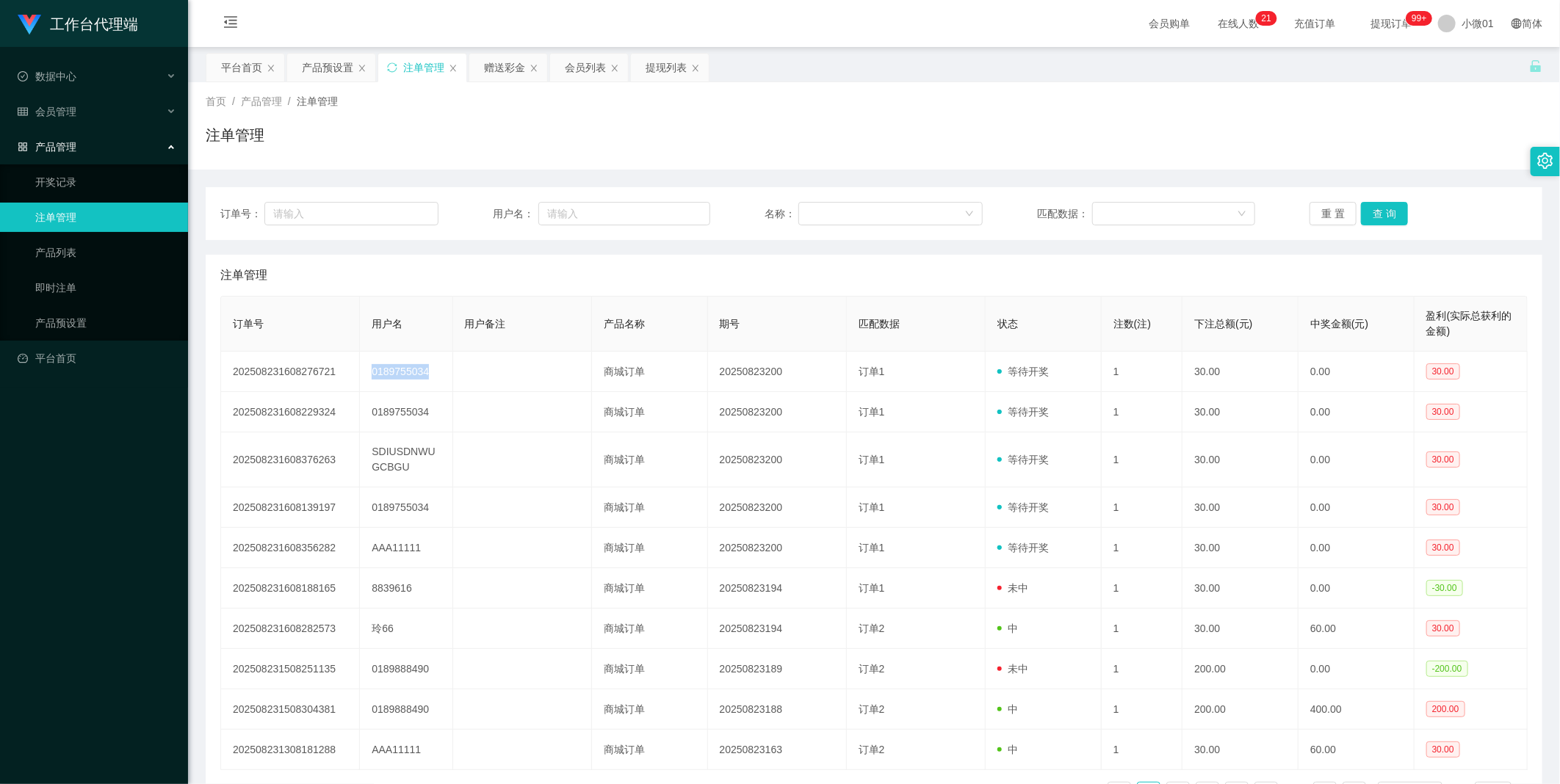
copy td "0189755034"
click at [511, 75] on div "赠送彩金" at bounding box center [504, 67] width 41 height 28
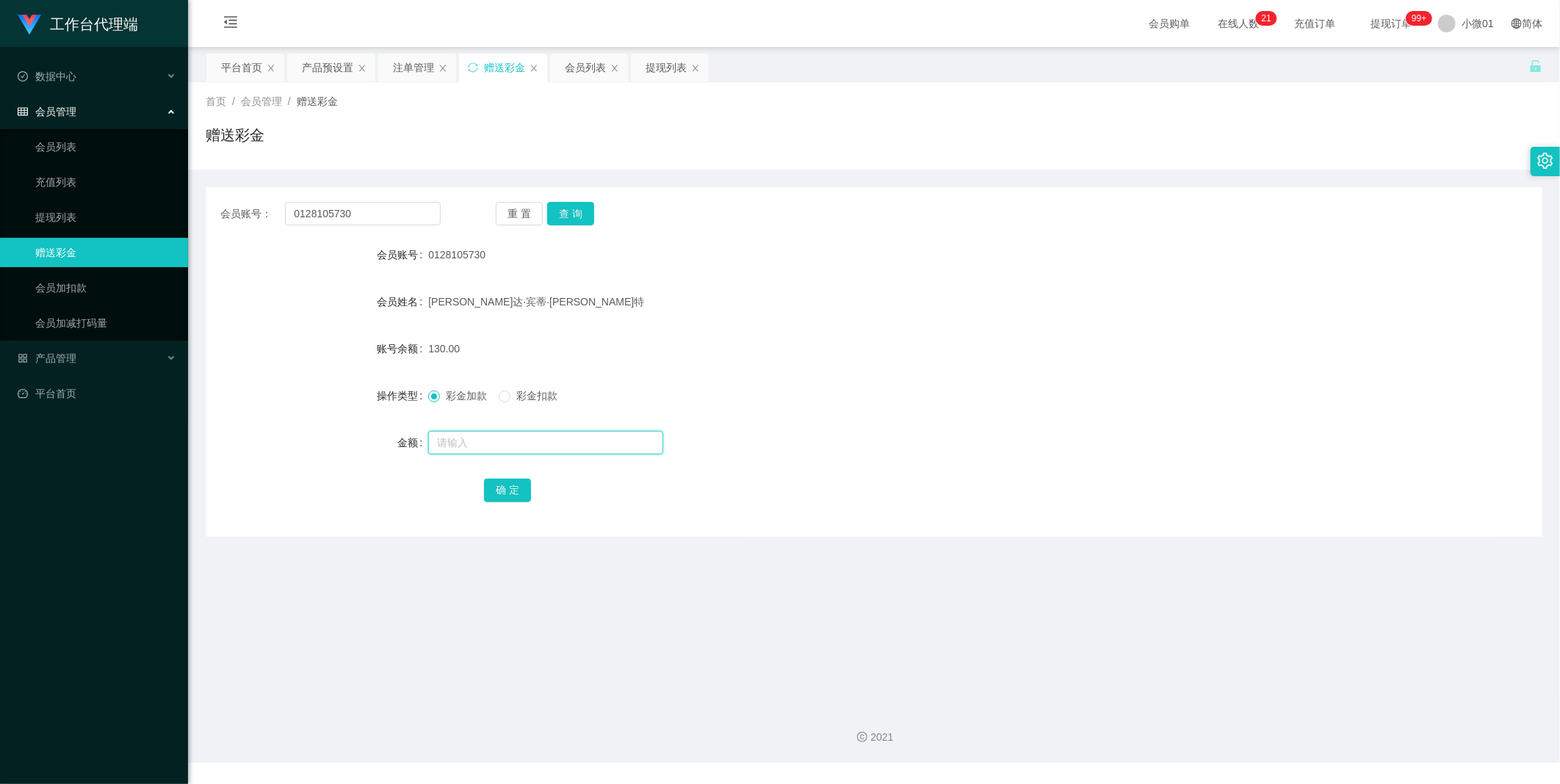
click at [484, 449] on input "text" at bounding box center [545, 442] width 235 height 24
paste input "0189755034"
type input "0189755034"
drag, startPoint x: 387, startPoint y: 221, endPoint x: 98, endPoint y: 187, distance: 291.0
click at [98, 187] on section "工作台代理端 数据中心 会员管理 会员列表 充值列表 提现列表 赠送彩金 会员加扣款 会员加减打码量 产品管理 开奖记录 注单管理 产品列表 即时注单 产品预…" at bounding box center [780, 381] width 1560 height 762
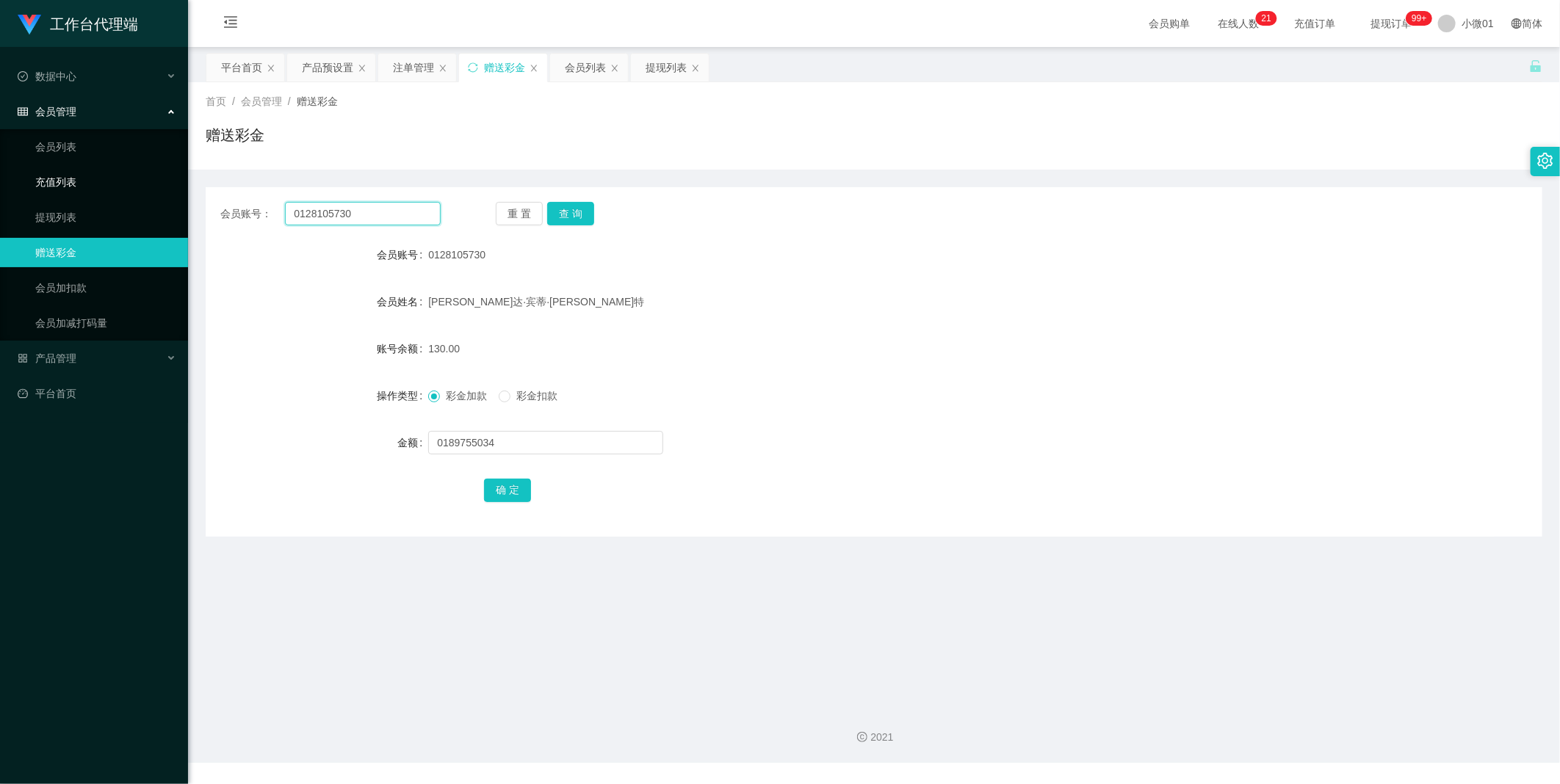
paste input "89755034"
type input "0189755034"
click at [566, 217] on button "查 询" at bounding box center [571, 213] width 47 height 24
click at [481, 444] on input "text" at bounding box center [545, 442] width 235 height 24
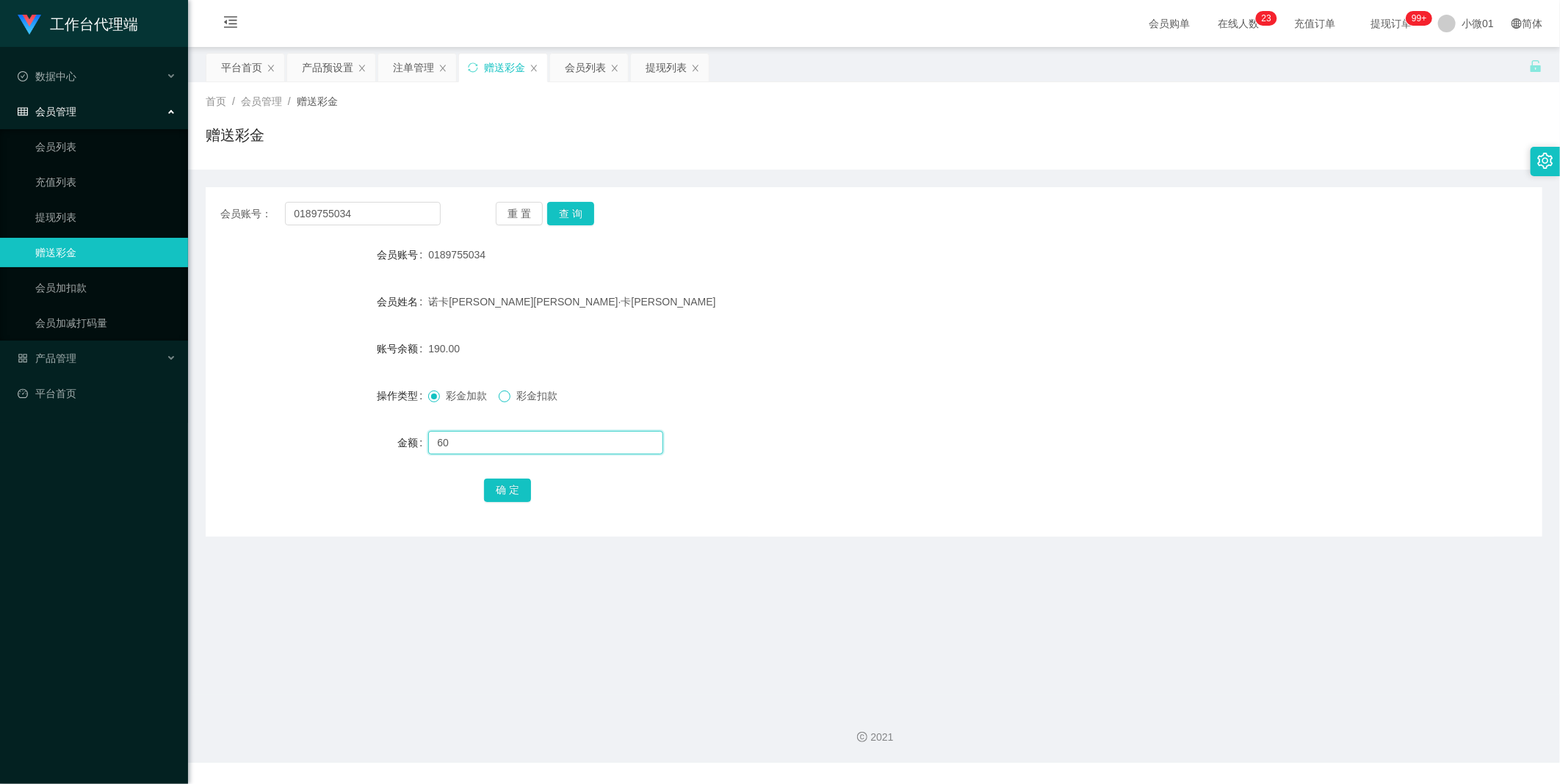
type input "60"
click at [507, 495] on button "确 定" at bounding box center [508, 490] width 47 height 24
click at [399, 72] on div "注单管理" at bounding box center [413, 67] width 41 height 28
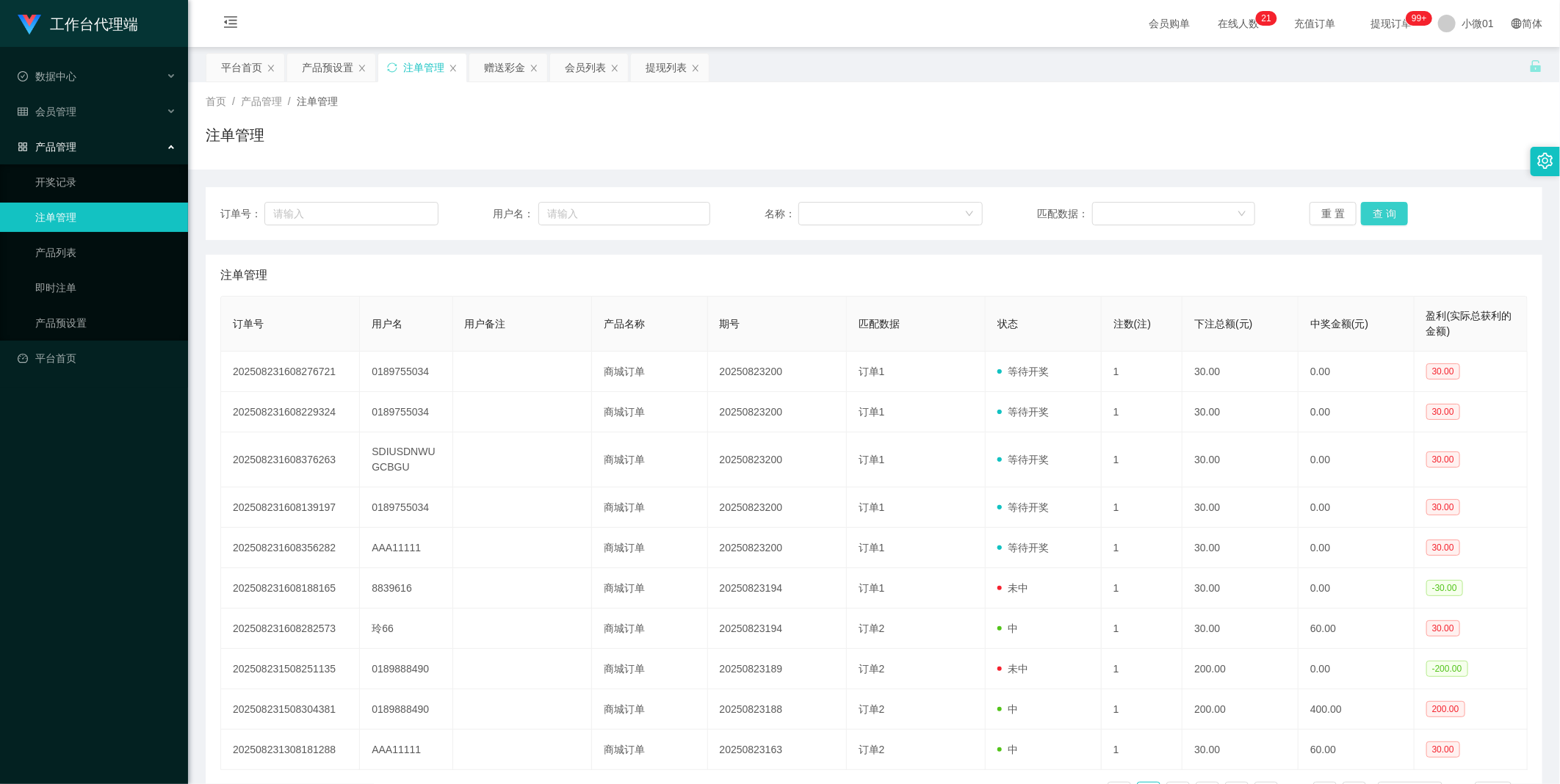
click at [1390, 202] on button "查 询" at bounding box center [1385, 213] width 47 height 24
click at [1390, 202] on div "重 置 查 询" at bounding box center [1419, 213] width 218 height 24
click at [386, 174] on div "订单号： 用户名： 名称： 匹配数据： 重 置 查 询 注单管理 订单号 用户名 用户备注 产品名称 期号 匹配数据 状态 注数(注) 下注总额(元) 中奖金…" at bounding box center [874, 493] width 1337 height 647
click at [1461, 27] on span "小微01" at bounding box center [1477, 24] width 32 height 47
click at [1464, 53] on li "退出登录" at bounding box center [1476, 64] width 110 height 24
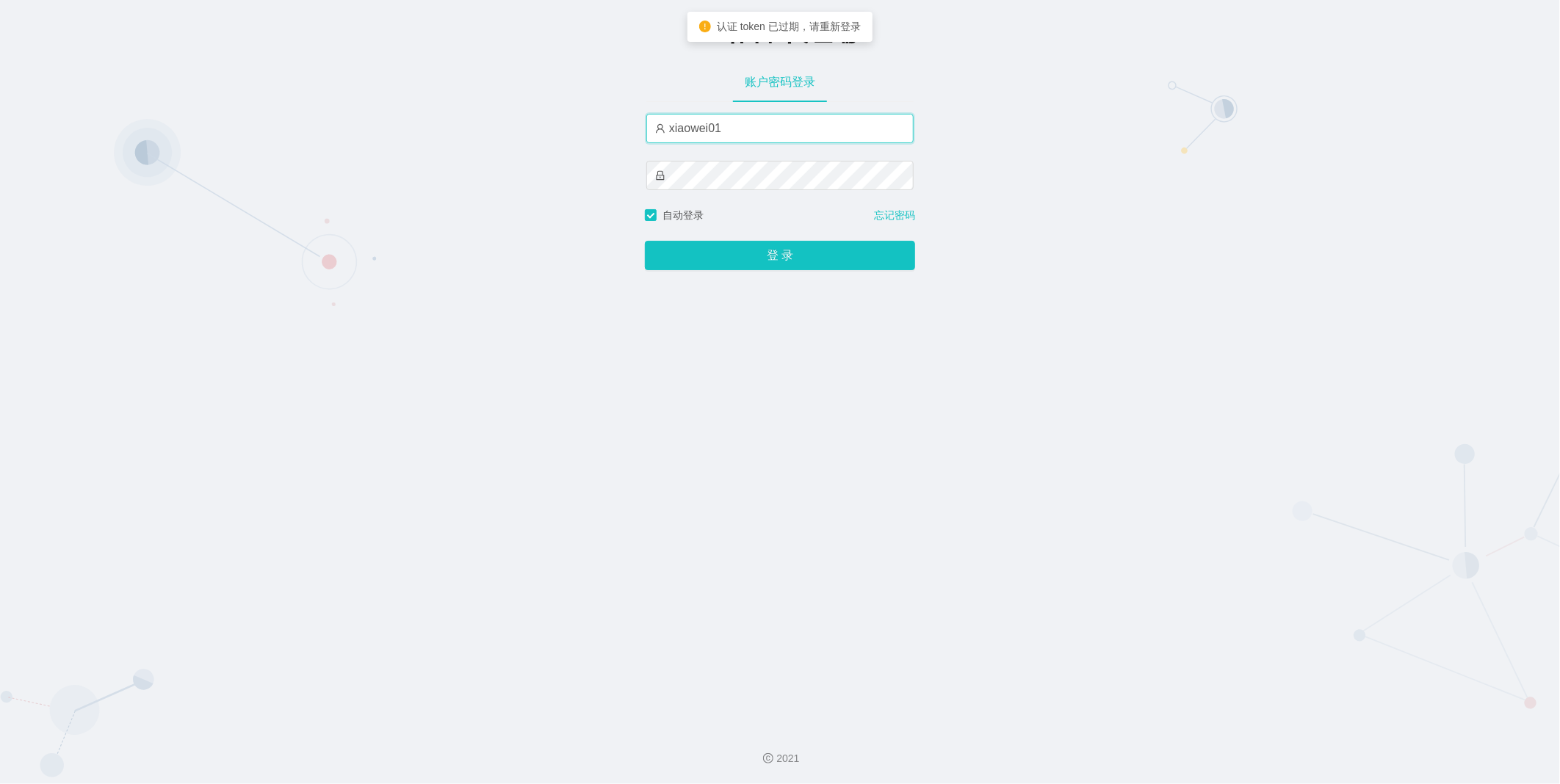
click at [801, 122] on input "xiaowei01" at bounding box center [780, 128] width 267 height 30
type input "xiaohei04"
click at [735, 250] on button "登 录" at bounding box center [780, 256] width 270 height 30
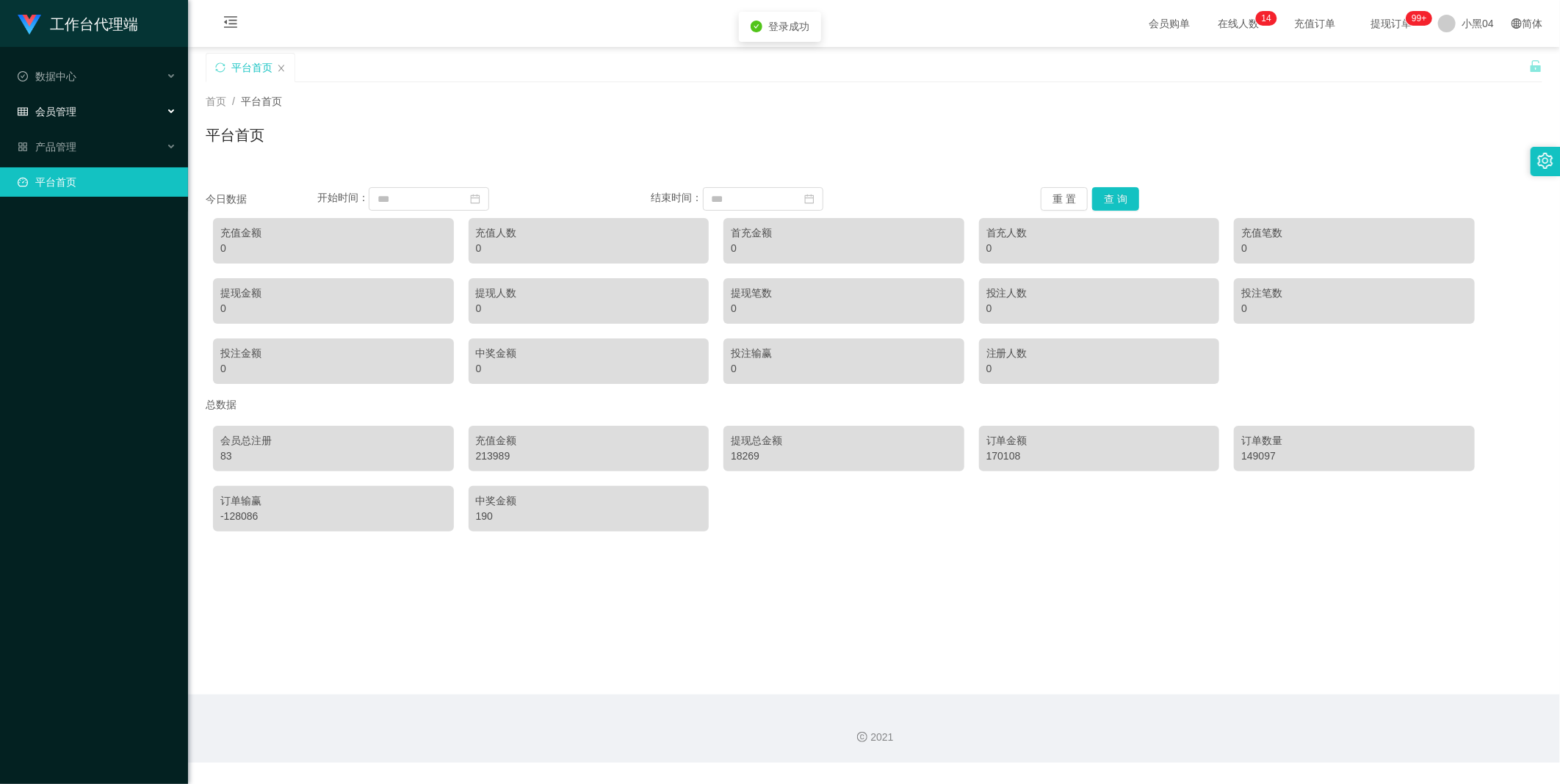
click at [61, 106] on font "会员管理" at bounding box center [55, 111] width 41 height 11
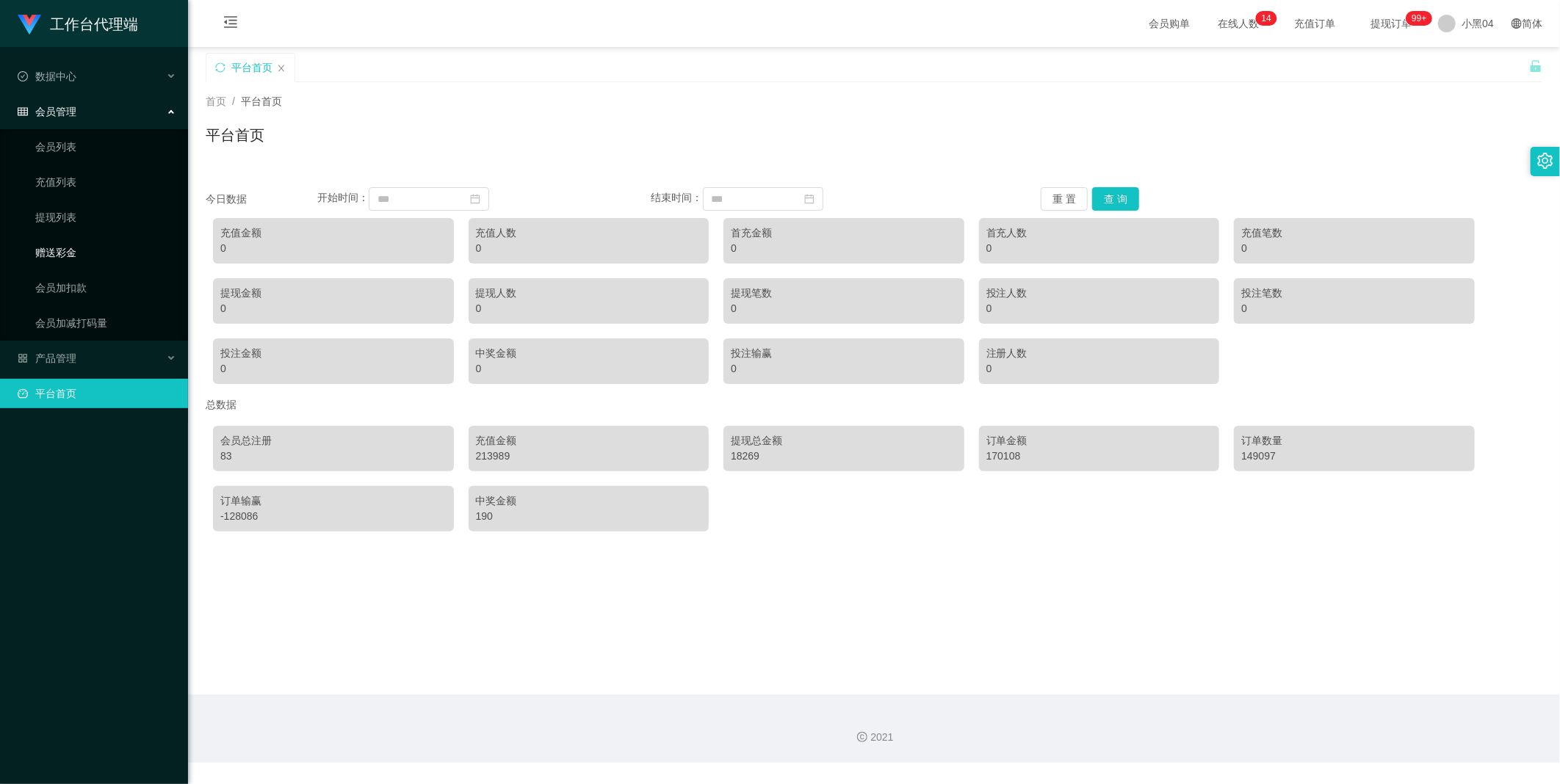
drag, startPoint x: 41, startPoint y: 247, endPoint x: 64, endPoint y: 243, distance: 23.3
click at [41, 247] on link "赠送彩金" at bounding box center [106, 253] width 141 height 30
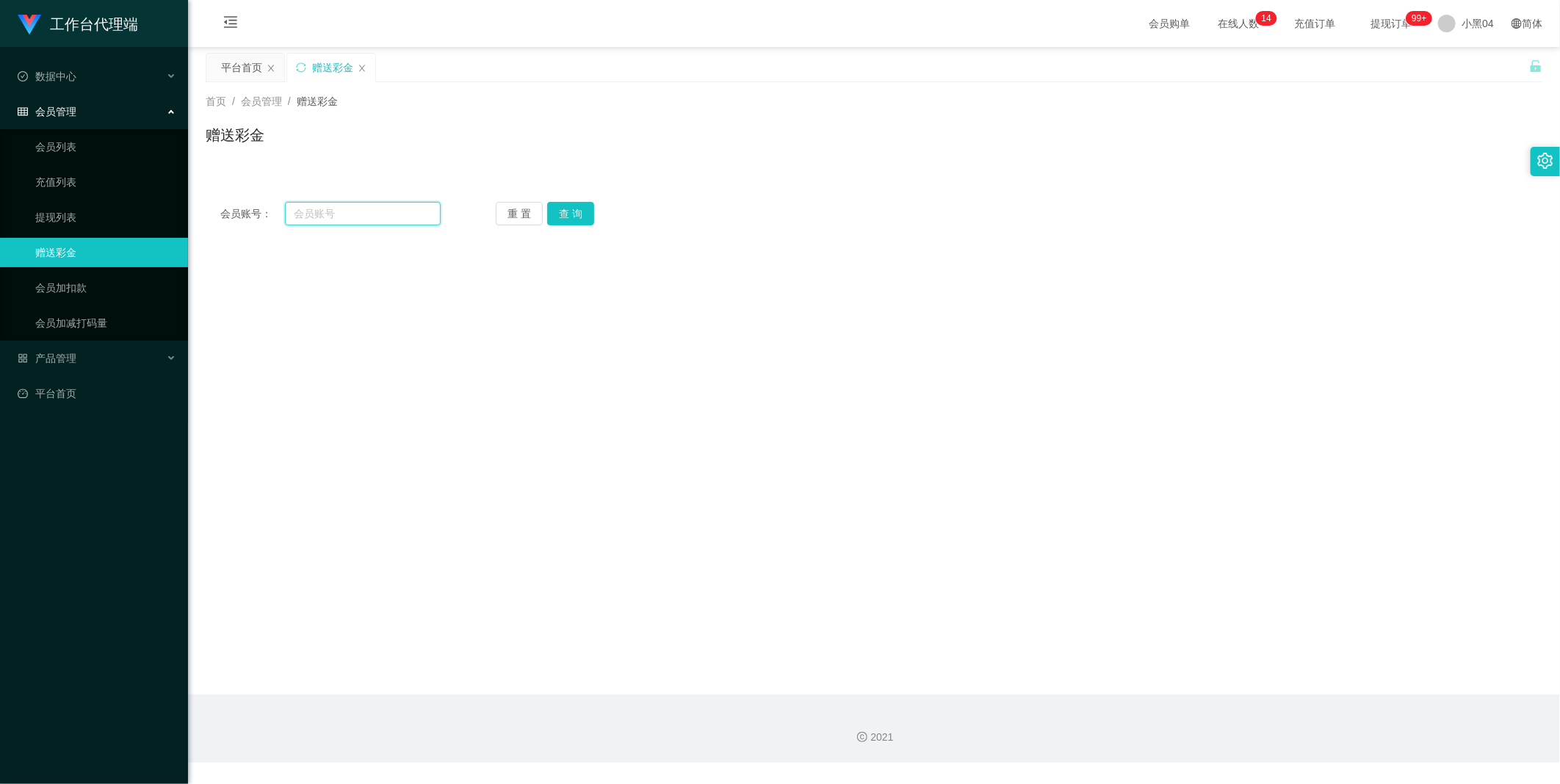
click at [373, 206] on input "text" at bounding box center [363, 213] width 155 height 24
paste input "jo2309"
type input "jo2309"
click at [571, 222] on button "查 询" at bounding box center [571, 213] width 47 height 24
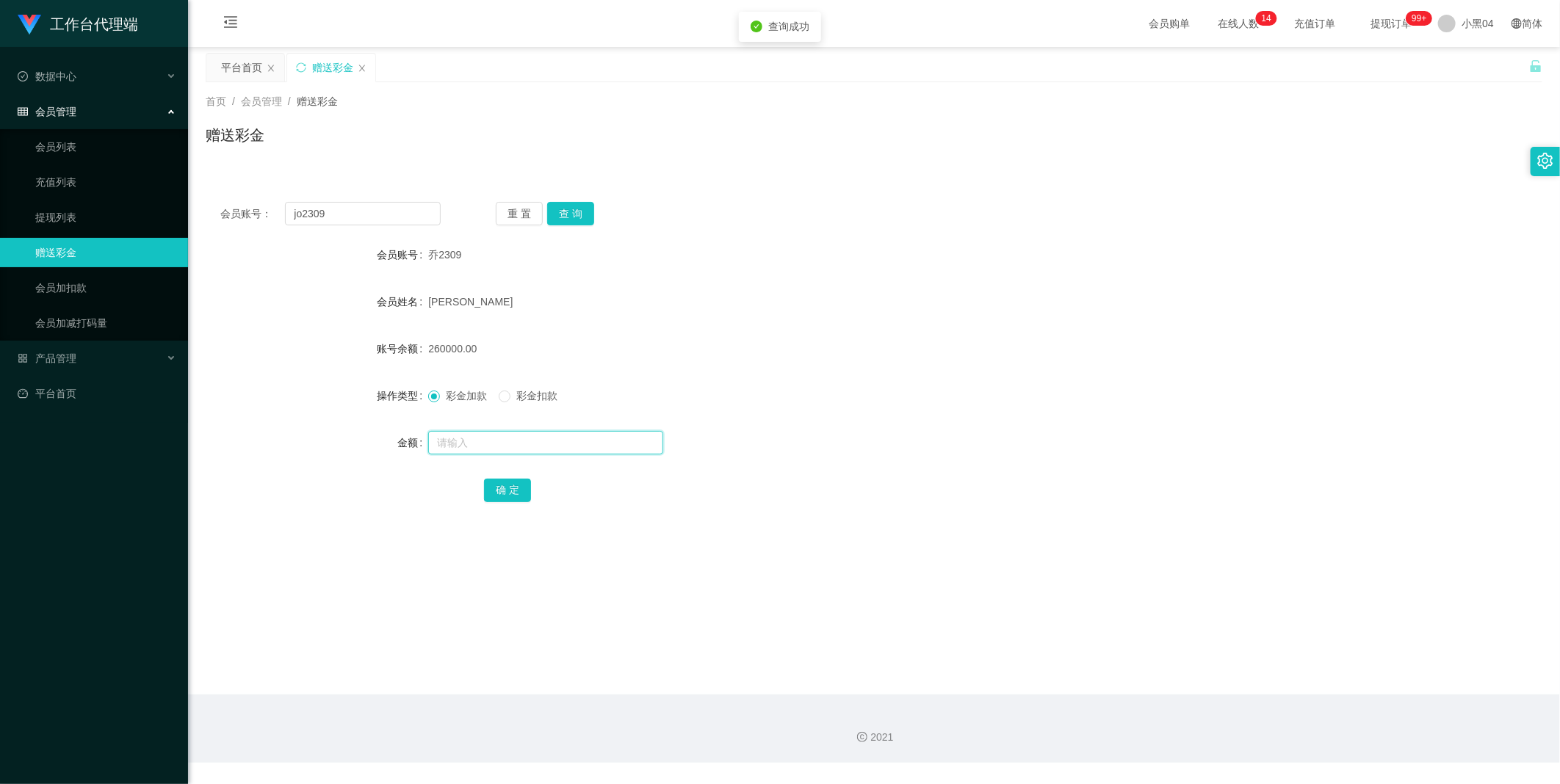
click at [454, 442] on input "text" at bounding box center [545, 442] width 235 height 24
type input "5000"
click at [500, 483] on button "确 定" at bounding box center [508, 490] width 47 height 24
click at [568, 218] on button "查 询" at bounding box center [571, 213] width 47 height 24
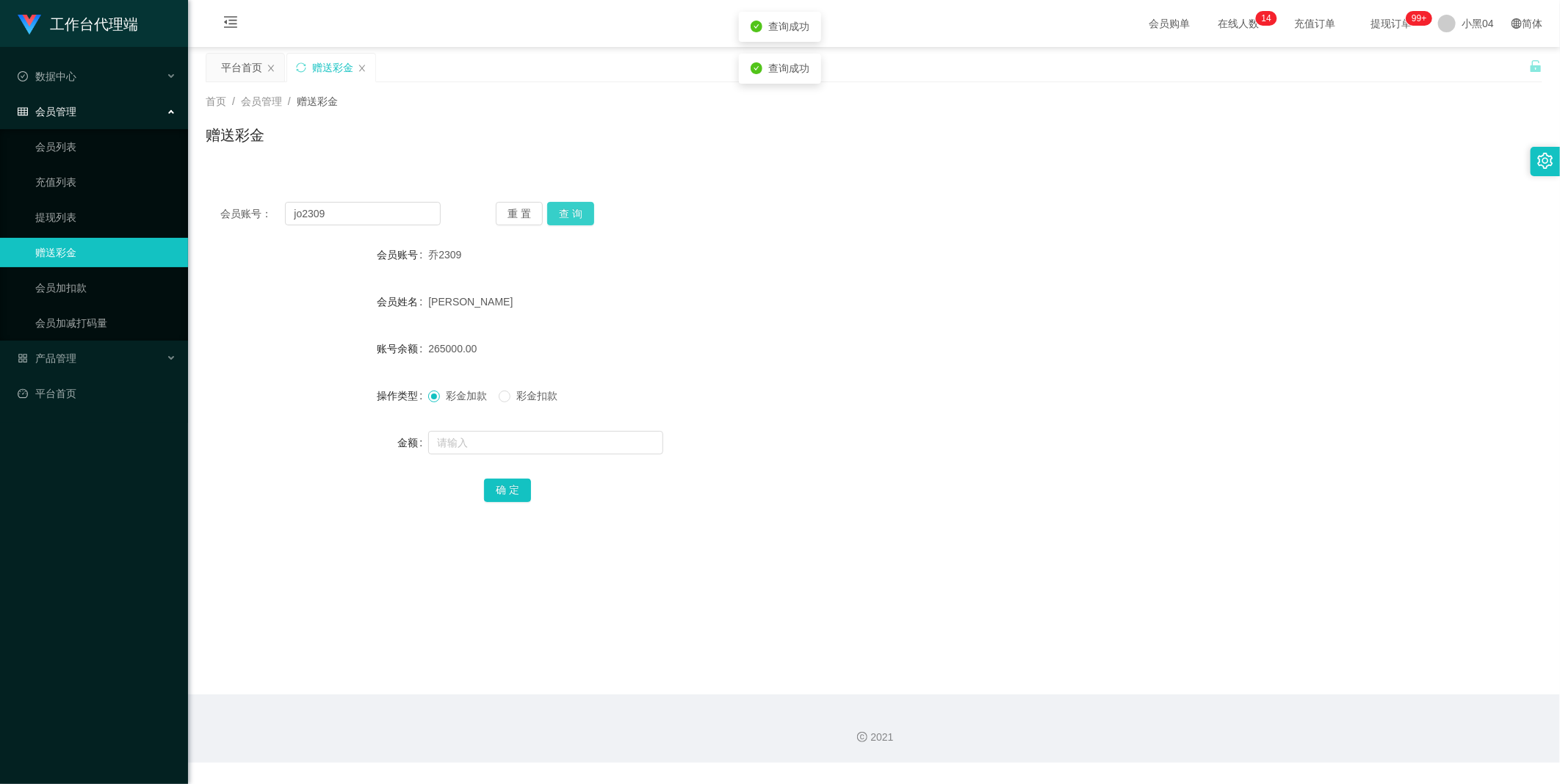
click at [568, 218] on button "查 询" at bounding box center [571, 213] width 47 height 24
click at [568, 218] on button "查 询" at bounding box center [578, 213] width 63 height 24
click at [57, 384] on link "平台首页" at bounding box center [97, 393] width 159 height 30
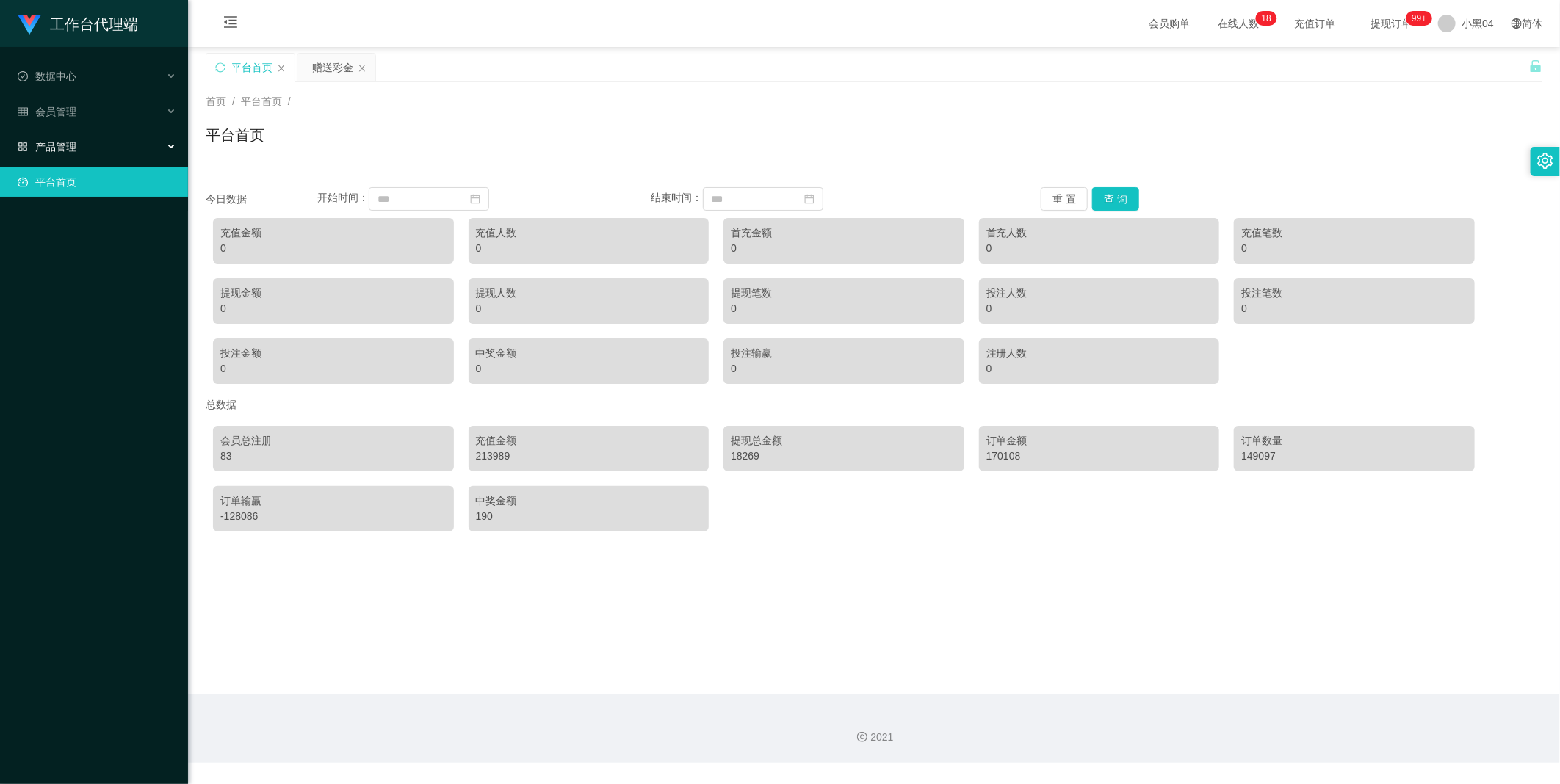
click at [67, 147] on font "产品管理" at bounding box center [55, 147] width 41 height 11
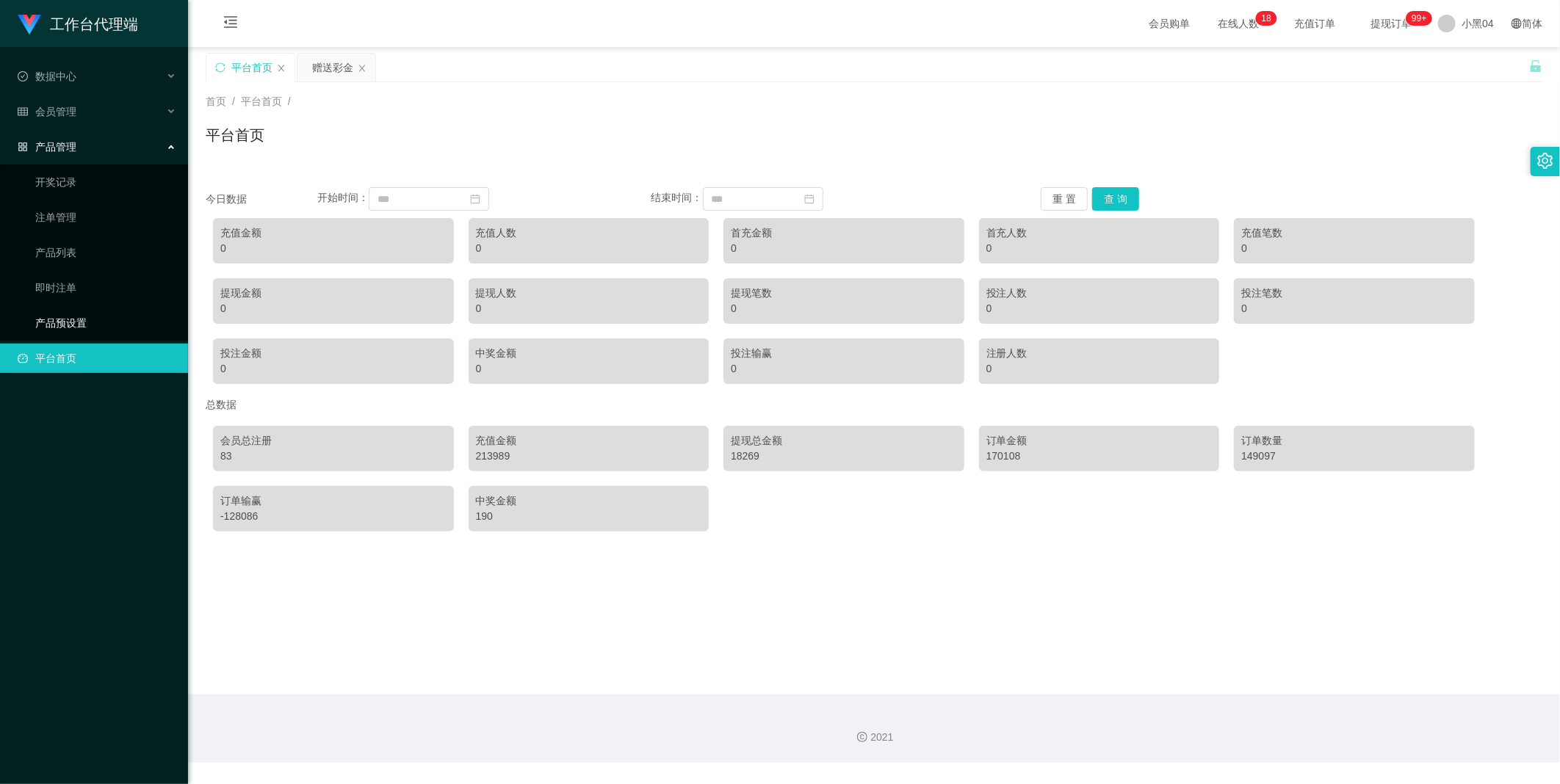
click at [63, 324] on link "产品预设置" at bounding box center [106, 323] width 141 height 30
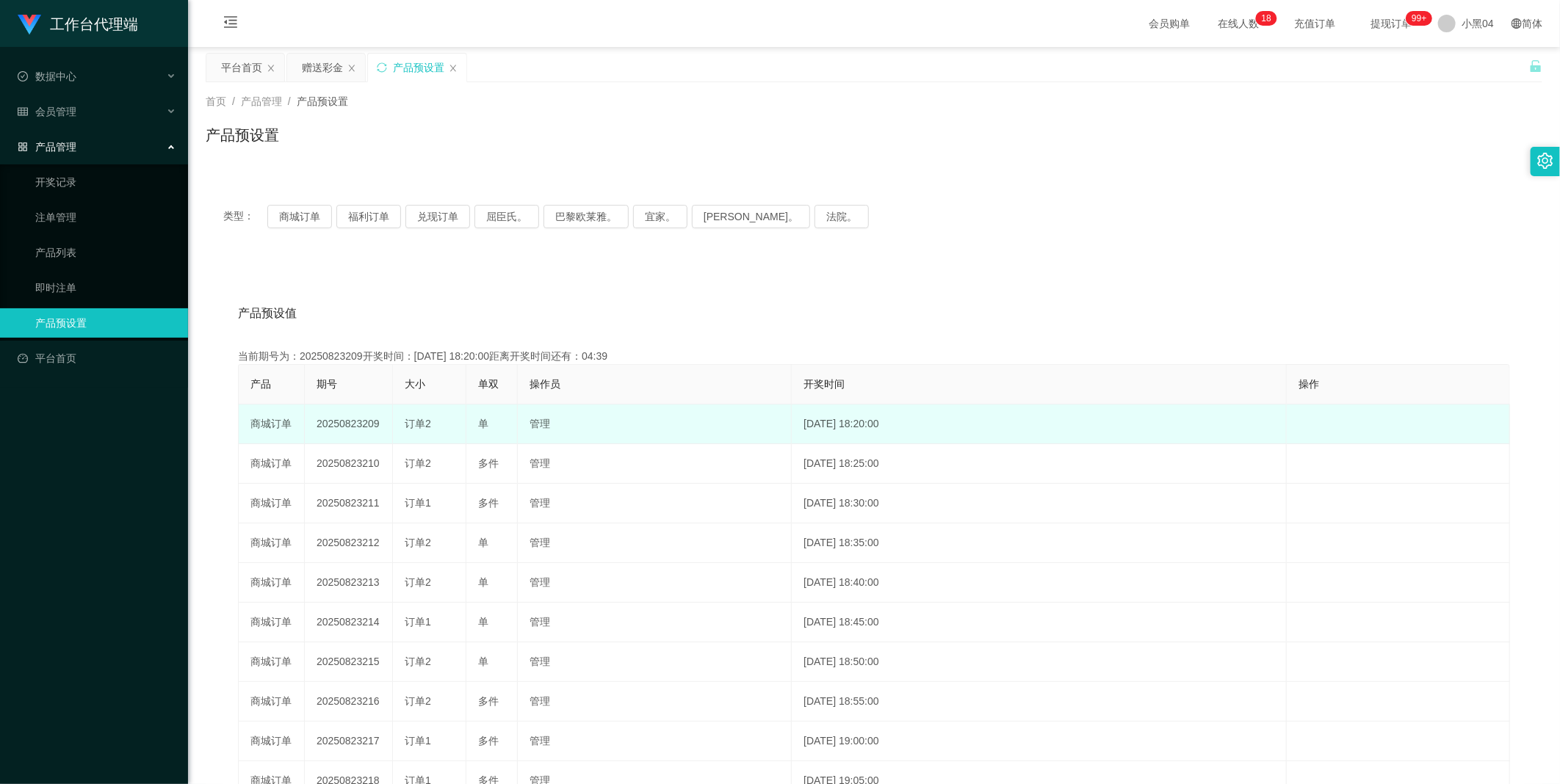
click at [359, 420] on td "20250823209" at bounding box center [348, 424] width 88 height 39
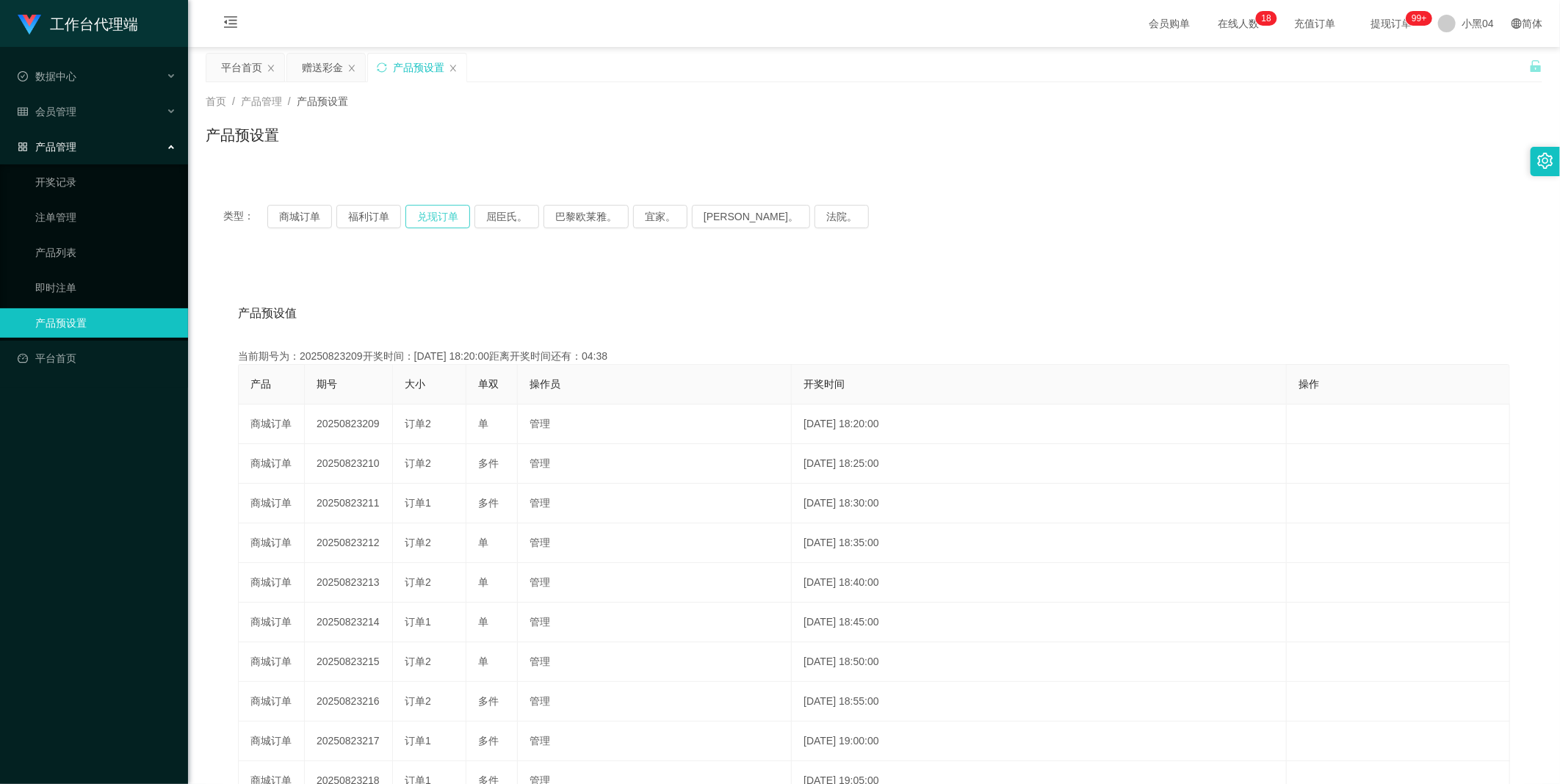
click at [421, 222] on button "兑现订单" at bounding box center [438, 216] width 65 height 24
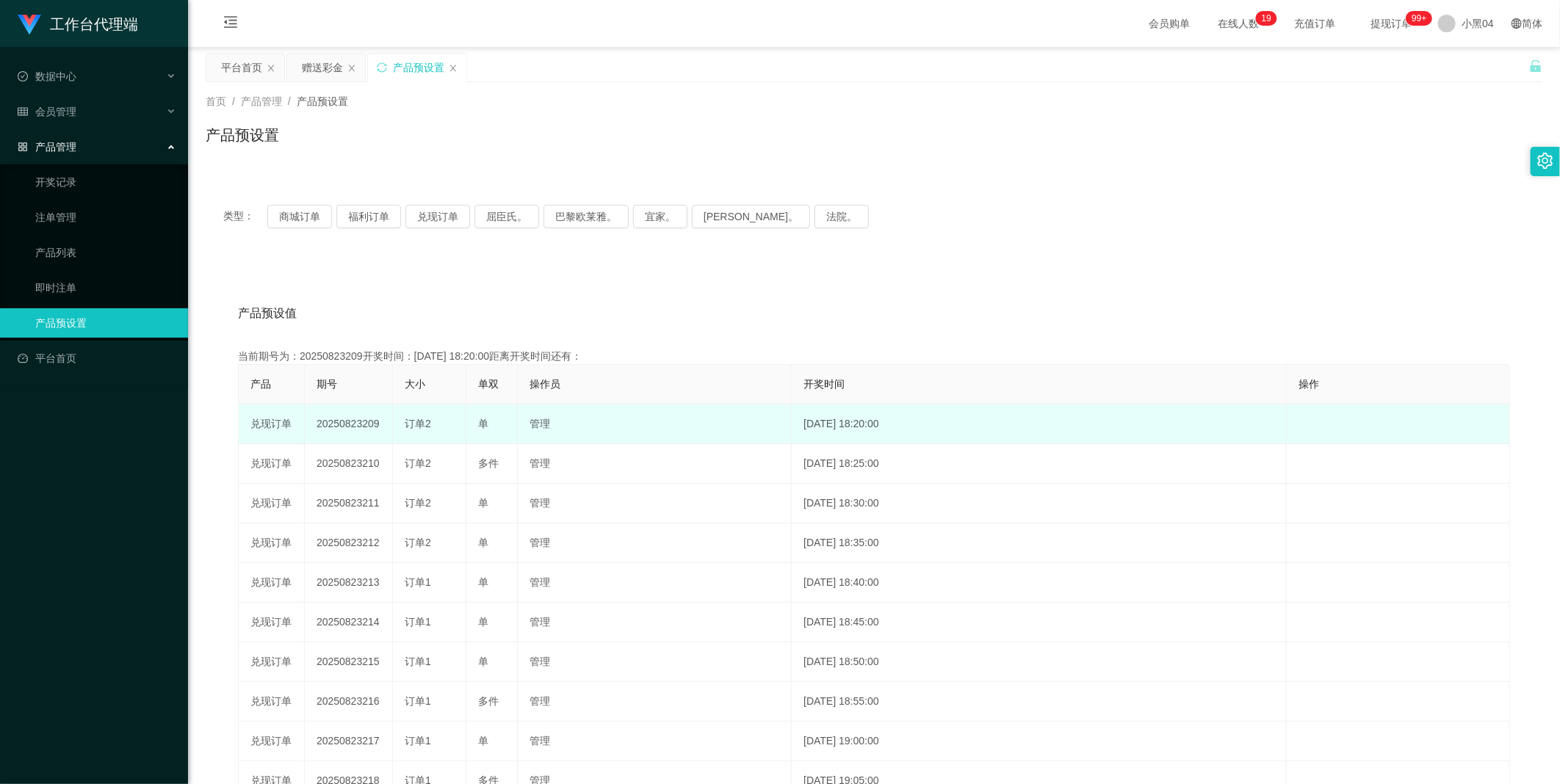
click at [342, 420] on td "20250823209" at bounding box center [348, 424] width 88 height 39
copy td "20250823209"
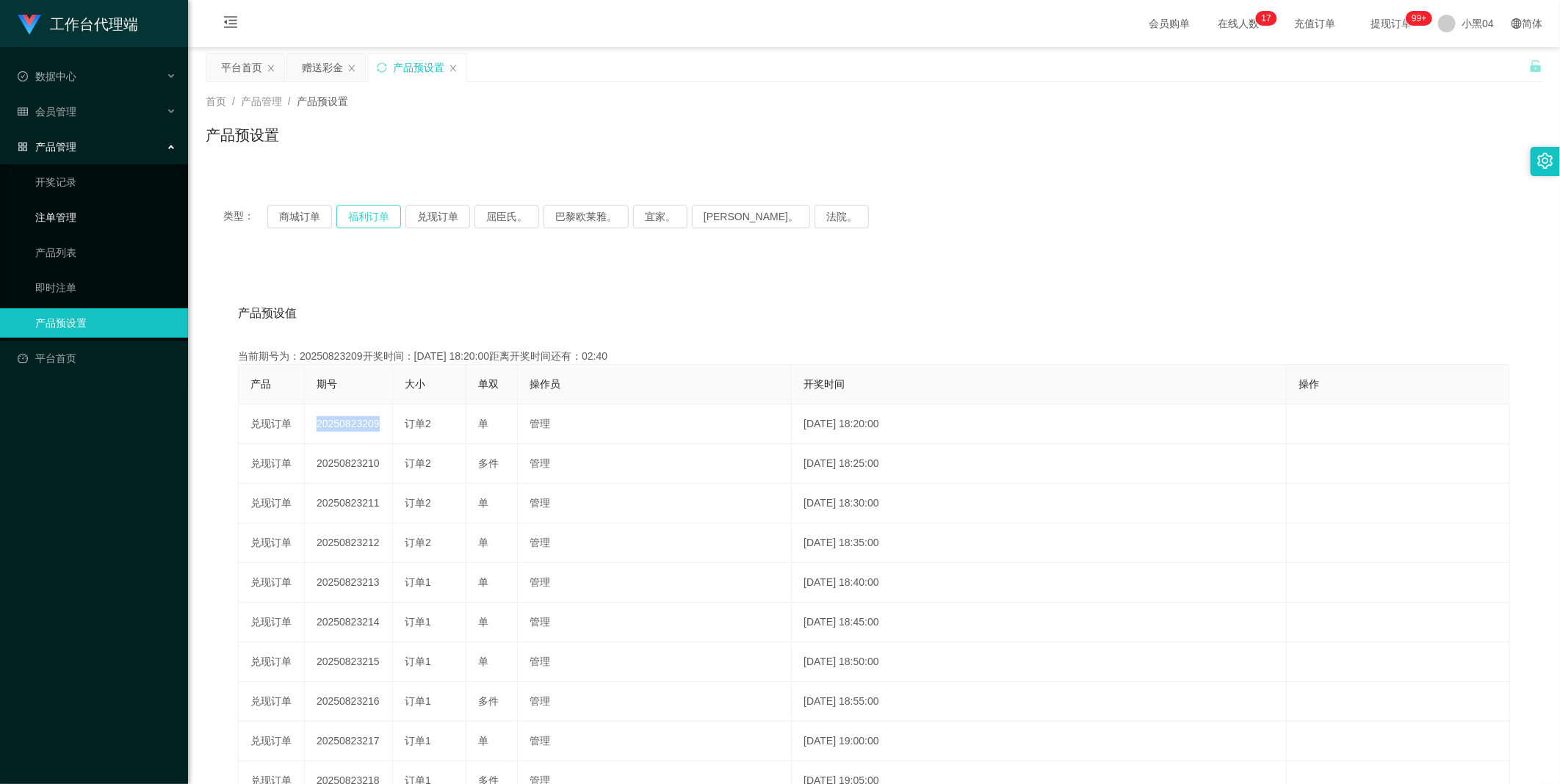
drag, startPoint x: 51, startPoint y: 207, endPoint x: 344, endPoint y: 228, distance: 293.8
click at [51, 207] on link "注单管理" at bounding box center [106, 217] width 141 height 30
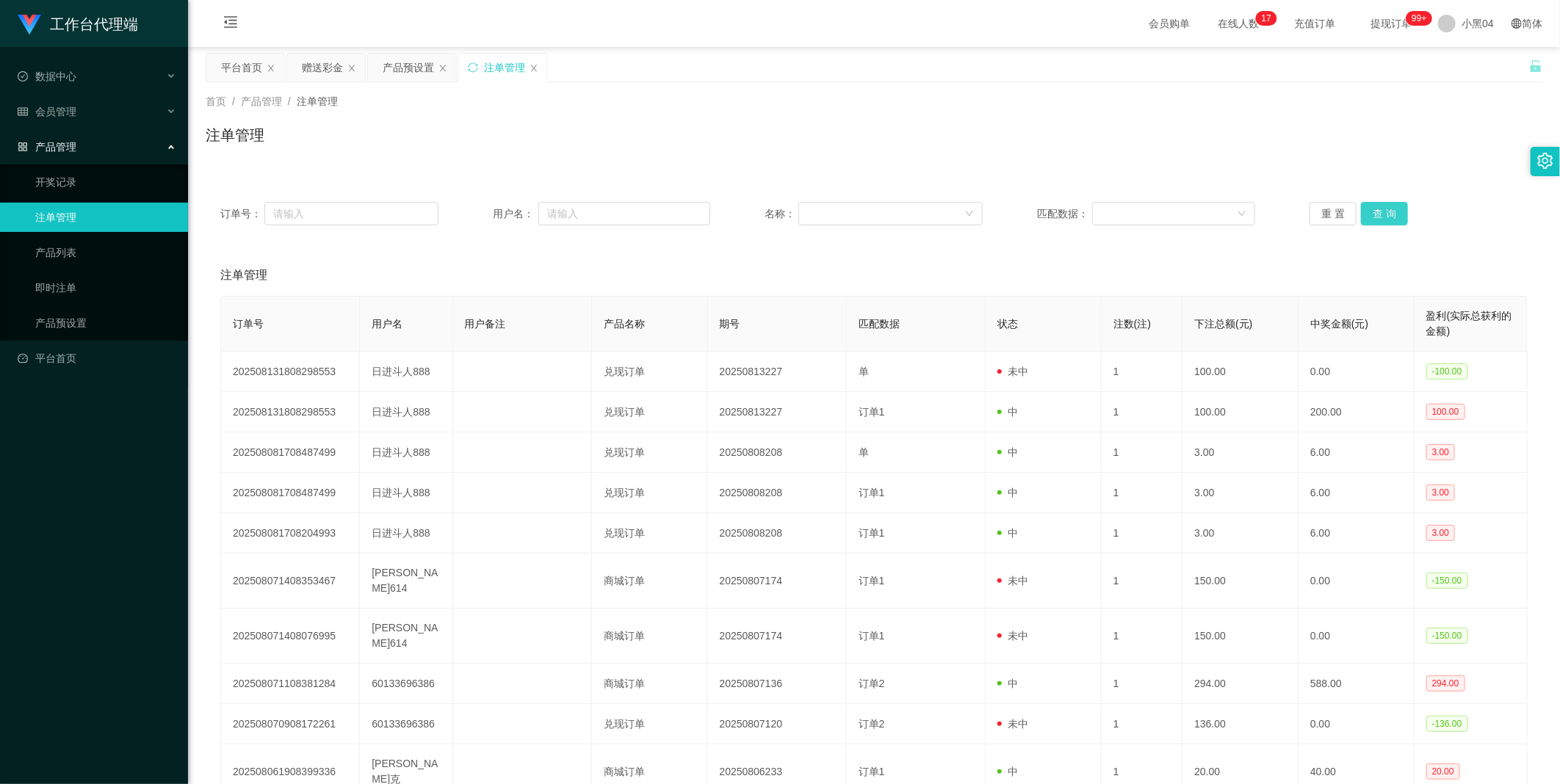
click at [1386, 211] on button "查 询" at bounding box center [1385, 213] width 47 height 24
click at [1386, 211] on div "重 置 查 询" at bounding box center [1419, 213] width 218 height 24
click at [1386, 211] on button "查 询" at bounding box center [1385, 213] width 47 height 24
click at [1386, 211] on div "重 置 查 询" at bounding box center [1419, 213] width 218 height 24
click at [1386, 211] on button "查 询" at bounding box center [1385, 213] width 47 height 24
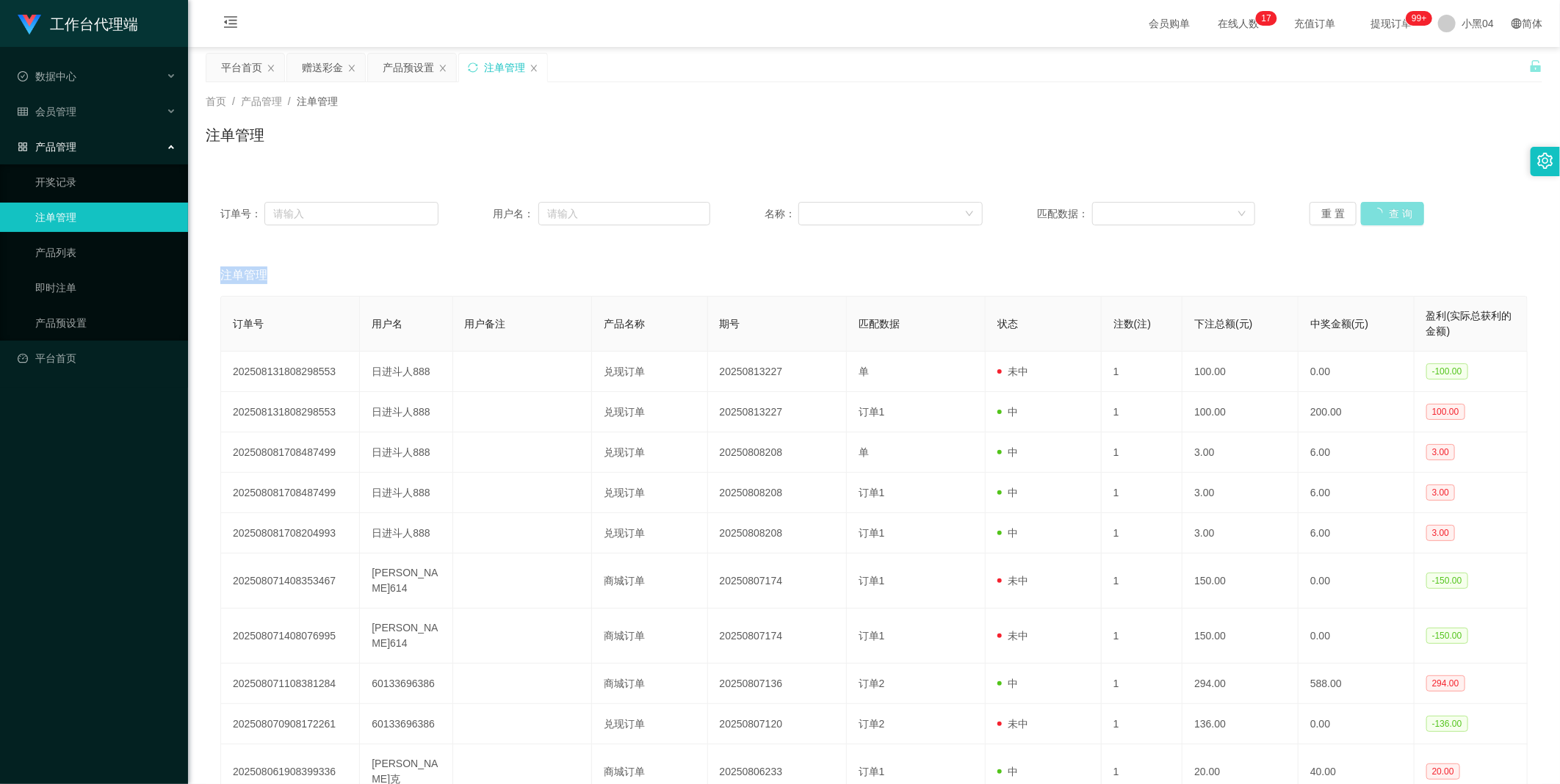
click at [1386, 211] on div "重 置 查 询" at bounding box center [1419, 213] width 218 height 24
click at [1386, 211] on button "查 询" at bounding box center [1385, 213] width 47 height 24
click at [1386, 211] on div "重 置 查 询" at bounding box center [1419, 213] width 218 height 24
click at [1386, 211] on button "查 询" at bounding box center [1385, 213] width 47 height 24
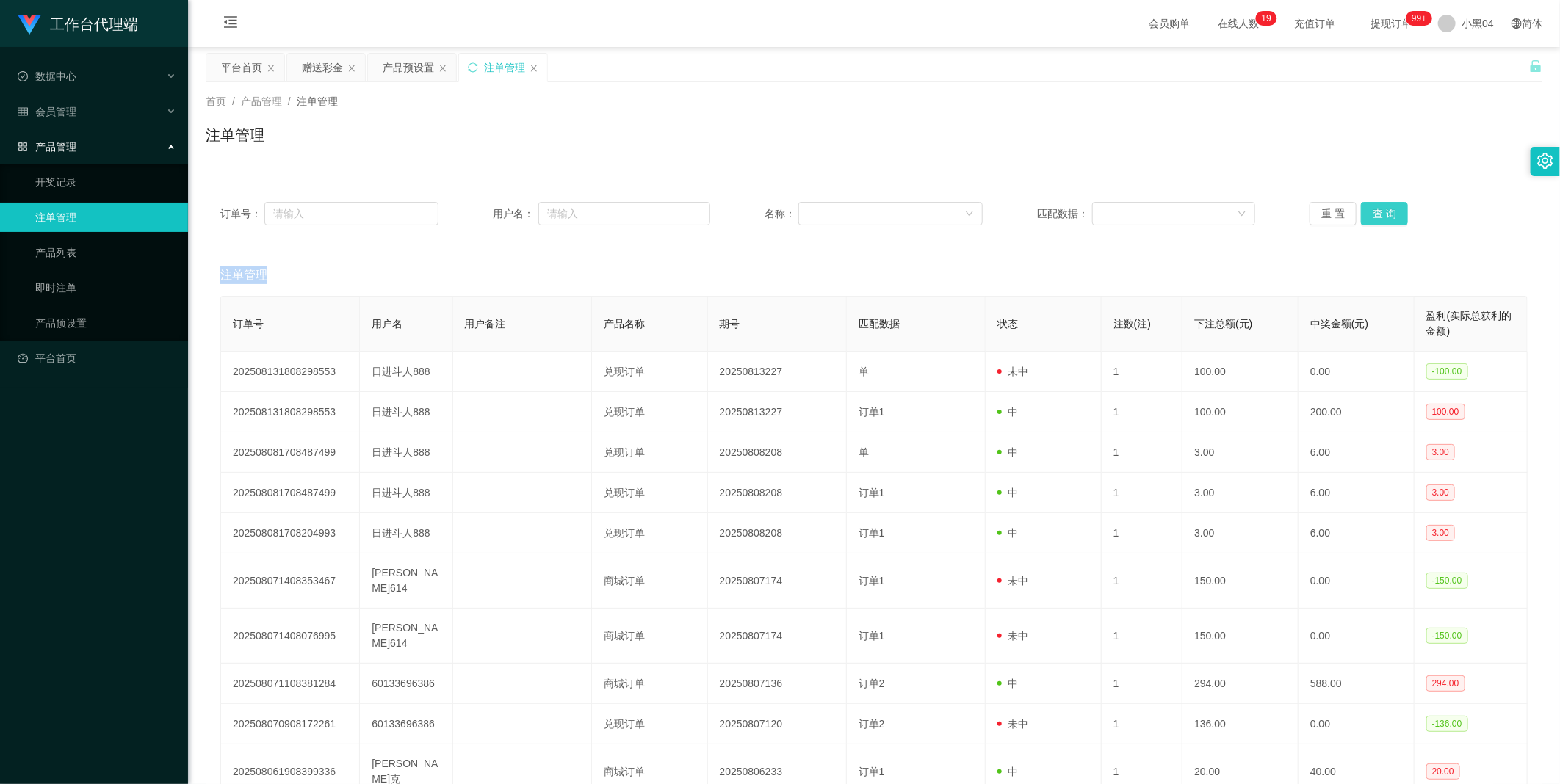
click at [1386, 211] on button "查 询" at bounding box center [1385, 213] width 47 height 24
click at [1386, 211] on div "重 置 查 询" at bounding box center [1419, 213] width 218 height 24
click at [1386, 211] on button "查 询" at bounding box center [1385, 213] width 47 height 24
click at [1386, 211] on button "查 询" at bounding box center [1392, 213] width 63 height 24
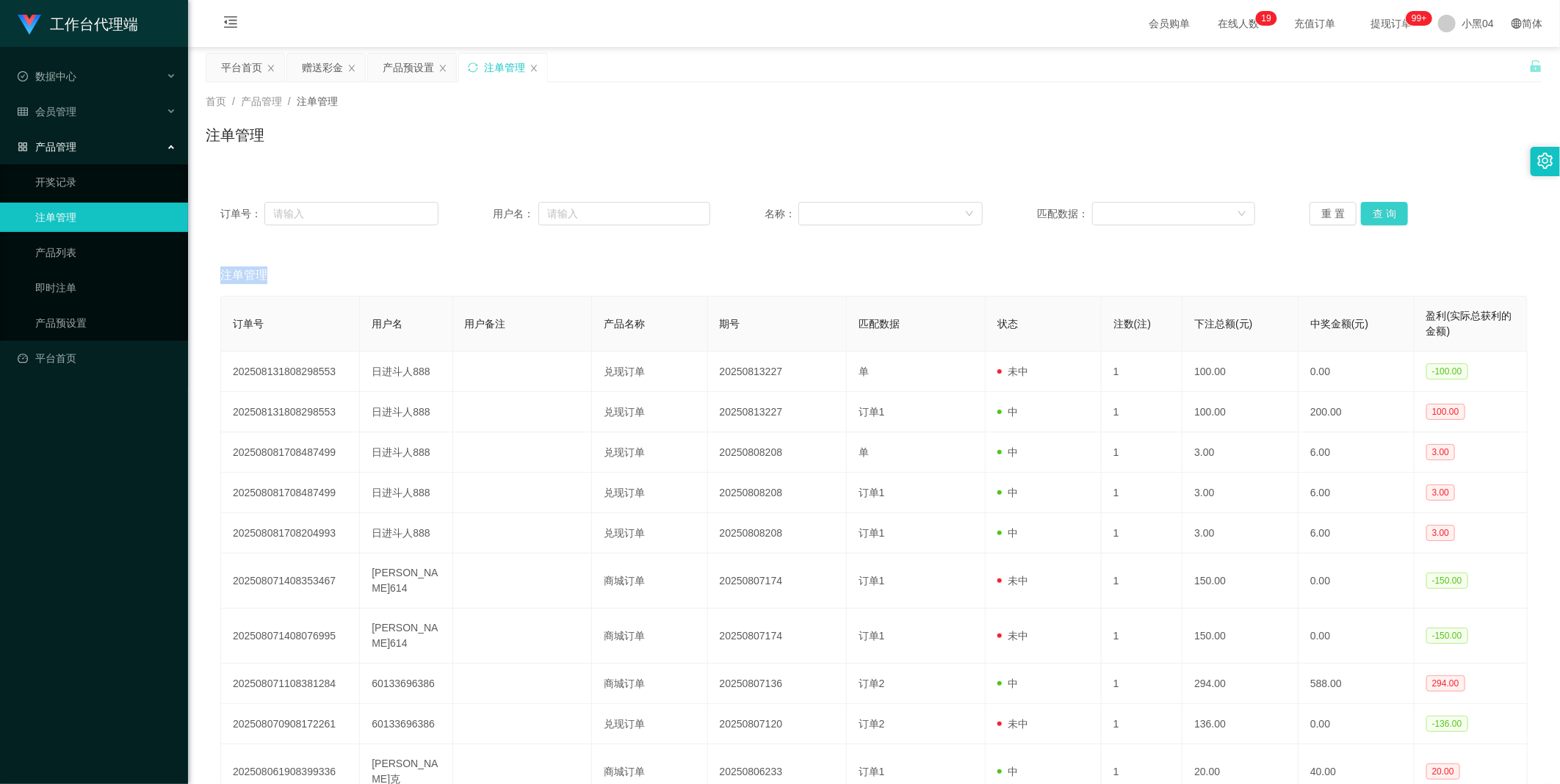
click at [1386, 211] on button "查 询" at bounding box center [1385, 213] width 47 height 24
click at [1386, 211] on div "重 置 查 询" at bounding box center [1419, 213] width 218 height 24
click at [1386, 211] on button "查 询" at bounding box center [1385, 213] width 47 height 24
click at [1386, 211] on div "重 置 查 询" at bounding box center [1419, 213] width 218 height 24
click at [1386, 211] on button "查 询" at bounding box center [1385, 213] width 47 height 24
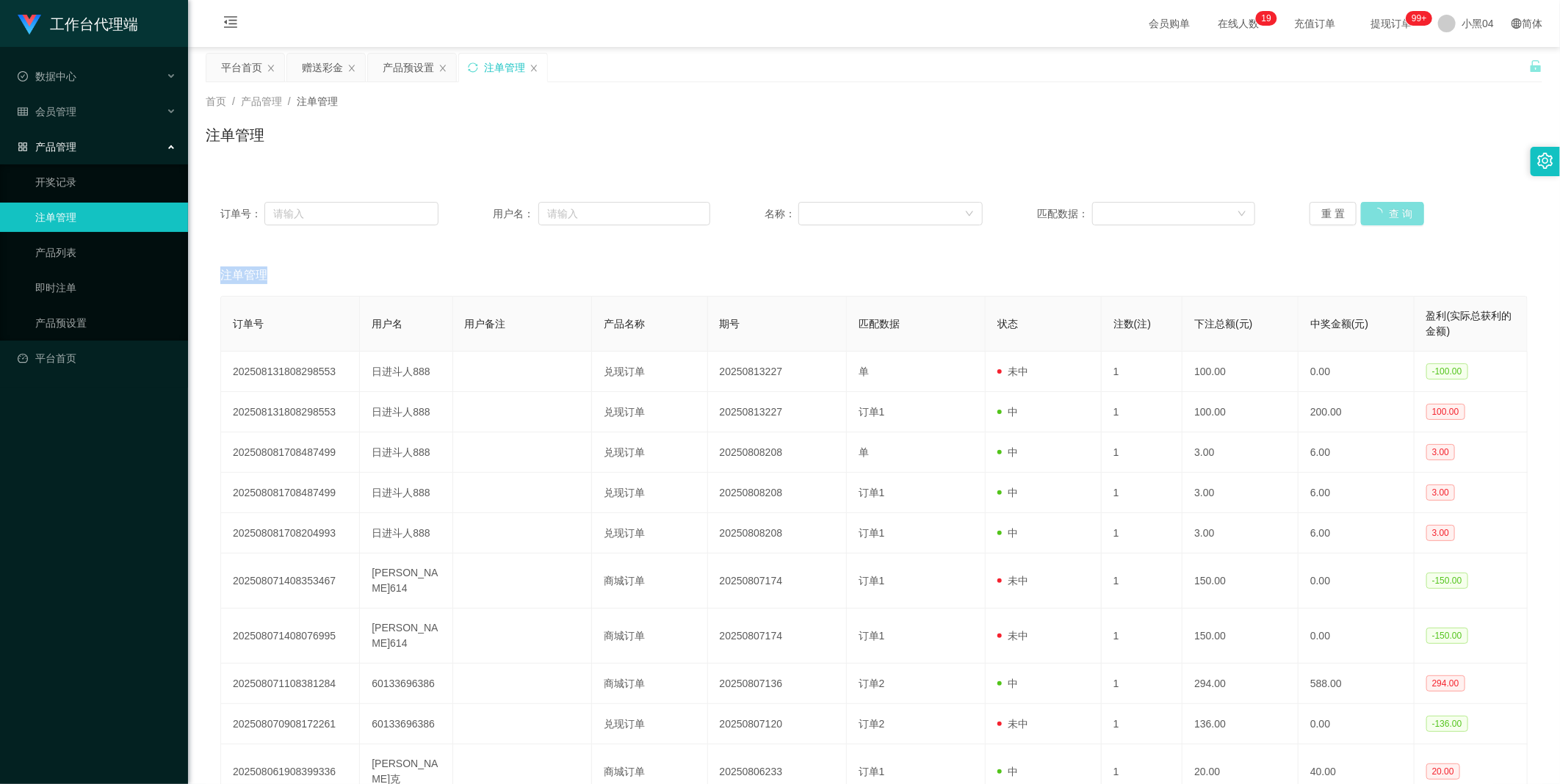
click at [1386, 211] on button "查 询" at bounding box center [1392, 213] width 63 height 24
click at [1386, 211] on button "查 询" at bounding box center [1385, 213] width 47 height 24
click at [1365, 208] on button "查 询" at bounding box center [1385, 213] width 47 height 24
click at [1365, 208] on div "重 置 查 询" at bounding box center [1419, 213] width 218 height 24
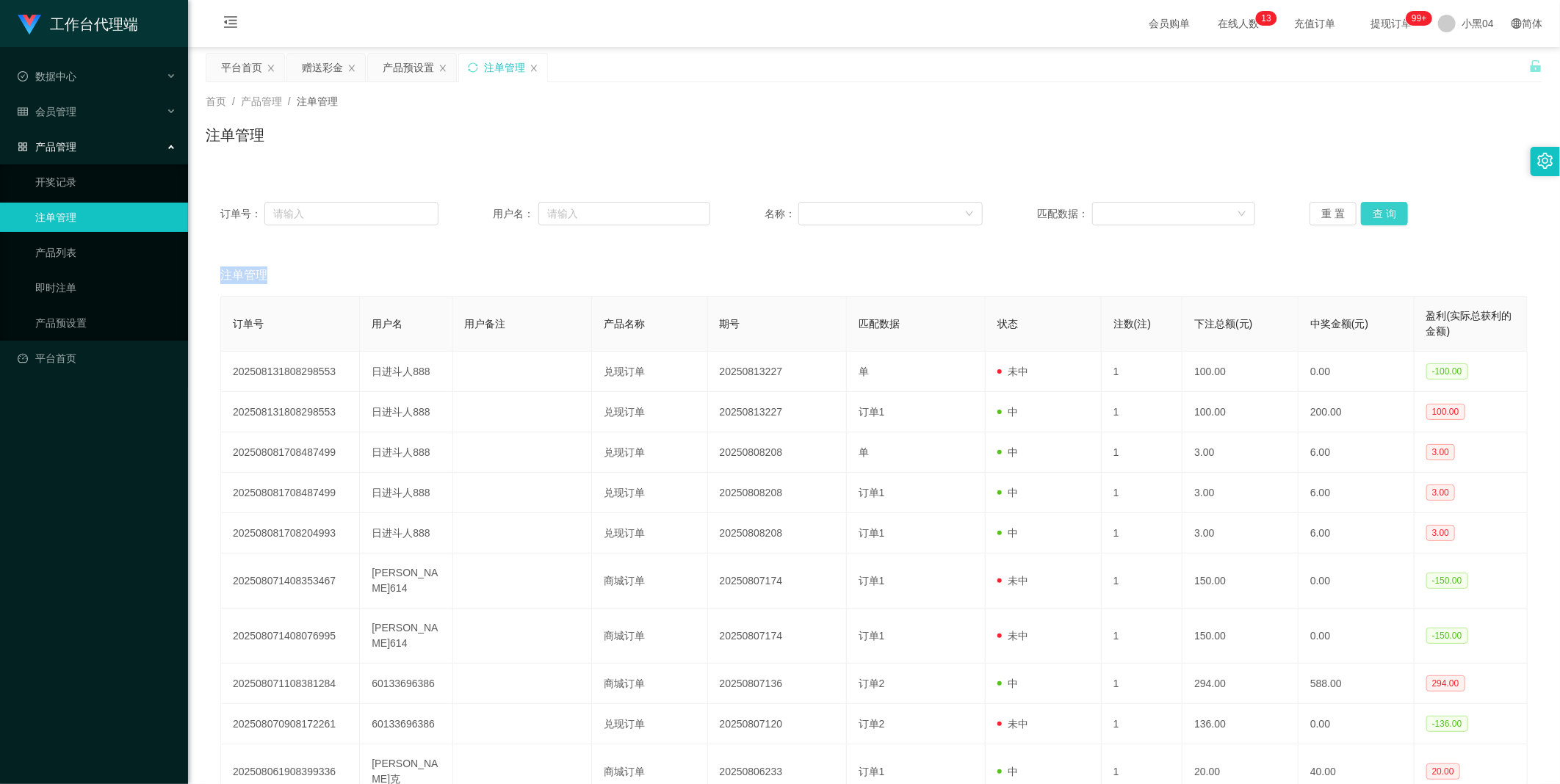
click at [1365, 208] on button "查 询" at bounding box center [1385, 213] width 47 height 24
click at [1365, 208] on button "查 询" at bounding box center [1392, 213] width 63 height 24
click at [1365, 208] on div "重 置 查 询" at bounding box center [1419, 213] width 218 height 24
click at [1365, 208] on button "查 询" at bounding box center [1385, 213] width 47 height 24
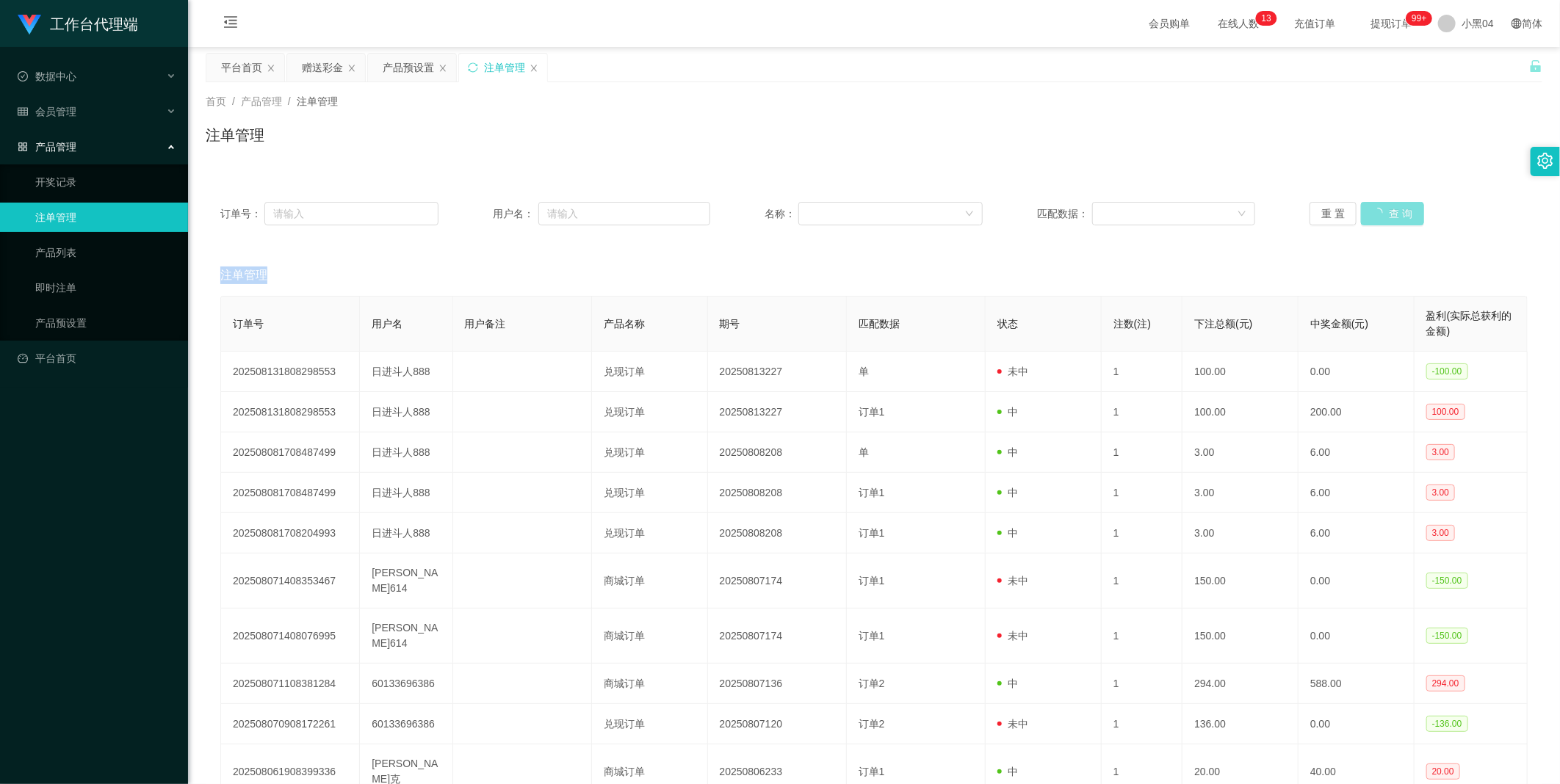
click at [1365, 208] on div "重 置 查 询" at bounding box center [1419, 213] width 218 height 24
click at [1365, 208] on button "查 询" at bounding box center [1385, 213] width 47 height 24
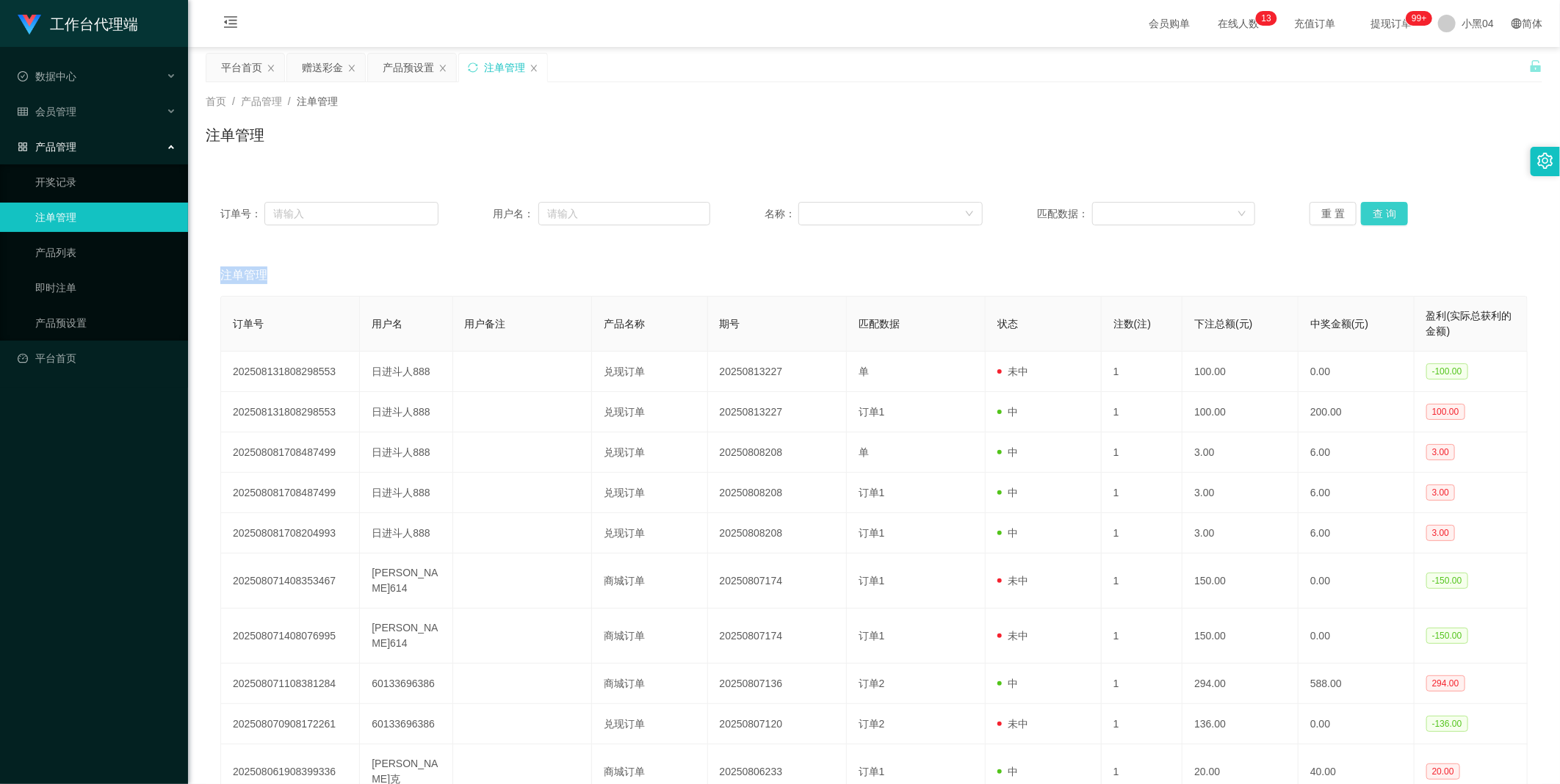
click at [1365, 208] on div "重 置 查 询" at bounding box center [1419, 213] width 218 height 24
click at [1365, 208] on button "查 询" at bounding box center [1385, 213] width 47 height 24
click at [1365, 208] on div "重 置 查 询" at bounding box center [1419, 213] width 218 height 24
click at [1365, 208] on button "查 询" at bounding box center [1385, 213] width 47 height 24
click at [1365, 208] on div "重 置 查 询" at bounding box center [1419, 213] width 218 height 24
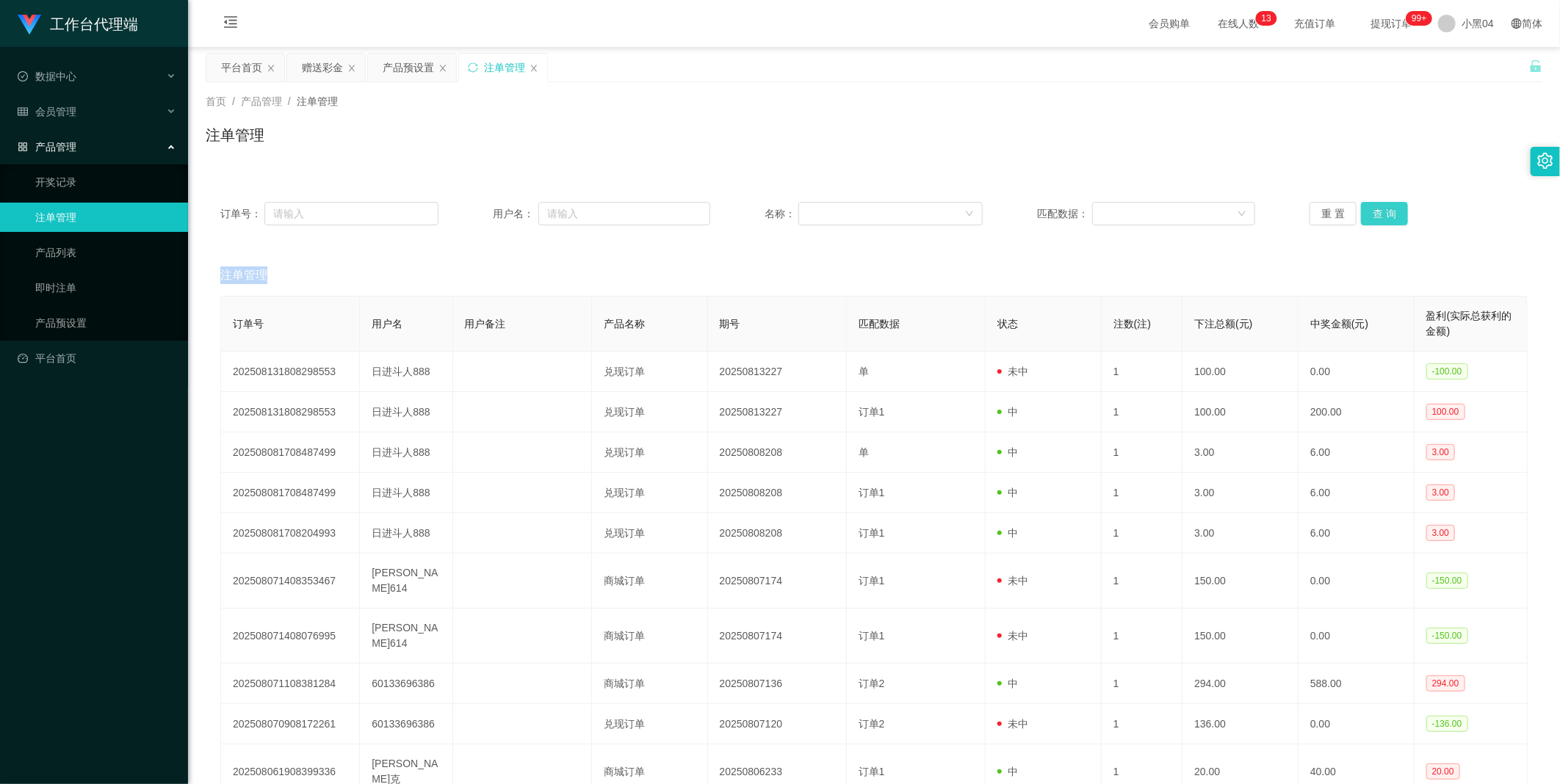
click at [1365, 208] on button "查 询" at bounding box center [1385, 213] width 47 height 24
click at [1365, 208] on div "重 置 查 询" at bounding box center [1419, 213] width 218 height 24
click at [1365, 208] on button "查 询" at bounding box center [1385, 213] width 47 height 24
click at [1365, 208] on button "查 询" at bounding box center [1392, 213] width 63 height 24
click at [1365, 208] on button "查 询" at bounding box center [1385, 213] width 47 height 24
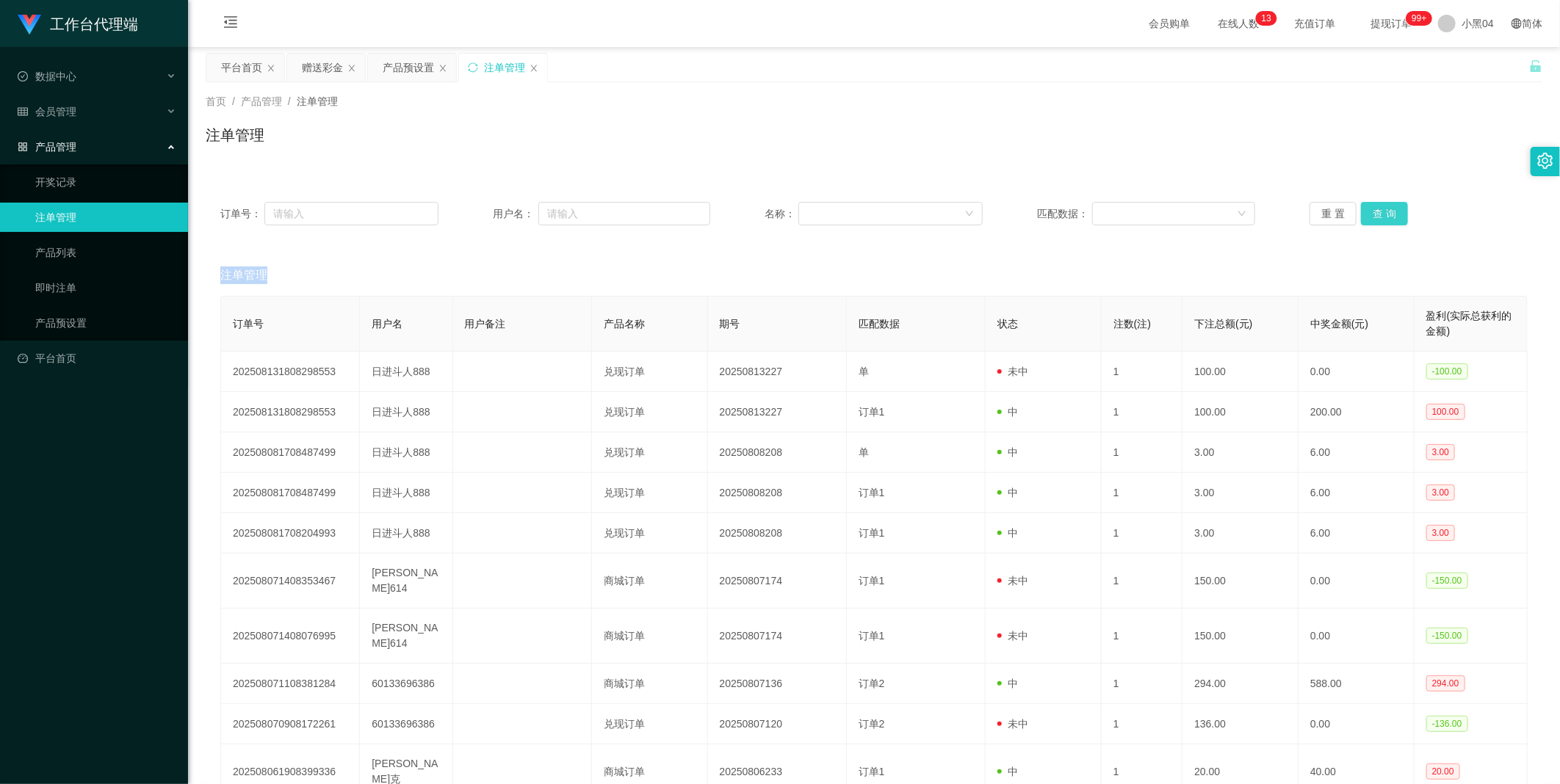
click at [1365, 208] on button "查 询" at bounding box center [1385, 213] width 47 height 24
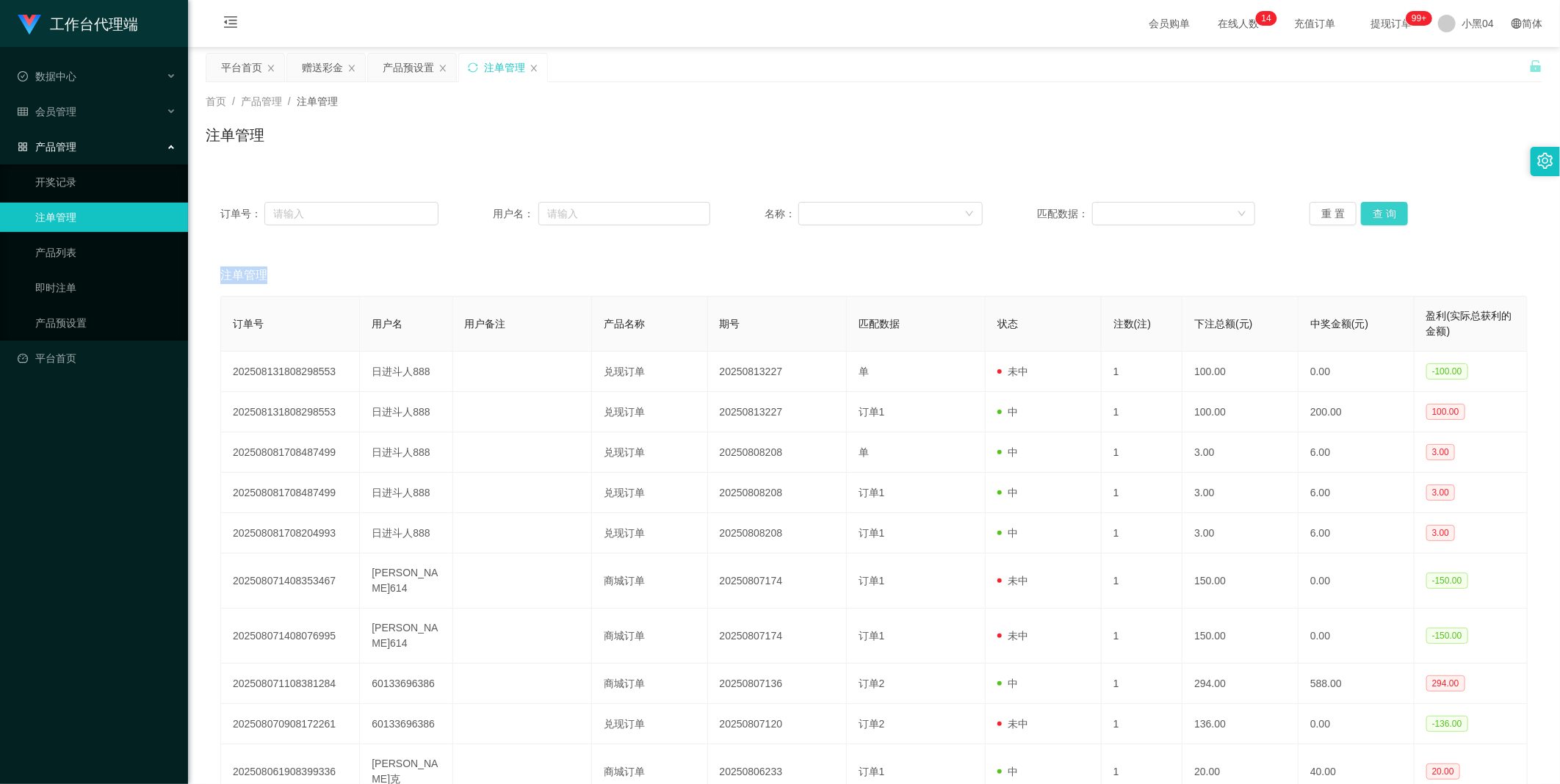
click at [1365, 208] on div "重 置 查 询" at bounding box center [1419, 213] width 218 height 24
click at [1365, 208] on button "查 询" at bounding box center [1385, 213] width 47 height 24
click at [1365, 208] on div "重 置 查 询" at bounding box center [1419, 213] width 218 height 24
click at [1365, 208] on button "查 询" at bounding box center [1385, 213] width 47 height 24
click at [1365, 208] on button "查 询" at bounding box center [1392, 213] width 63 height 24
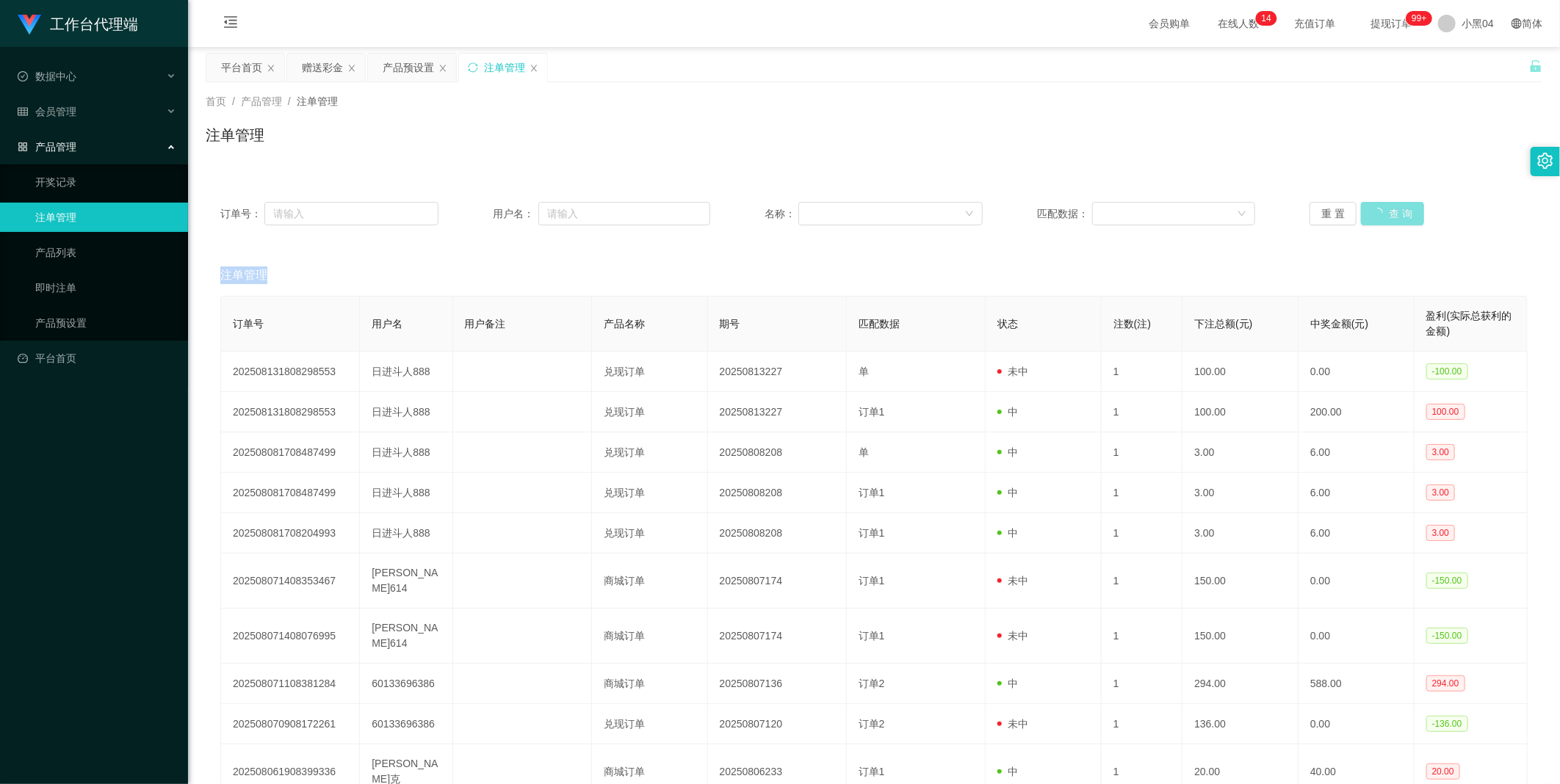
click at [1365, 208] on button "查 询" at bounding box center [1392, 213] width 63 height 24
click at [1365, 208] on div "重 置 查 询" at bounding box center [1419, 213] width 218 height 24
click at [1365, 208] on button "查 询" at bounding box center [1385, 213] width 47 height 24
click at [1365, 208] on div "重 置 查 询" at bounding box center [1419, 213] width 218 height 24
click at [1365, 208] on button "查 询" at bounding box center [1385, 213] width 47 height 24
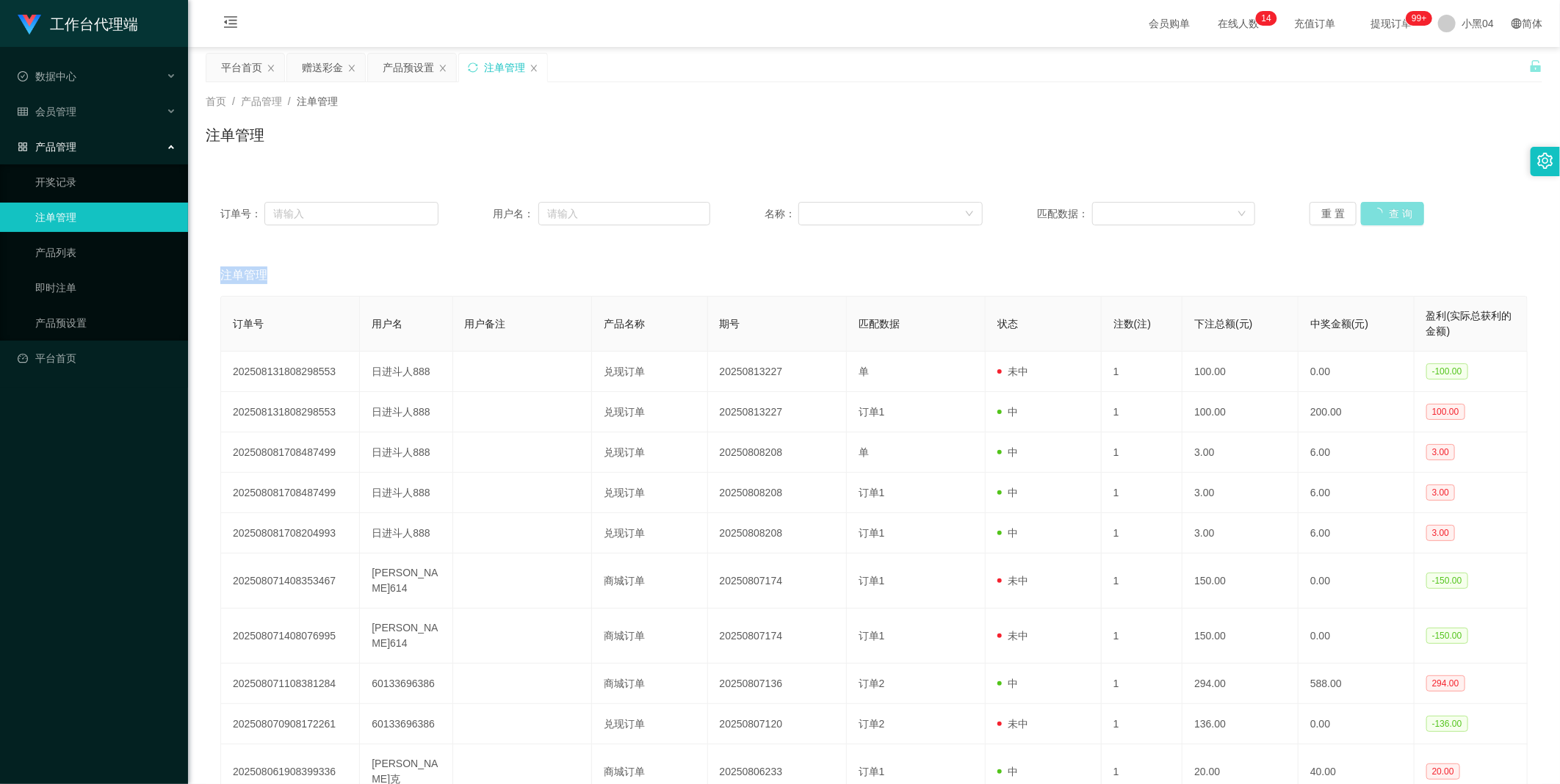
click at [1365, 208] on div "重 置 查 询" at bounding box center [1419, 213] width 218 height 24
drag, startPoint x: 1365, startPoint y: 208, endPoint x: 1396, endPoint y: 216, distance: 32.0
click at [1396, 216] on button "查 询" at bounding box center [1385, 213] width 47 height 24
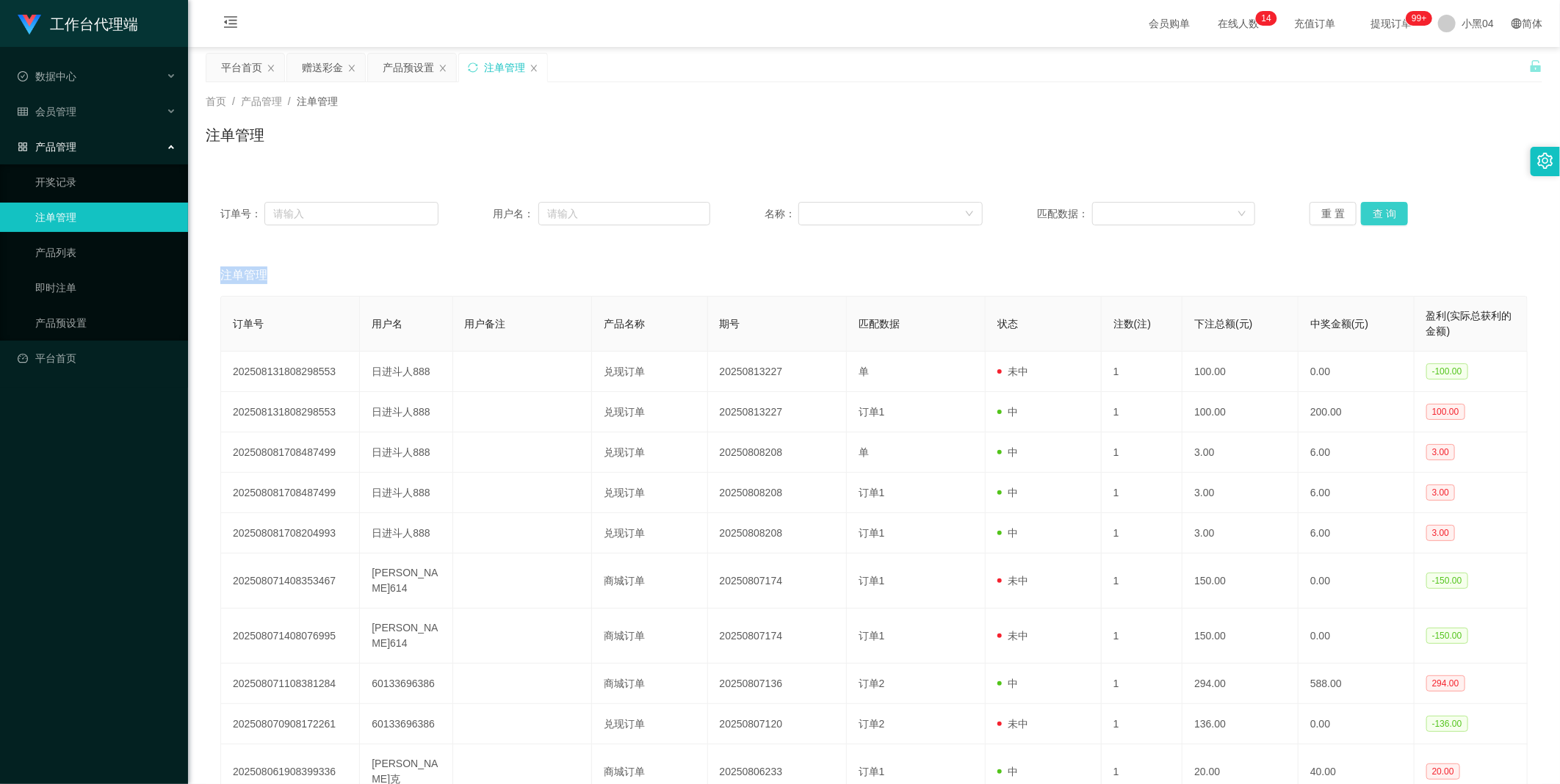
click at [1396, 216] on button "查 询" at bounding box center [1385, 213] width 47 height 24
click at [1396, 216] on button "查 询" at bounding box center [1392, 213] width 63 height 24
click at [1396, 216] on button "查 询" at bounding box center [1385, 213] width 47 height 24
